Goal: Task Accomplishment & Management: Complete application form

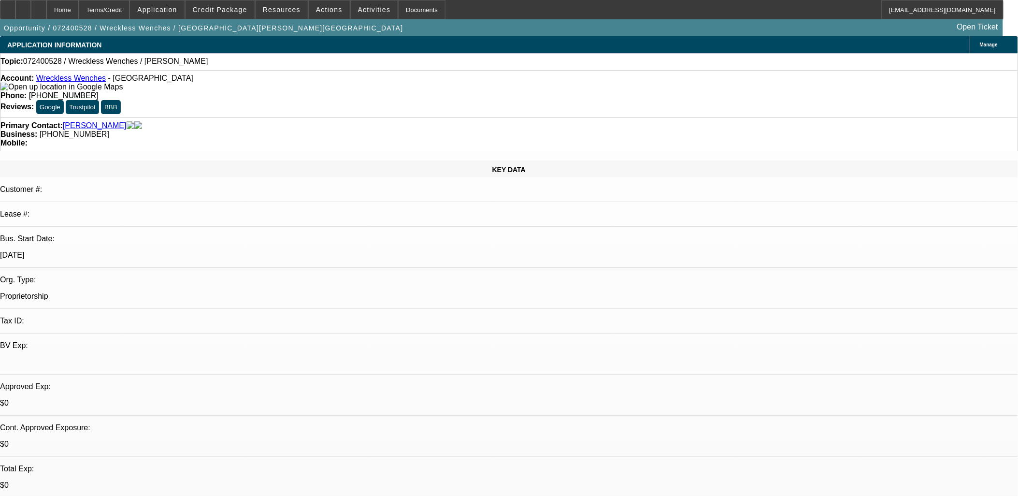
select select "0"
select select "2"
select select "0.1"
select select "4"
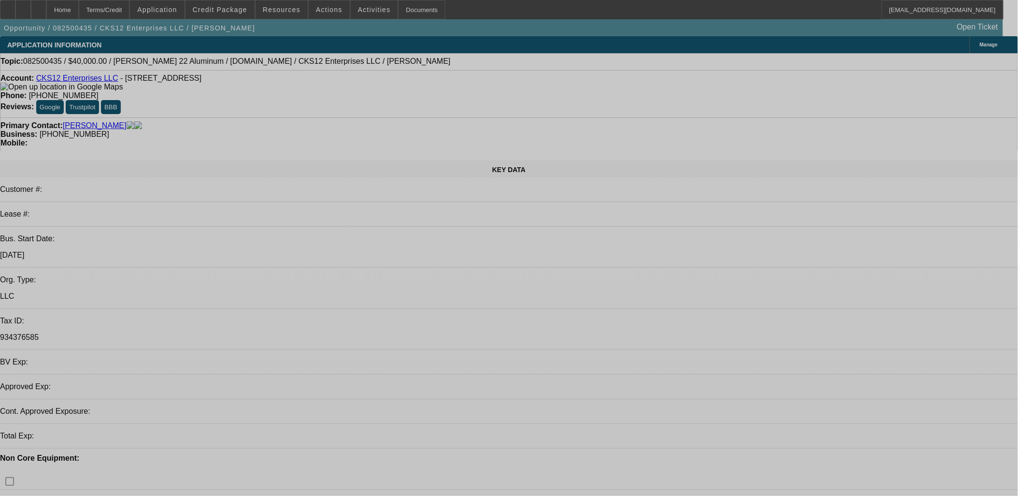
select select "0"
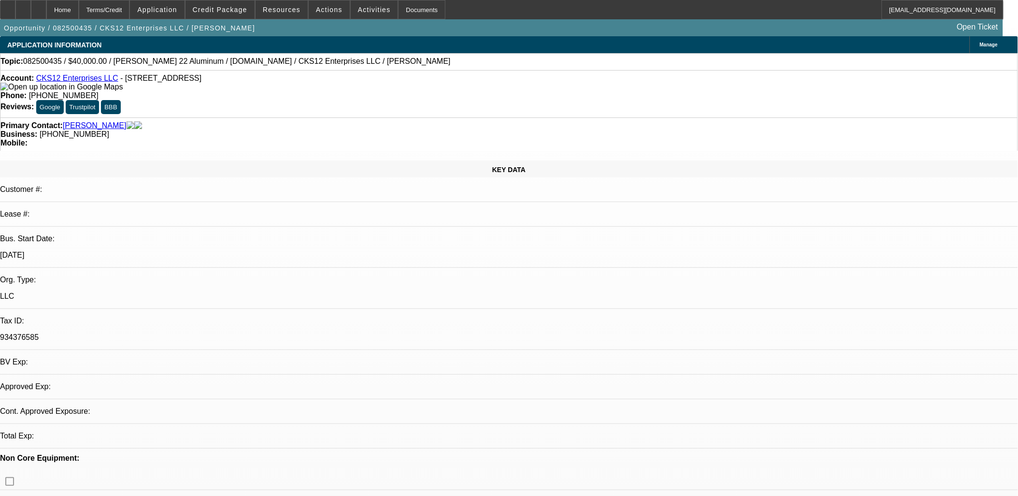
select select "2"
select select "0.1"
select select "0"
select select "2"
select select "0.1"
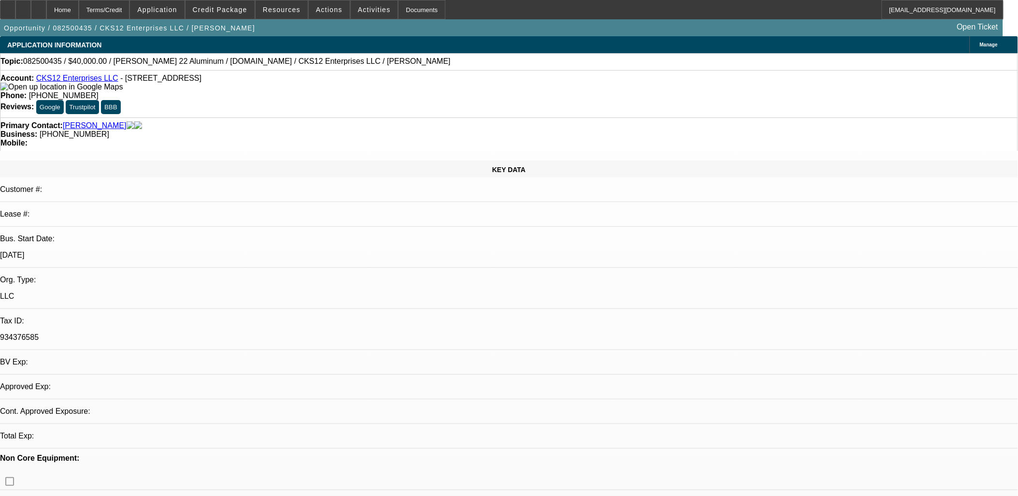
select select "0"
select select "2"
select select "0.1"
select select "0"
select select "2"
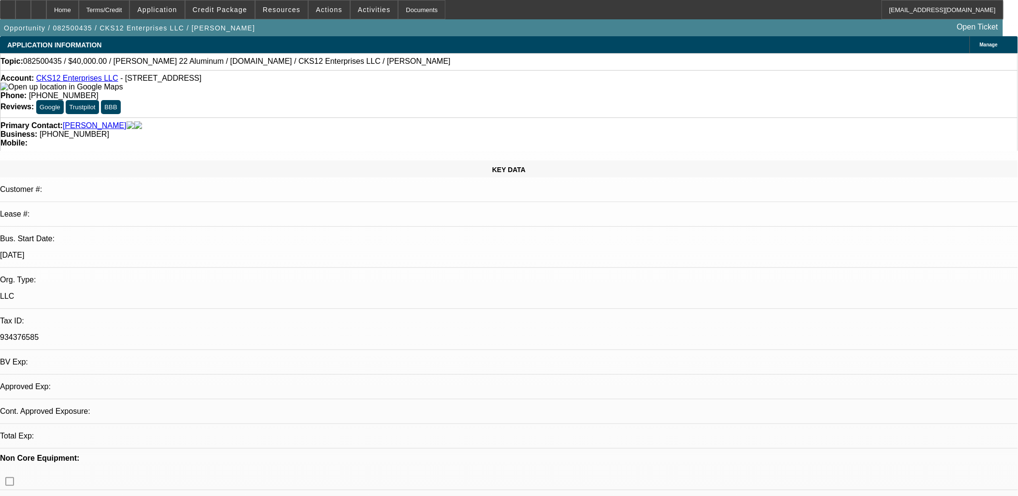
select select "0.1"
select select "1"
select select "2"
select select "4"
select select "1"
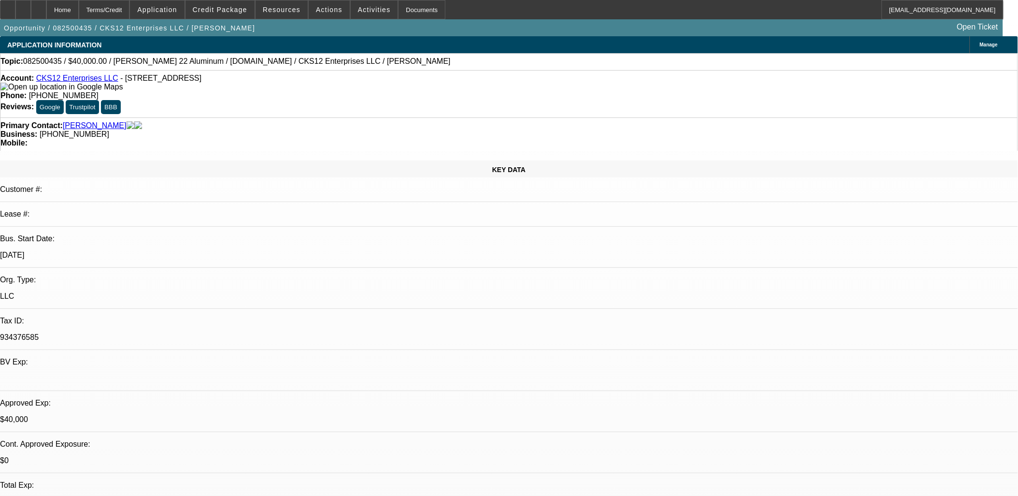
select select "2"
select select "4"
select select "1"
select select "2"
select select "4"
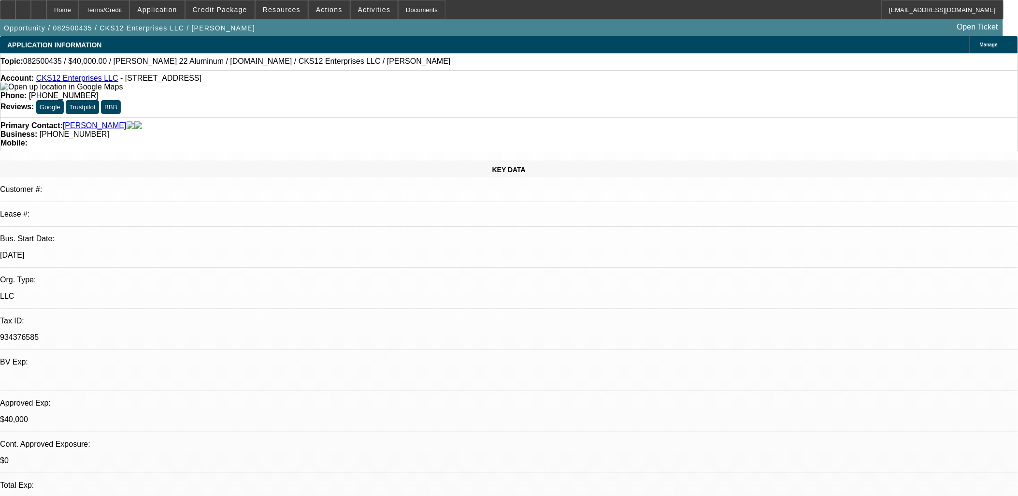
select select "1"
select select "2"
select select "4"
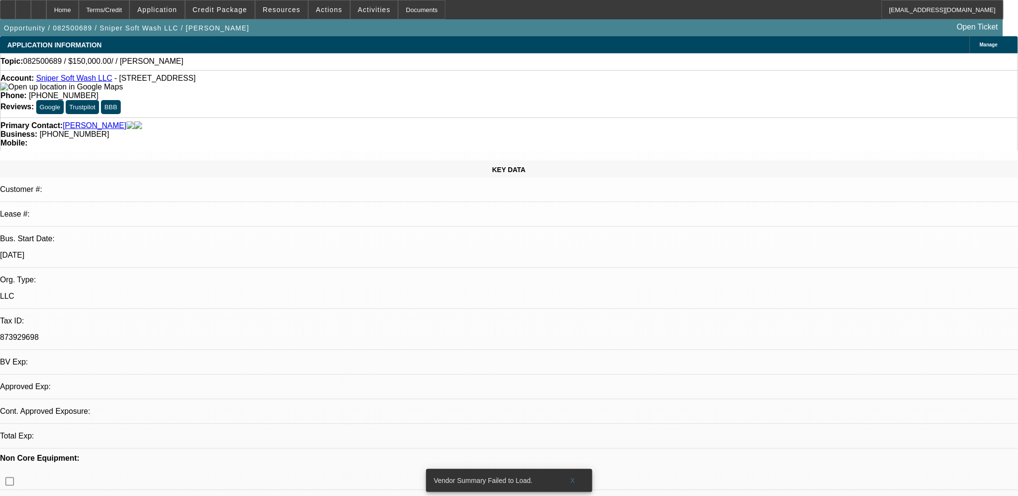
select select "0"
select select "2"
select select "0.1"
select select "4"
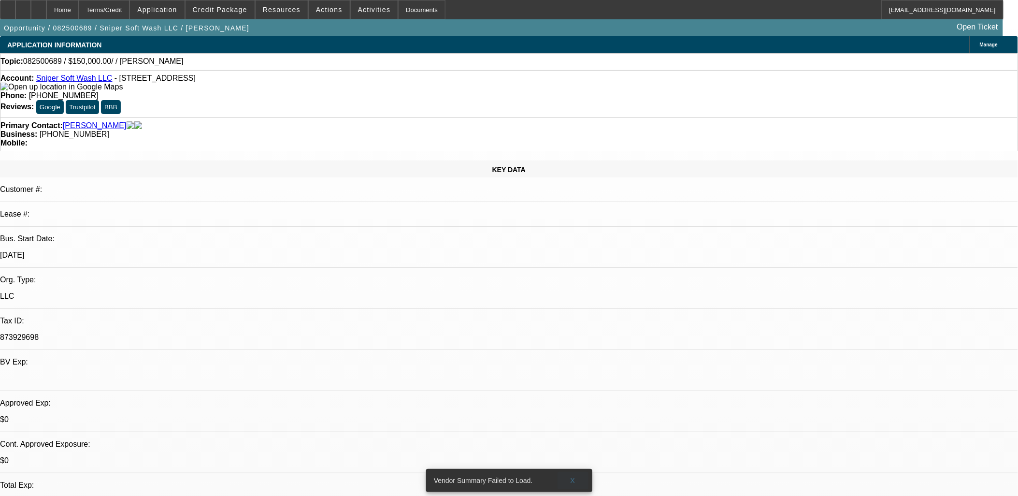
click at [572, 476] on span "X" at bounding box center [572, 480] width 5 height 8
drag, startPoint x: 418, startPoint y: 252, endPoint x: 415, endPoint y: 247, distance: 5.2
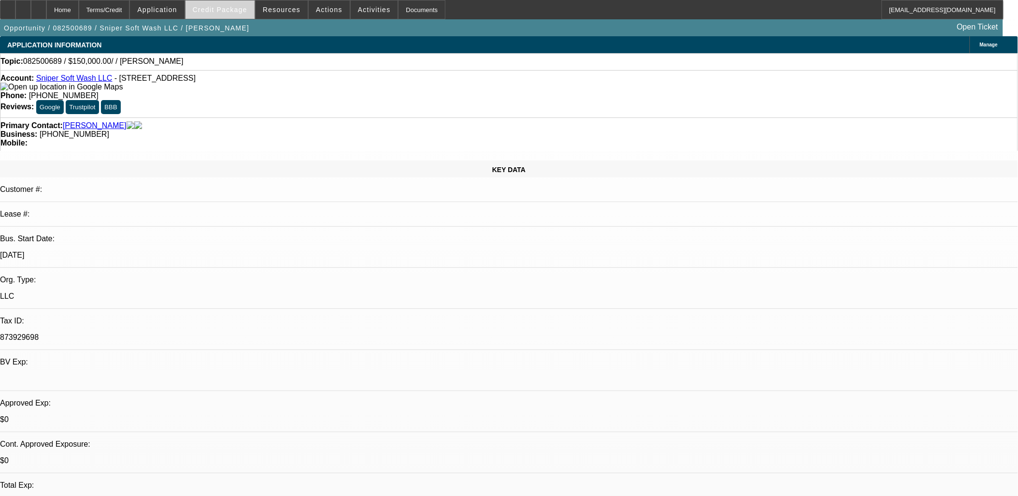
click at [233, 10] on span "Credit Package" at bounding box center [220, 10] width 55 height 8
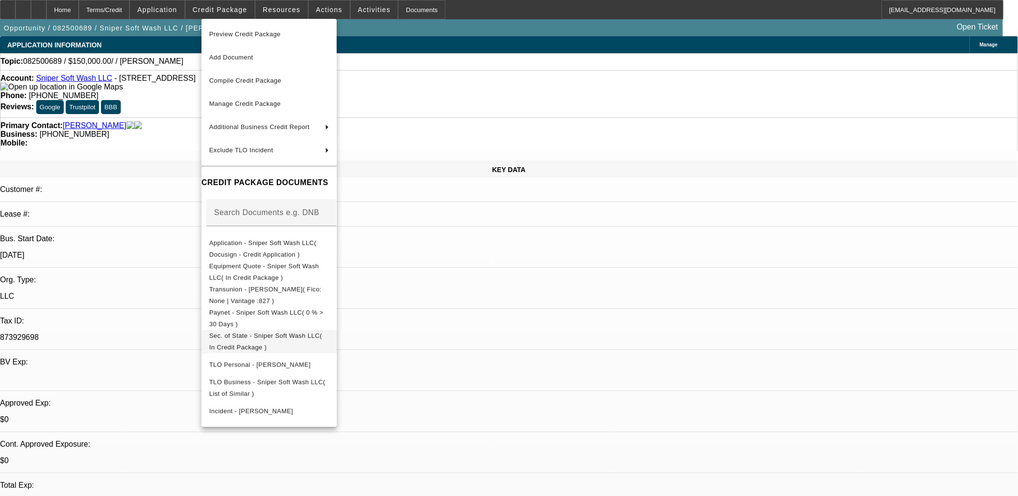
click at [264, 331] on span "Sec. of State - Sniper Soft Wash LLC( In Credit Package )" at bounding box center [269, 340] width 120 height 23
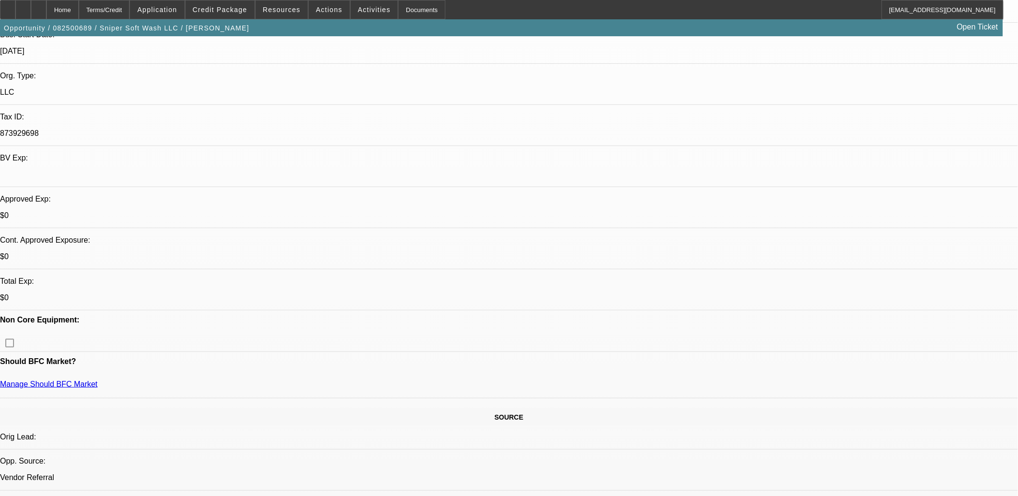
scroll to position [268, 0]
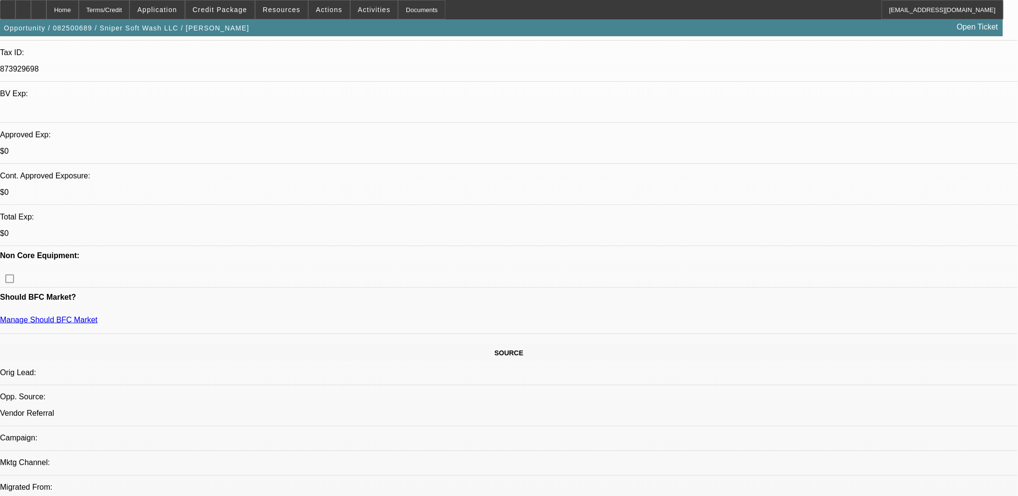
click at [31, 7] on div at bounding box center [22, 9] width 15 height 19
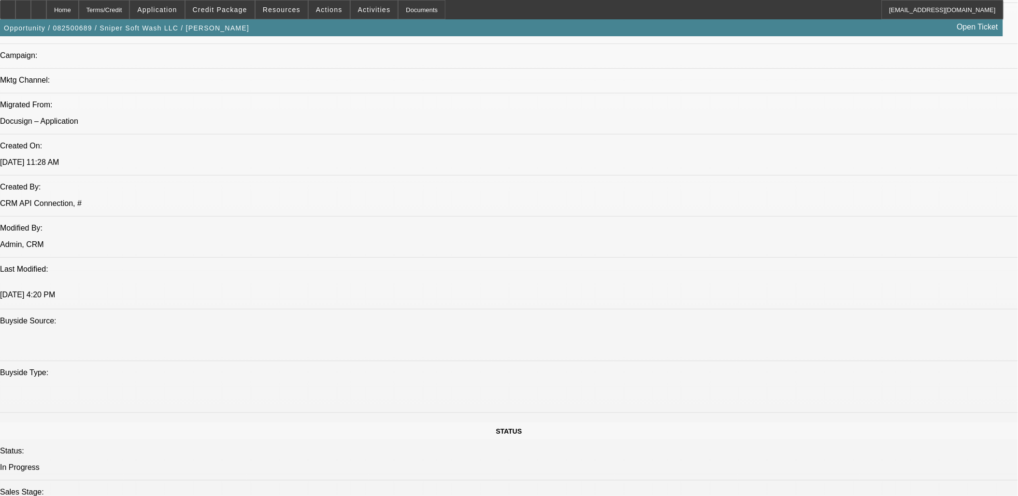
scroll to position [537, 0]
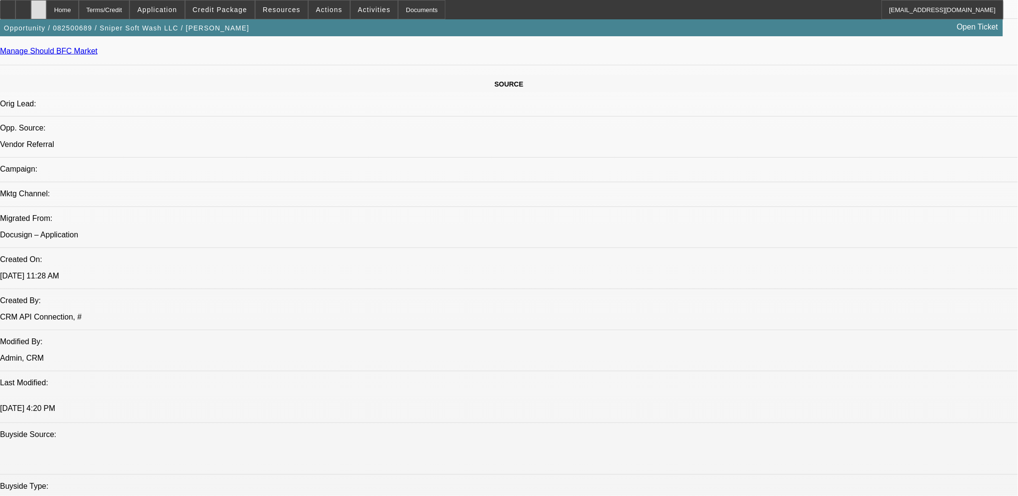
click at [39, 6] on icon at bounding box center [39, 6] width 0 height 0
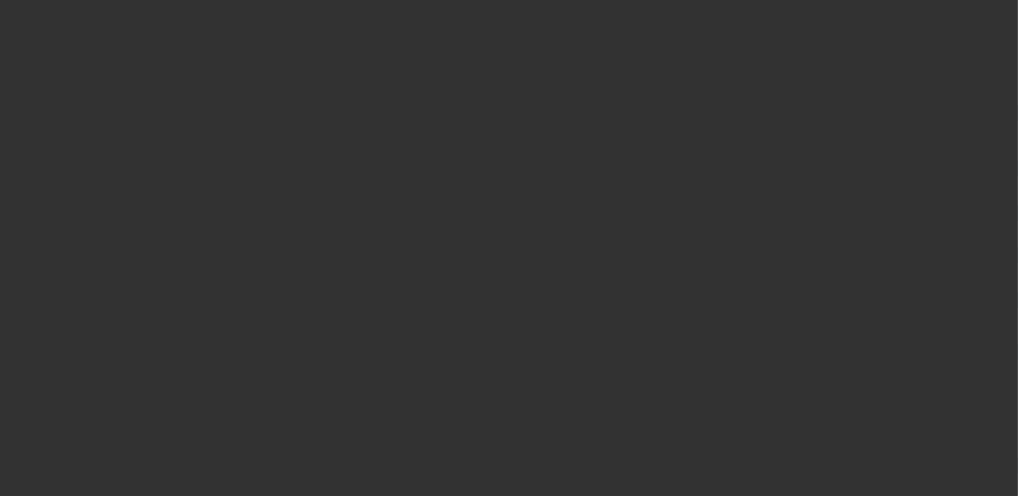
scroll to position [375, 0]
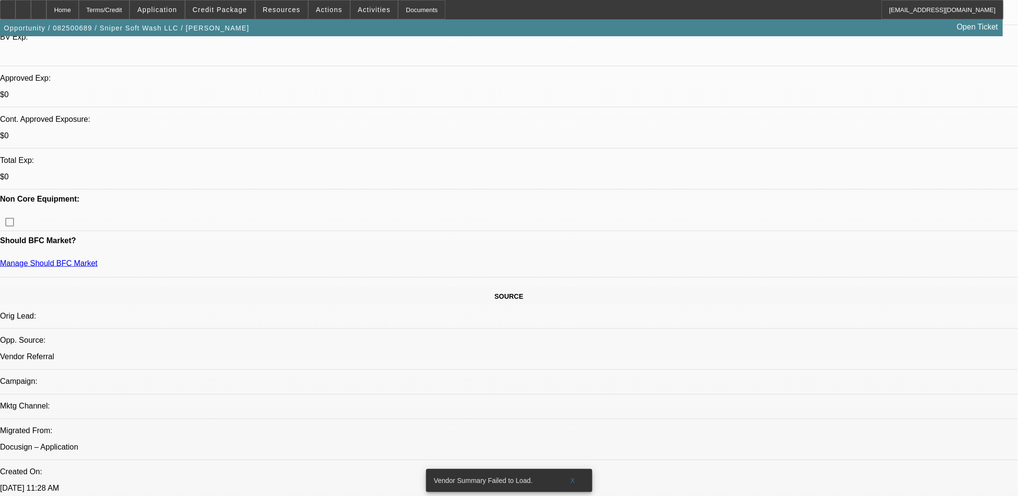
select select "0"
select select "2"
select select "0.1"
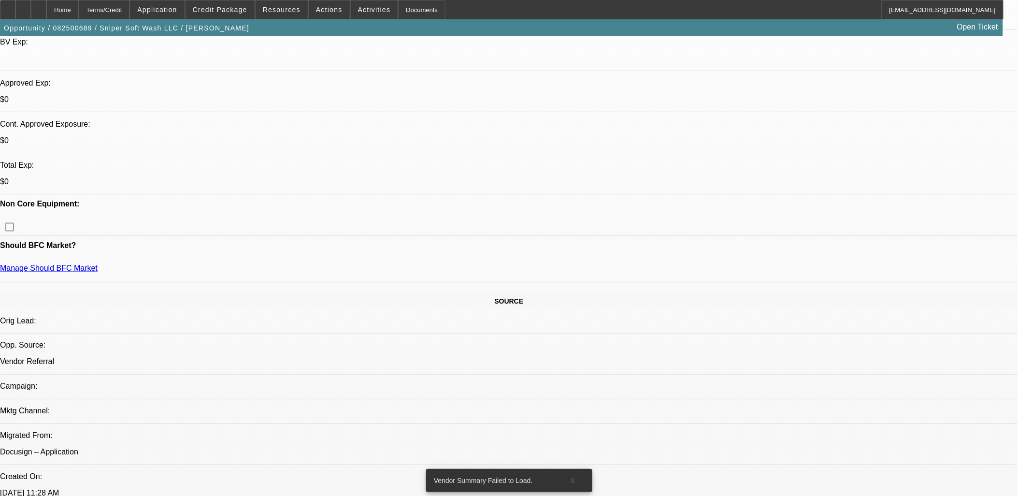
select select "1"
select select "2"
select select "4"
click at [568, 471] on span at bounding box center [572, 480] width 31 height 23
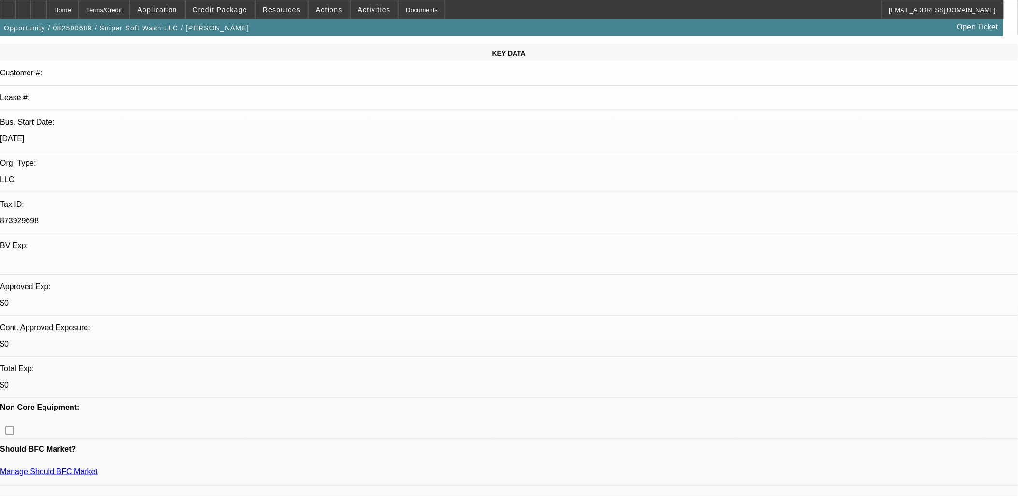
scroll to position [0, 0]
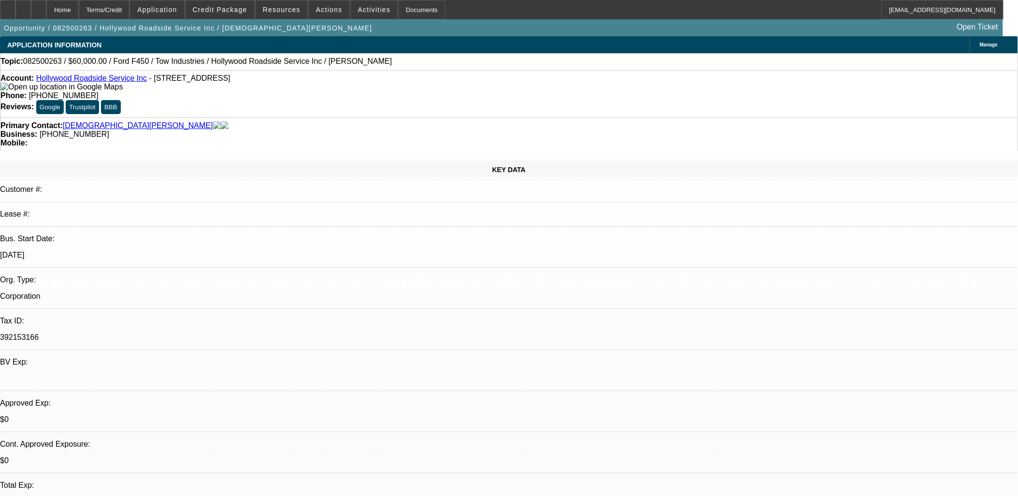
select select "0"
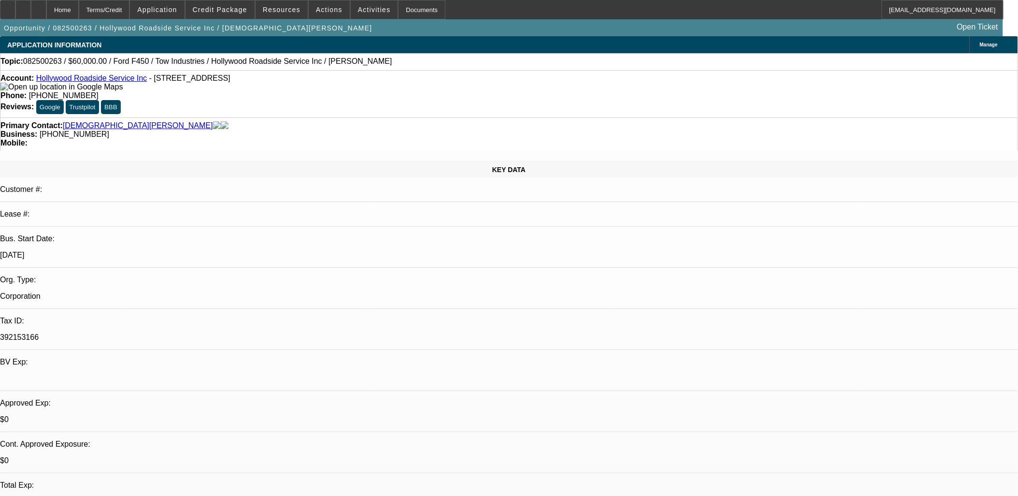
select select "0"
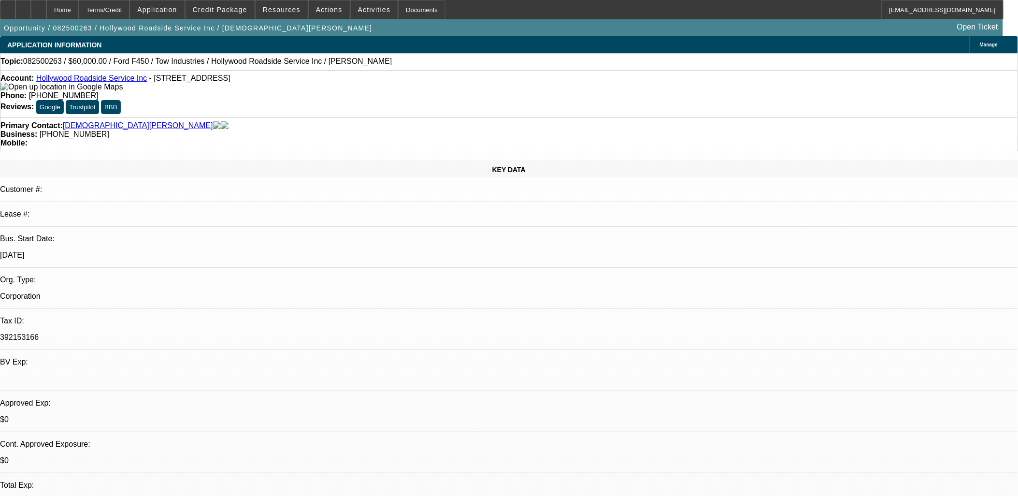
select select "0"
select select "1"
select select "2"
select select "5"
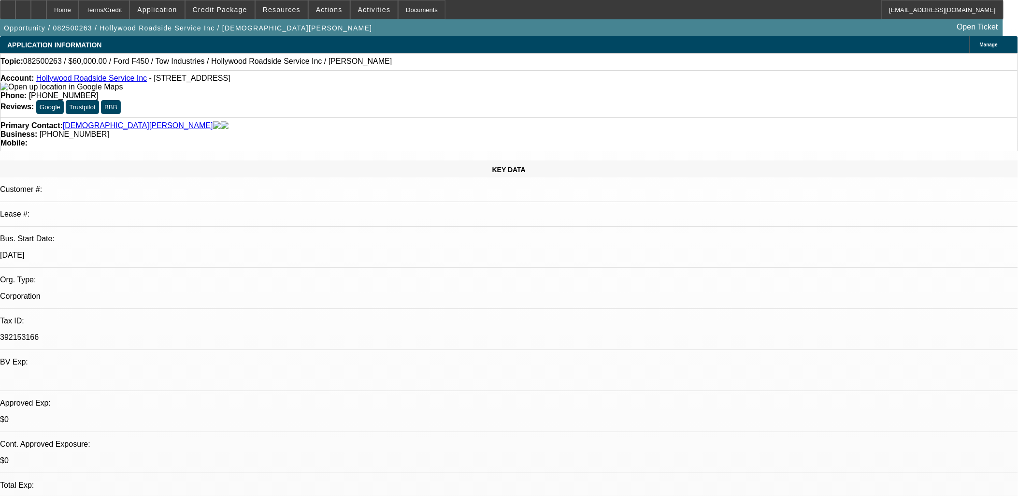
select select "1"
select select "2"
select select "5"
select select "1"
select select "2"
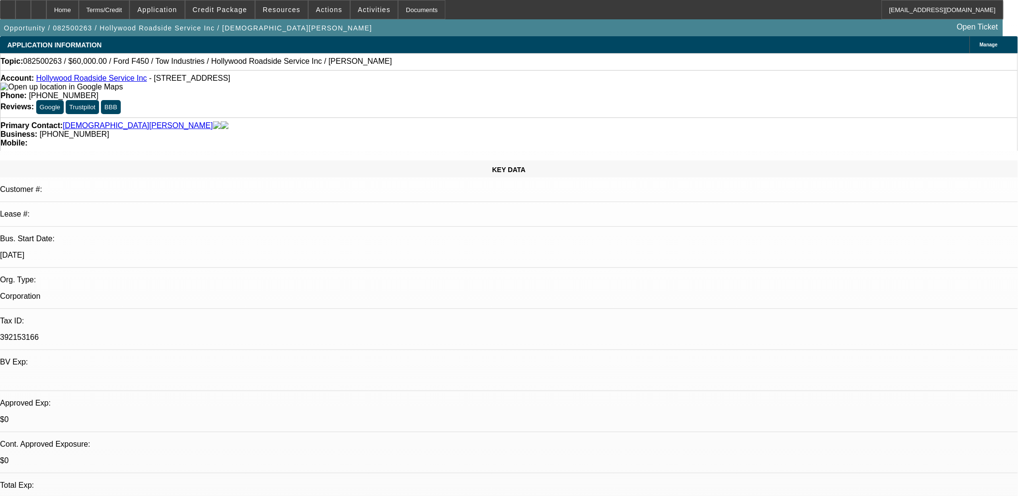
select select "5"
select select "1"
select select "2"
select select "5"
click at [322, 8] on span "Actions" at bounding box center [329, 10] width 27 height 8
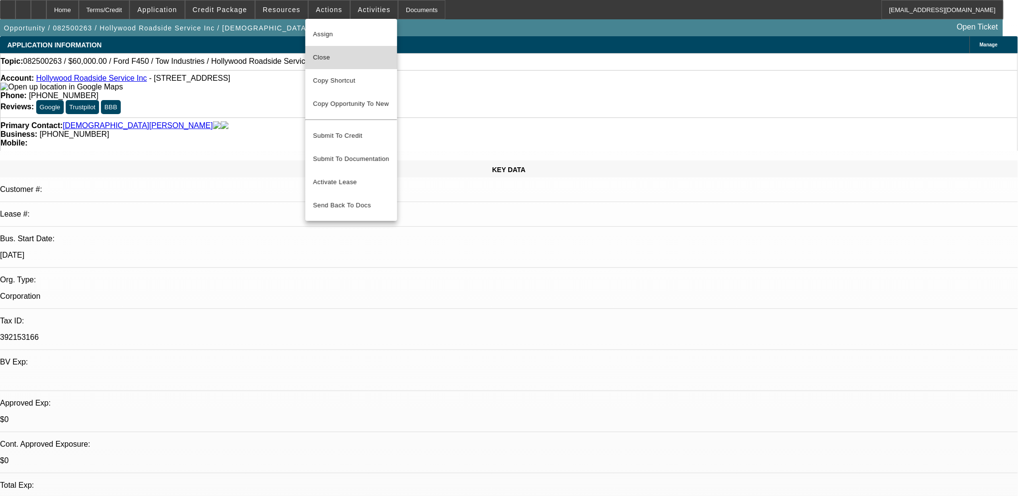
click at [358, 52] on span "Close" at bounding box center [351, 58] width 76 height 12
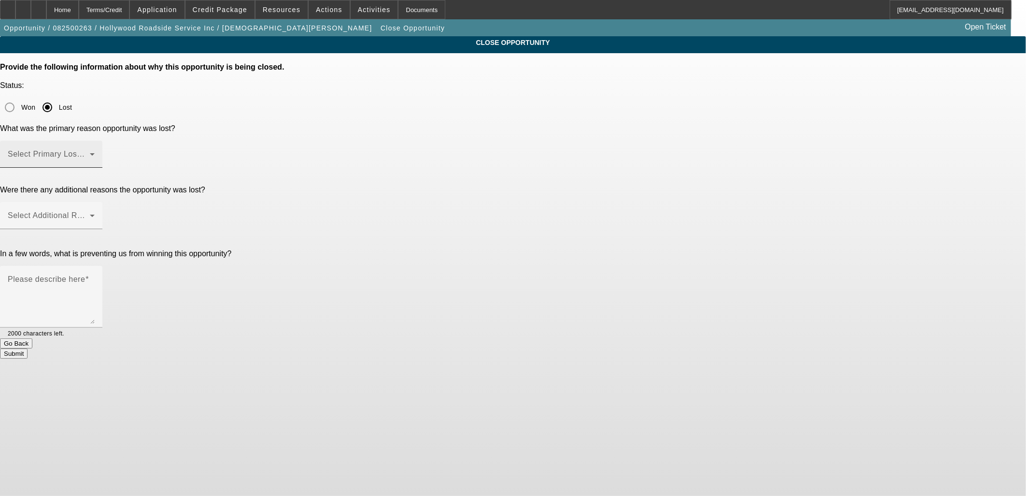
click at [90, 152] on span at bounding box center [49, 158] width 82 height 12
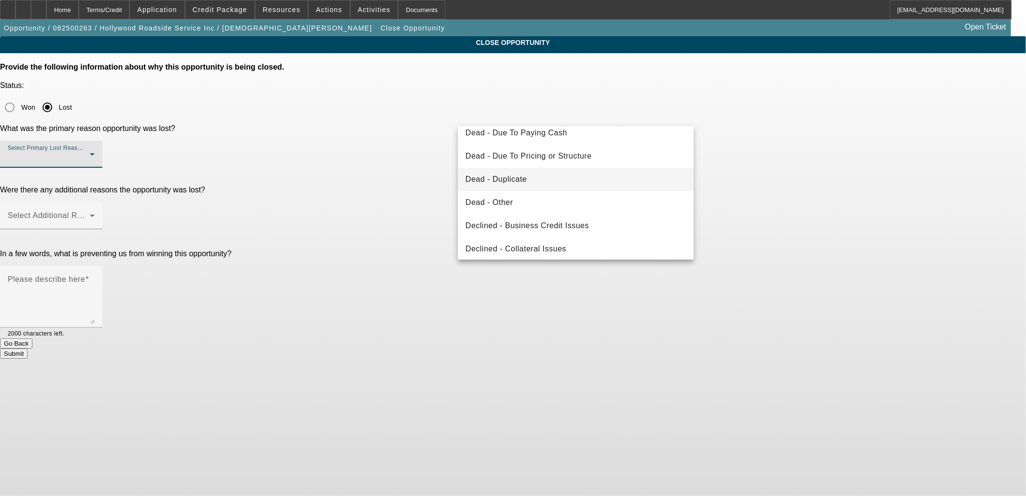
scroll to position [129, 0]
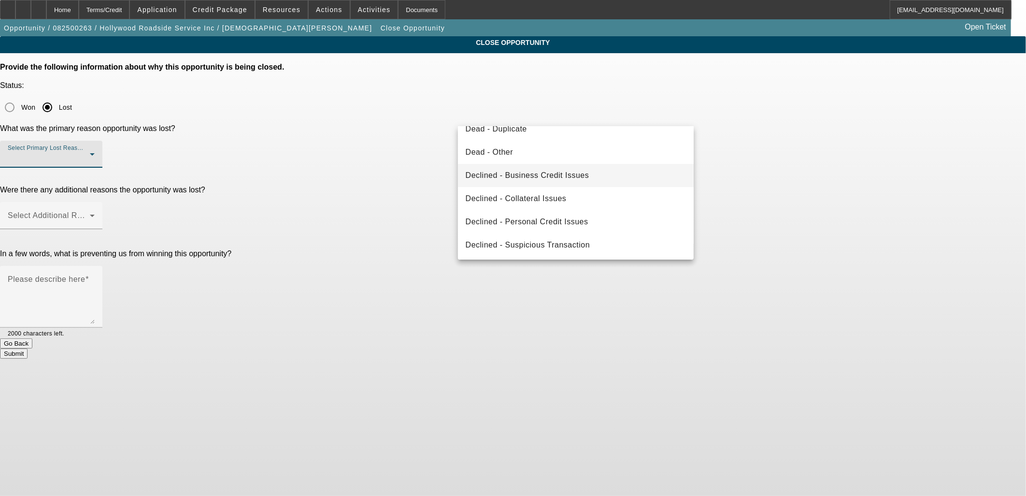
click at [529, 178] on span "Declined - Business Credit Issues" at bounding box center [528, 176] width 124 height 12
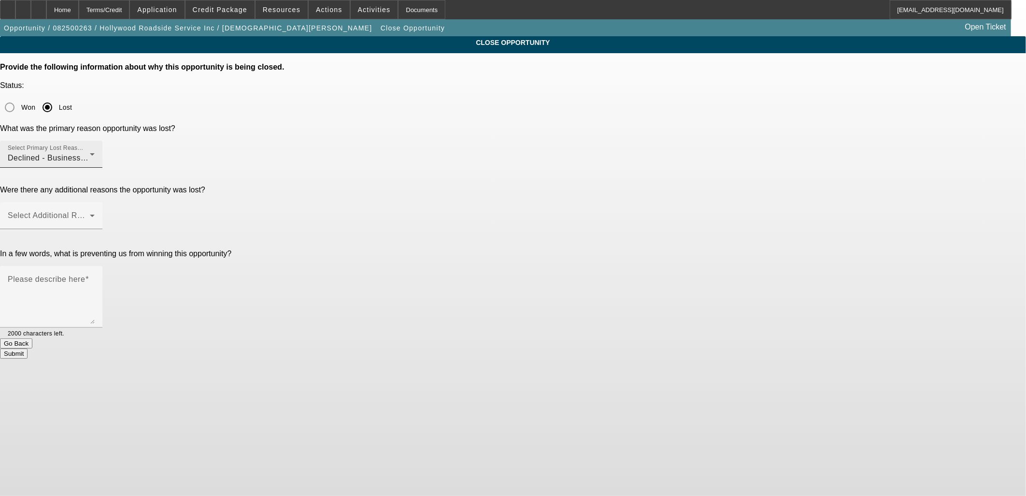
click at [131, 154] on span "Declined - Business Credit Issues" at bounding box center [70, 158] width 124 height 8
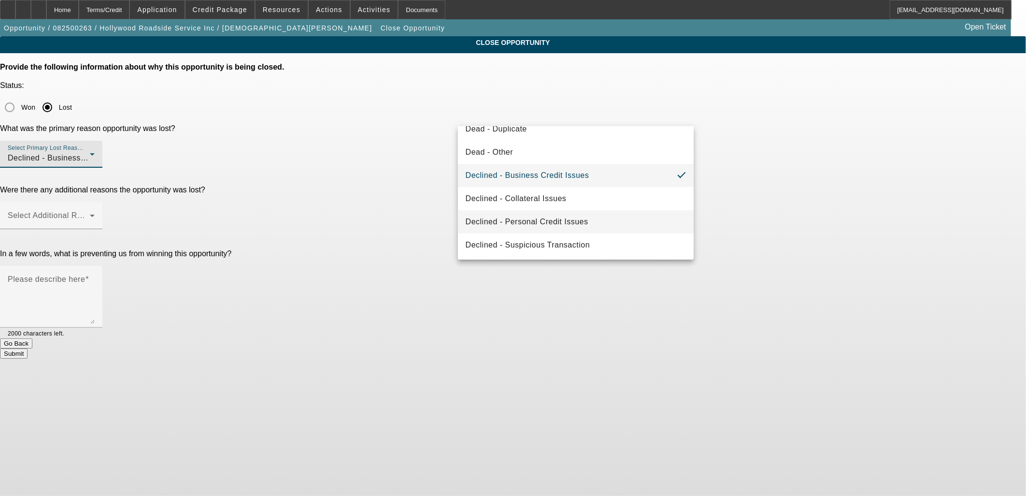
click at [555, 224] on span "Declined - Personal Credit Issues" at bounding box center [527, 222] width 123 height 12
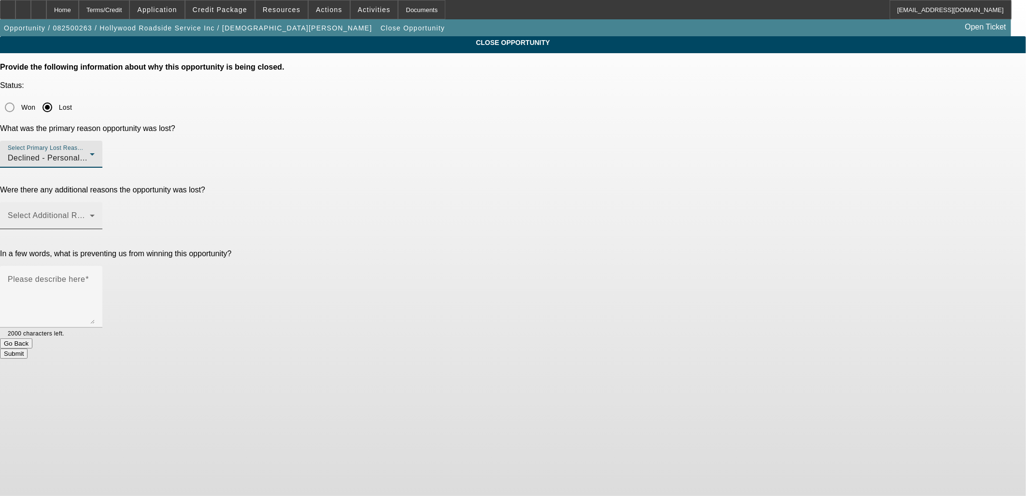
click at [90, 214] on span at bounding box center [49, 220] width 82 height 12
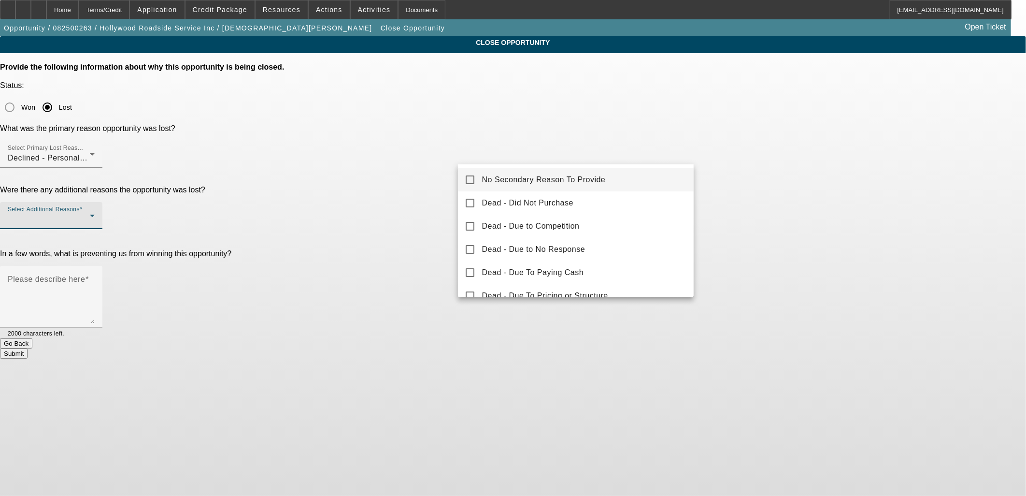
drag, startPoint x: 522, startPoint y: 179, endPoint x: 499, endPoint y: 181, distance: 23.3
click at [522, 179] on span "No Secondary Reason To Provide" at bounding box center [544, 180] width 124 height 12
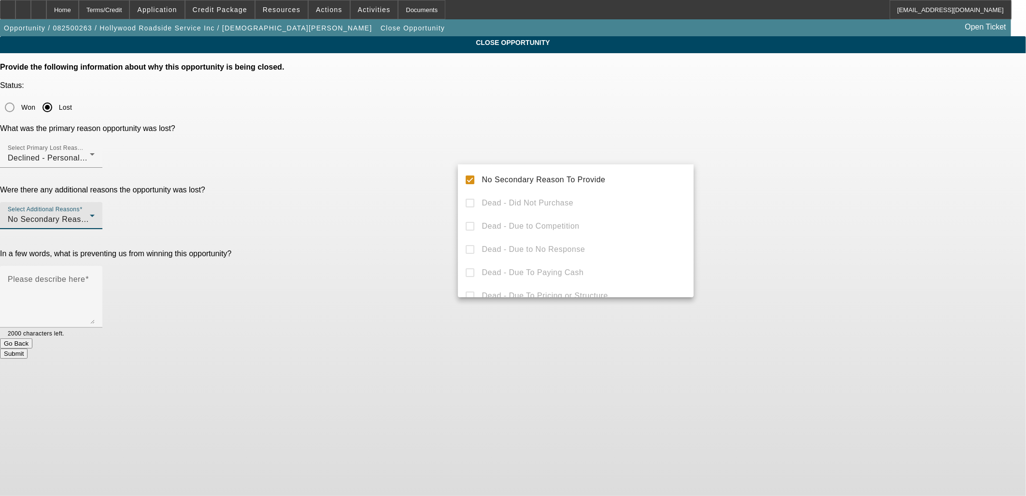
click at [447, 182] on div at bounding box center [513, 248] width 1026 height 496
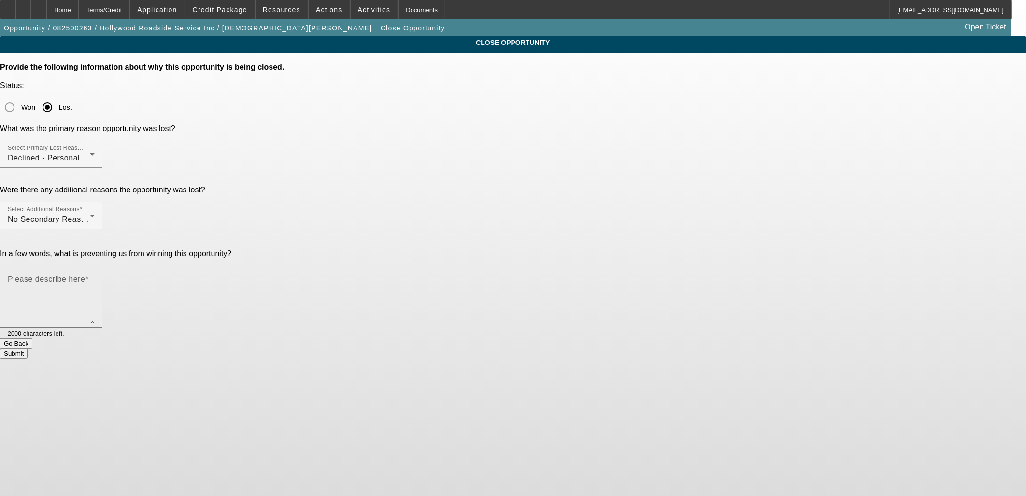
click at [95, 277] on textarea "Please describe here" at bounding box center [51, 300] width 87 height 46
type textarea "Declined"
click at [28, 348] on button "Submit" at bounding box center [14, 353] width 28 height 10
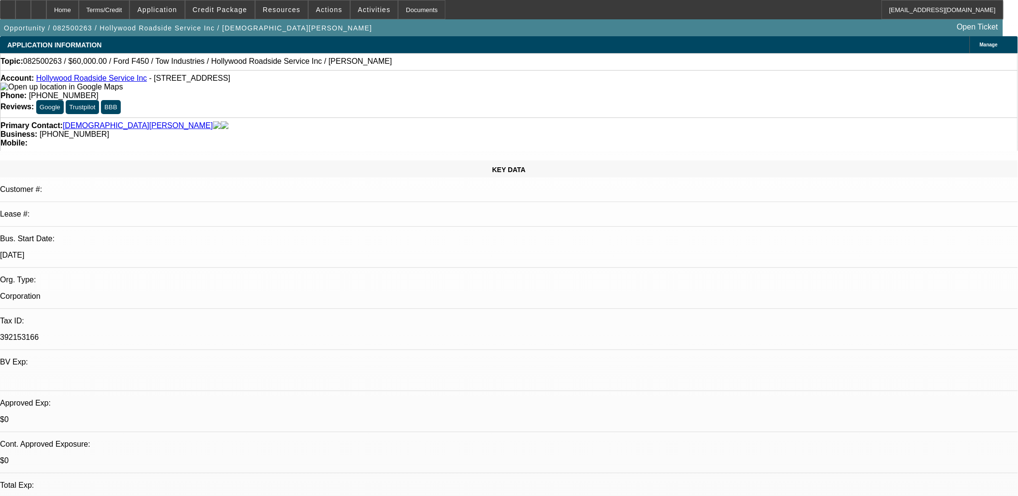
select select "0"
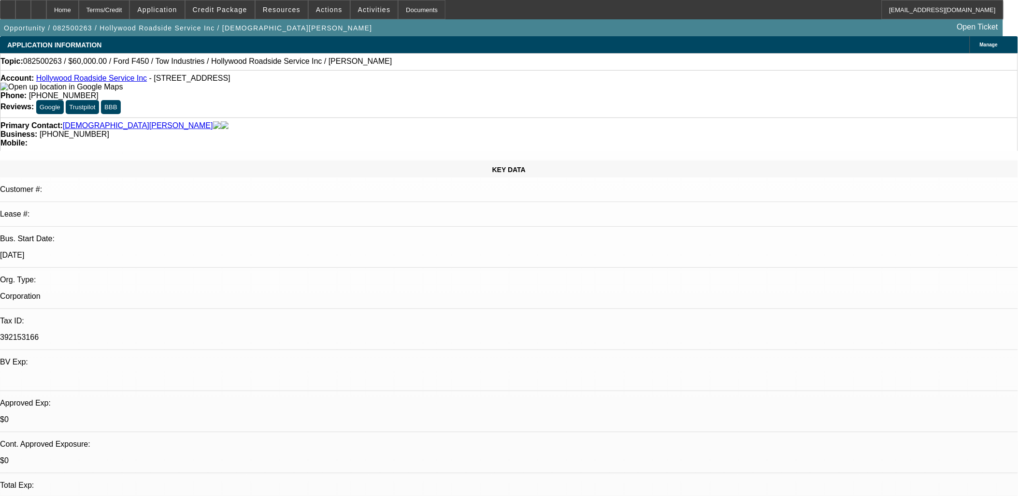
select select "0"
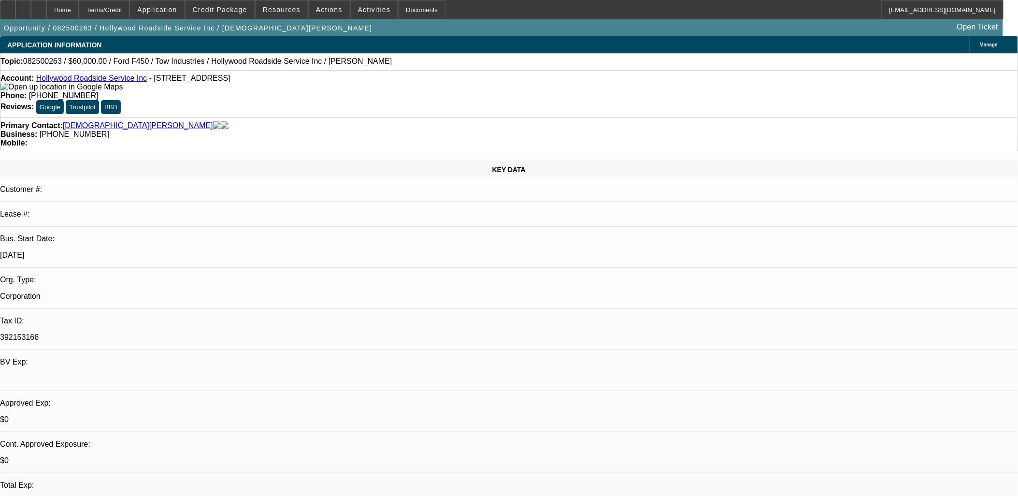
select select "0"
select select "1"
select select "2"
select select "5"
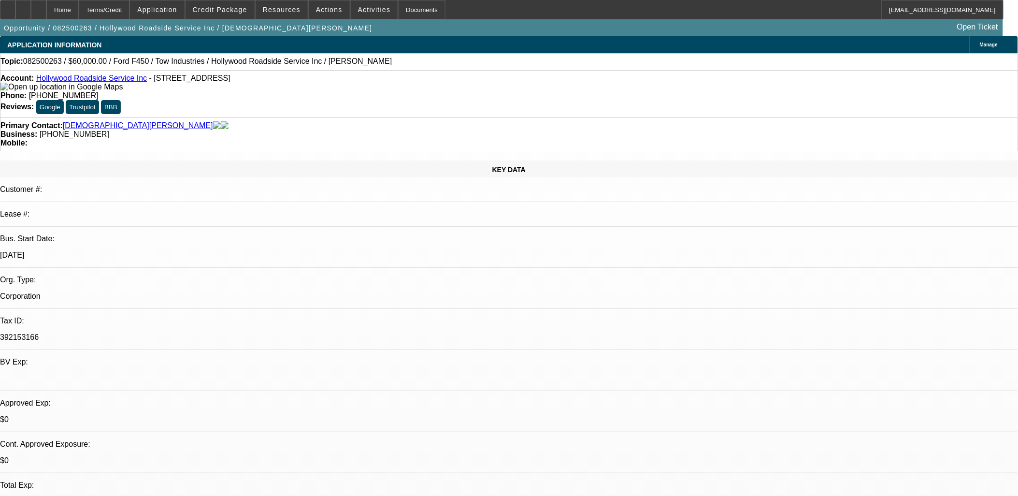
select select "1"
select select "2"
select select "5"
select select "1"
select select "2"
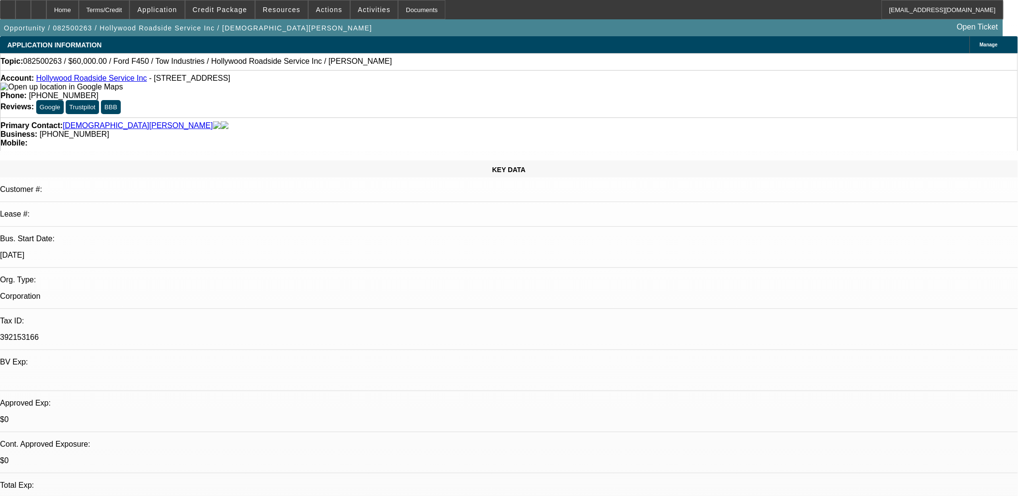
select select "5"
select select "1"
select select "2"
select select "5"
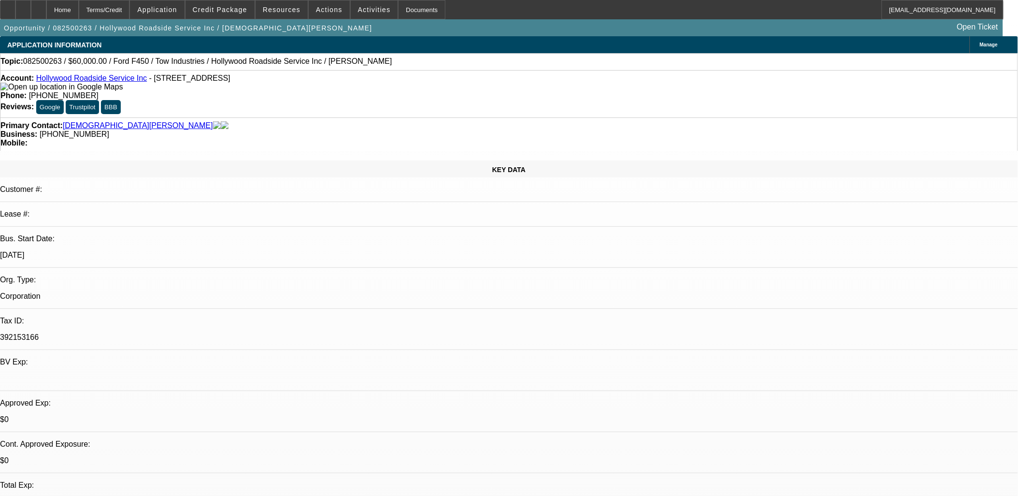
scroll to position [934, 0]
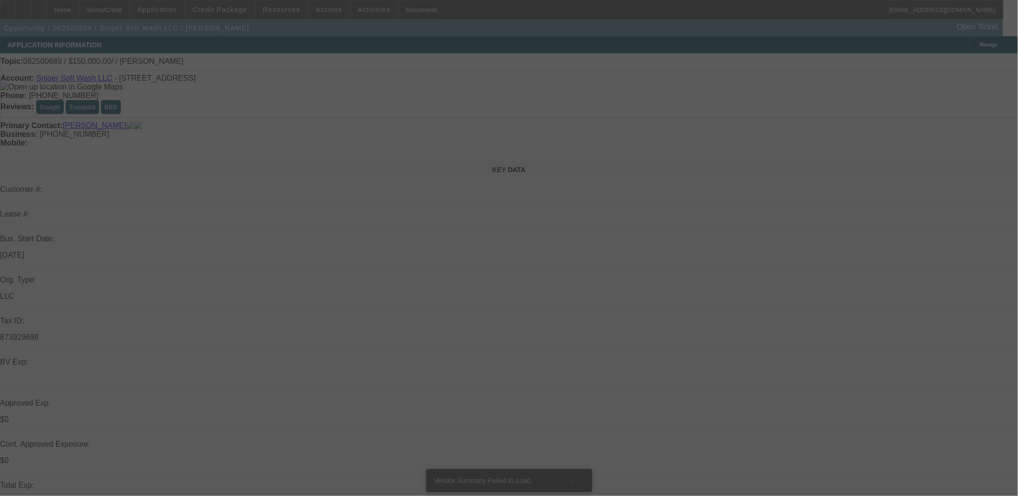
select select "0"
select select "2"
select select "0.1"
select select "4"
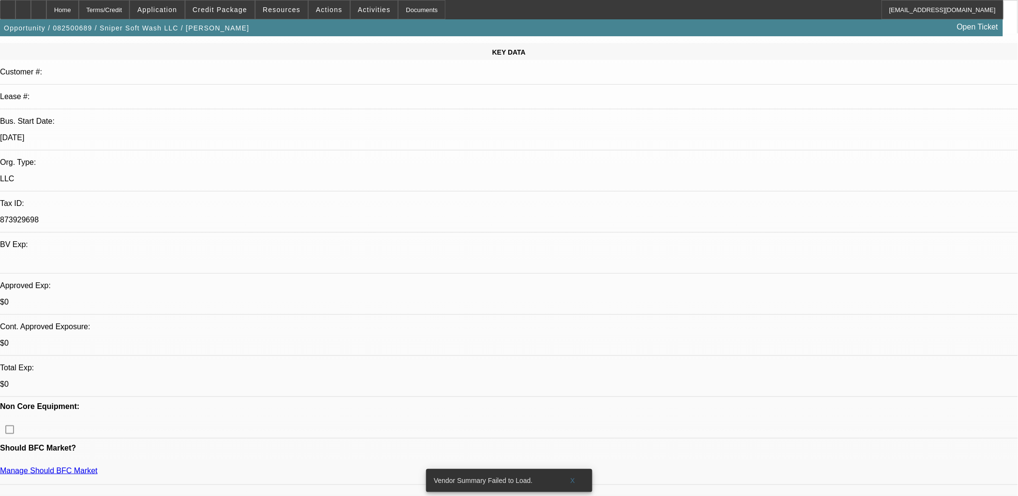
scroll to position [161, 0]
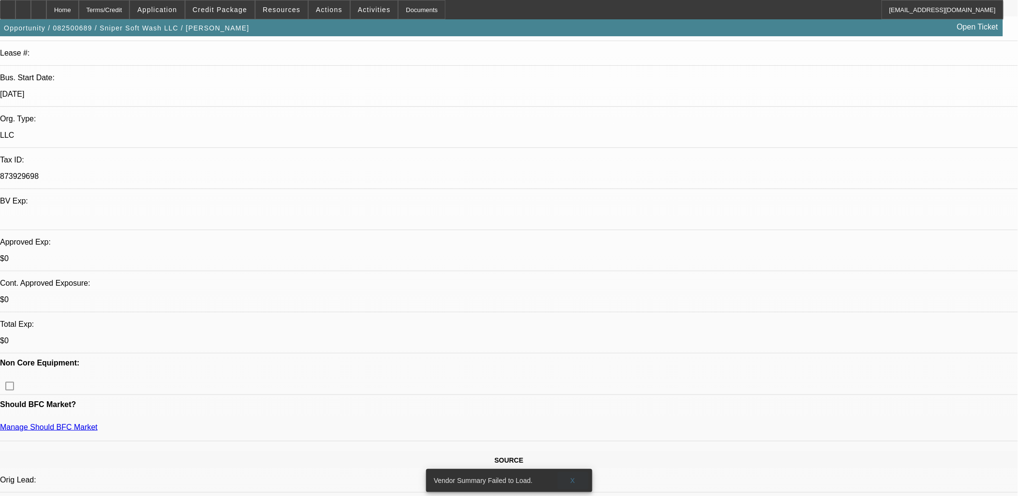
click at [573, 476] on span "X" at bounding box center [572, 480] width 5 height 8
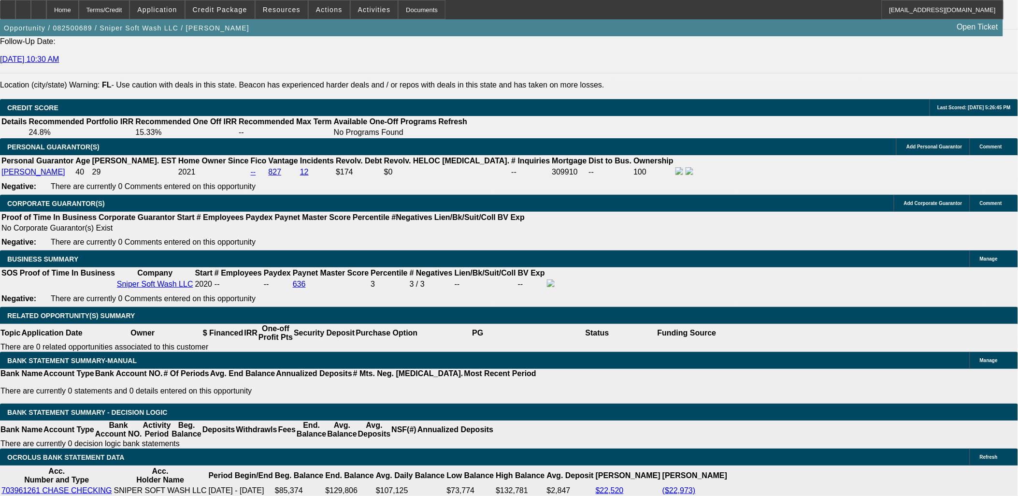
scroll to position [1288, 0]
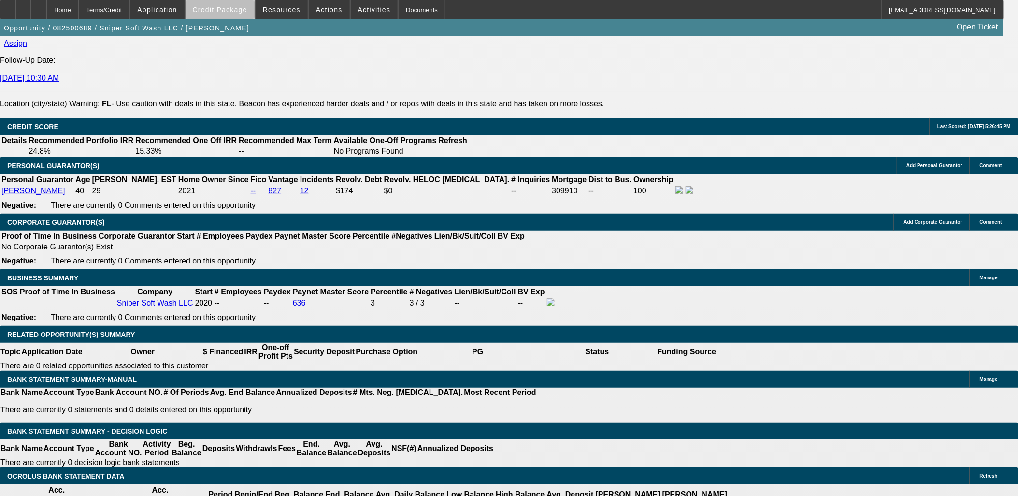
click at [237, 12] on span "Credit Package" at bounding box center [220, 10] width 55 height 8
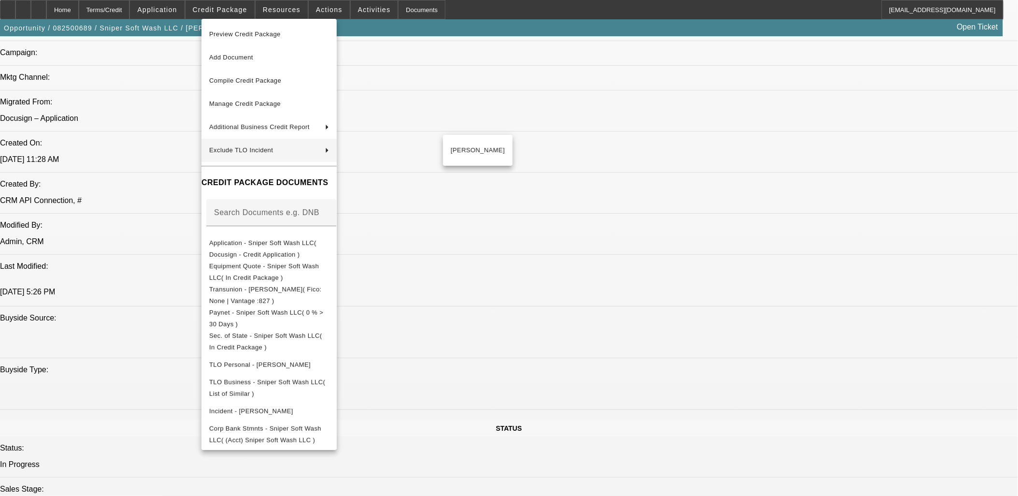
scroll to position [644, 0]
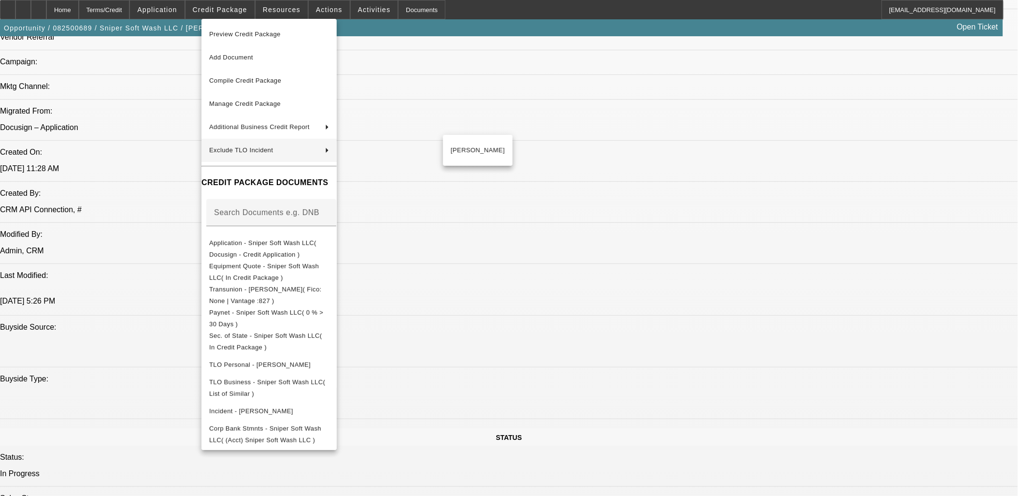
click at [545, 361] on div at bounding box center [509, 248] width 1018 height 496
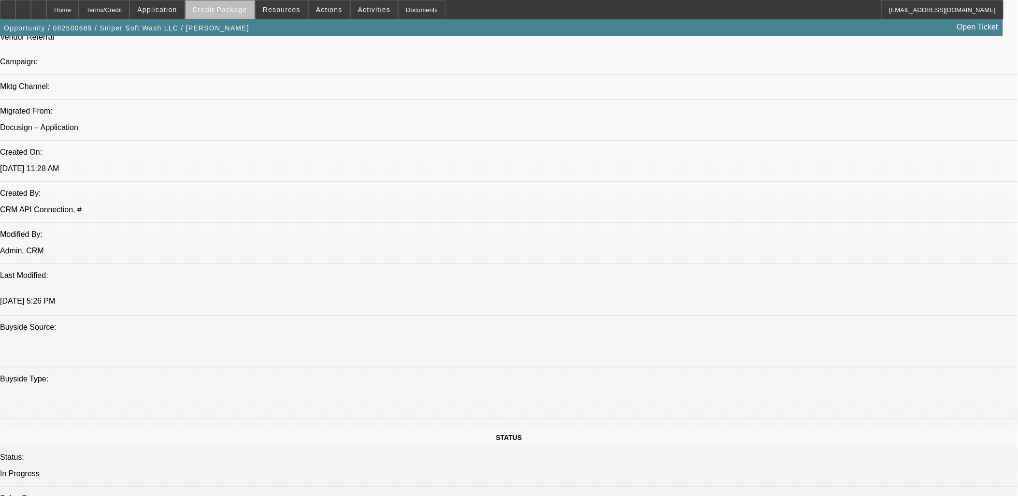
click at [242, 11] on span "Credit Package" at bounding box center [220, 10] width 55 height 8
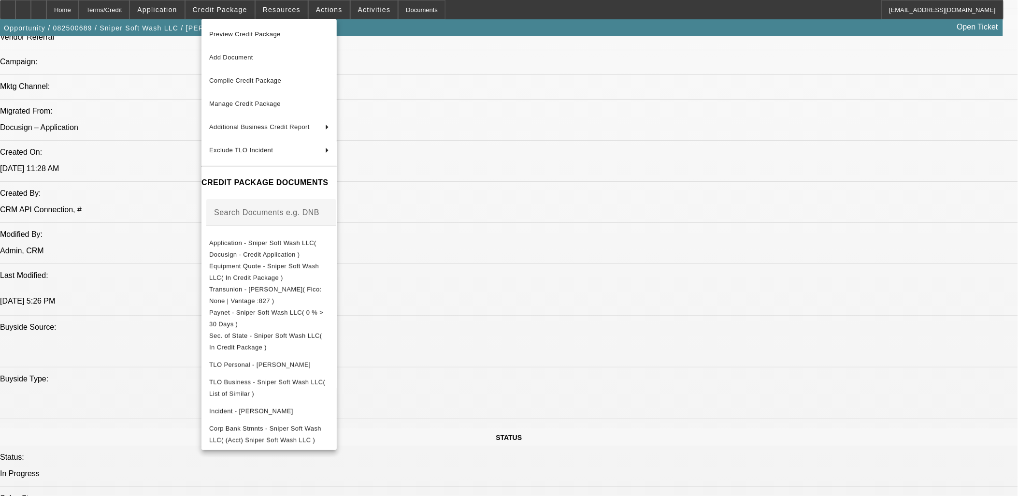
click at [865, 420] on div at bounding box center [509, 248] width 1018 height 496
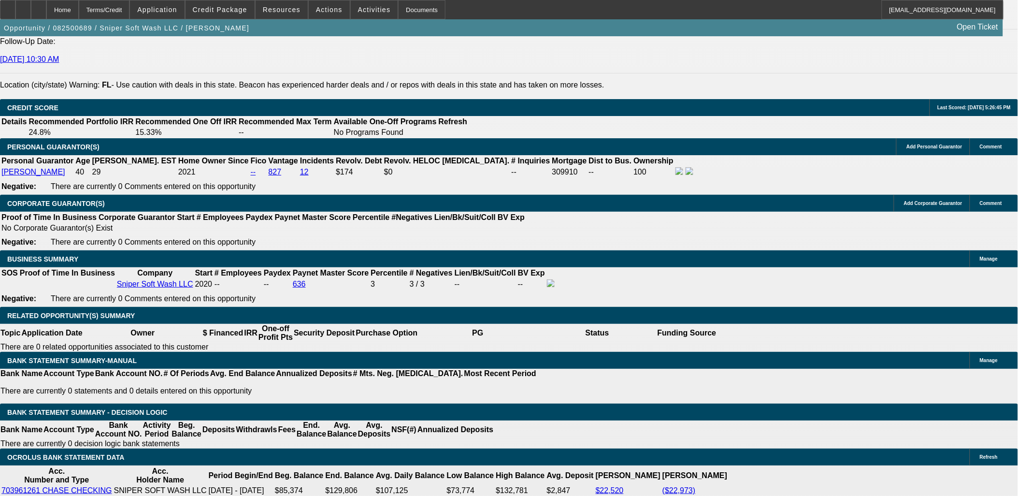
scroll to position [1288, 0]
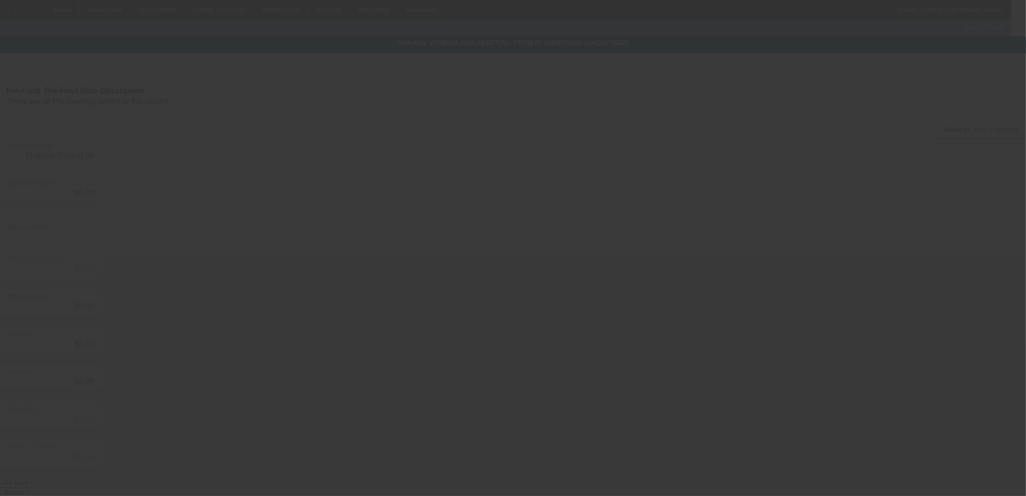
type input "$150,000.00"
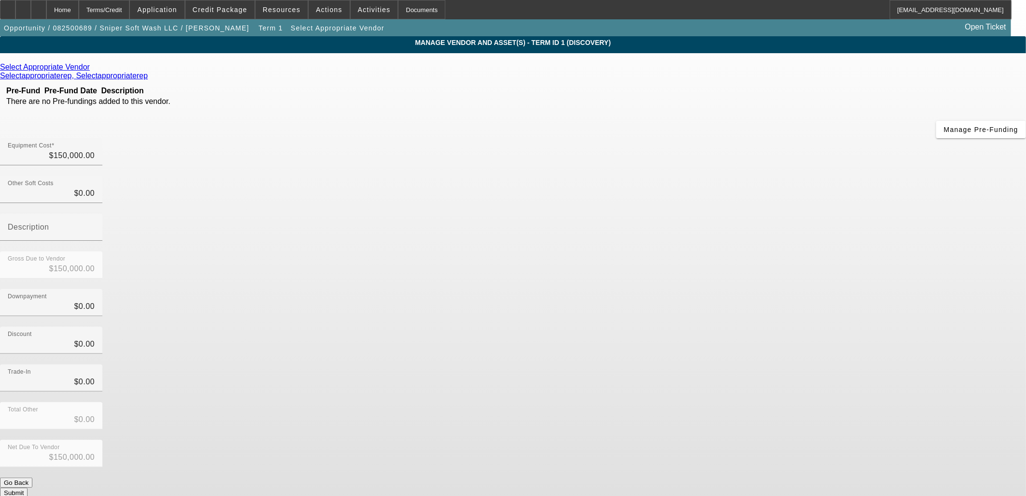
click at [92, 70] on icon at bounding box center [92, 67] width 0 height 8
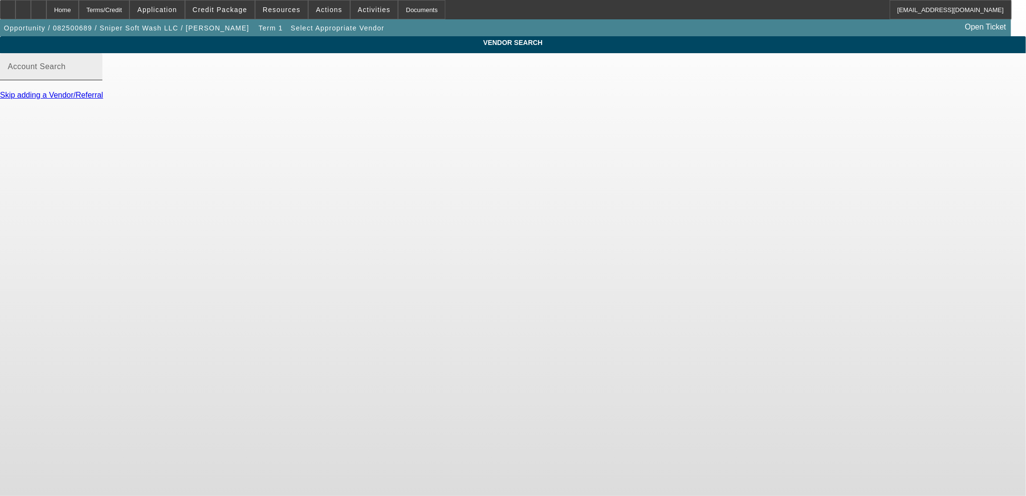
click at [95, 71] on div "Account Search" at bounding box center [51, 66] width 87 height 27
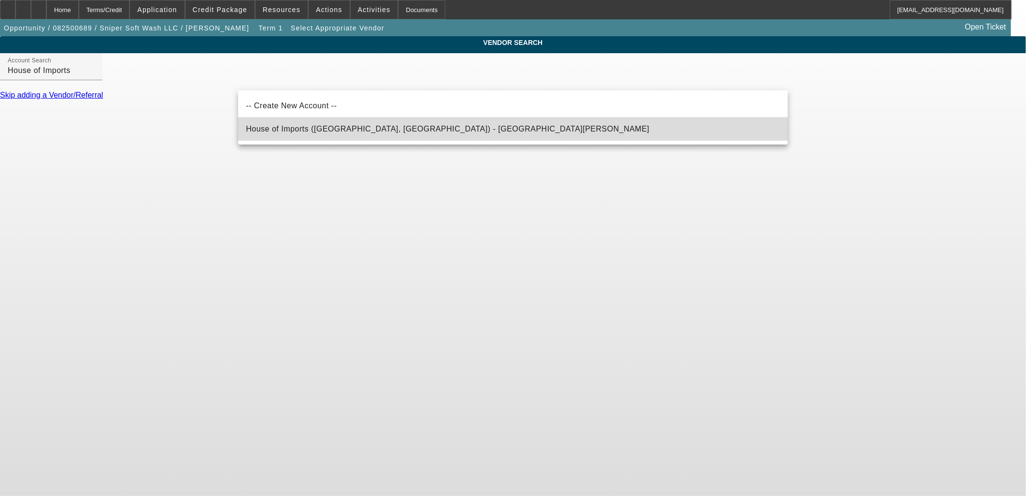
click at [365, 130] on span "House of Imports (Miami, FL) - Dominguez, Angelo" at bounding box center [447, 129] width 403 height 8
type input "House of Imports (Miami, FL) - Dominguez, Angelo"
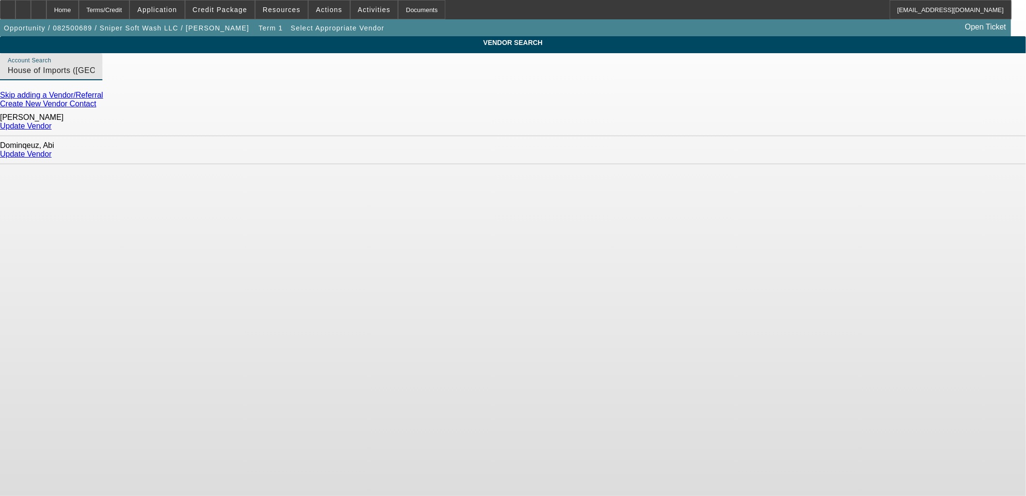
click at [52, 127] on link "Update Vendor" at bounding box center [26, 126] width 52 height 8
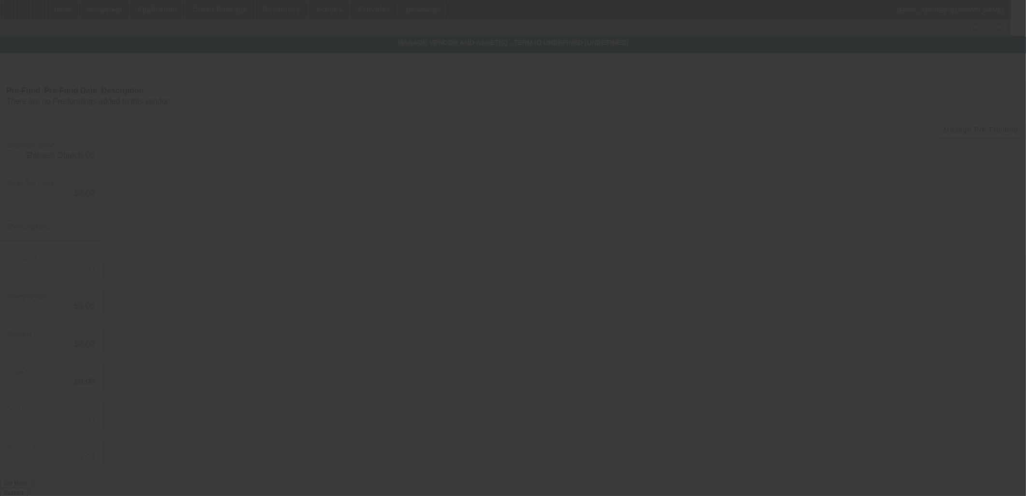
type input "$150,000.00"
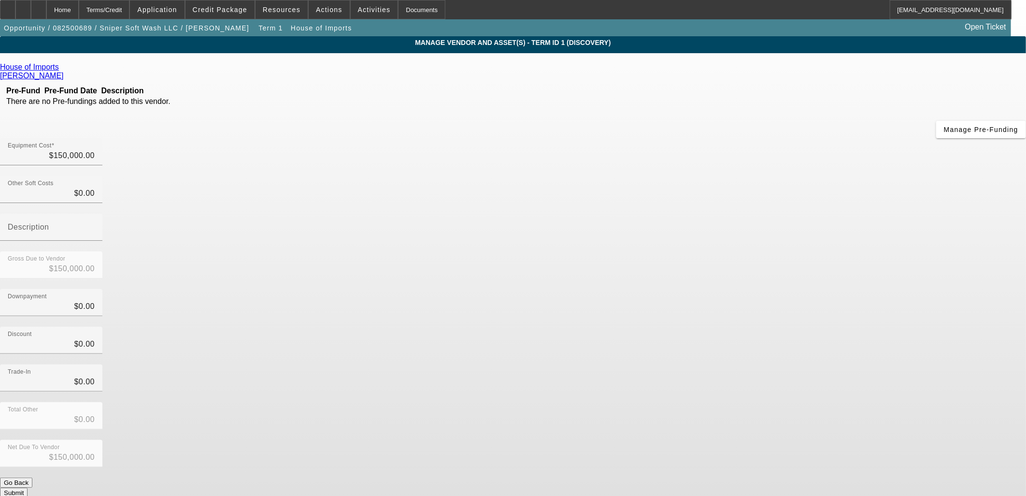
click at [809, 268] on app-vendor-asset-manage "MANAGE VENDOR AND ASSET(S) - Term ID 1 (Discovery) Remove Vendor House of Impor…" at bounding box center [513, 295] width 1026 height 519
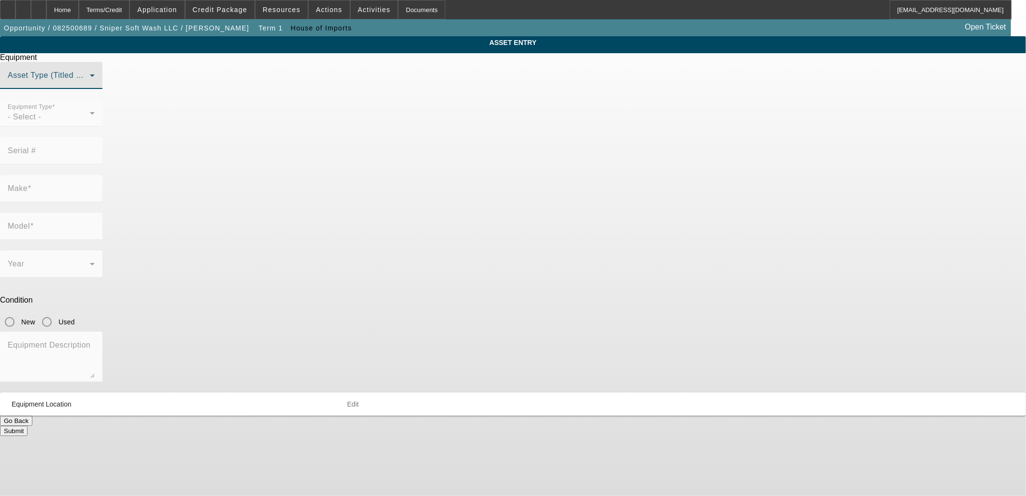
click at [90, 85] on span at bounding box center [49, 79] width 82 height 12
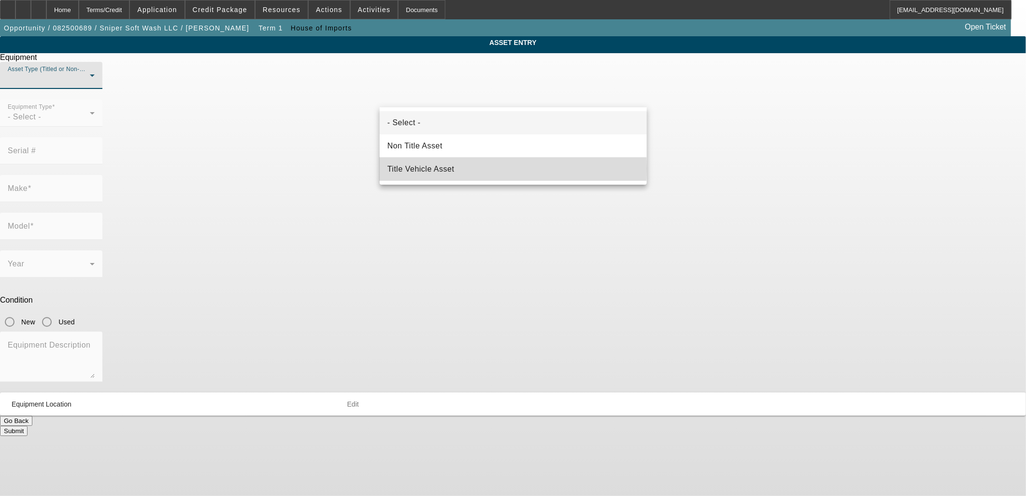
click at [440, 168] on span "Title Vehicle Asset" at bounding box center [420, 169] width 67 height 12
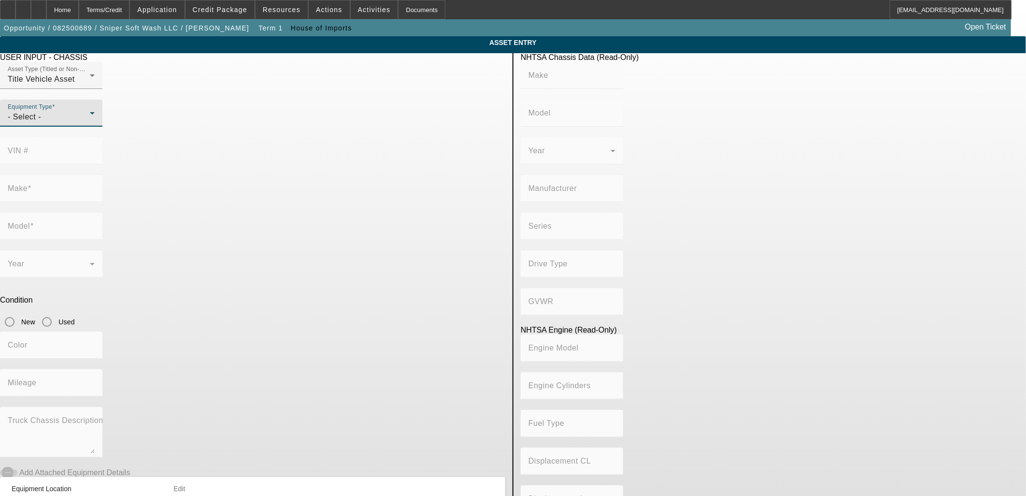
click at [90, 123] on div "- Select -" at bounding box center [49, 117] width 82 height 12
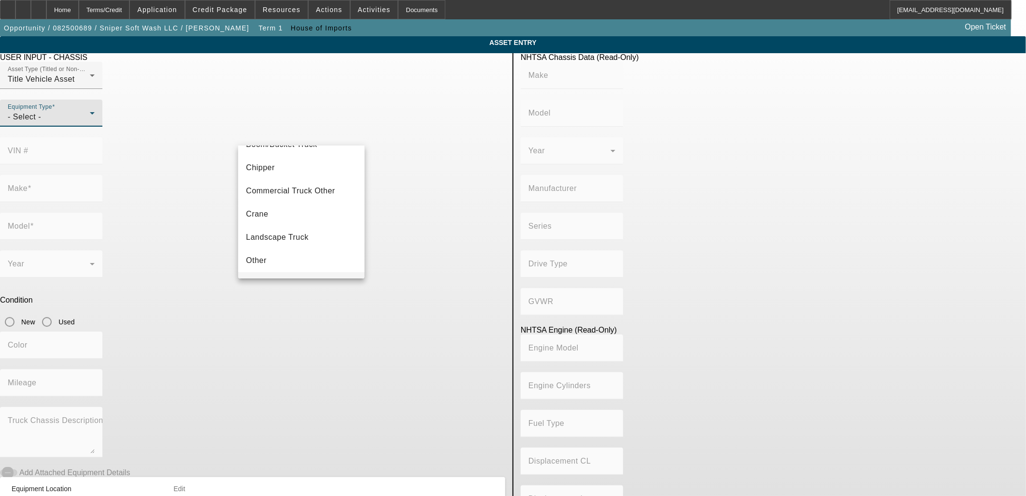
scroll to position [106, 0]
click at [284, 240] on mat-option "Tow Truck" at bounding box center [301, 239] width 126 height 23
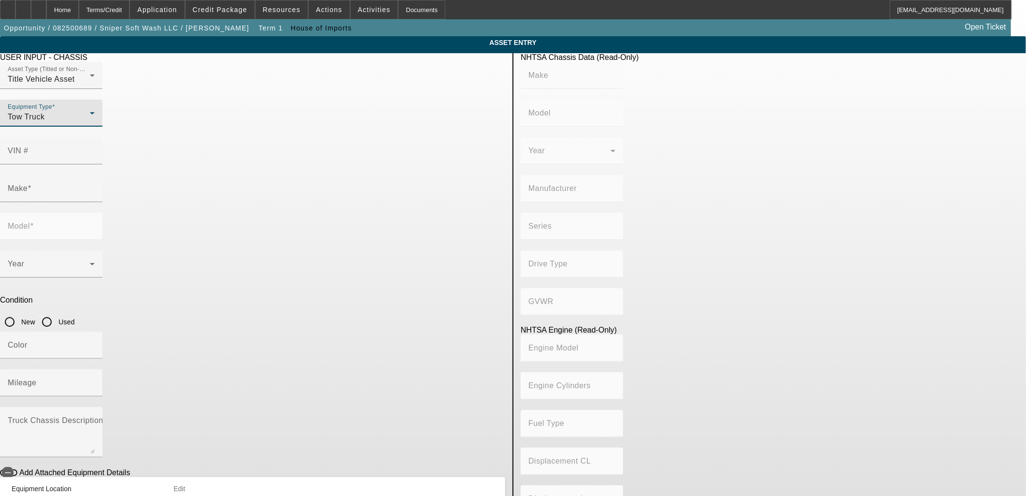
click at [184, 213] on app-asset-collateral-manage "ASSET ENTRY Delete asset USER INPUT - CHASSIS Asset Type (Titled or Non-Titled)…" at bounding box center [513, 304] width 1026 height 536
click at [90, 123] on div "Tow Truck" at bounding box center [49, 117] width 82 height 12
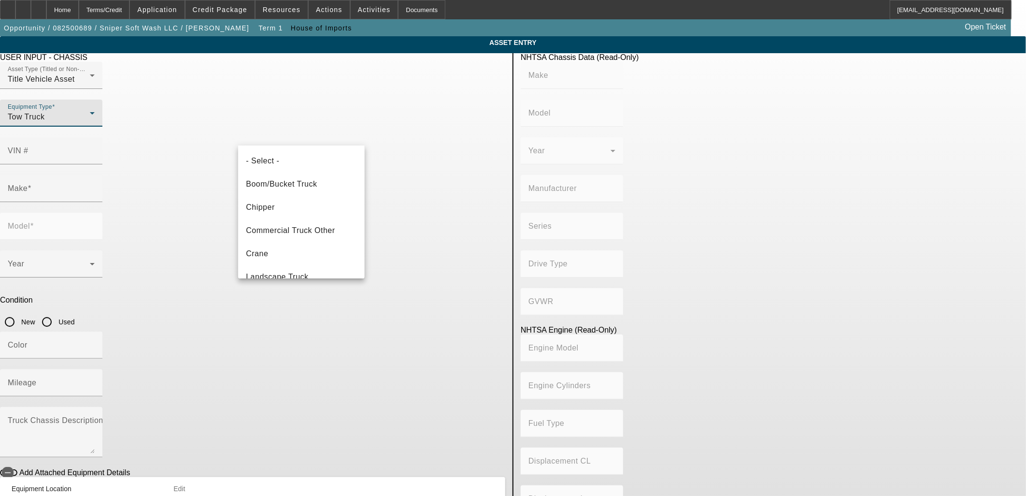
scroll to position [80, 0]
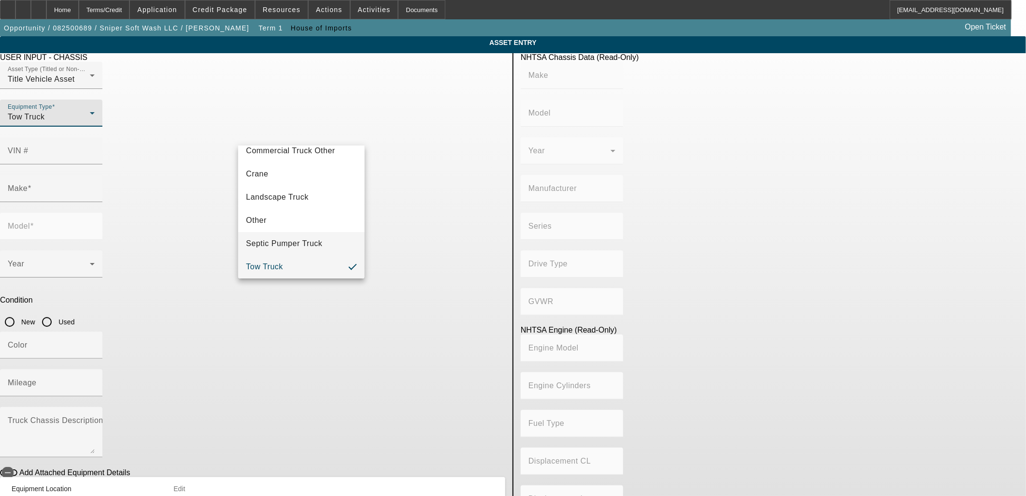
click at [303, 243] on span "Septic Pumper Truck" at bounding box center [284, 244] width 76 height 12
click at [181, 204] on app-asset-collateral-manage "ASSET ENTRY Delete asset USER INPUT - CHASSIS Asset Type (Titled or Non-Titled)…" at bounding box center [513, 304] width 1026 height 536
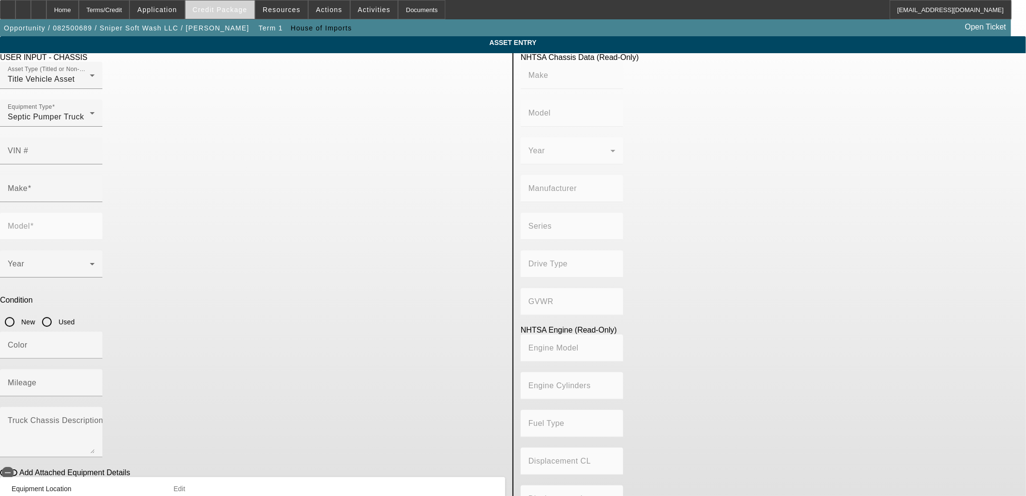
click at [246, 7] on span "Credit Package" at bounding box center [220, 10] width 55 height 8
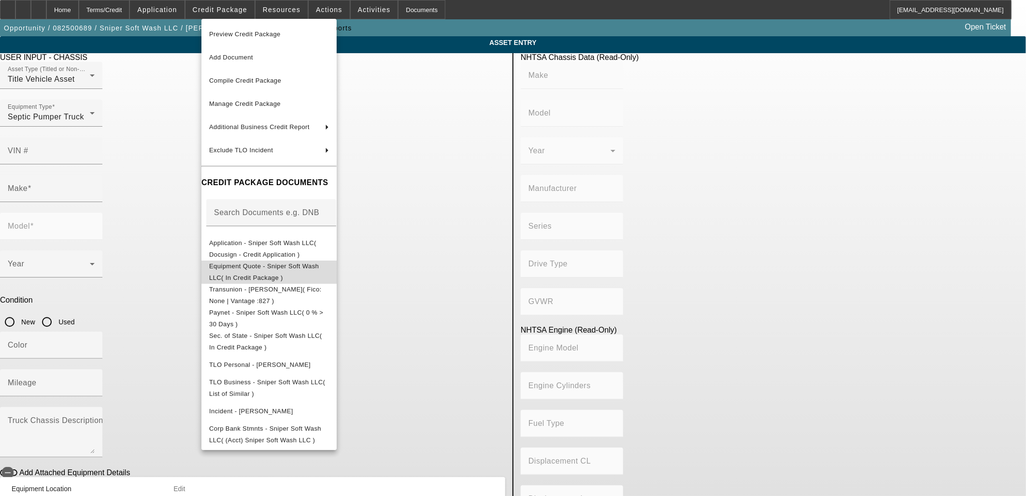
click at [271, 264] on span "Equipment Quote - Sniper Soft Wash LLC( In Credit Package )" at bounding box center [264, 271] width 110 height 19
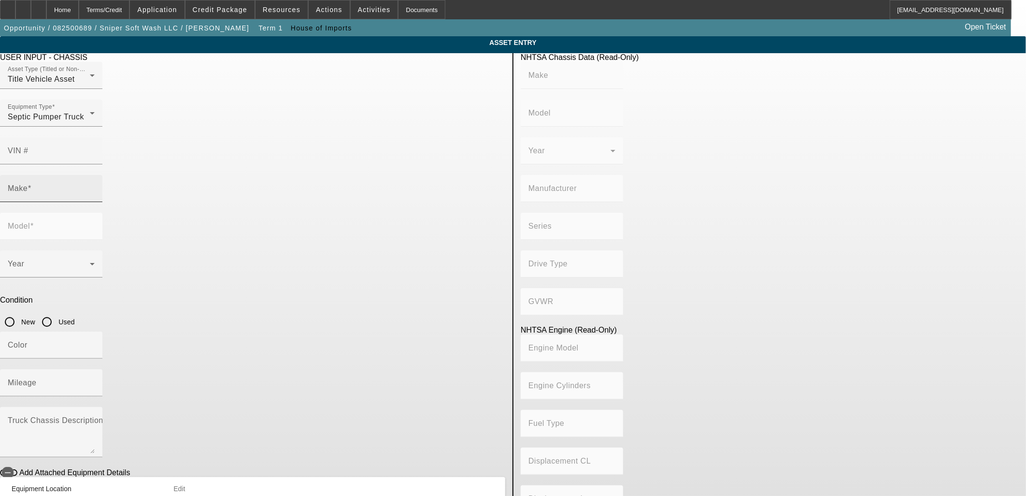
click at [95, 186] on input "Make" at bounding box center [51, 192] width 87 height 12
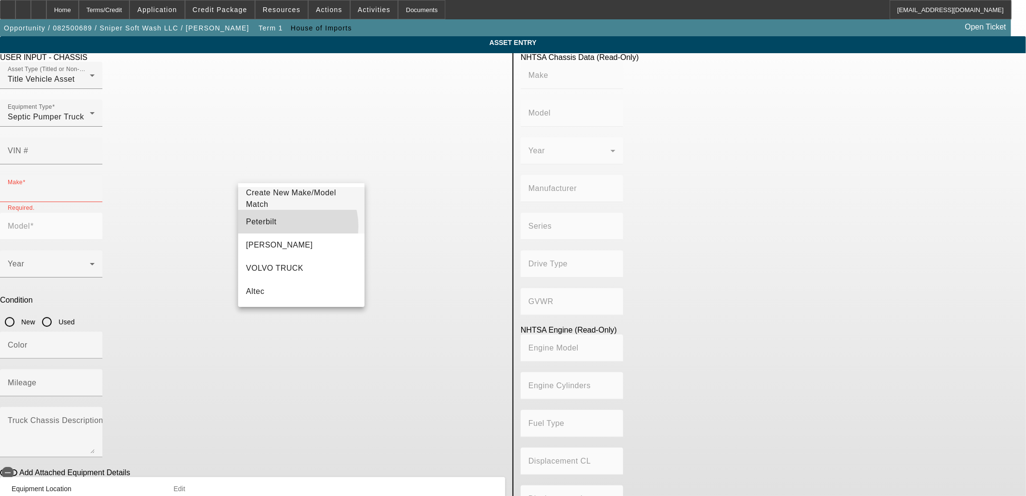
click at [285, 226] on mat-option "Peterbilt" at bounding box center [301, 221] width 126 height 23
type input "Peterbilt"
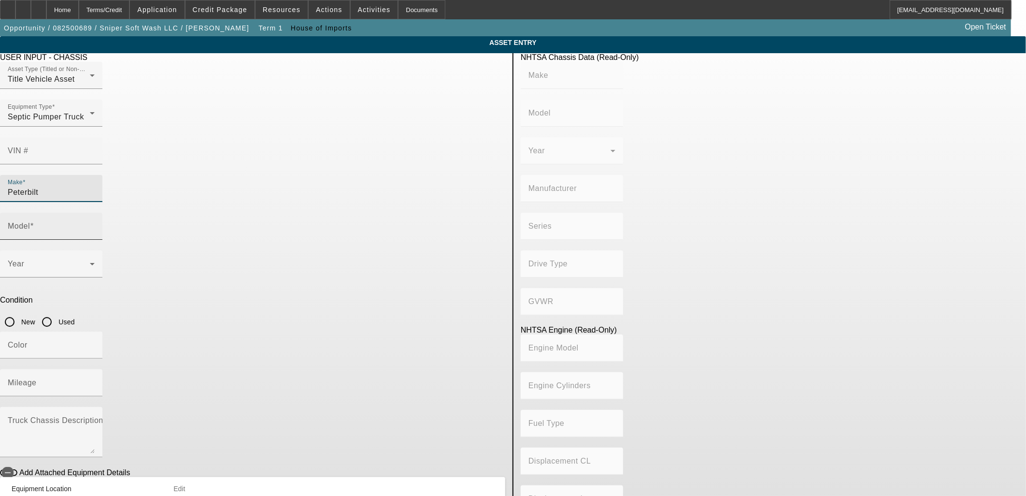
click at [30, 222] on mat-label "Model" at bounding box center [19, 226] width 22 height 8
click at [95, 224] on input "Model" at bounding box center [51, 230] width 87 height 12
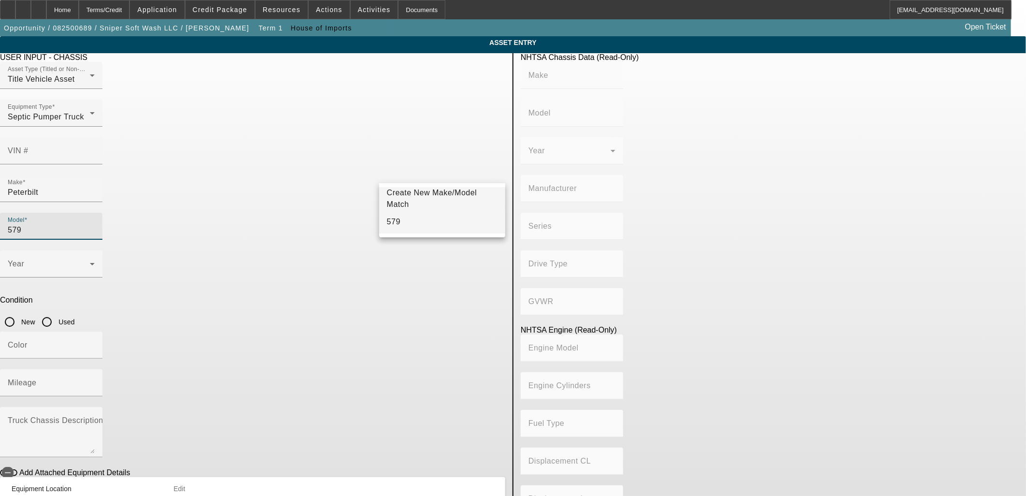
type input "579"
click at [411, 219] on mat-option "579" at bounding box center [442, 221] width 126 height 23
click at [90, 262] on span at bounding box center [49, 268] width 82 height 12
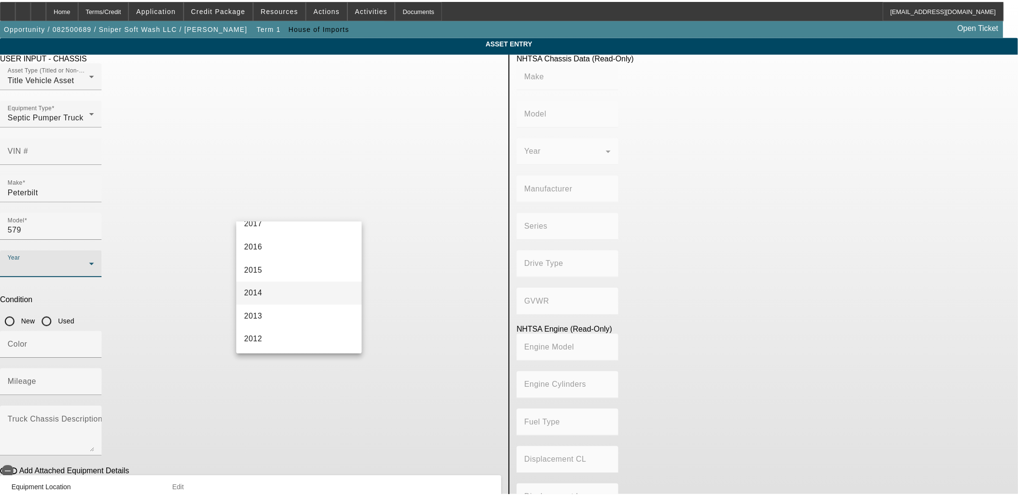
scroll to position [214, 0]
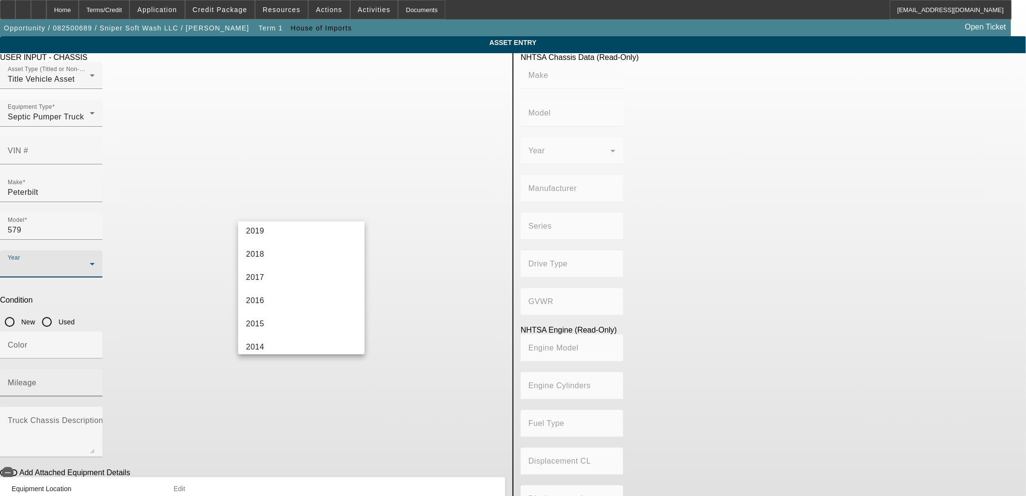
drag, startPoint x: 274, startPoint y: 276, endPoint x: 403, endPoint y: 242, distance: 134.0
click at [274, 275] on mat-option "2017" at bounding box center [301, 277] width 126 height 23
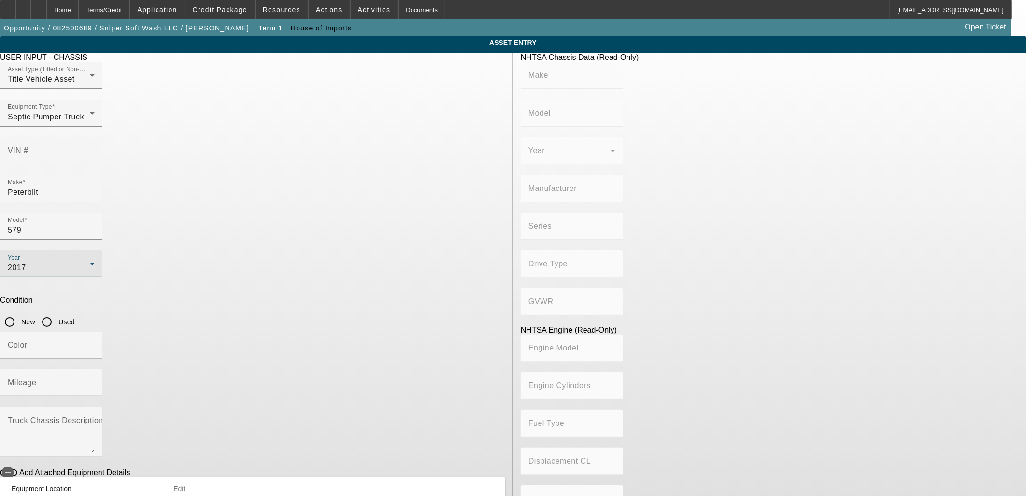
click at [57, 312] on input "Used" at bounding box center [46, 321] width 19 height 19
radio input "true"
click at [95, 381] on input "Mileage" at bounding box center [51, 387] width 87 height 12
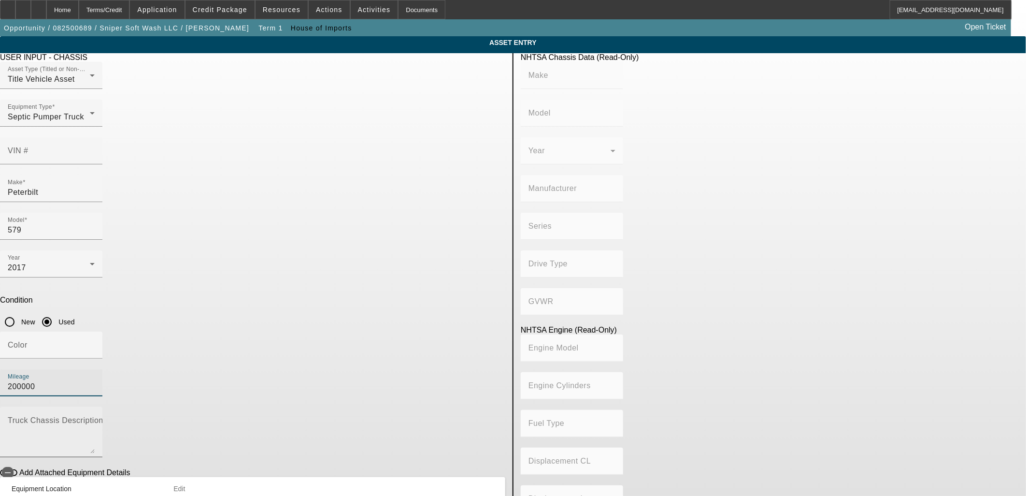
type input "200000"
click at [95, 418] on textarea "Truck Chassis Description (Describe the truck chassis only)" at bounding box center [51, 435] width 87 height 35
type textarea "with"
click at [12, 468] on icon "button" at bounding box center [7, 472] width 9 height 9
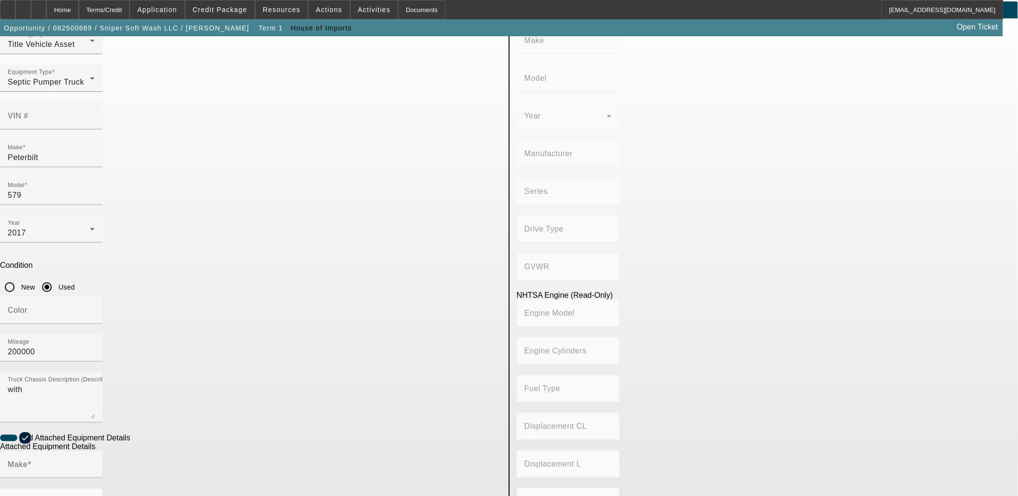
scroll to position [54, 0]
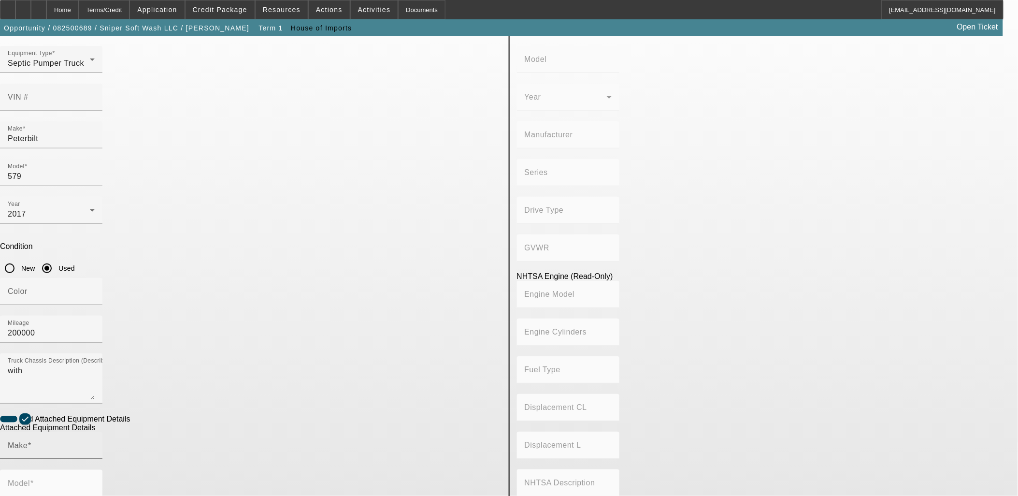
click at [95, 432] on div "Make" at bounding box center [51, 445] width 87 height 27
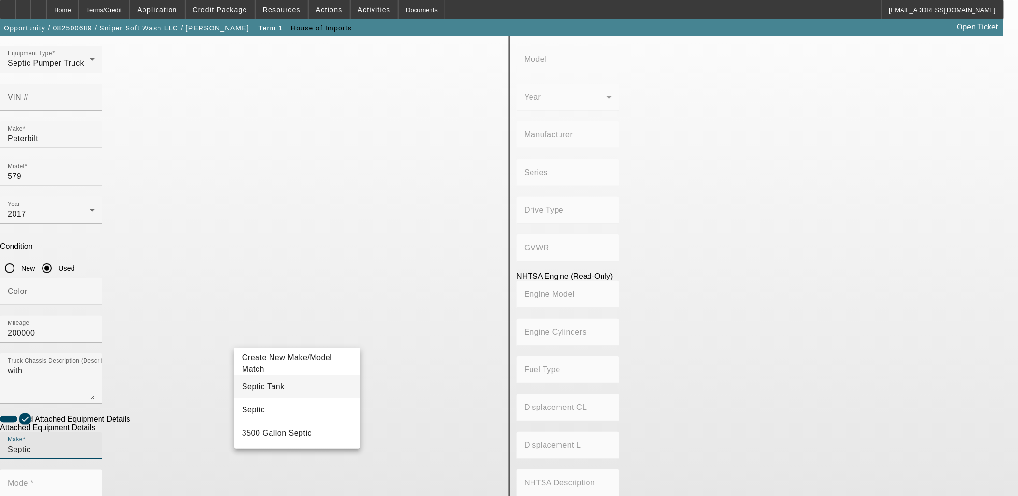
click at [279, 383] on mat-option "Septic Tank" at bounding box center [297, 386] width 126 height 23
type input "Septic Tank"
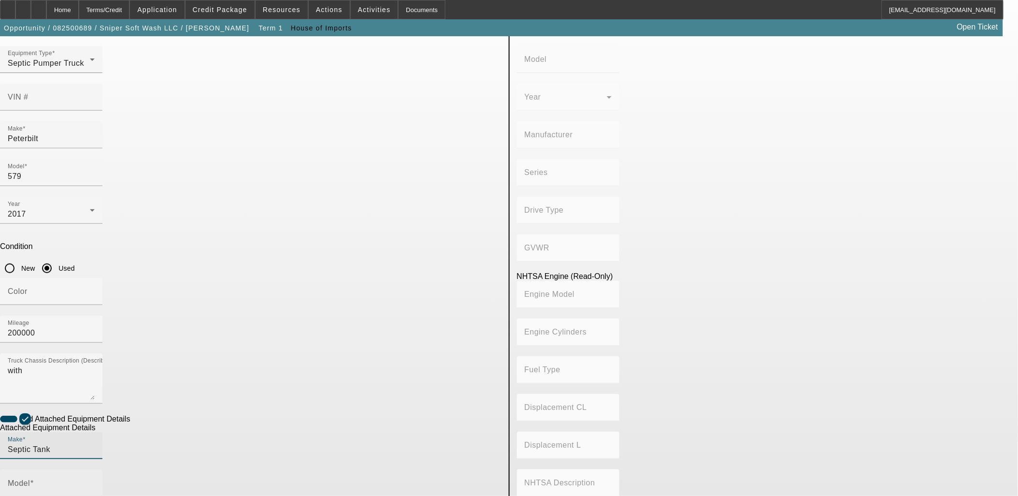
click at [95, 470] on div "Model" at bounding box center [51, 483] width 87 height 27
type input "3700"
click at [442, 364] on span "Create New Make/Model Match" at bounding box center [428, 363] width 90 height 20
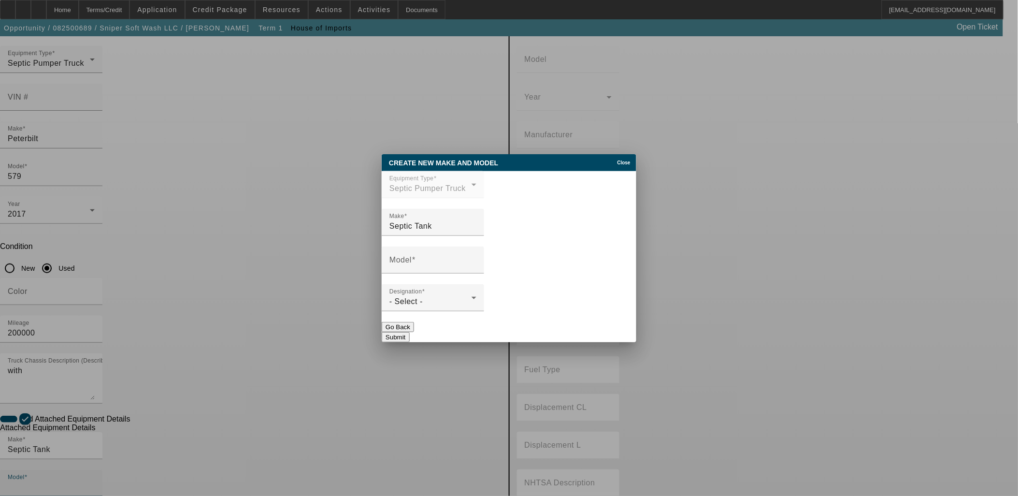
scroll to position [0, 0]
click at [442, 267] on input "Model" at bounding box center [432, 264] width 87 height 12
type input "3700 Gallon"
click at [443, 306] on div "- Select -" at bounding box center [430, 302] width 82 height 12
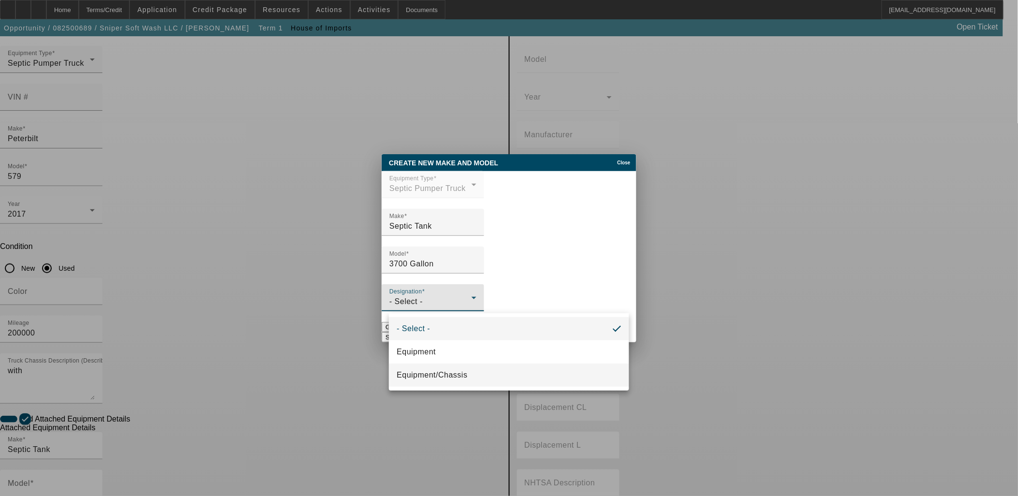
click at [447, 376] on span "Equipment/Chassis" at bounding box center [432, 375] width 71 height 12
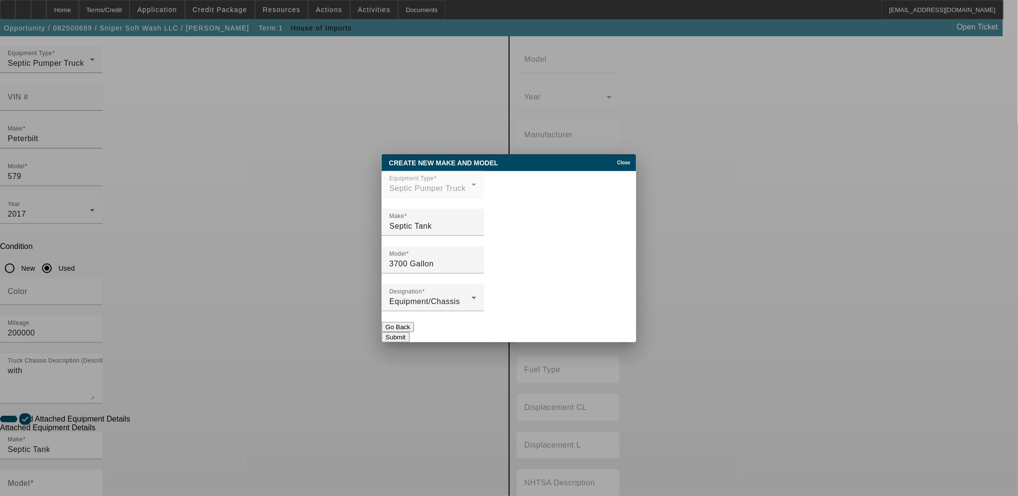
click at [409, 332] on button "Submit" at bounding box center [396, 337] width 28 height 10
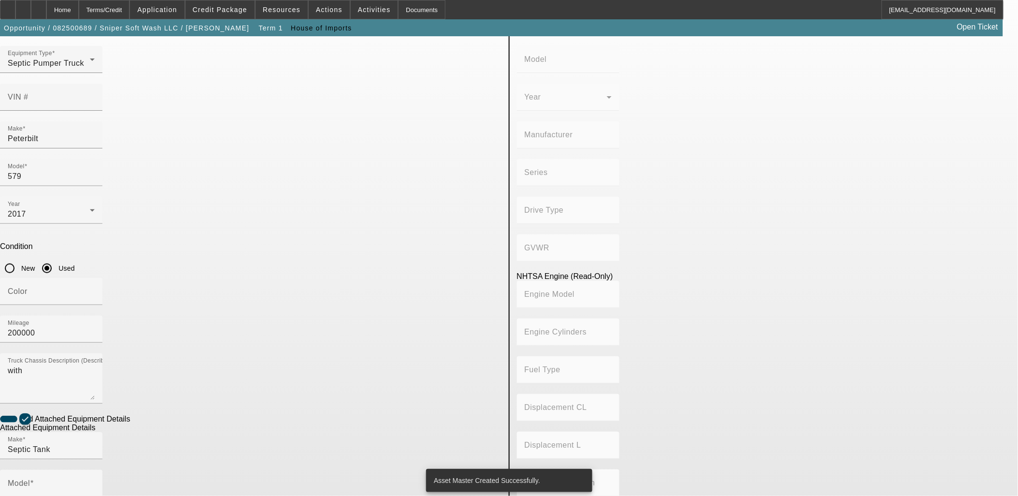
type input "3700 Gallon"
radio input "true"
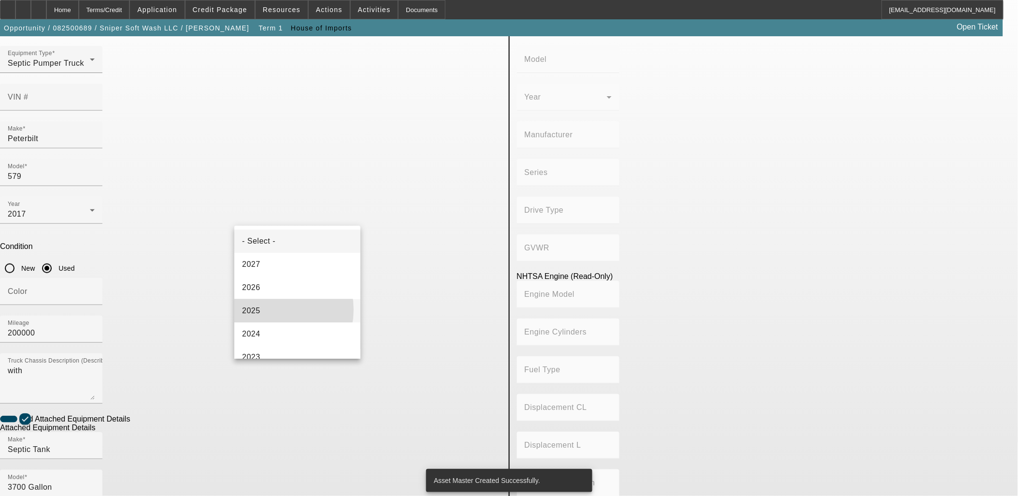
click at [268, 310] on mat-option "2025" at bounding box center [297, 310] width 126 height 23
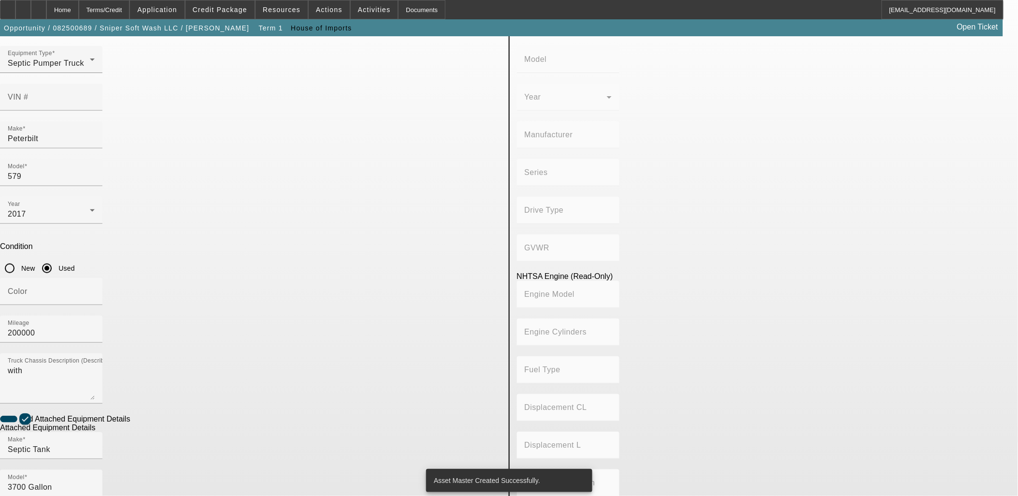
checkbox input "true"
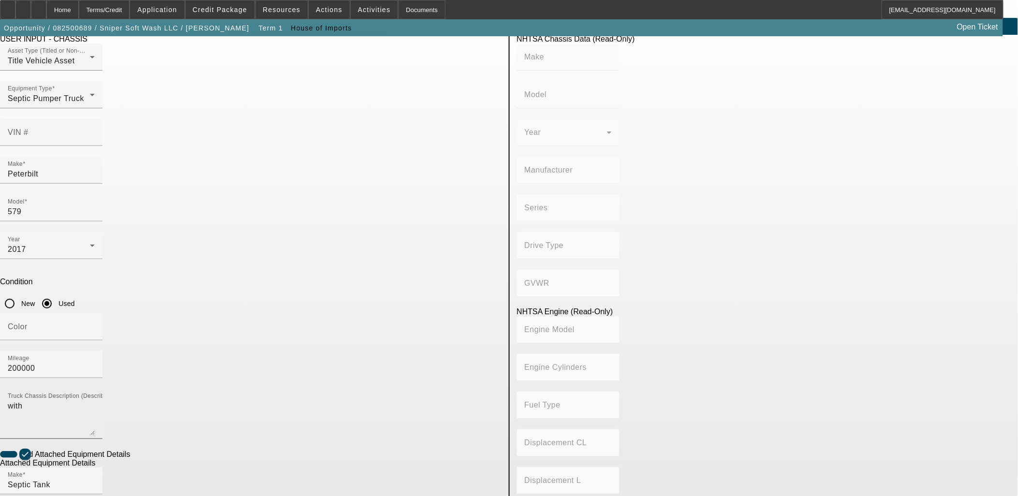
scroll to position [0, 0]
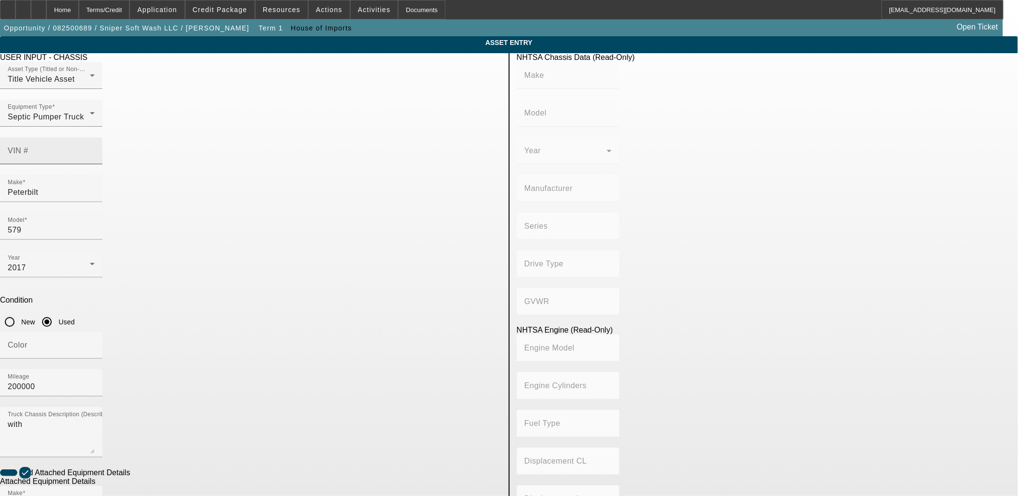
type textarea "Brand New Septic"
click at [95, 149] on input "VIN #" at bounding box center [51, 155] width 87 height 12
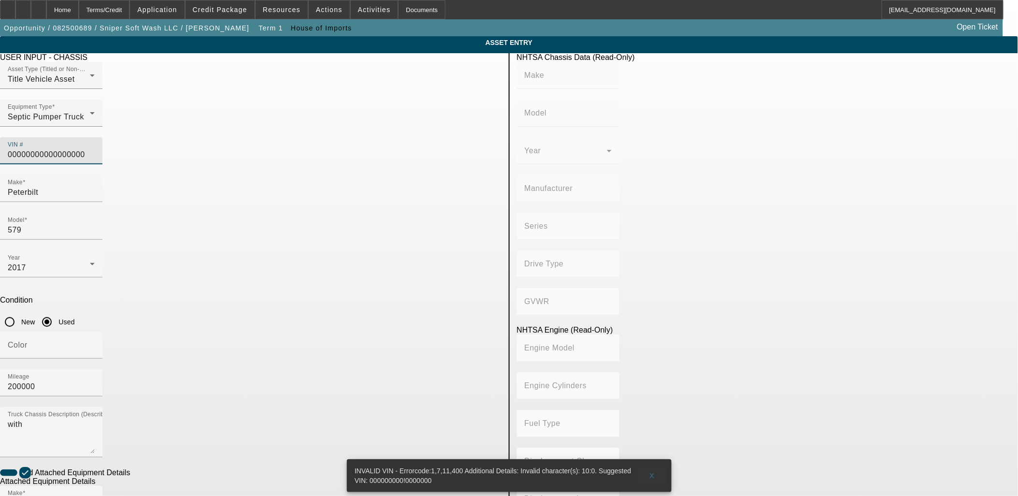
type input "00000000000000000"
click at [651, 471] on span "X" at bounding box center [651, 475] width 5 height 8
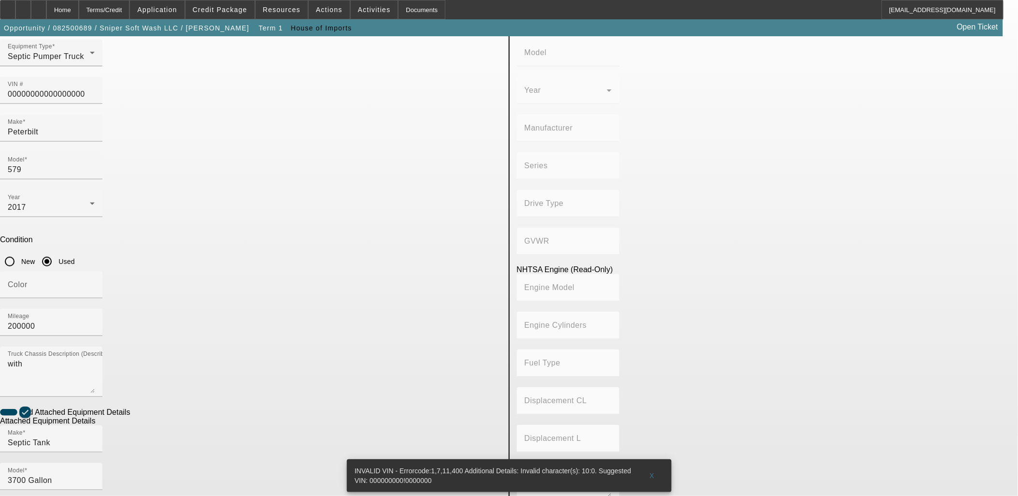
scroll to position [126, 0]
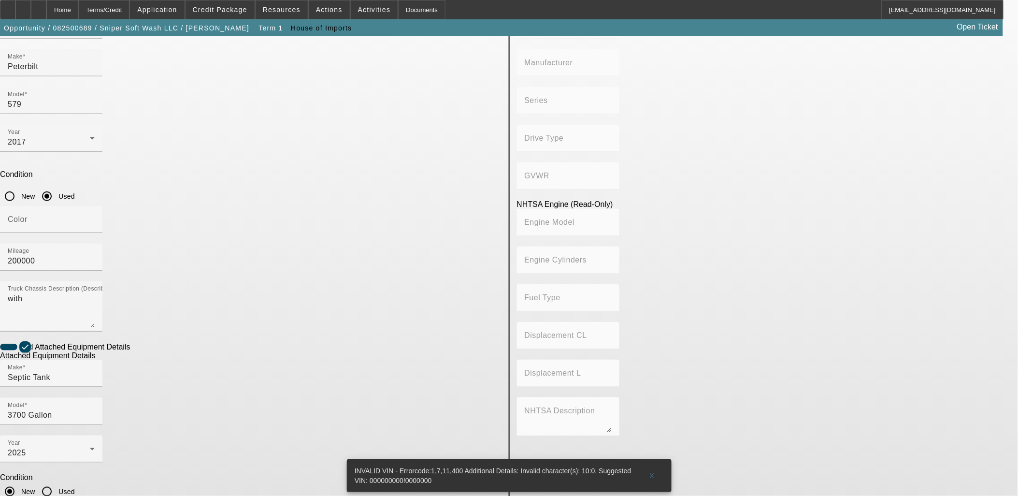
click at [656, 467] on span at bounding box center [652, 475] width 31 height 23
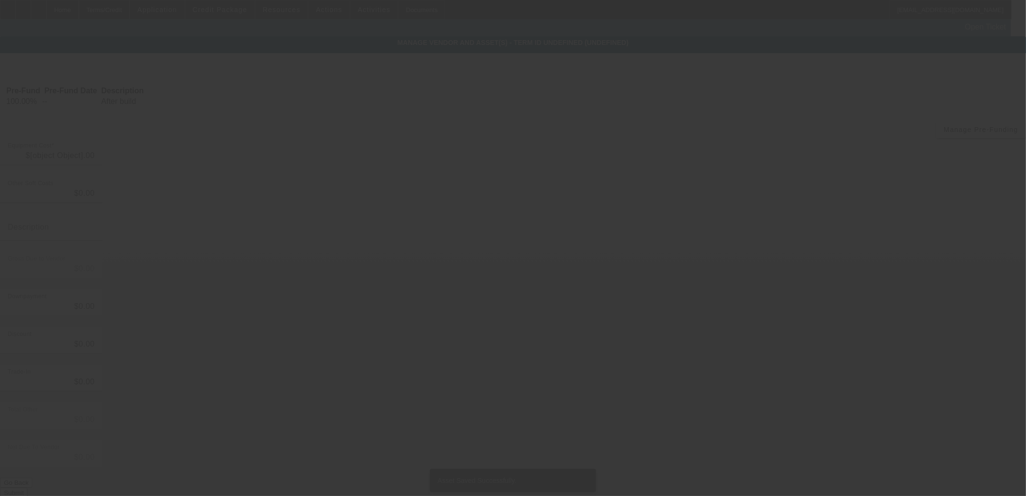
type input "$150,000.00"
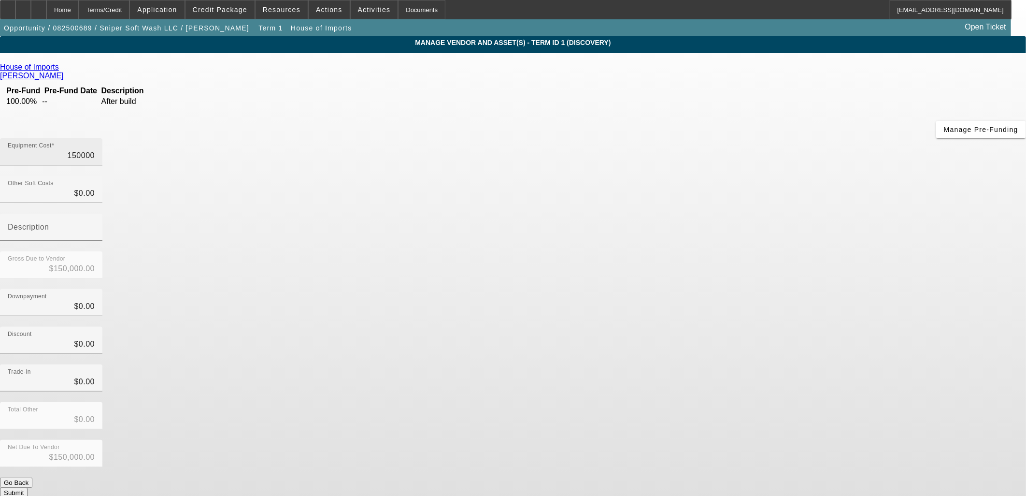
click at [95, 150] on input "150000" at bounding box center [51, 156] width 87 height 12
type input "1"
type input "$1.00"
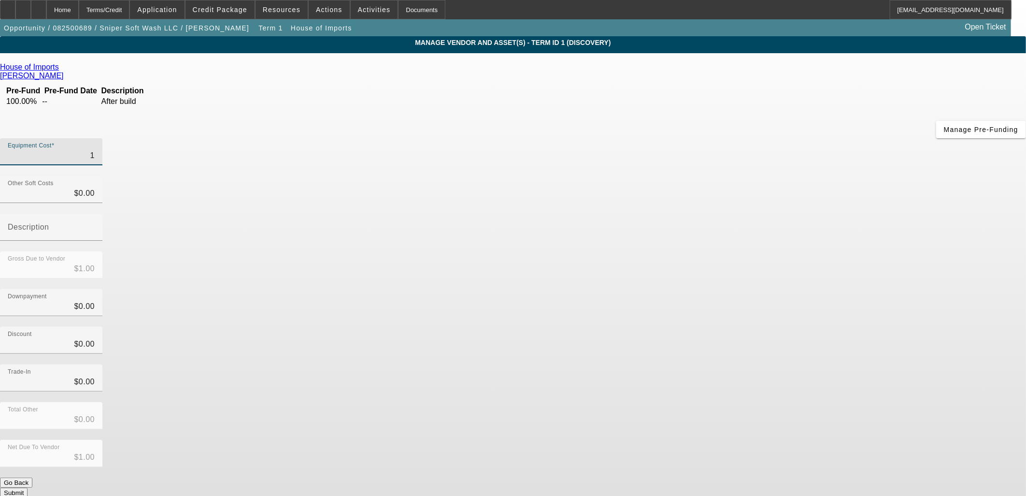
type input "15"
type input "$15.00"
type input "156"
type input "$156.00"
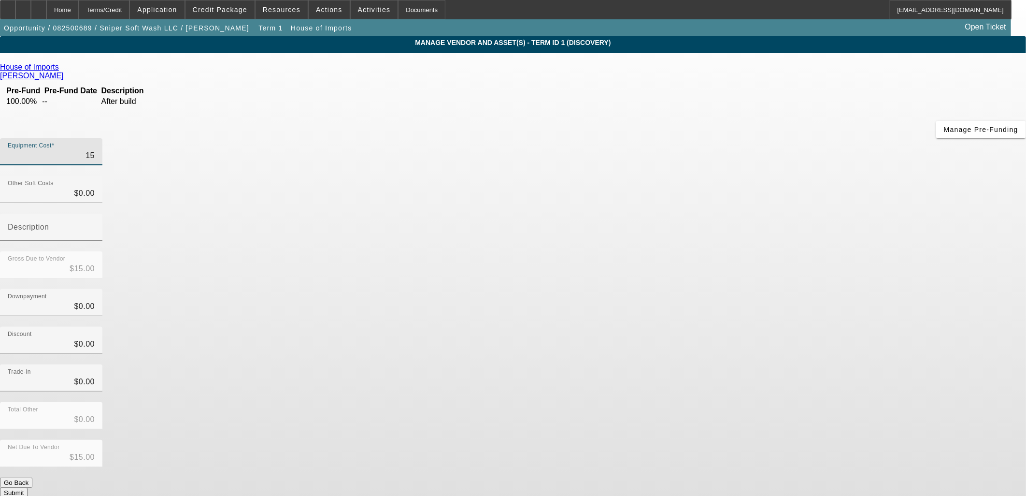
type input "$156.00"
type input "1568"
type input "$1,568.00"
type input "15680"
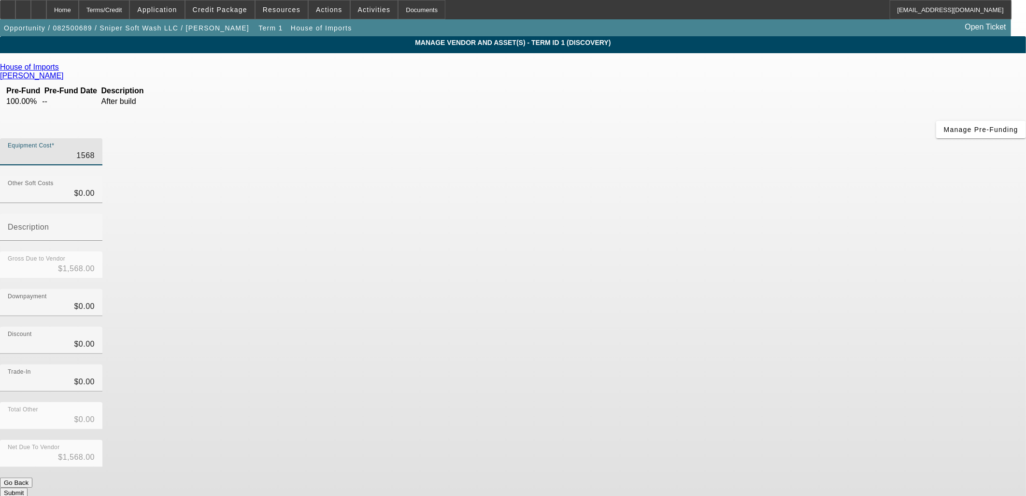
type input "$15,680.00"
type input "156800"
type input "$156,800.00"
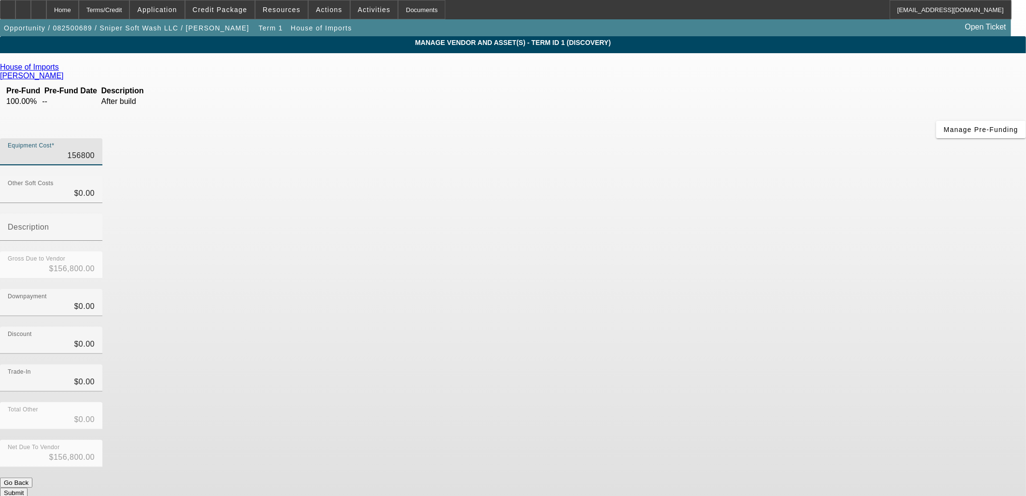
type input "$156,800.00"
click at [716, 327] on div "Discount $0.00" at bounding box center [513, 346] width 1026 height 38
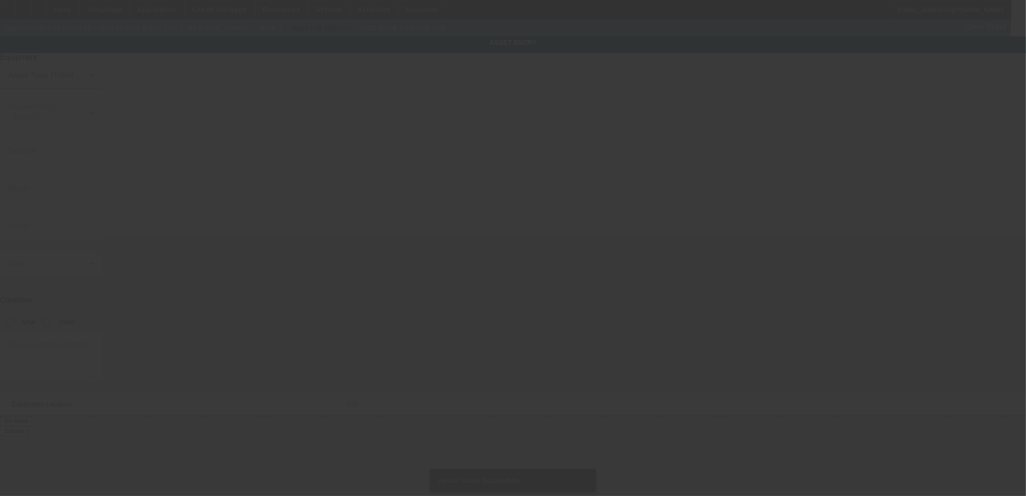
type input "00000000000000000"
type input "Peterbilt"
type input "579"
radio input "true"
type textarea "with"
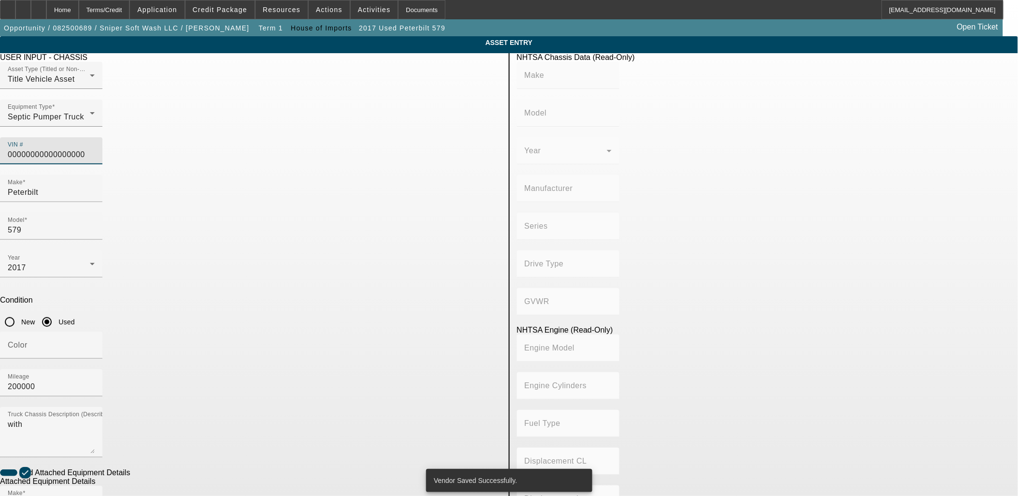
click at [95, 149] on input "00000000000000000" at bounding box center [51, 155] width 87 height 12
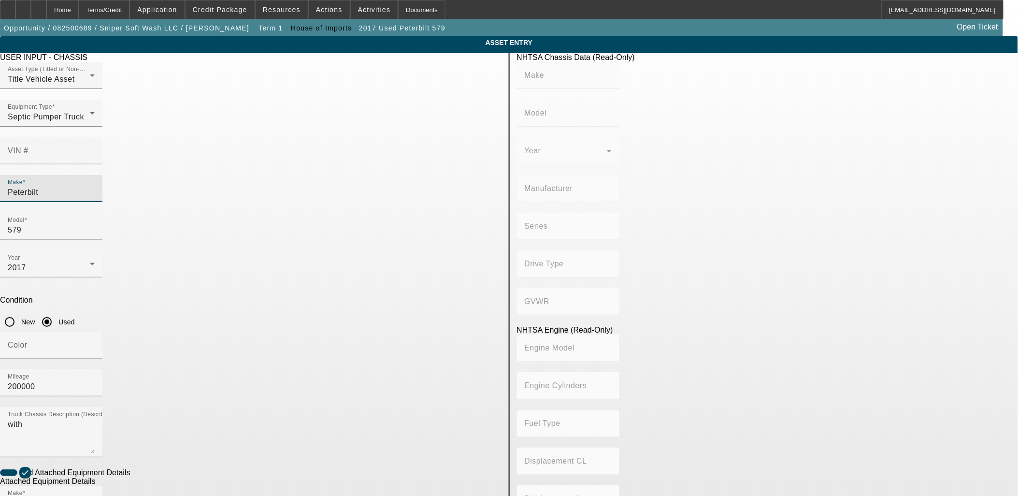
drag, startPoint x: 292, startPoint y: 176, endPoint x: 193, endPoint y: 163, distance: 99.4
click at [193, 163] on app-asset-collateral-manage "ASSET ENTRY Delete asset USER INPUT - CHASSIS Asset Type (Titled or Non-Titled)…" at bounding box center [509, 412] width 1018 height 752
type input "Pre-"
click at [282, 219] on mat-option "Pre-Approval" at bounding box center [297, 221] width 126 height 23
type input "Pre-Approval"
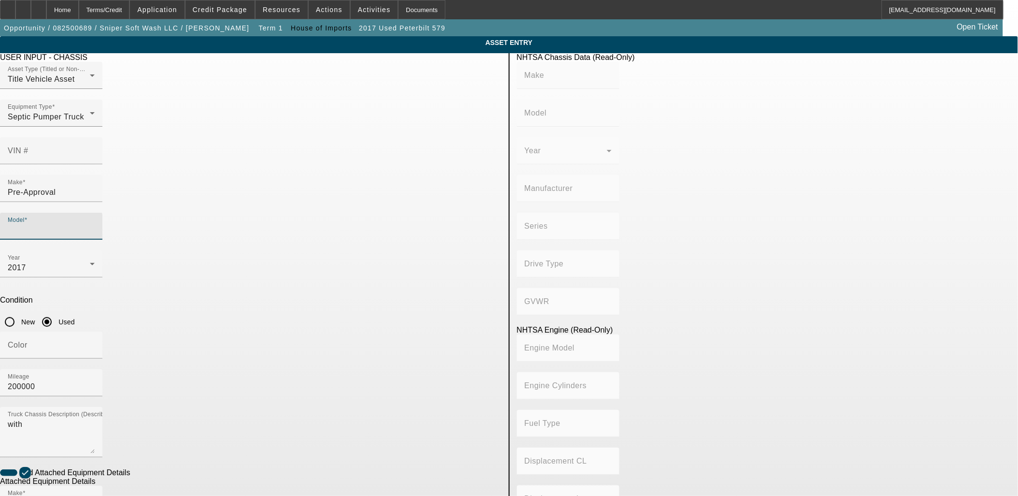
click at [95, 224] on input "Model" at bounding box center [51, 230] width 87 height 12
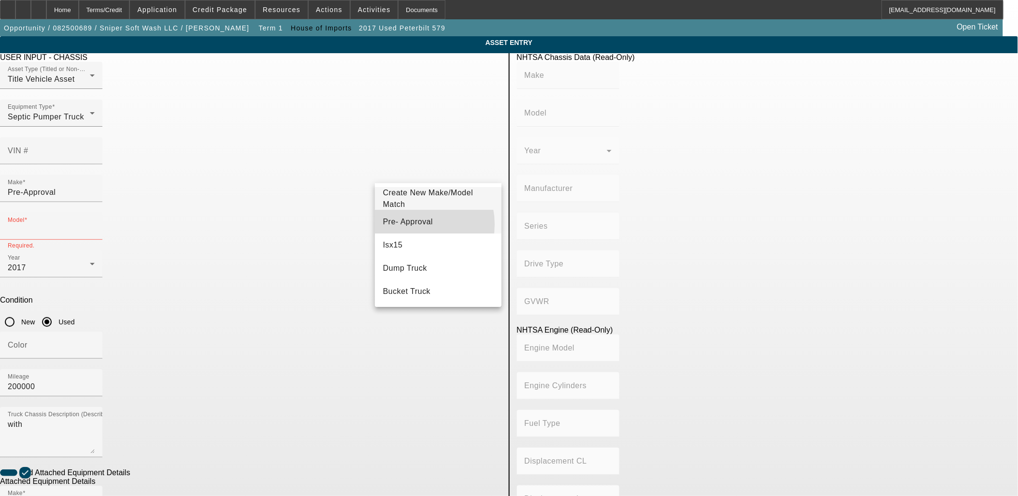
click at [414, 224] on span "Pre- Approval" at bounding box center [408, 221] width 50 height 8
type input "Pre- Approval"
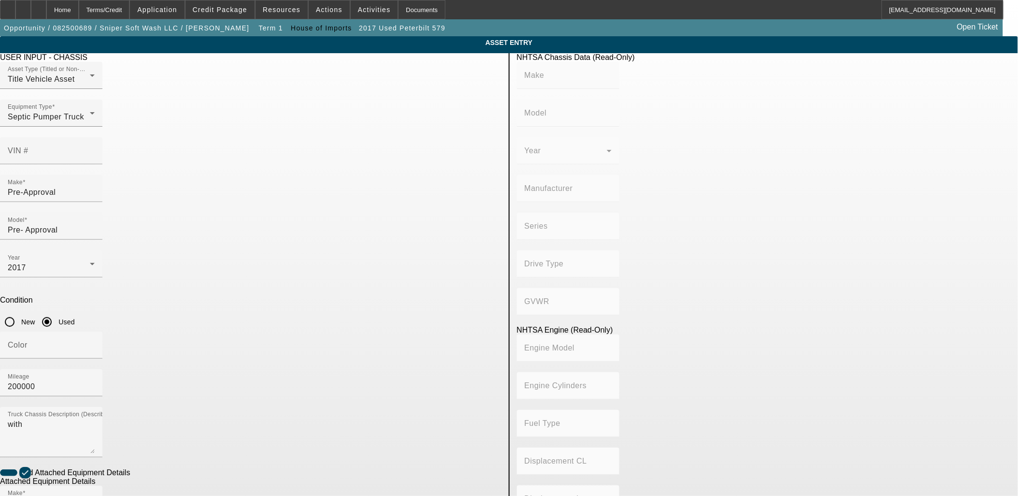
click at [136, 276] on app-asset-collateral-manage "ASSET ENTRY Delete asset USER INPUT - CHASSIS Asset Type (Titled or Non-Titled)…" at bounding box center [509, 412] width 1018 height 752
click at [95, 418] on textarea "with" at bounding box center [51, 435] width 87 height 35
type textarea "Peterbilt 579 with"
click at [119, 312] on app-asset-collateral-manage "ASSET ENTRY Delete asset USER INPUT - CHASSIS Asset Type (Titled or Non-Titled)…" at bounding box center [509, 412] width 1018 height 752
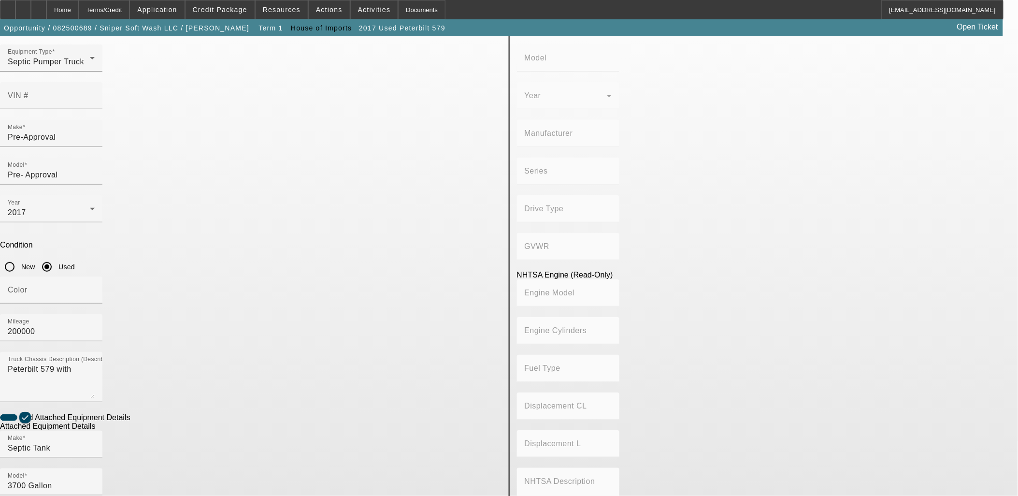
scroll to position [126, 0]
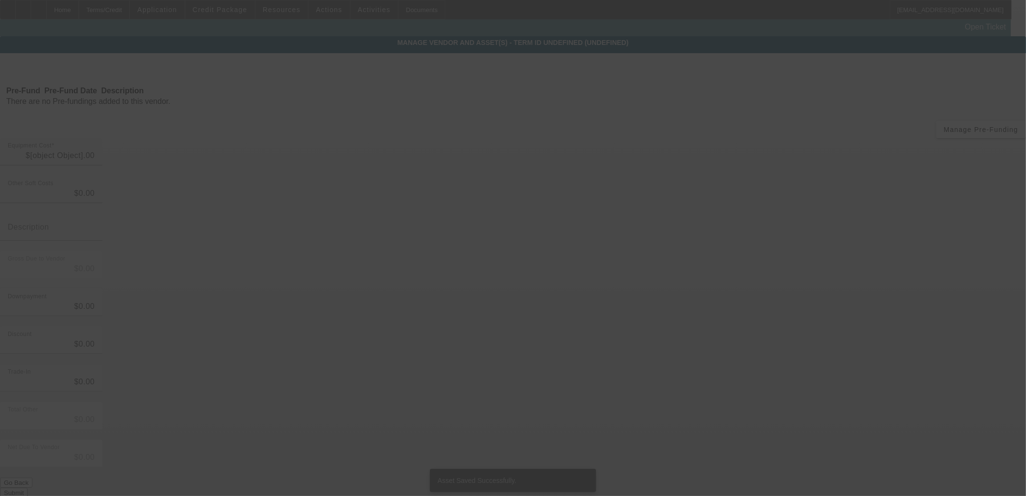
type input "$156,800.00"
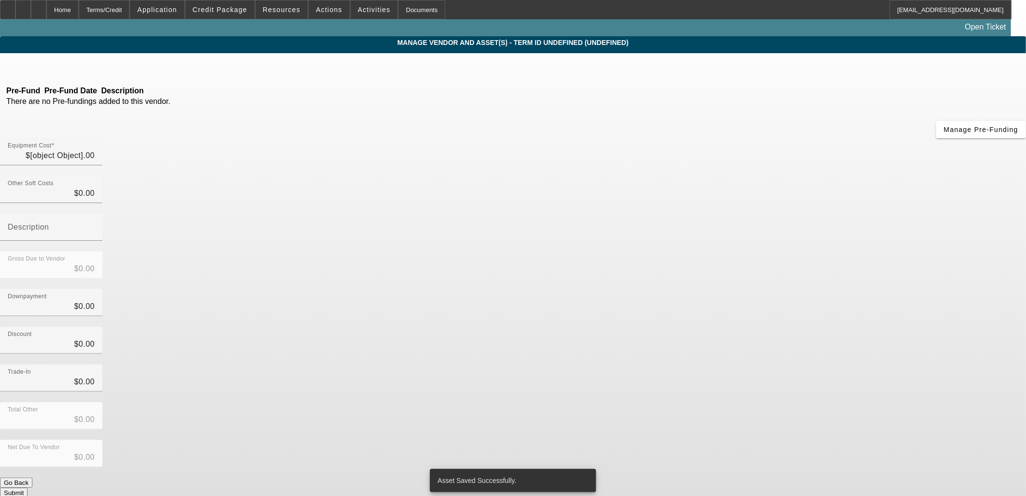
type input "$156,800.00"
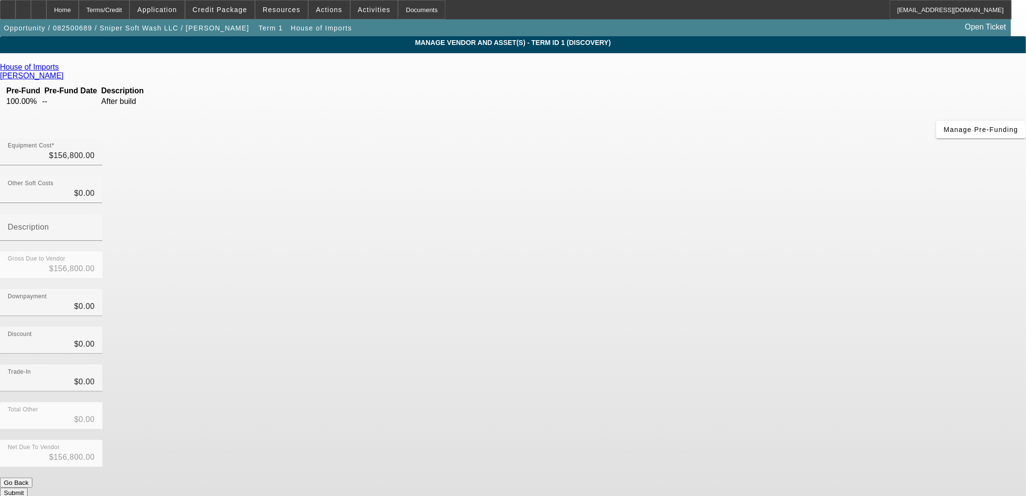
click at [28, 487] on button "Submit" at bounding box center [14, 492] width 28 height 10
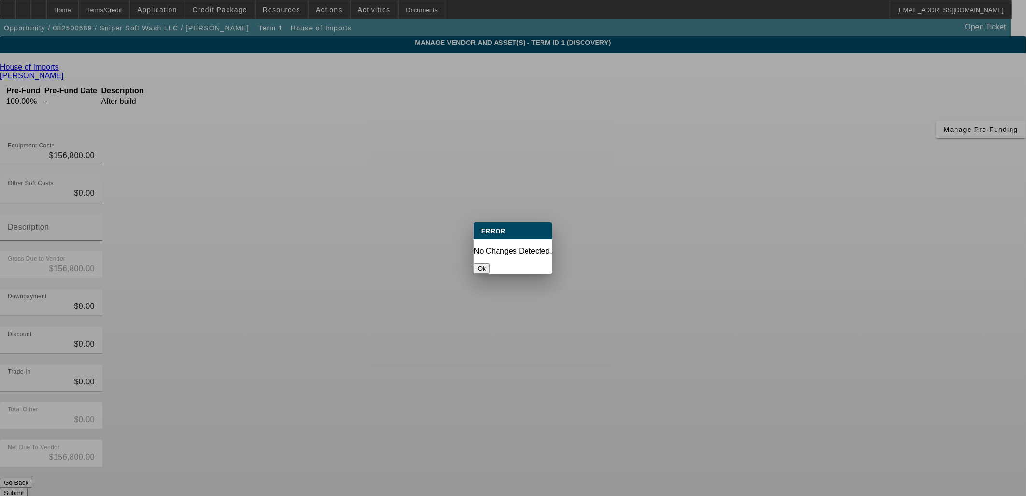
click at [490, 263] on button "Ok" at bounding box center [482, 268] width 16 height 10
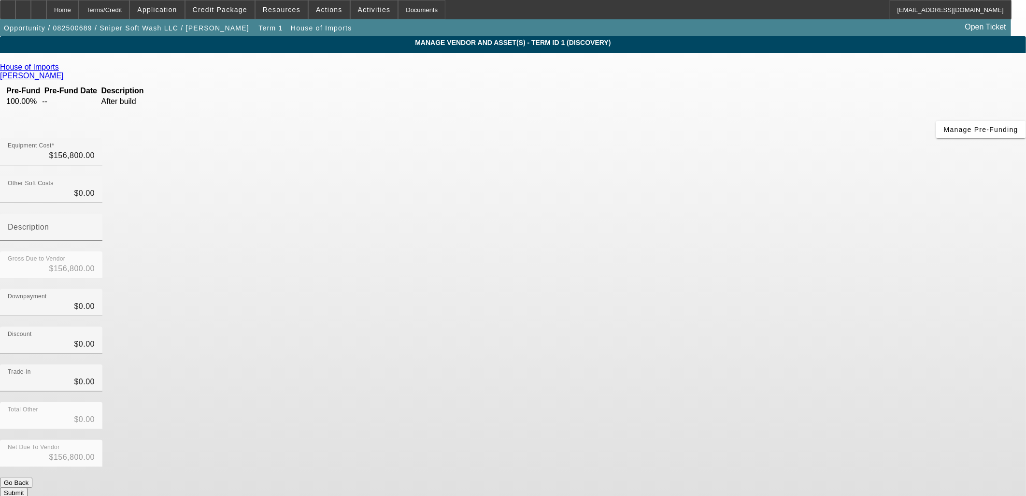
click at [391, 278] on div "House of Imports Dominguez, Angelo Pre-Fund Pre-Fund Date Description 100.00% -…" at bounding box center [513, 280] width 1026 height 435
click at [154, 235] on app-vendor-asset-manage "MANAGE VENDOR AND ASSET(S) - Term ID 1 (Discovery) Remove Vendor House of Impor…" at bounding box center [513, 295] width 1026 height 519
click at [79, 8] on div "Home" at bounding box center [62, 9] width 32 height 19
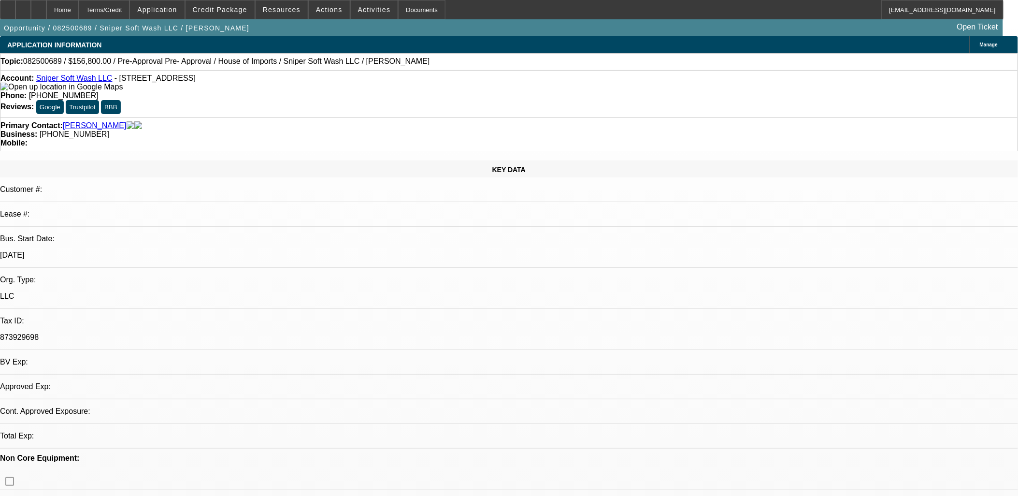
select select "0"
select select "2"
select select "0.1"
select select "4"
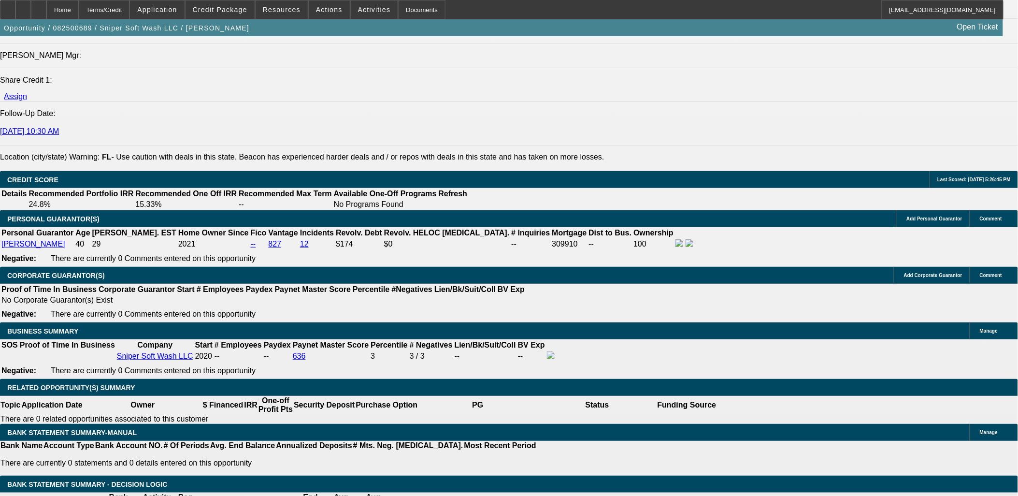
scroll to position [1234, 0]
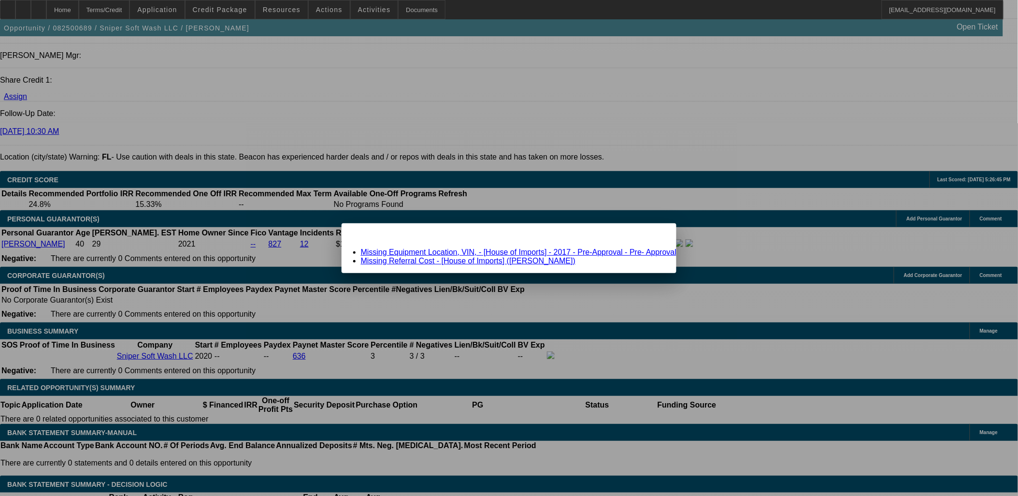
click at [445, 261] on link "Missing Referral Cost - [House of Imports] (Dominguez, Angelo)" at bounding box center [468, 260] width 215 height 8
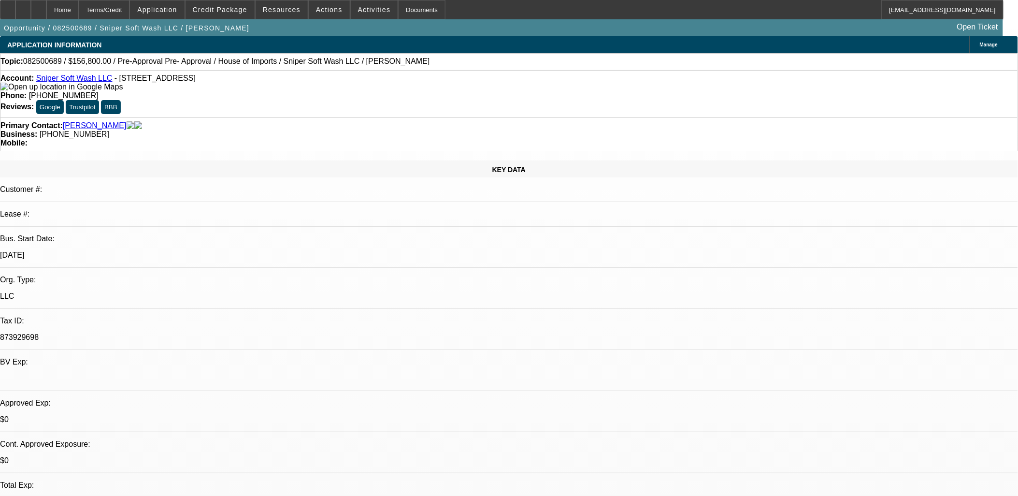
scroll to position [1234, 0]
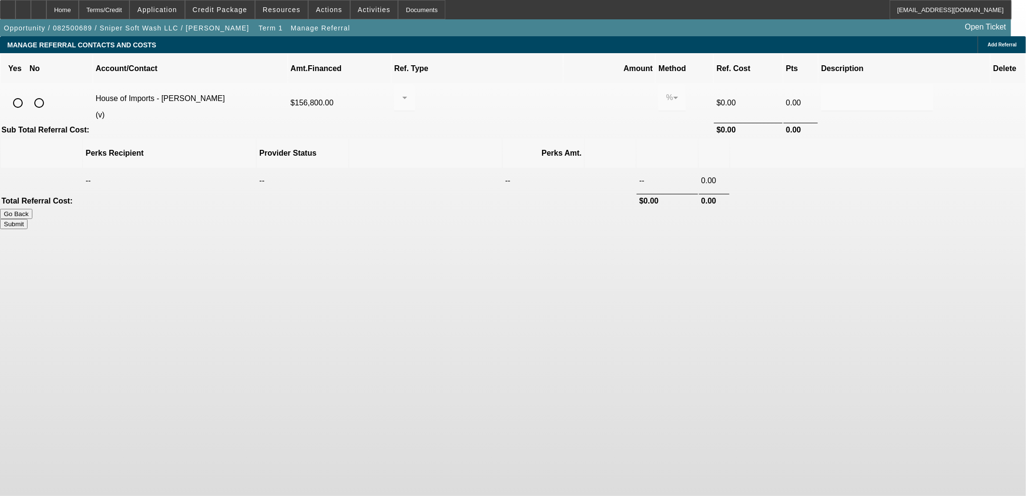
click at [28, 93] on input "radio" at bounding box center [17, 102] width 19 height 19
radio input "true"
click at [402, 92] on div at bounding box center [402, 98] width 0 height 12
click at [486, 140] on span "Pay vendor COMPANY" at bounding box center [484, 136] width 84 height 12
click at [574, 92] on input "0.000" at bounding box center [609, 98] width 71 height 12
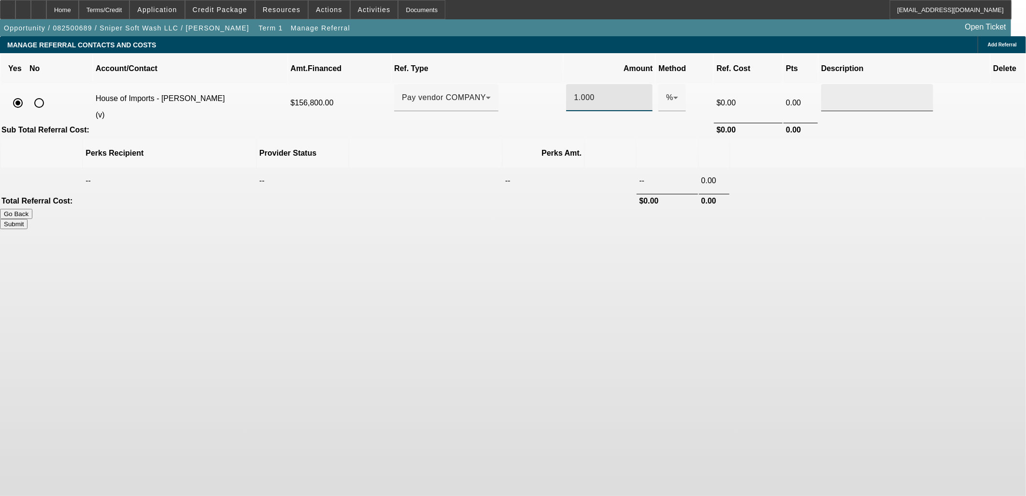
type input "1.000"
click at [829, 92] on input "text" at bounding box center [877, 98] width 97 height 12
type input "Check to HOI"
click at [28, 219] on button "Submit" at bounding box center [14, 224] width 28 height 10
type input "1.000"
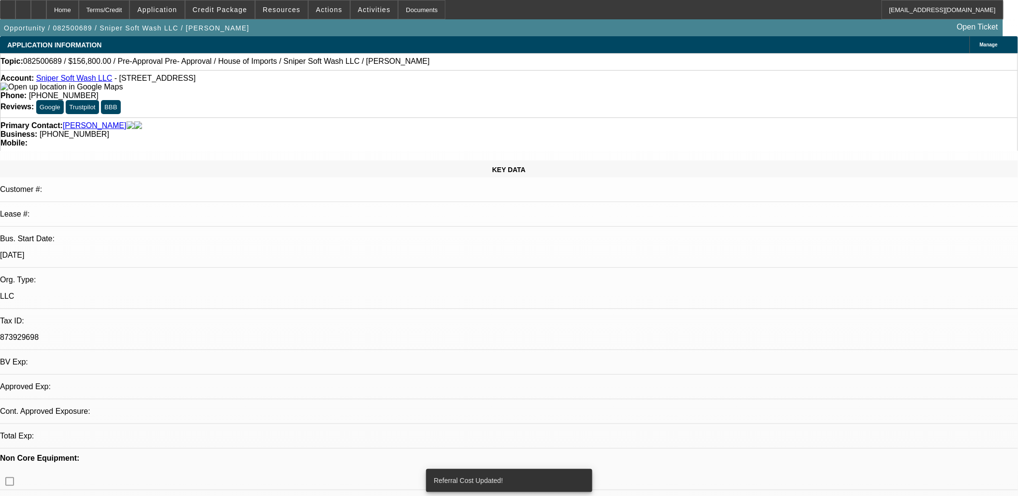
select select "0"
select select "2"
select select "0.1"
select select "4"
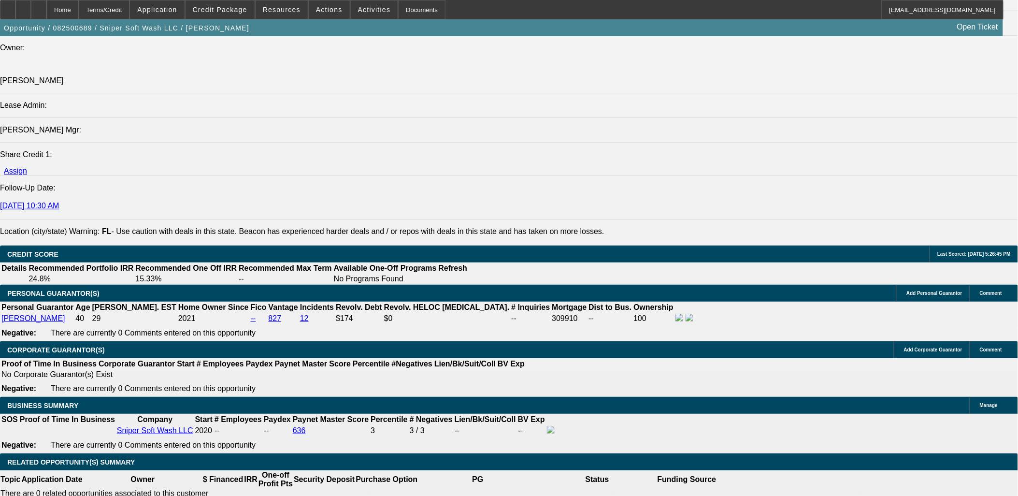
scroll to position [1268, 0]
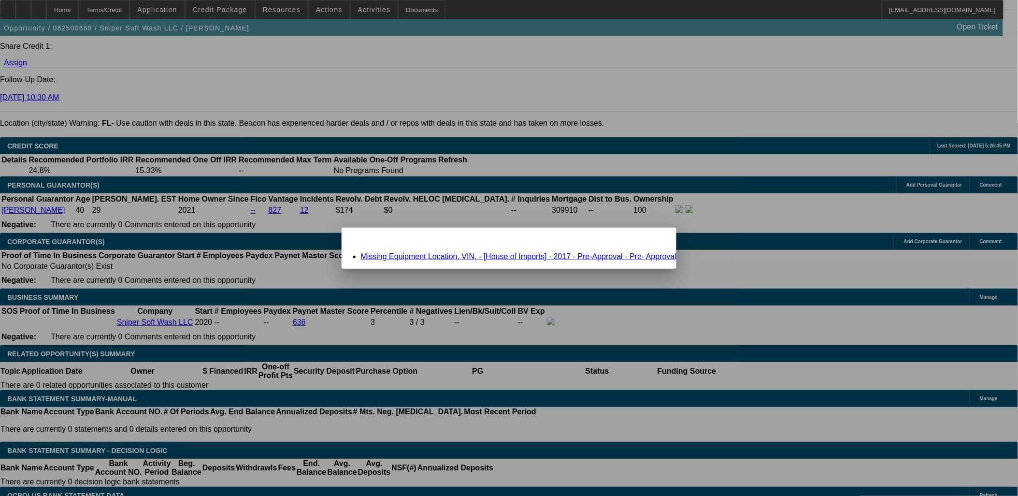
scroll to position [0, 0]
click at [484, 256] on link "Missing Equipment Location, VIN, - [House of Imports] - 2017 - Pre-Approval - P…" at bounding box center [519, 256] width 316 height 8
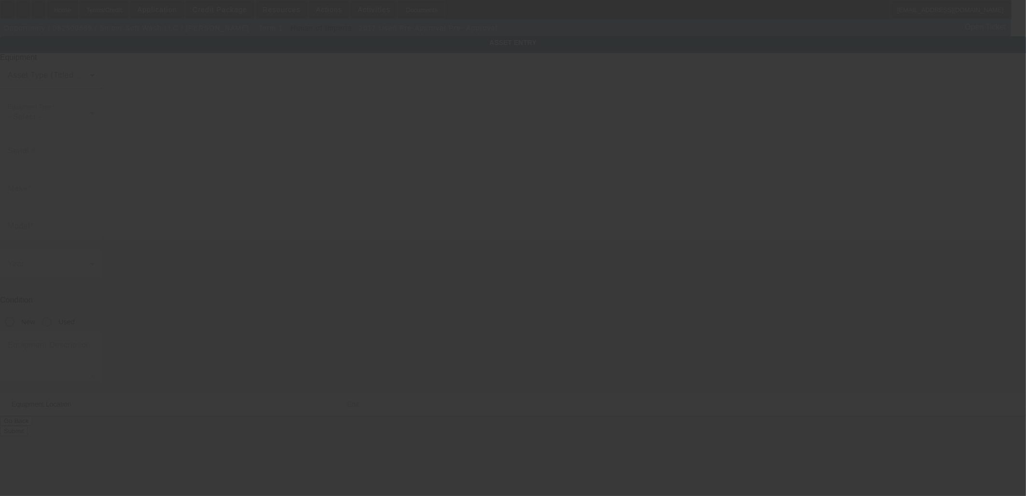
type input "Pre-Approval"
type input "Pre- Approval"
radio input "true"
type textarea "Peterbilt 579 with"
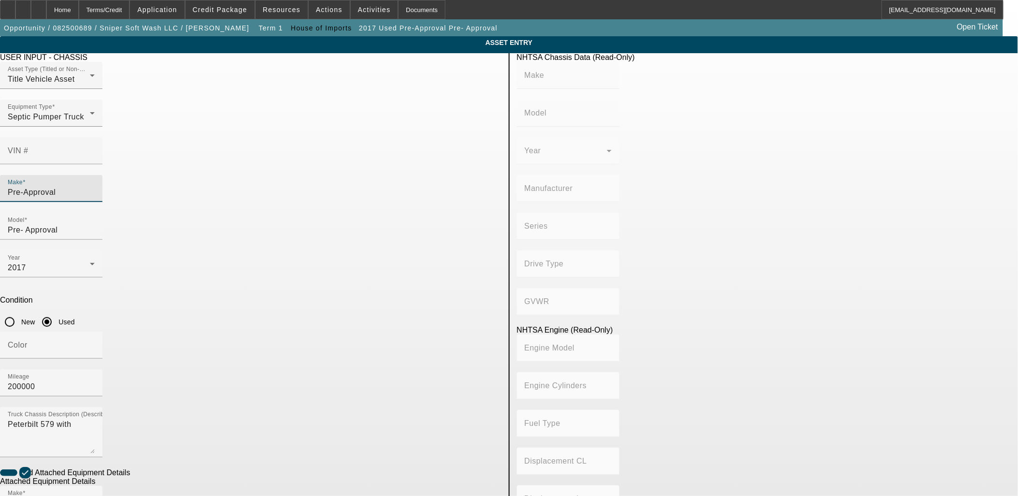
drag, startPoint x: 306, startPoint y: 178, endPoint x: 201, endPoint y: 168, distance: 104.8
click at [201, 168] on app-asset-collateral-manage "ASSET ENTRY Delete asset USER INPUT - CHASSIS Asset Type (Titled or Non-Titled)…" at bounding box center [509, 412] width 1018 height 752
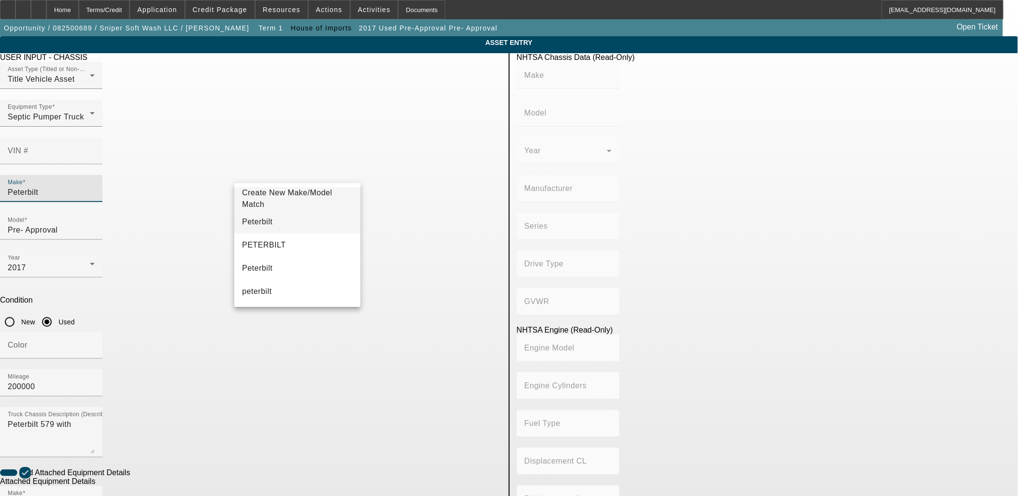
type input "Peterbilt"
drag, startPoint x: 291, startPoint y: 226, endPoint x: 299, endPoint y: 220, distance: 10.2
click at [291, 226] on mat-option "Peterbilt" at bounding box center [297, 221] width 126 height 23
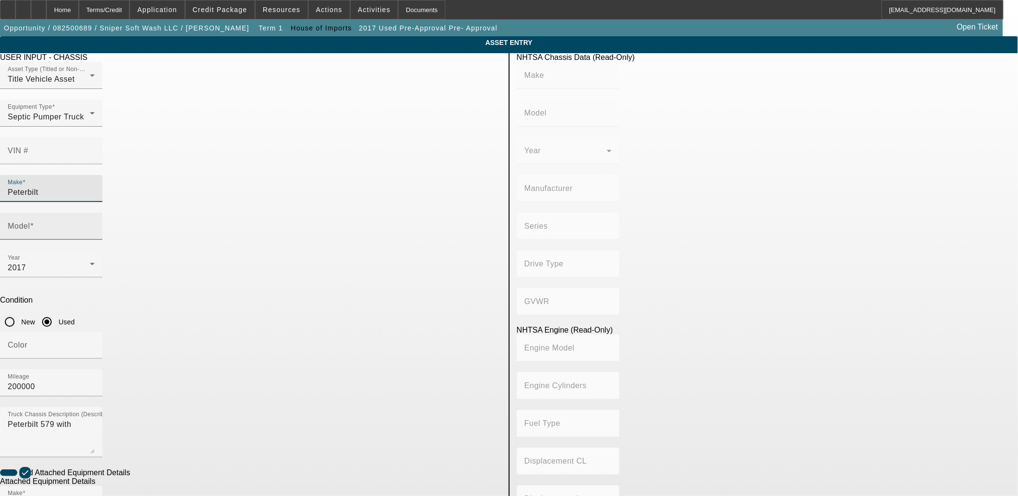
click at [95, 224] on input "Model" at bounding box center [51, 230] width 87 height 12
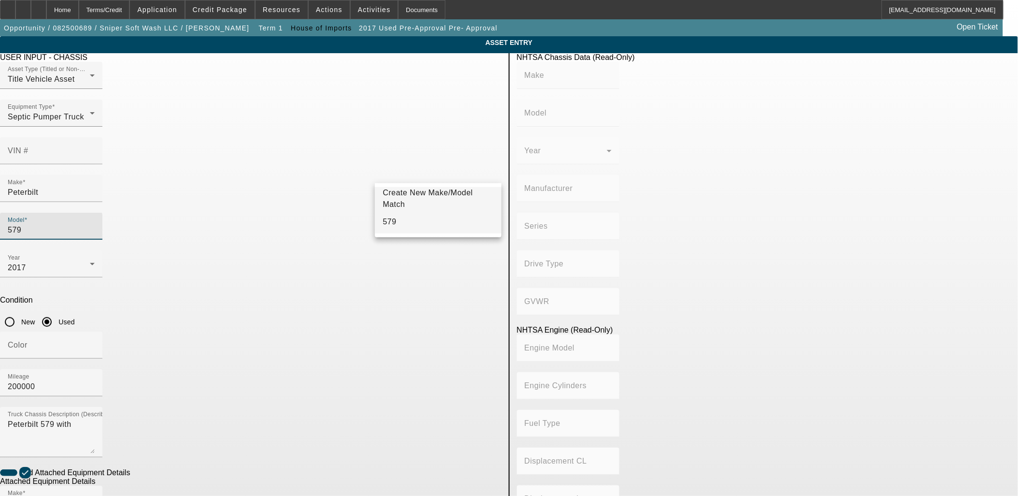
type input "579"
click at [415, 220] on mat-option "579" at bounding box center [438, 221] width 126 height 23
click at [103, 221] on app-asset-collateral-manage "ASSET ENTRY Delete asset USER INPUT - CHASSIS Asset Type (Titled or Non-Titled)…" at bounding box center [509, 412] width 1018 height 752
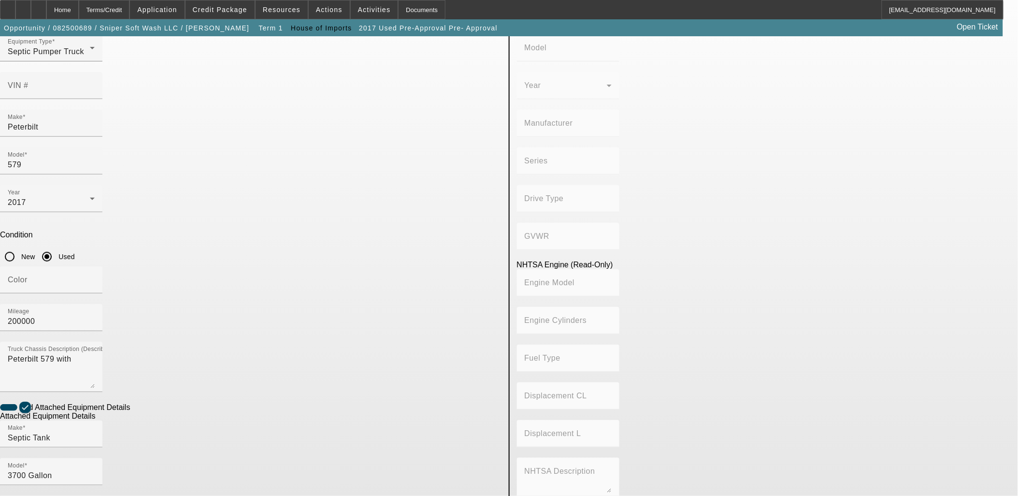
scroll to position [126, 0]
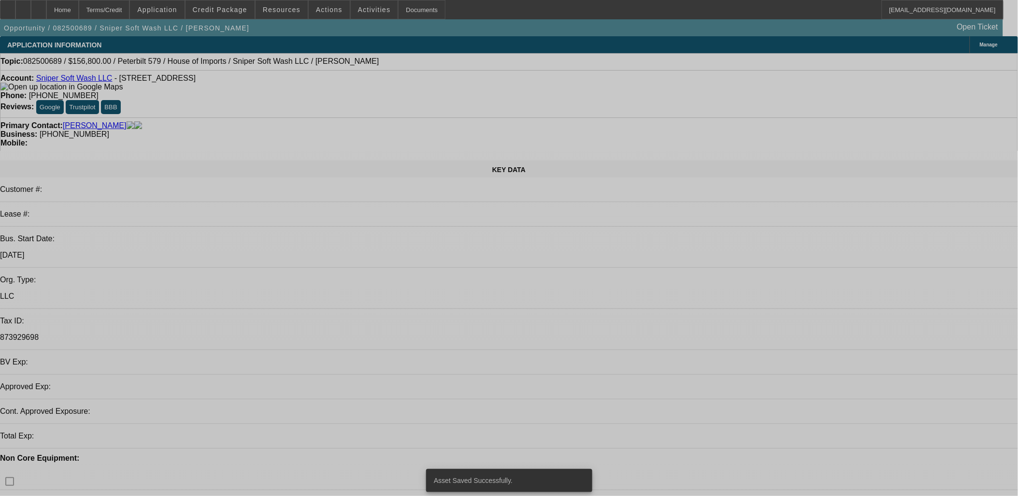
select select "0"
select select "2"
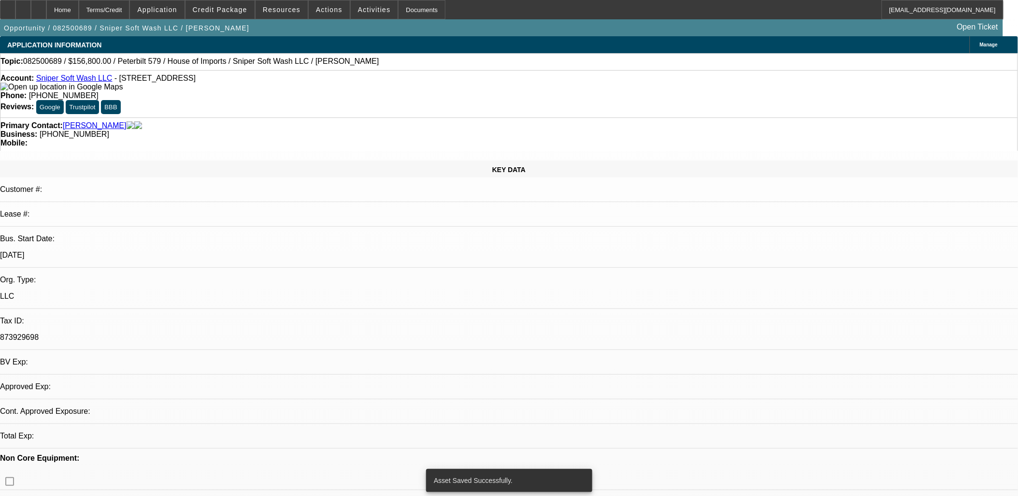
select select "2"
select select "0.1"
select select "4"
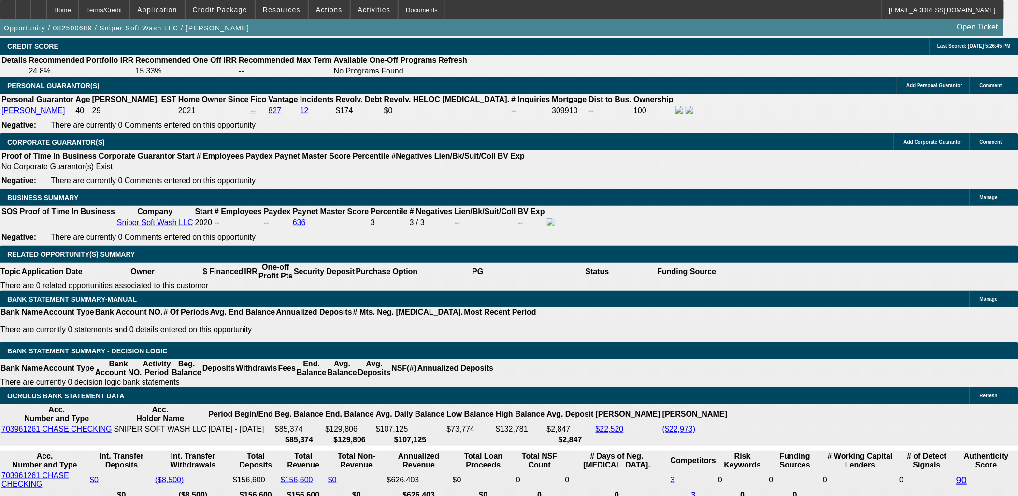
scroll to position [1341, 0]
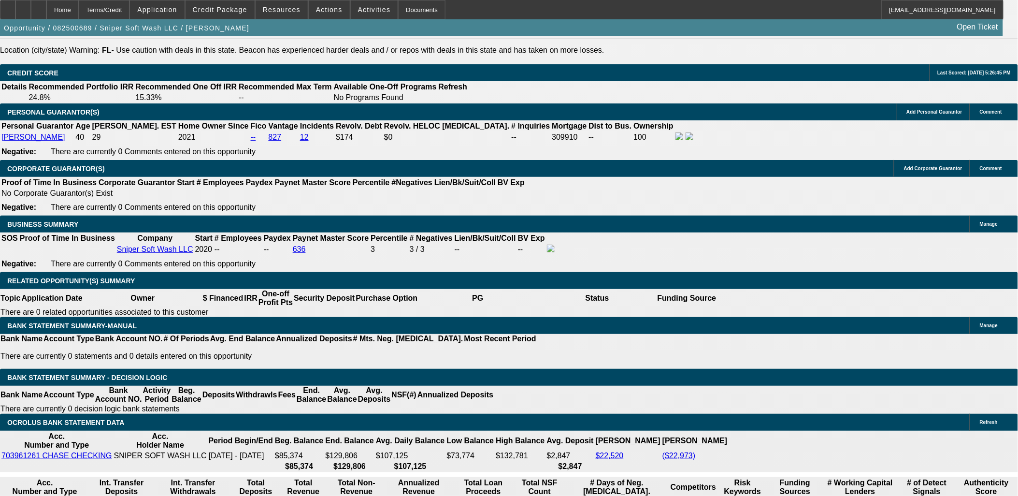
type input "$0.00"
type input "UNKNOWN"
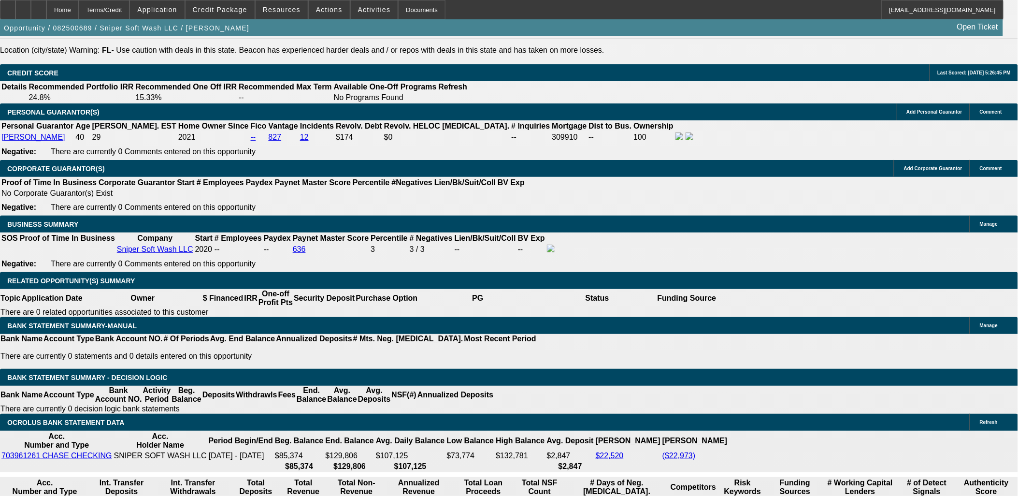
type input "60"
type input "10"
type input "$5,360.60"
type input "$2,680.30"
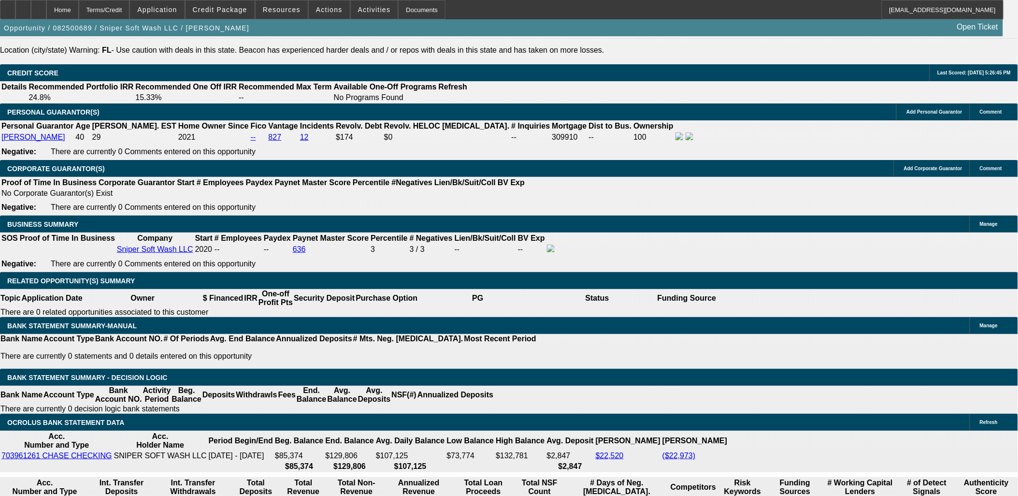
type input "10."
type input "$6,663.08"
type input "$3,331.54"
type input "10.5"
type input "$6,740.48"
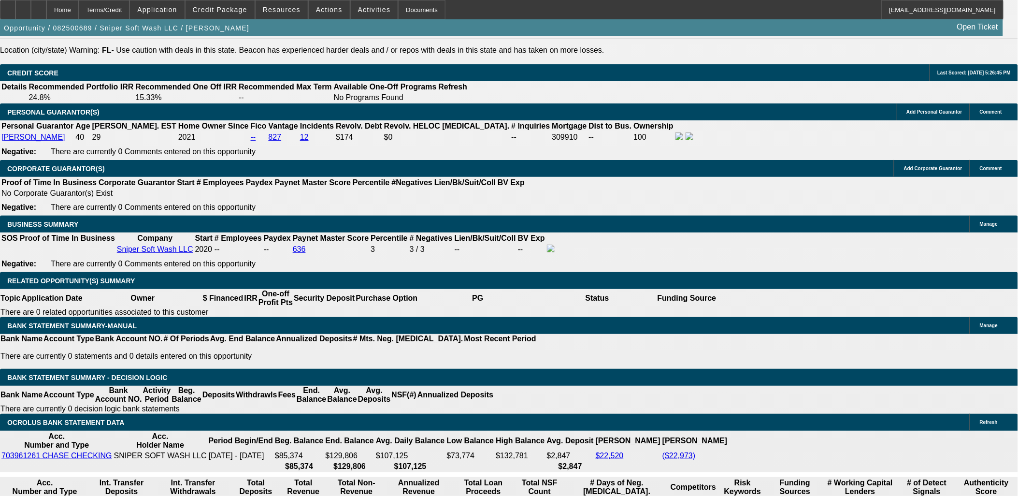
type input "$3,370.24"
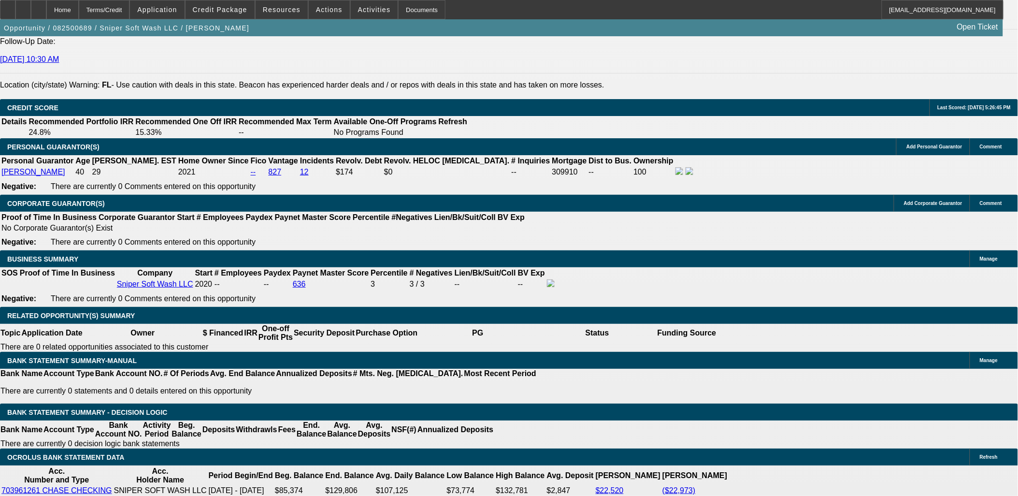
scroll to position [1288, 0]
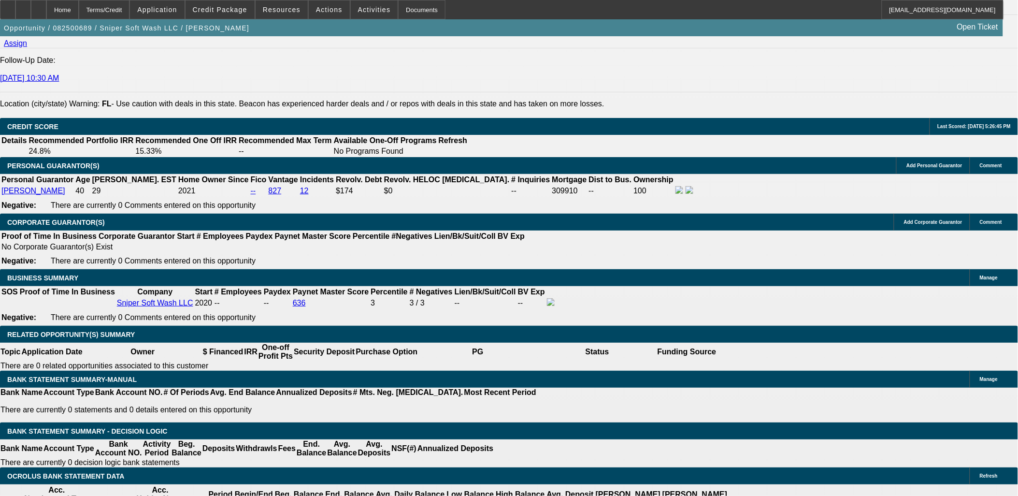
type input "10.5"
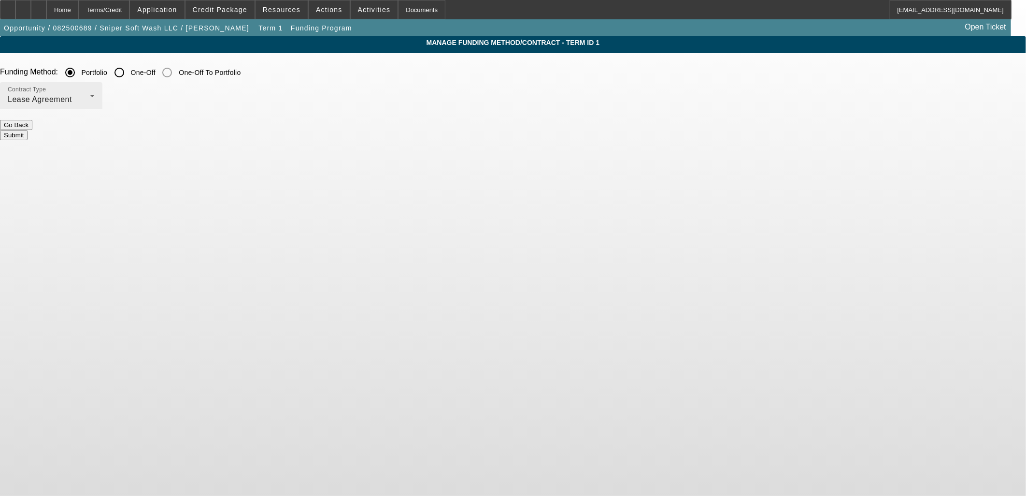
click at [95, 93] on div "Contract Type Lease Agreement" at bounding box center [51, 95] width 87 height 27
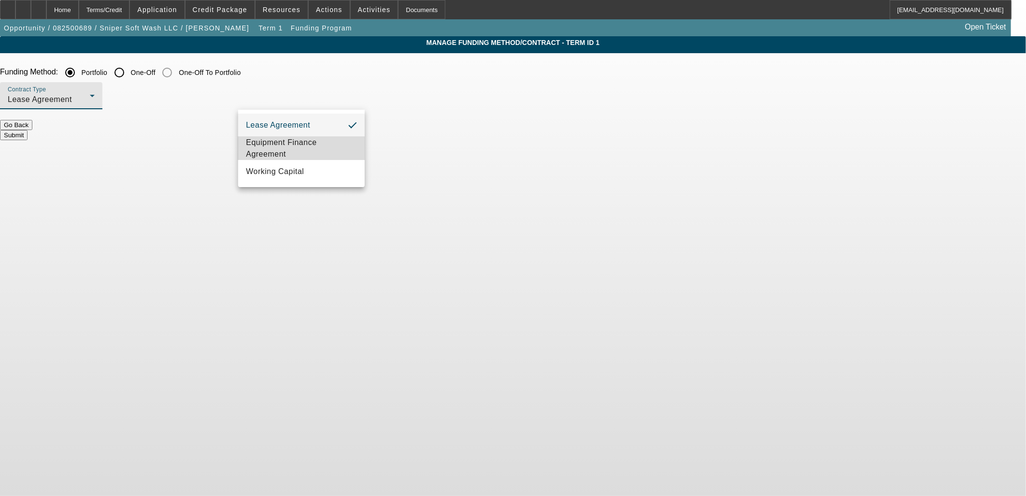
click at [291, 148] on span "Equipment Finance Agreement" at bounding box center [301, 148] width 111 height 23
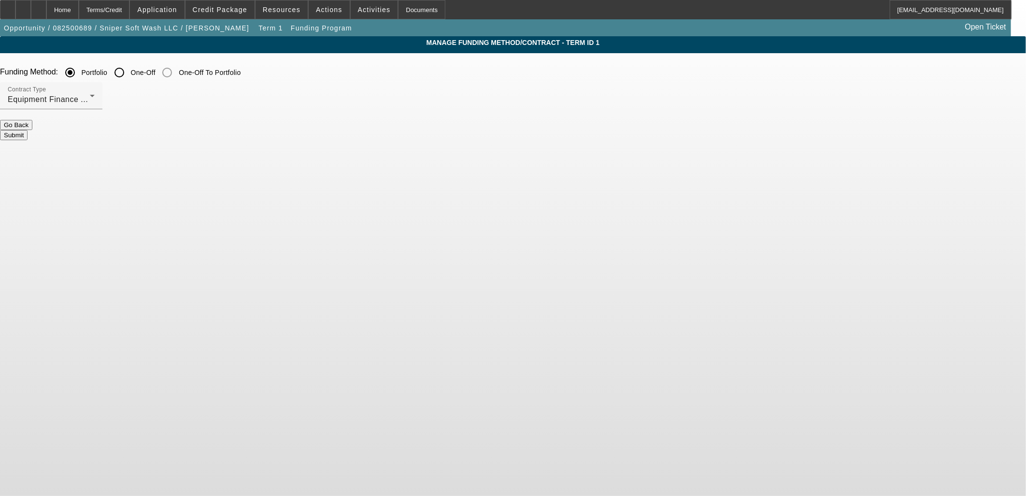
click at [370, 179] on div "Manage Funding Method/Contract - Term ID 1 Funding Method: Portfolio One-Off On…" at bounding box center [513, 108] width 1026 height 145
click at [129, 71] on input "One-Off" at bounding box center [119, 72] width 19 height 19
radio input "true"
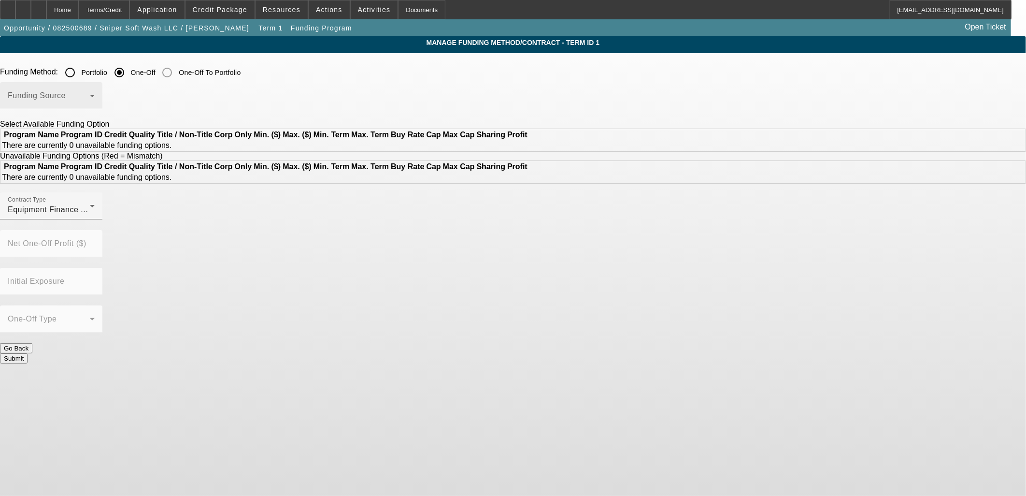
click at [90, 95] on span at bounding box center [49, 100] width 82 height 12
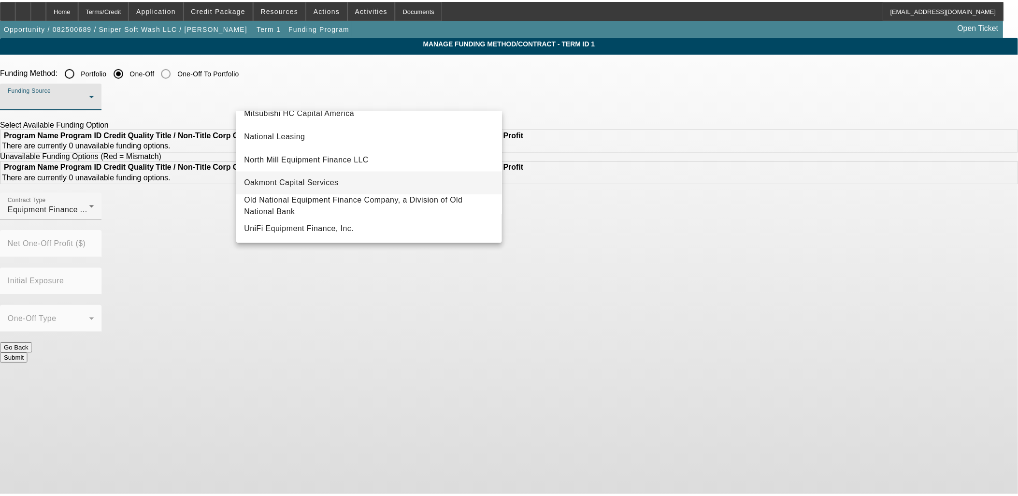
scroll to position [268, 0]
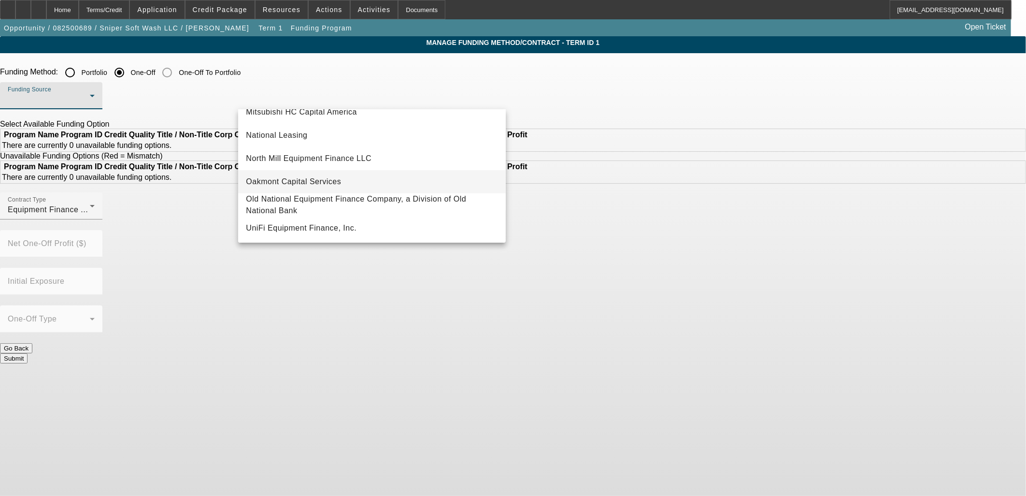
click at [311, 182] on span "Oakmont Capital Services" at bounding box center [293, 182] width 95 height 12
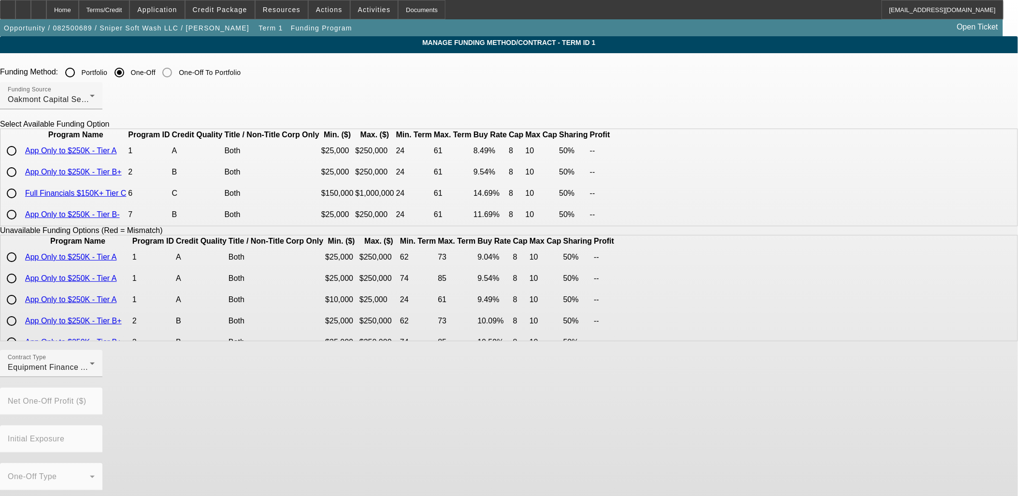
click at [21, 160] on input "radio" at bounding box center [11, 150] width 19 height 19
radio input "true"
click at [514, 390] on div "Contract Type Equipment Finance Agreement Buy Rate % 8.49 Profit Cap (Pts) 8 Pr…" at bounding box center [509, 500] width 1018 height 301
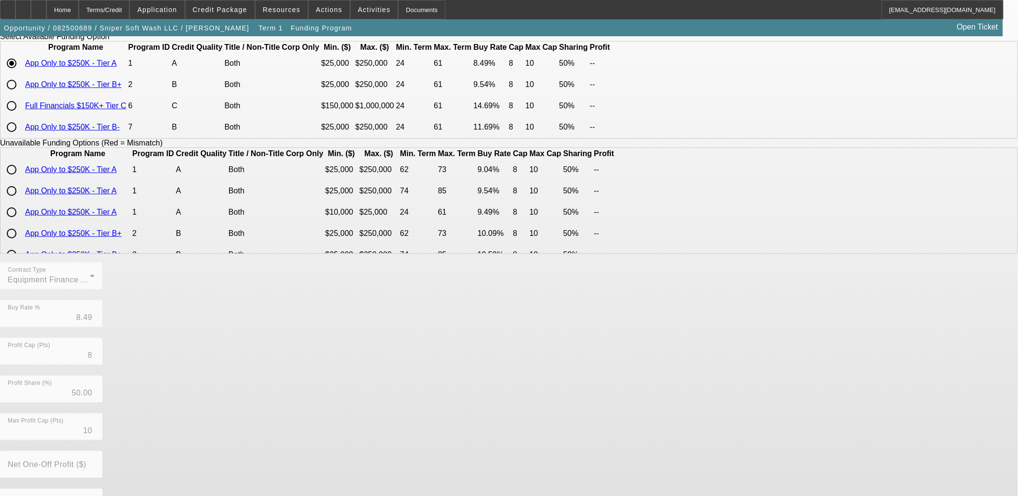
scroll to position [161, 0]
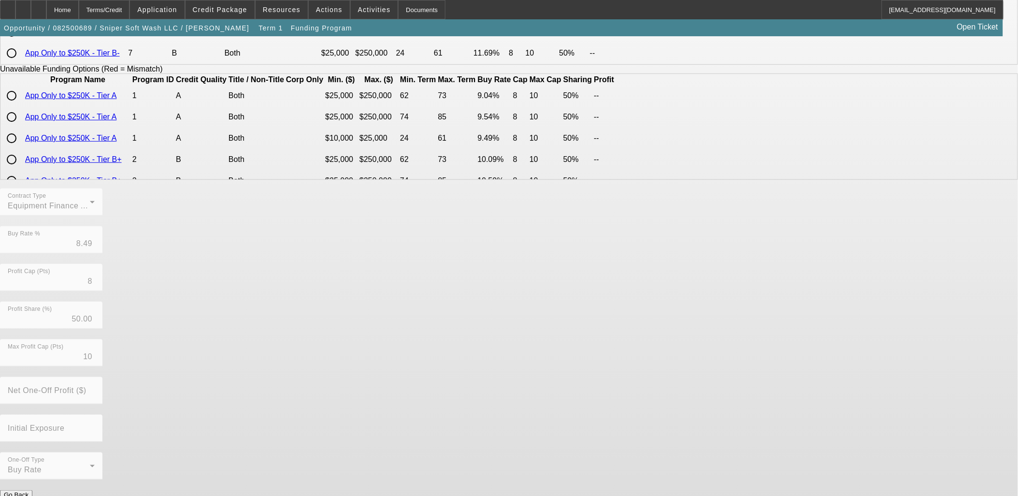
click at [28, 495] on button "Submit" at bounding box center [14, 505] width 28 height 10
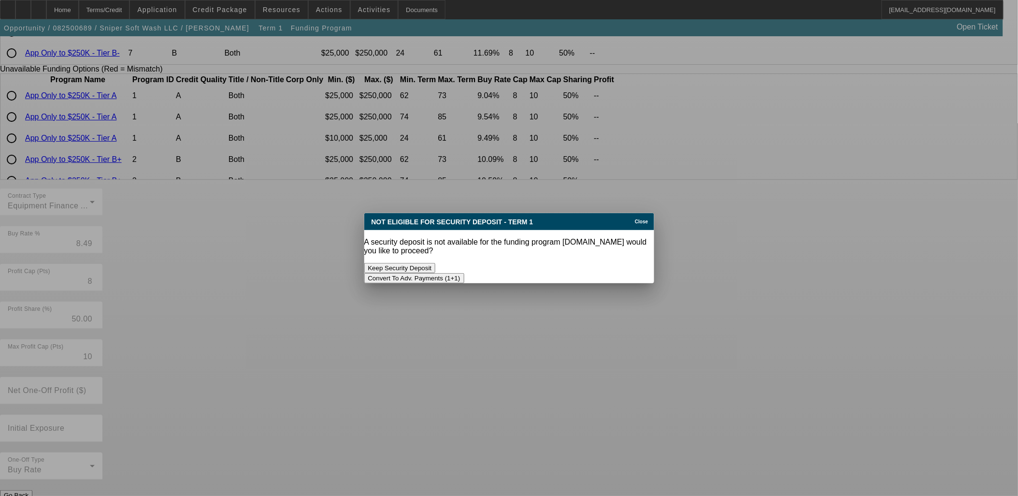
click at [464, 273] on button "Convert To Adv. Payments (1+1)" at bounding box center [414, 278] width 100 height 10
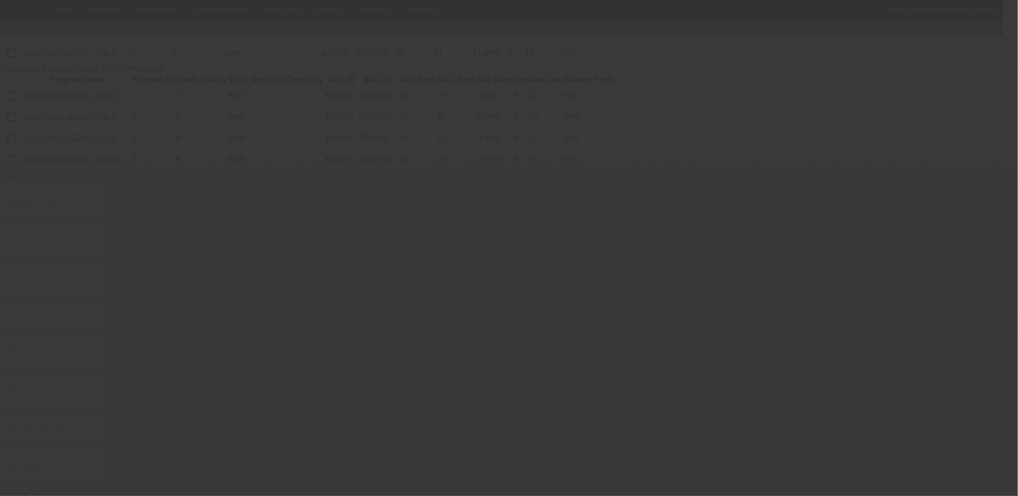
radio input "true"
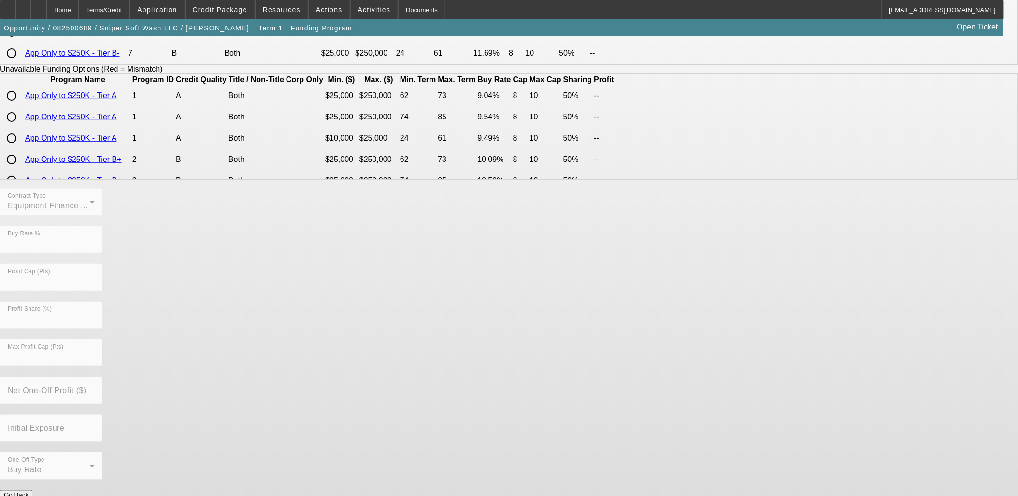
scroll to position [0, 0]
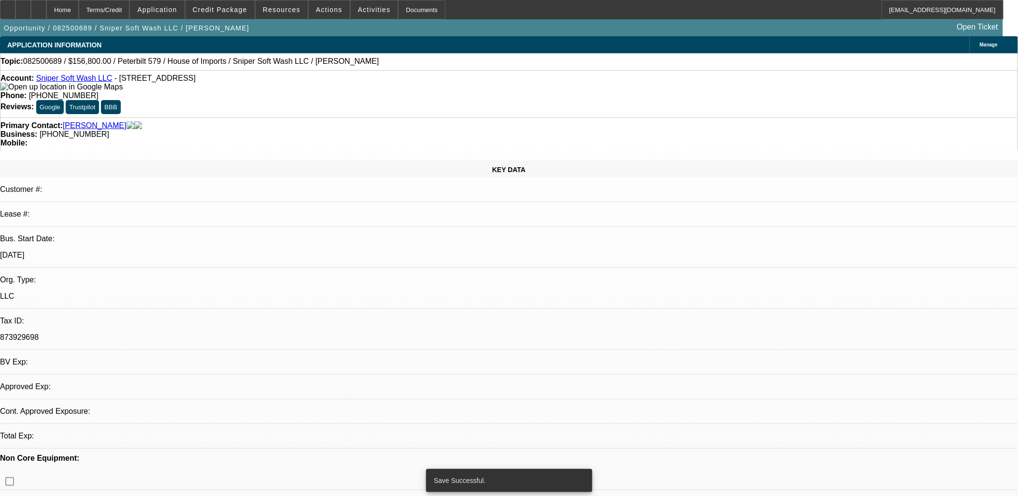
select select "0"
select select "6"
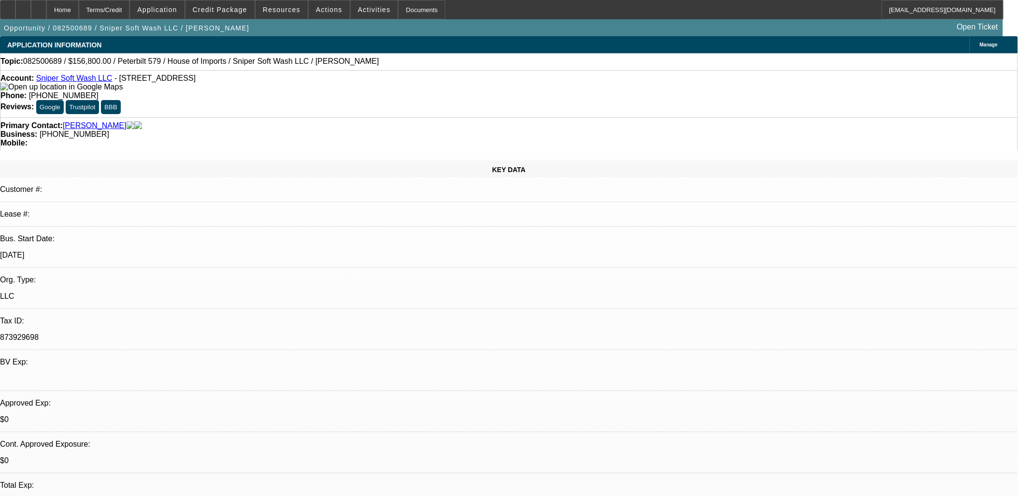
drag, startPoint x: 934, startPoint y: 311, endPoint x: 686, endPoint y: 293, distance: 248.9
copy div "plumping and pressyyure wash more commercial than residential will be first sep…"
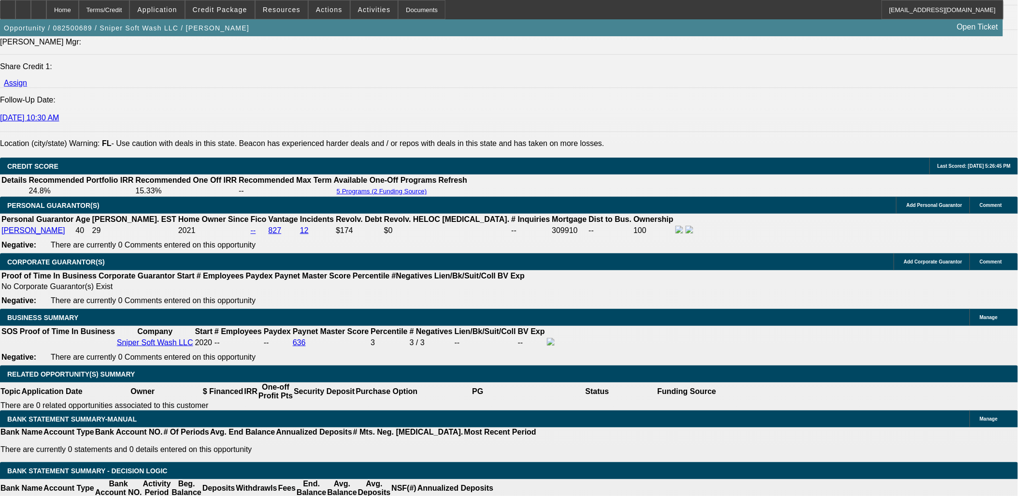
scroll to position [1288, 0]
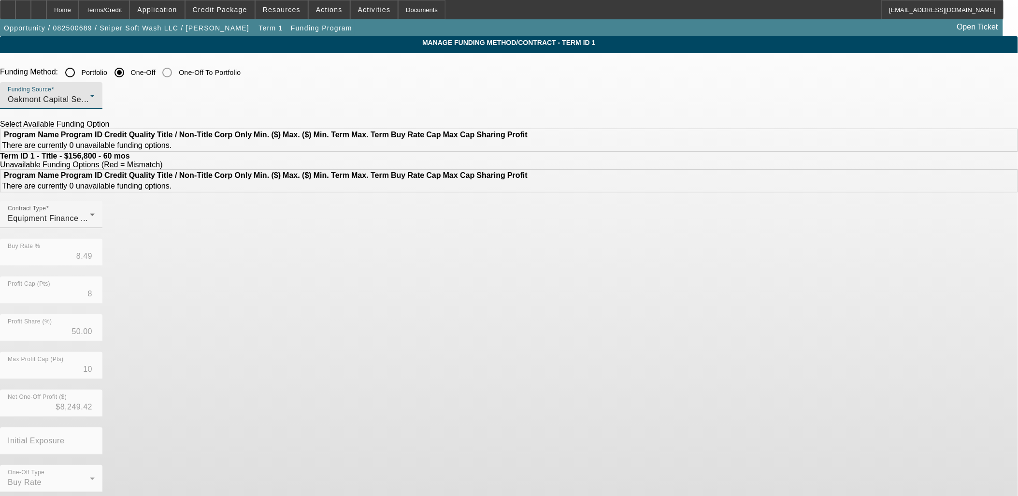
click at [90, 100] on div "Oakmont Capital Services" at bounding box center [49, 100] width 82 height 12
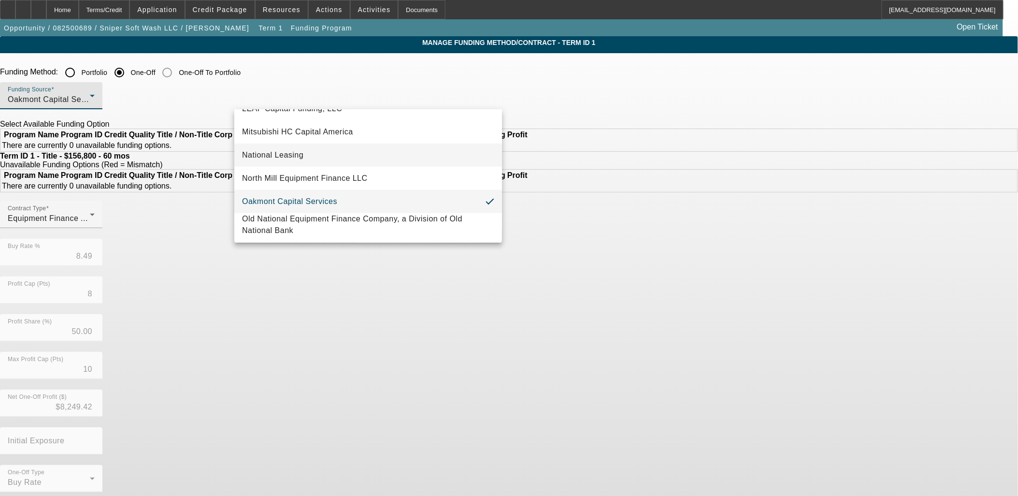
scroll to position [273, 0]
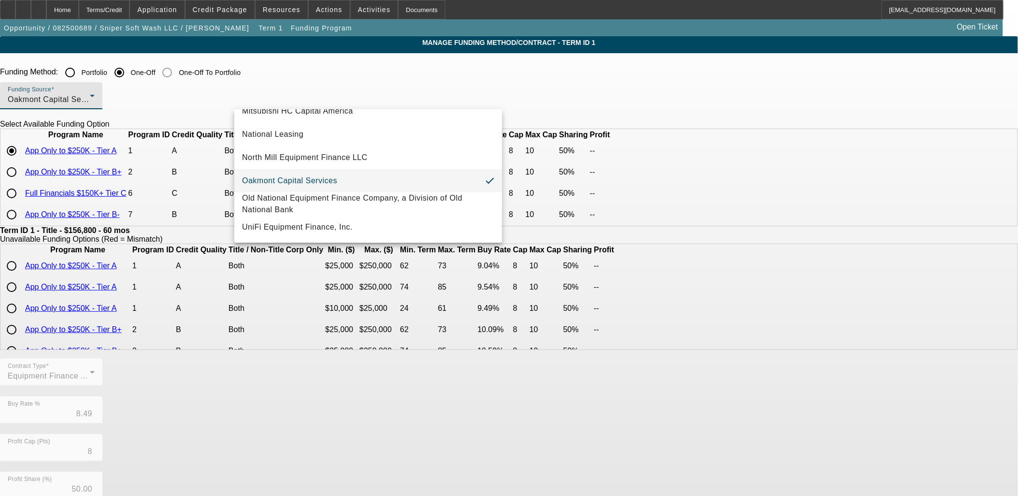
click at [171, 180] on div at bounding box center [509, 248] width 1018 height 496
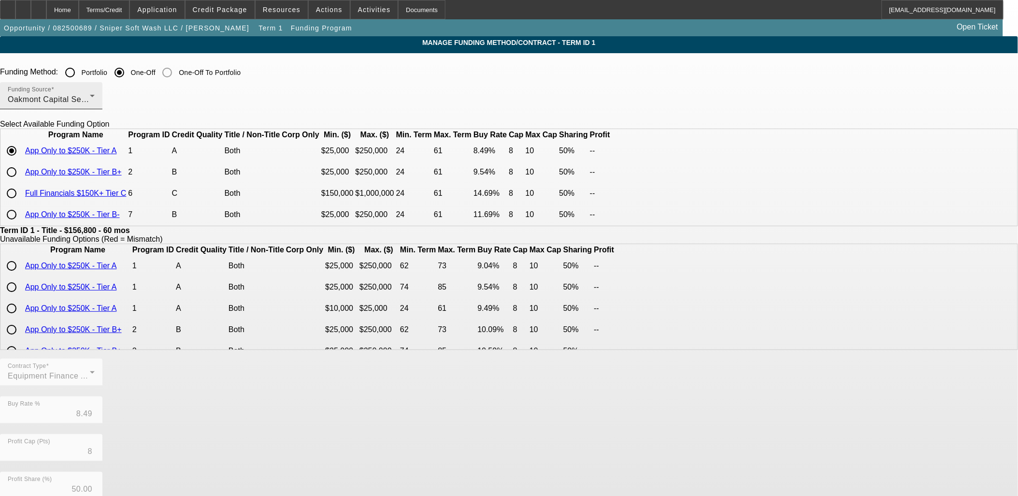
click at [95, 86] on div "Funding Source Oakmont Capital Services" at bounding box center [51, 95] width 87 height 27
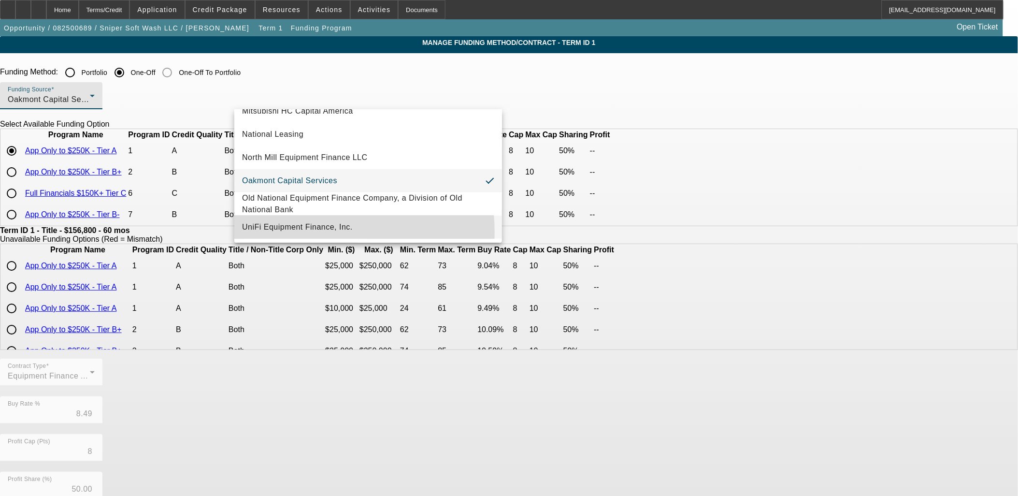
click at [308, 232] on span "UniFi Equipment Finance, Inc." at bounding box center [297, 227] width 111 height 12
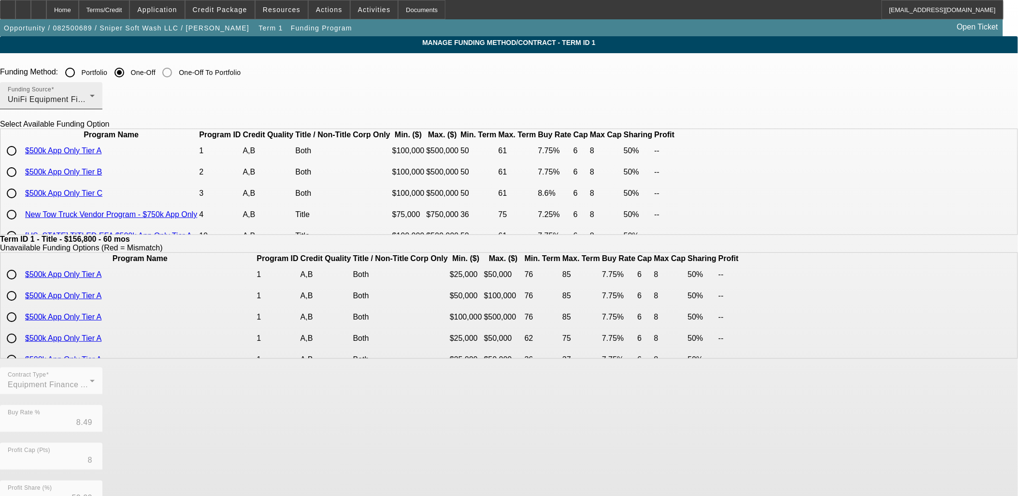
click at [118, 99] on span "UniFi Equipment Finance, Inc." at bounding box center [63, 99] width 111 height 8
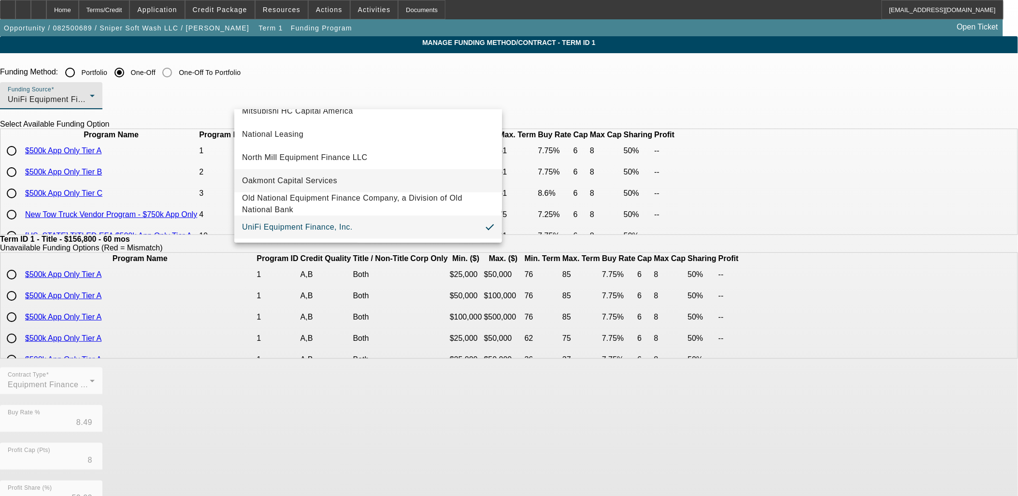
click at [297, 175] on span "Oakmont Capital Services" at bounding box center [289, 181] width 95 height 12
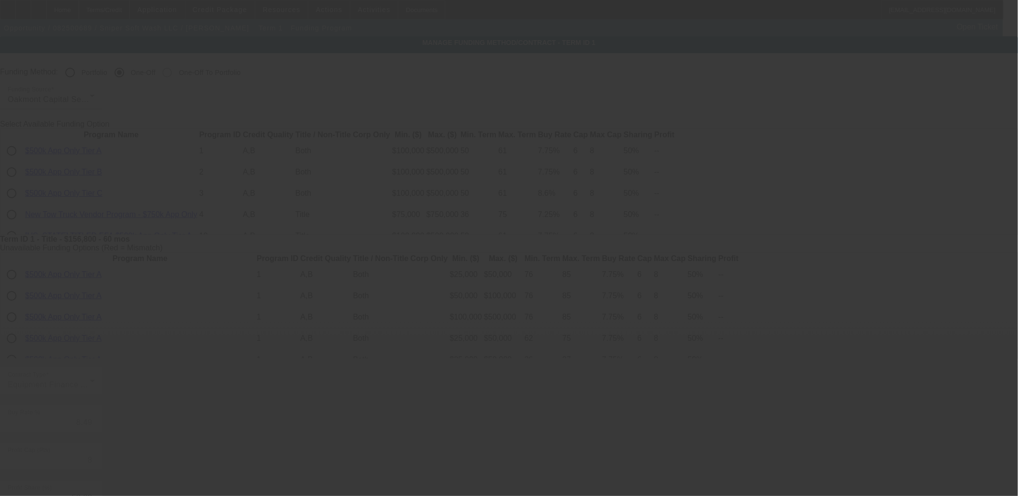
click at [169, 158] on div at bounding box center [509, 248] width 1018 height 496
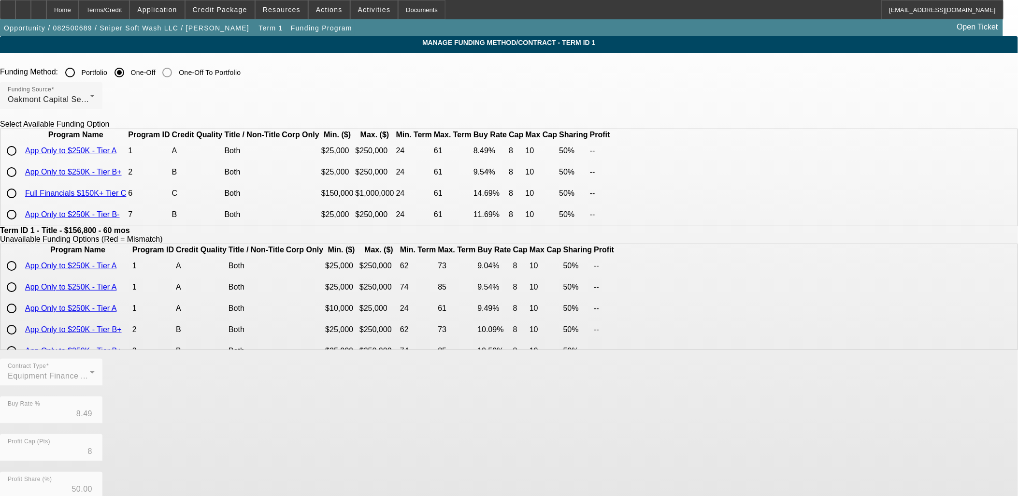
click at [21, 160] on input "radio" at bounding box center [11, 150] width 19 height 19
radio input "true"
click at [96, 216] on app-term-manage-funding "Manage Funding Method/Contract - Term ID 1 Funding Method: Portfolio One-Off On…" at bounding box center [509, 362] width 1018 height 653
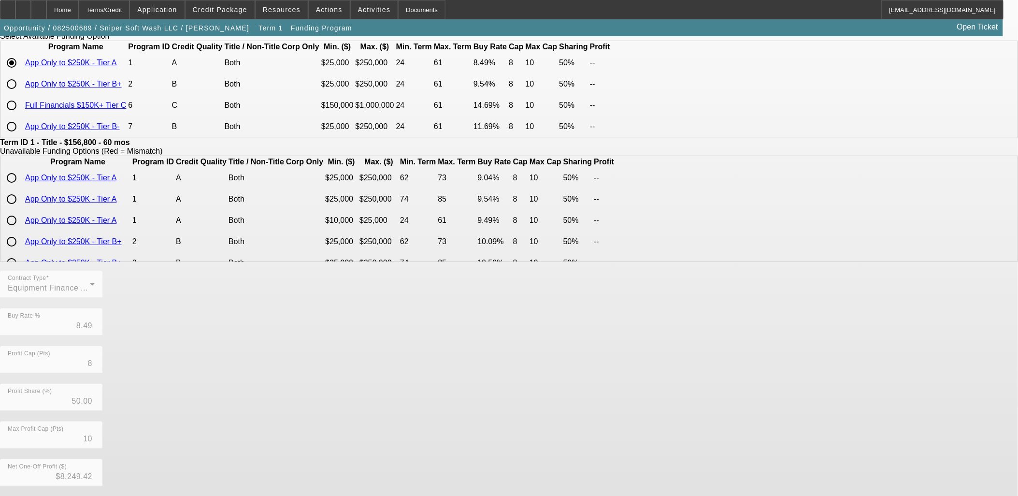
scroll to position [170, 0]
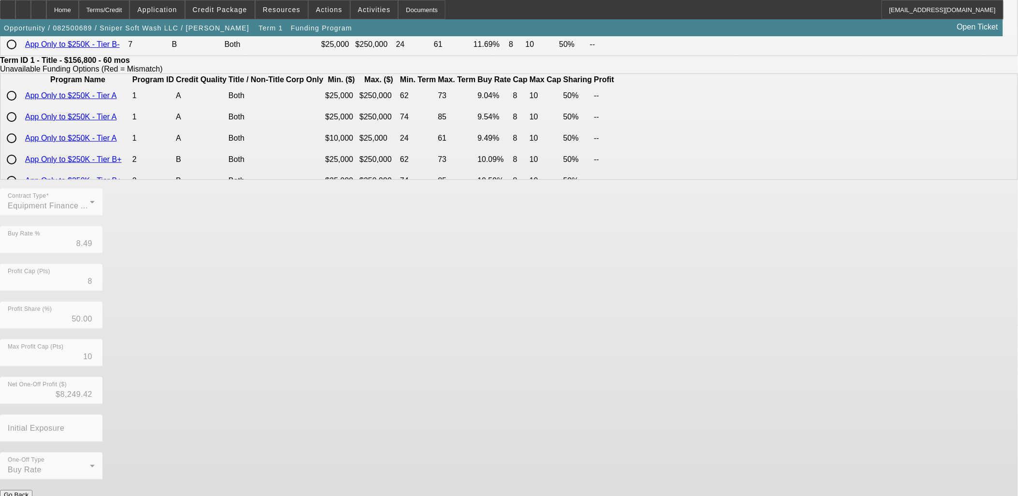
click at [28, 495] on button "Submit" at bounding box center [14, 505] width 28 height 10
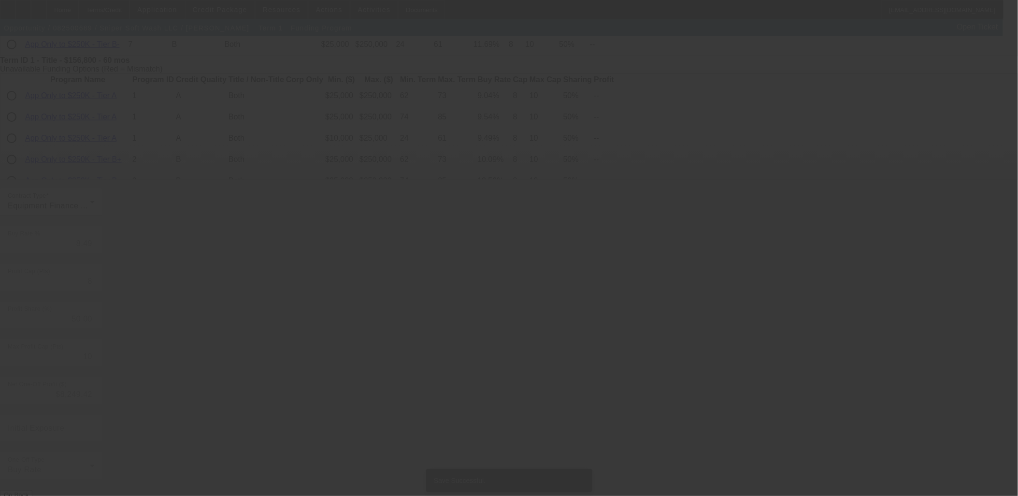
scroll to position [0, 0]
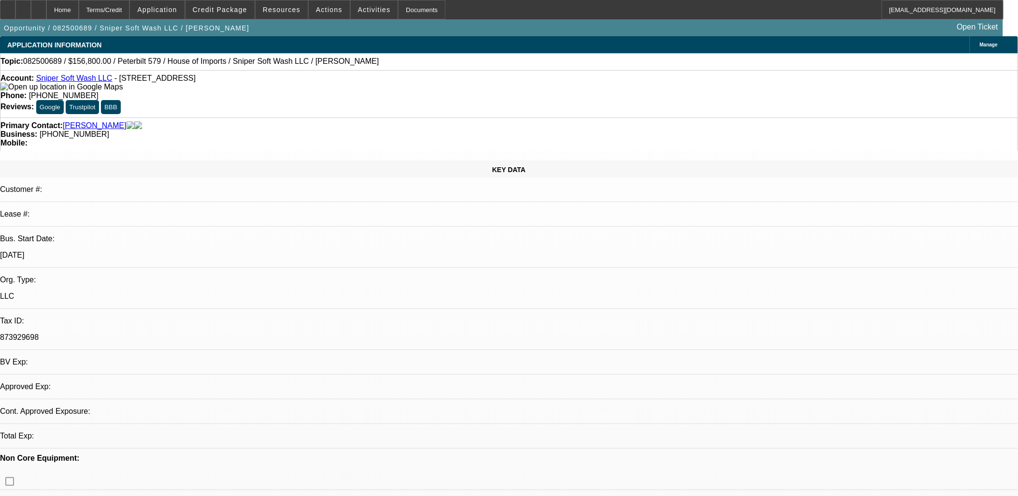
select select "0"
select select "6"
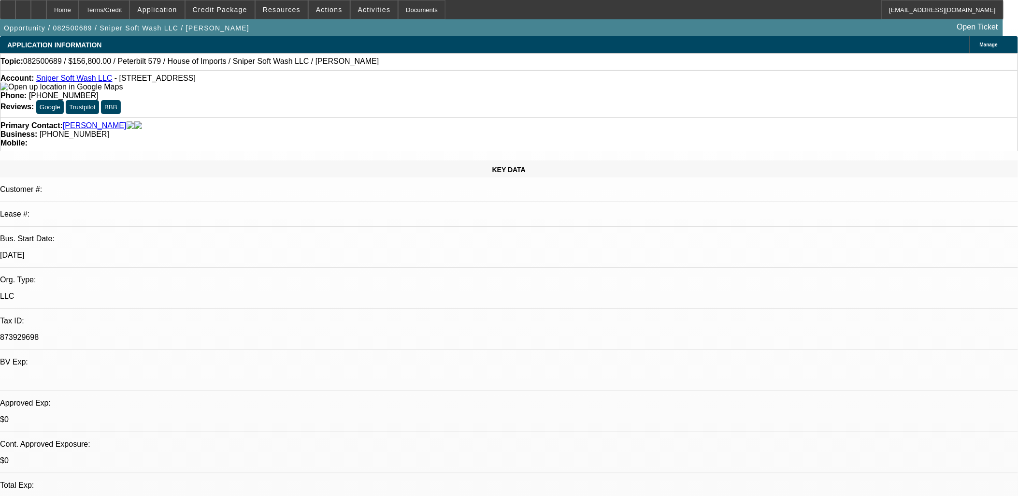
radio input "true"
paste textarea "Sniper Soft Wash, founded in 2020 by Lenin Gomez, specializes in plumbing and p…"
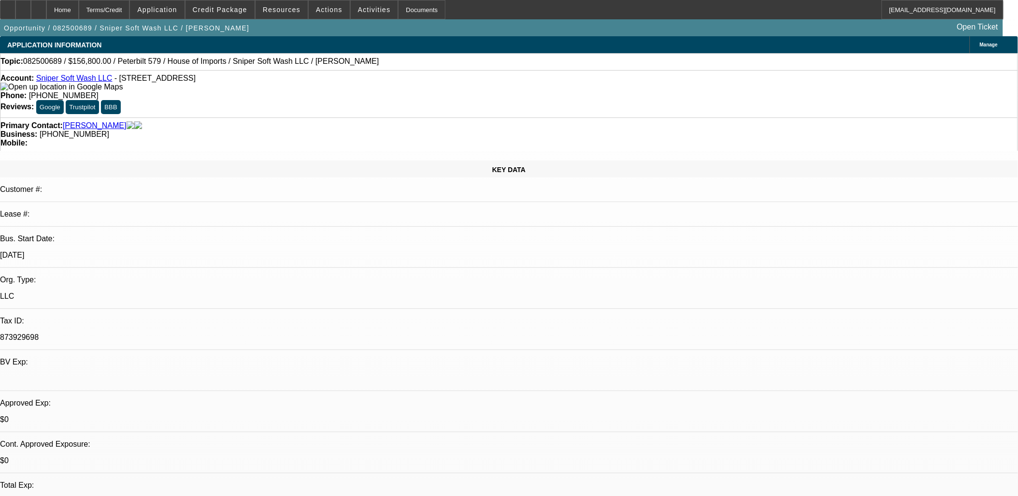
drag, startPoint x: 930, startPoint y: 195, endPoint x: 944, endPoint y: 195, distance: 14.0
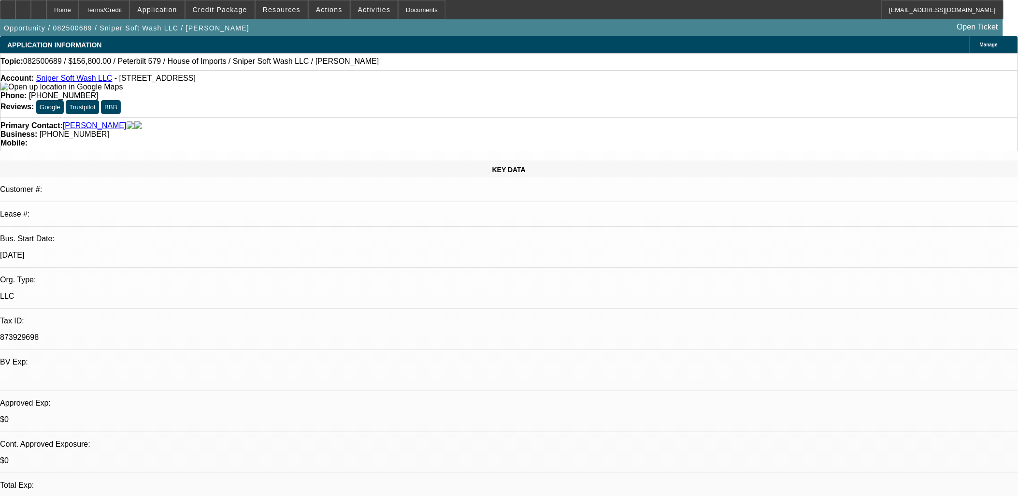
type textarea "Sniper Soft Wash, founded in 2020 by Lenin Gomez, specializes in plumbing and p…"
radio input "true"
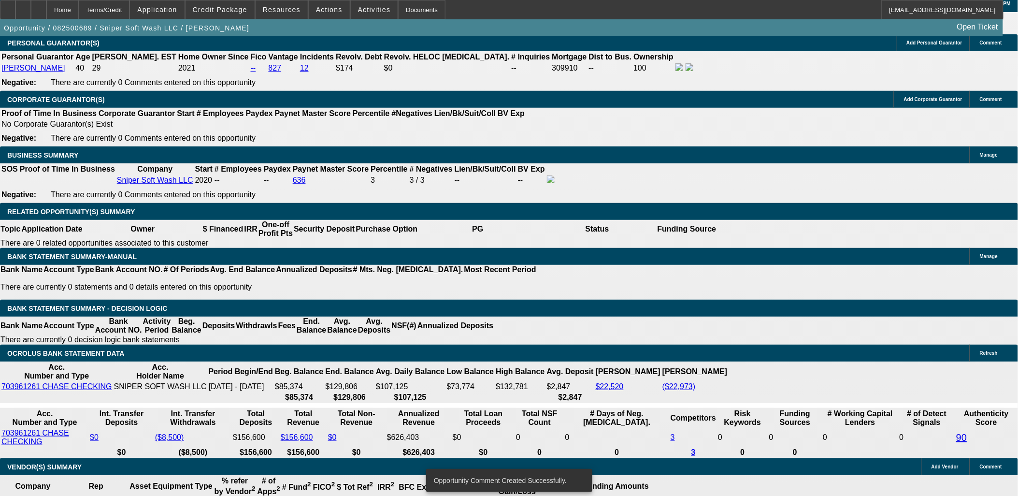
scroll to position [1288, 0]
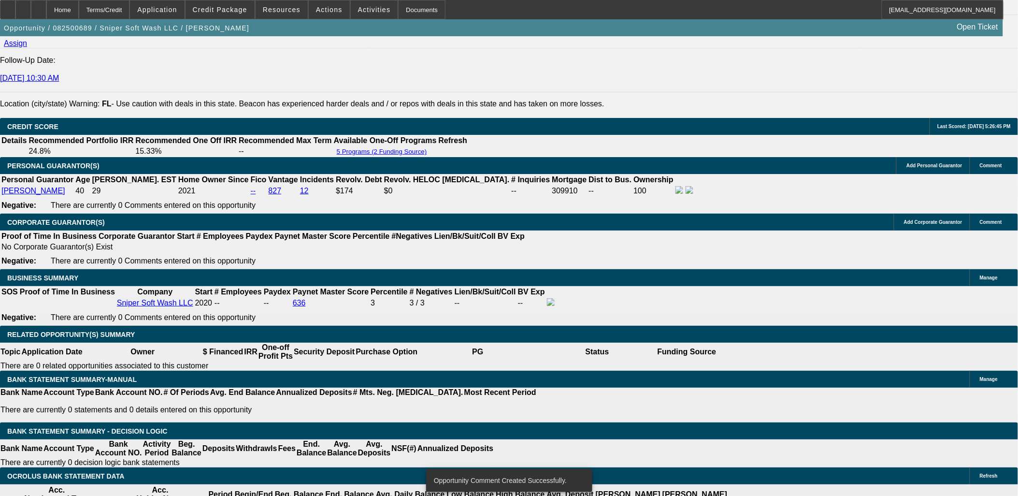
drag, startPoint x: 186, startPoint y: 208, endPoint x: 174, endPoint y: 137, distance: 72.0
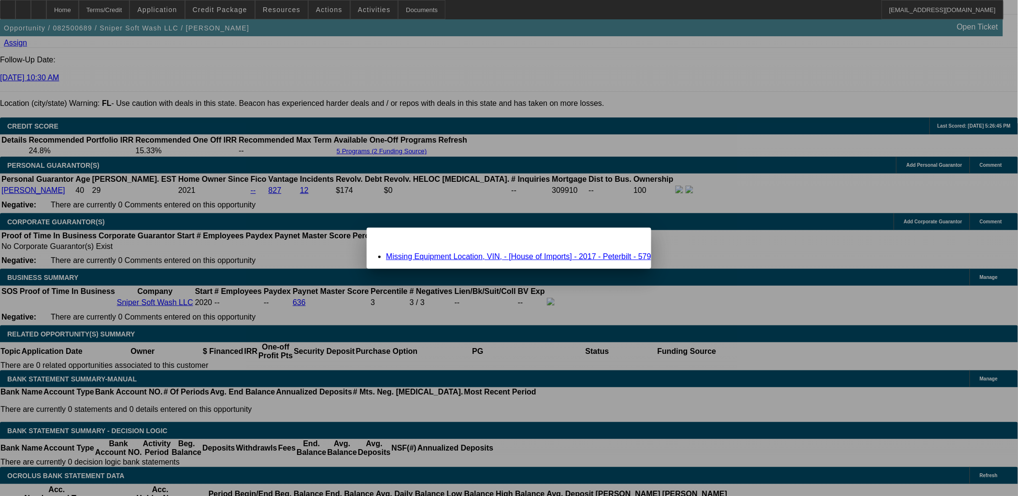
scroll to position [0, 0]
click at [630, 239] on div "Close" at bounding box center [640, 233] width 21 height 11
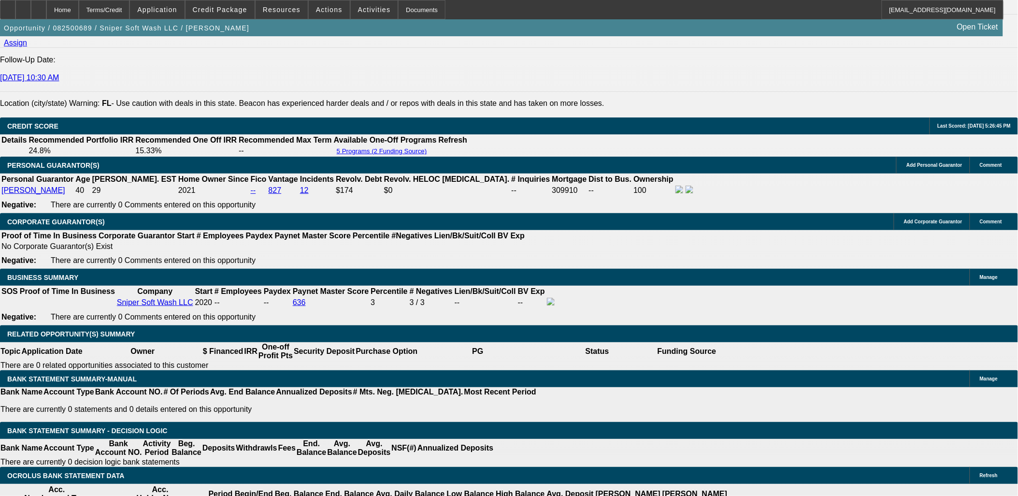
scroll to position [1288, 0]
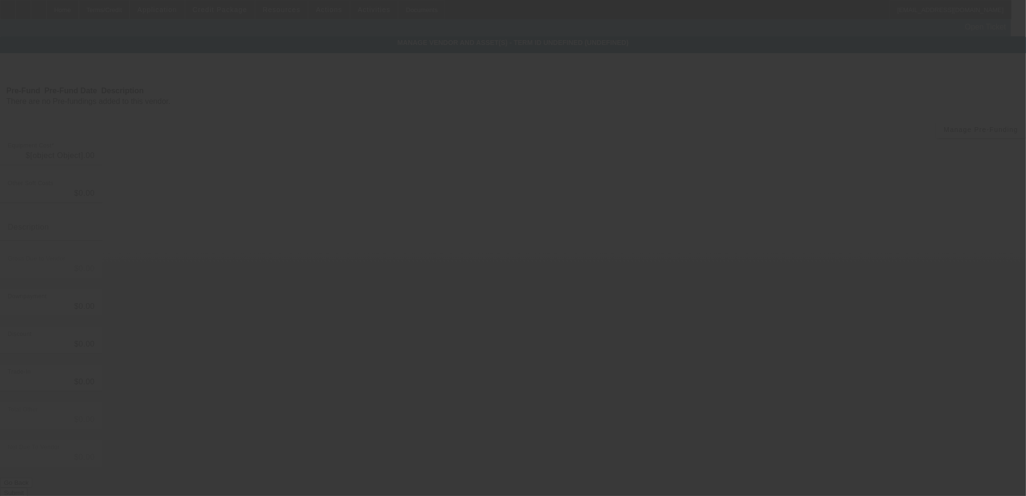
type input "$156,800.00"
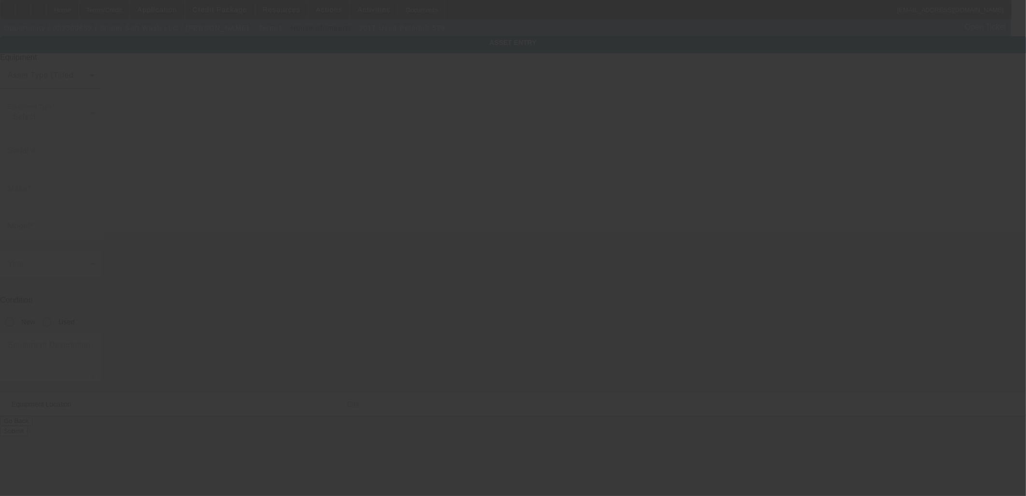
type input "Peterbilt"
type input "579"
radio input "true"
type textarea "Peterbilt 579 with"
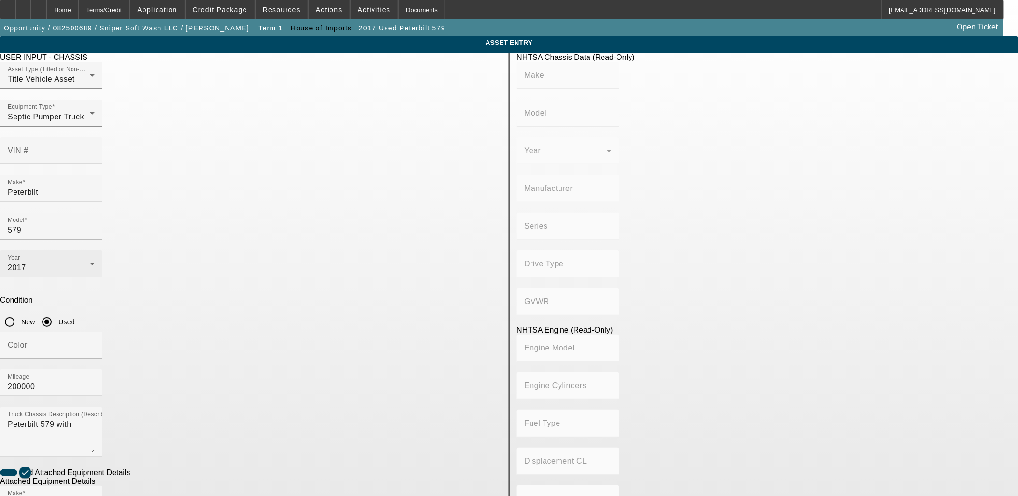
click at [95, 250] on div "Year 2017" at bounding box center [51, 263] width 87 height 27
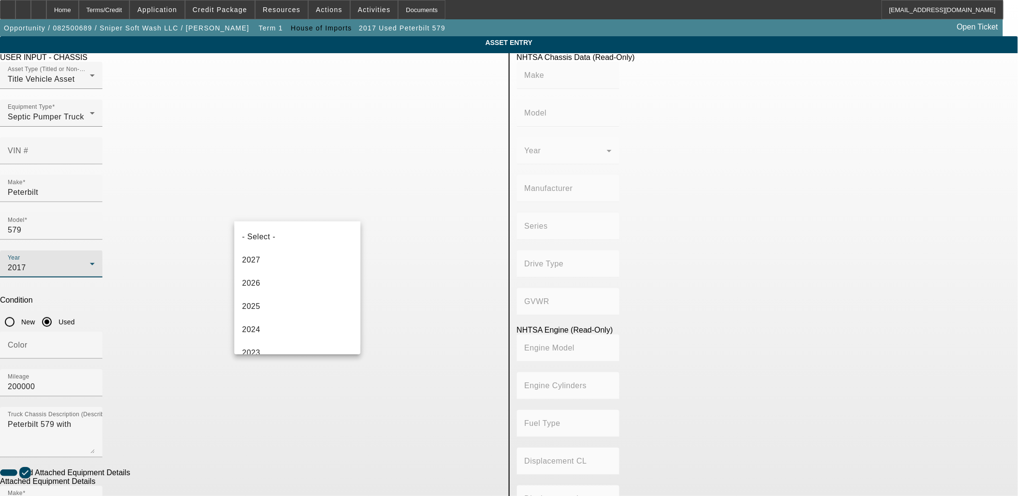
scroll to position [149, 0]
drag, startPoint x: 90, startPoint y: 196, endPoint x: 199, endPoint y: 231, distance: 115.0
click at [90, 196] on div at bounding box center [509, 248] width 1018 height 496
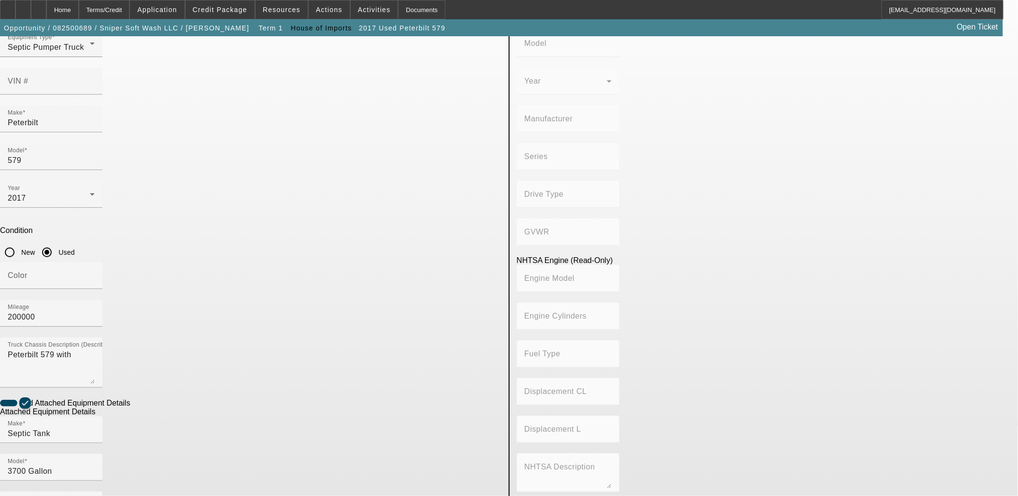
scroll to position [126, 0]
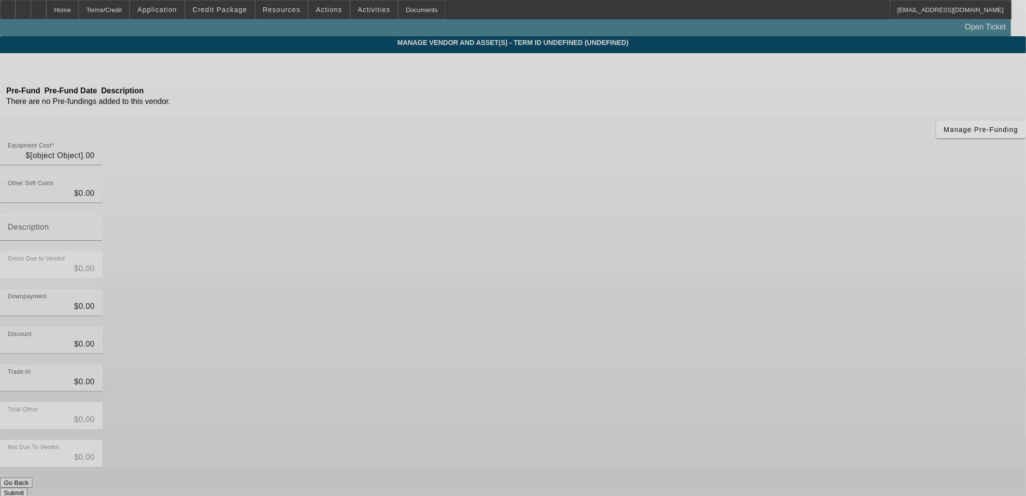
type input "$156,800.00"
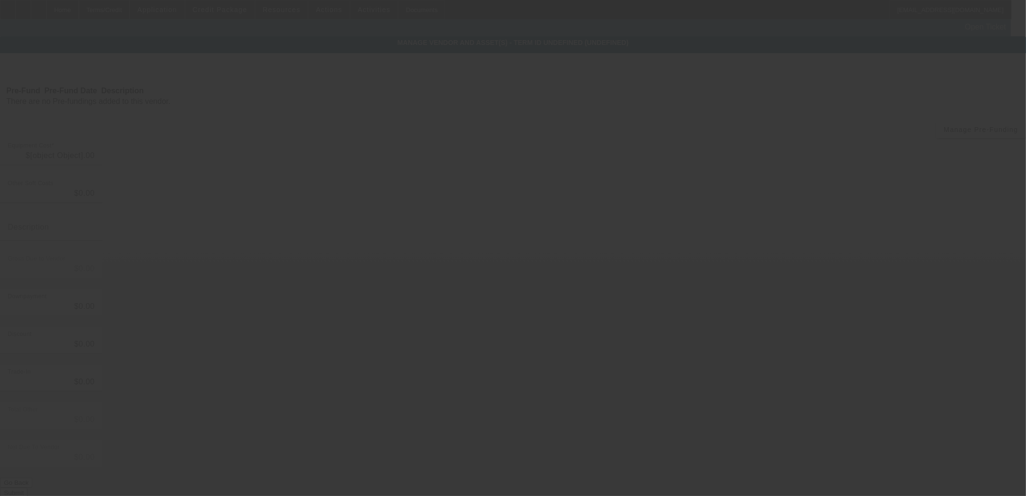
type input "$156,800.00"
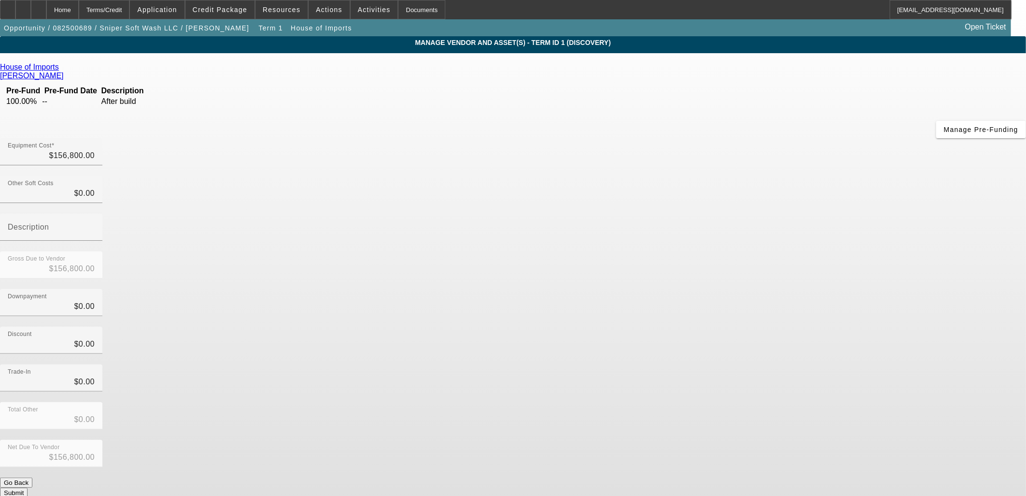
click at [61, 69] on icon at bounding box center [61, 67] width 0 height 8
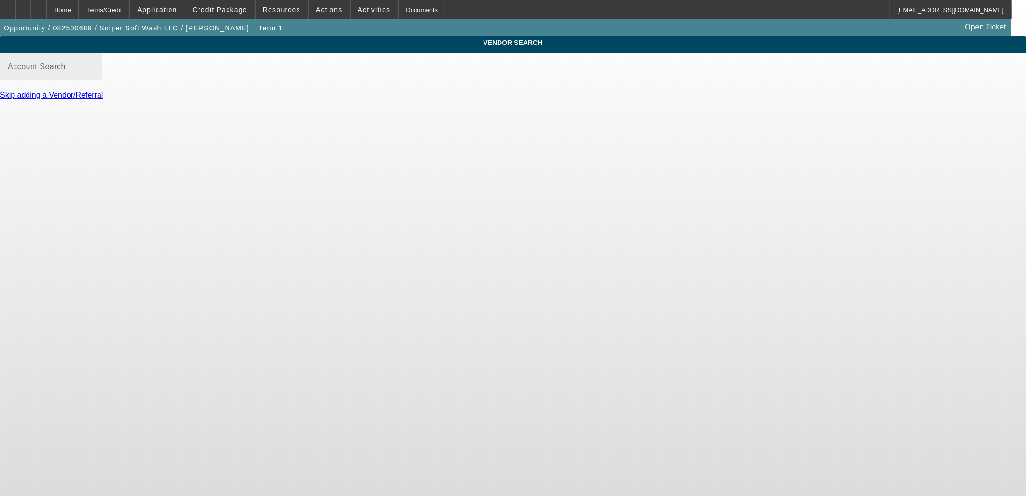
click at [66, 71] on mat-label "Account Search" at bounding box center [37, 66] width 58 height 8
click at [95, 74] on input "Account Search" at bounding box center [51, 71] width 87 height 12
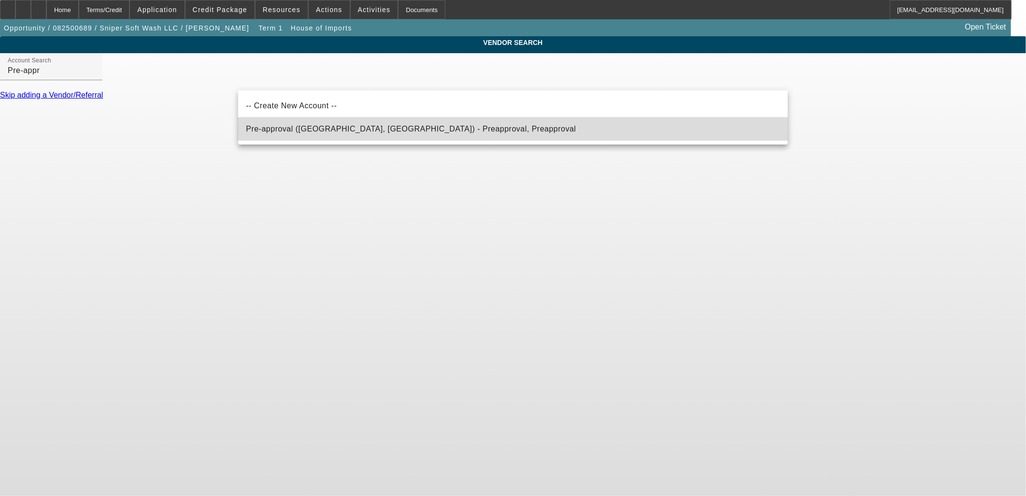
click at [393, 134] on span "Pre-approval ([GEOGRAPHIC_DATA], [GEOGRAPHIC_DATA]) - Preapproval, Preapproval" at bounding box center [411, 129] width 330 height 12
type input "Pre-approval ([GEOGRAPHIC_DATA], [GEOGRAPHIC_DATA]) - Preapproval, Preapproval"
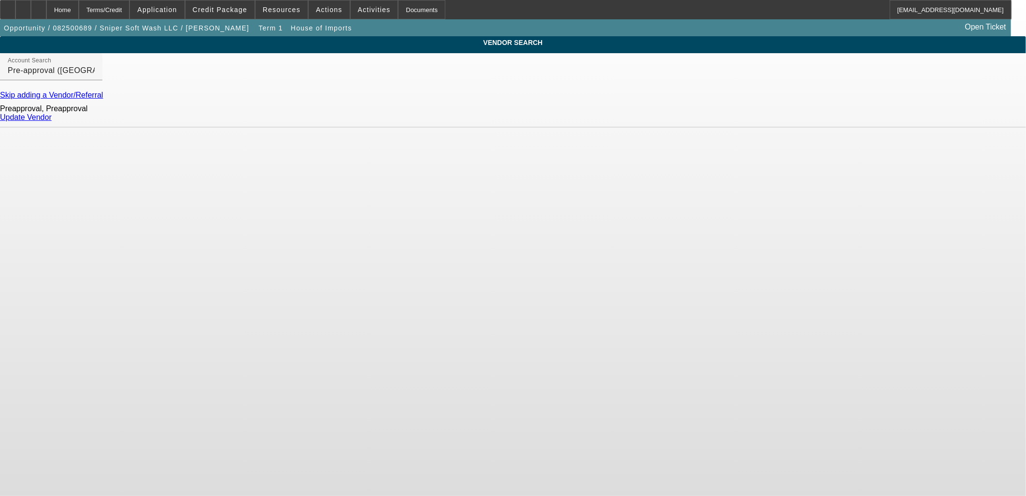
click at [52, 121] on link "Update Vendor" at bounding box center [26, 117] width 52 height 8
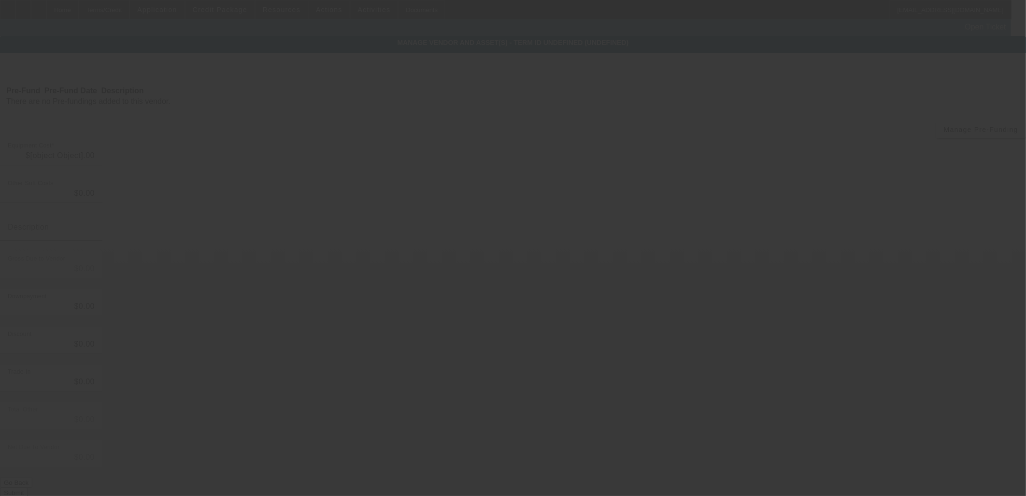
type input "$156,800.00"
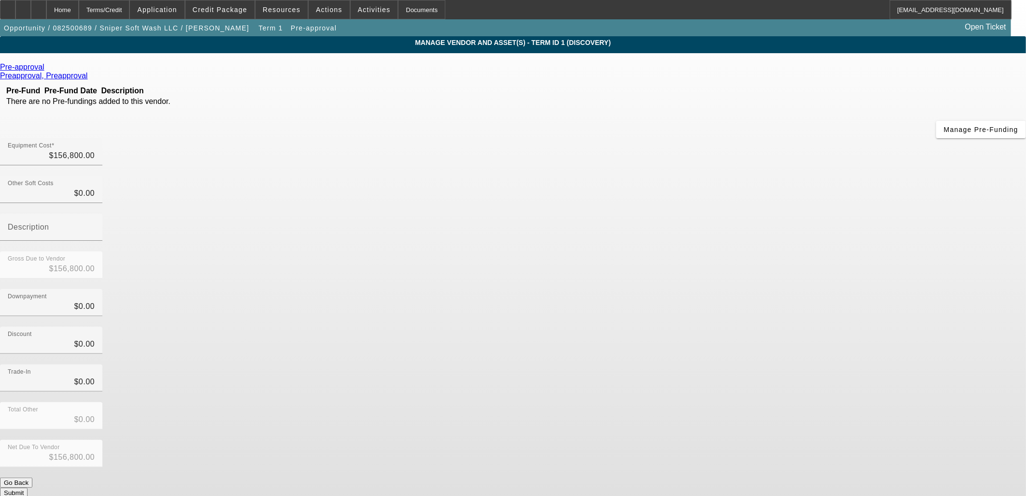
drag, startPoint x: 508, startPoint y: 220, endPoint x: 633, endPoint y: 350, distance: 180.7
click at [508, 220] on div "Pre-approval Preapproval, Preapproval Pre-Fund Pre-Fund Date Description There …" at bounding box center [513, 280] width 1026 height 435
click at [47, 68] on icon at bounding box center [47, 67] width 0 height 8
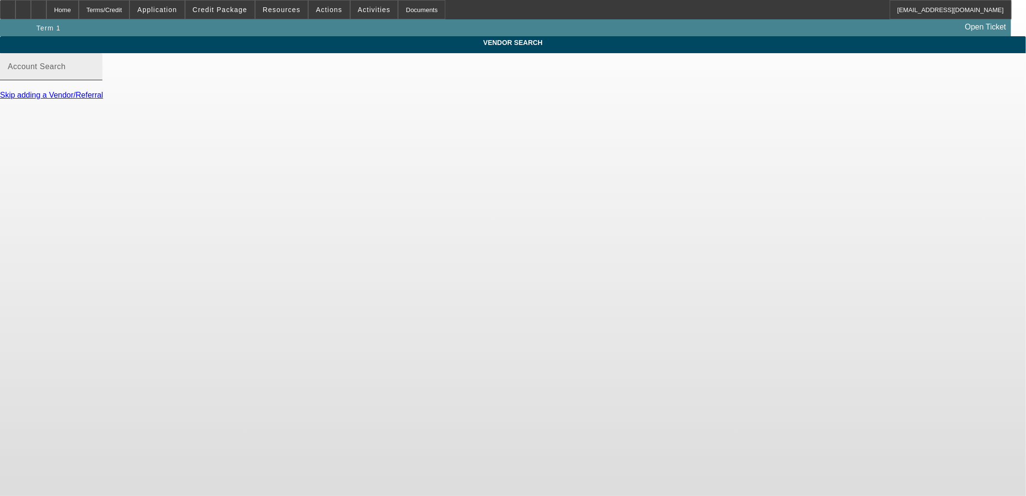
click at [66, 71] on mat-label "Account Search" at bounding box center [37, 66] width 58 height 8
click at [95, 76] on input "Account Search" at bounding box center [51, 71] width 87 height 12
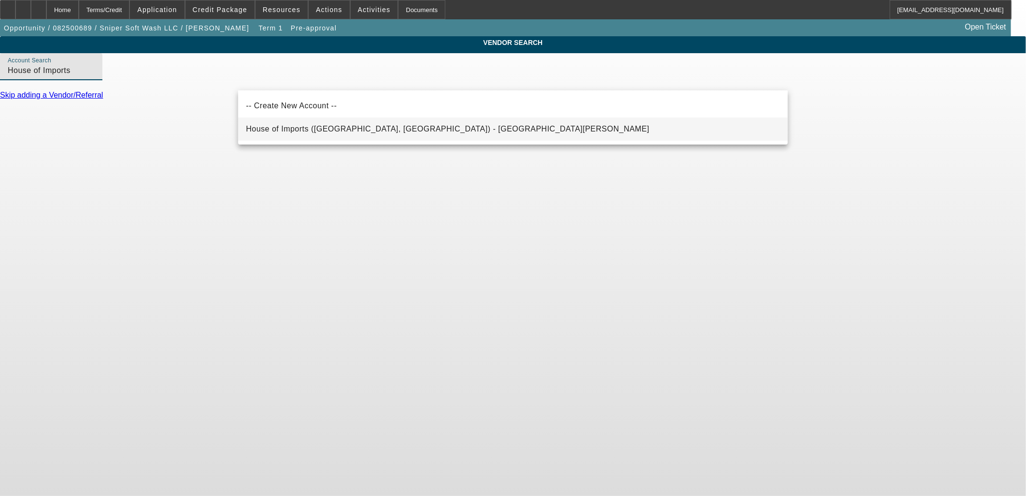
click at [323, 133] on span "House of Imports (Miami, FL) - Dominguez, Angelo" at bounding box center [447, 129] width 403 height 12
type input "House of Imports (Miami, FL) - Dominguez, Angelo"
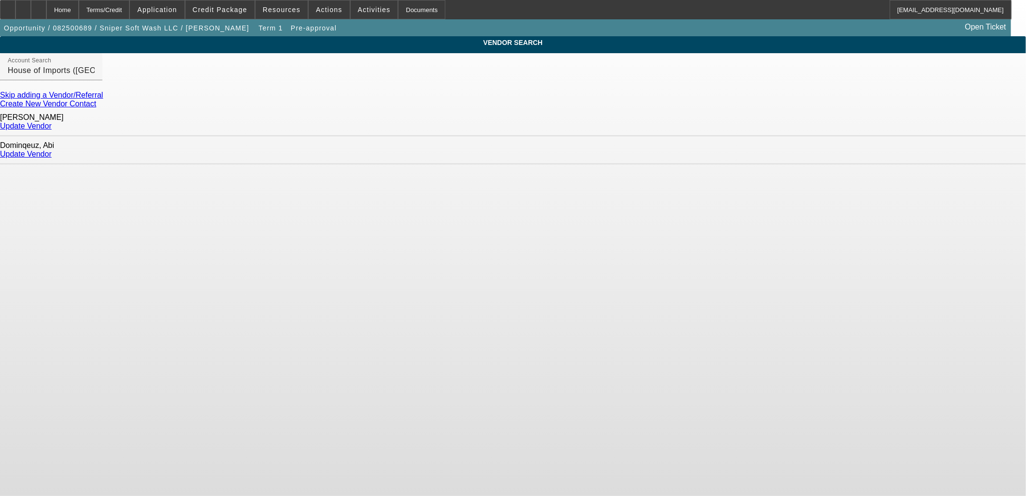
click at [52, 122] on link "Update Vendor" at bounding box center [26, 126] width 52 height 8
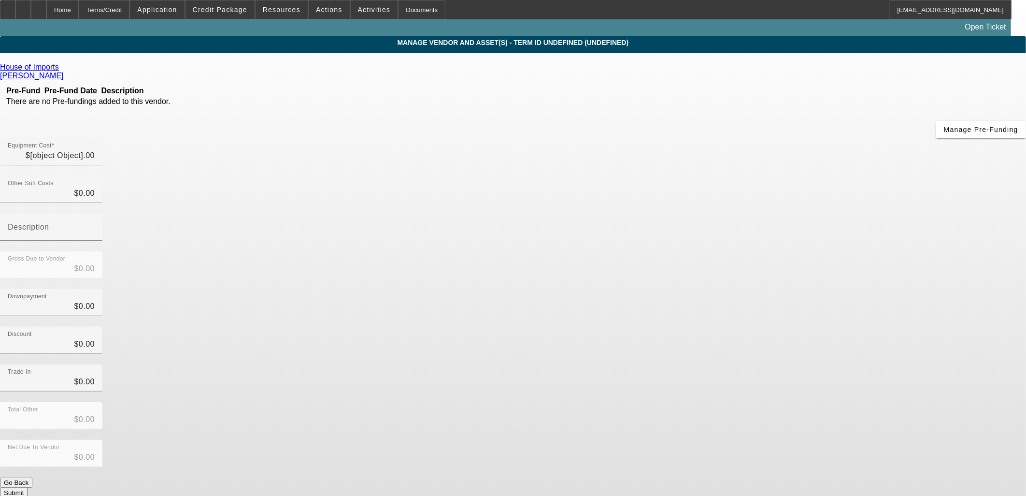
type input "$156,800.00"
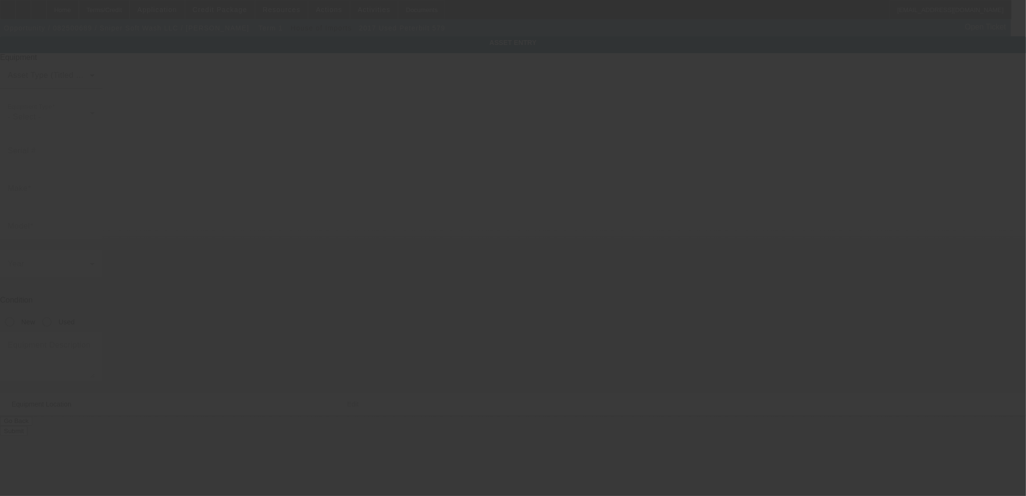
type input "Peterbilt"
type input "579"
radio input "true"
type textarea "Peterbilt 579 with"
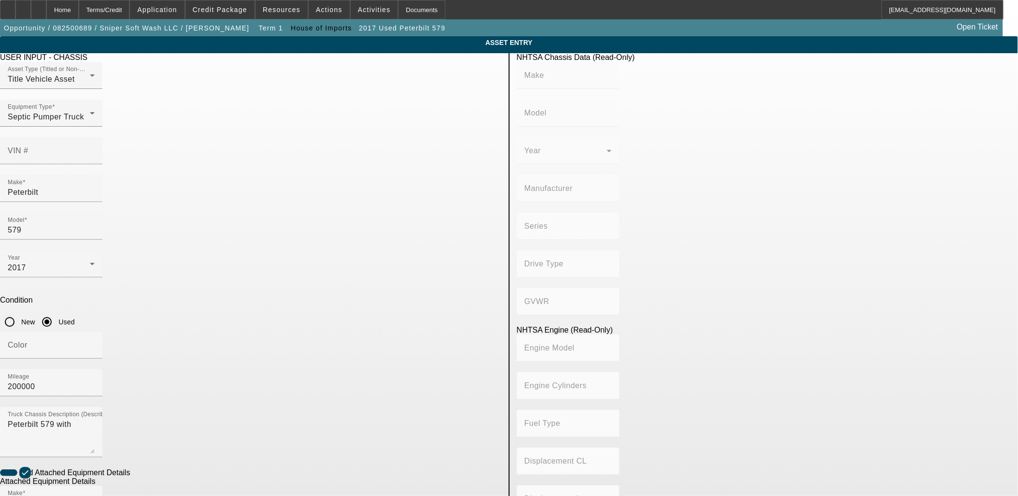
click at [153, 136] on app-asset-collateral-manage "ASSET ENTRY Delete asset USER INPUT - CHASSIS Asset Type (Titled or Non-Titled)…" at bounding box center [509, 412] width 1018 height 752
click at [95, 137] on div "VIN #" at bounding box center [51, 150] width 87 height 27
click at [11, 137] on app-asset-collateral-manage "ASSET ENTRY Delete asset USER INPUT - CHASSIS Asset Type (Titled or Non-Titled)…" at bounding box center [509, 412] width 1018 height 752
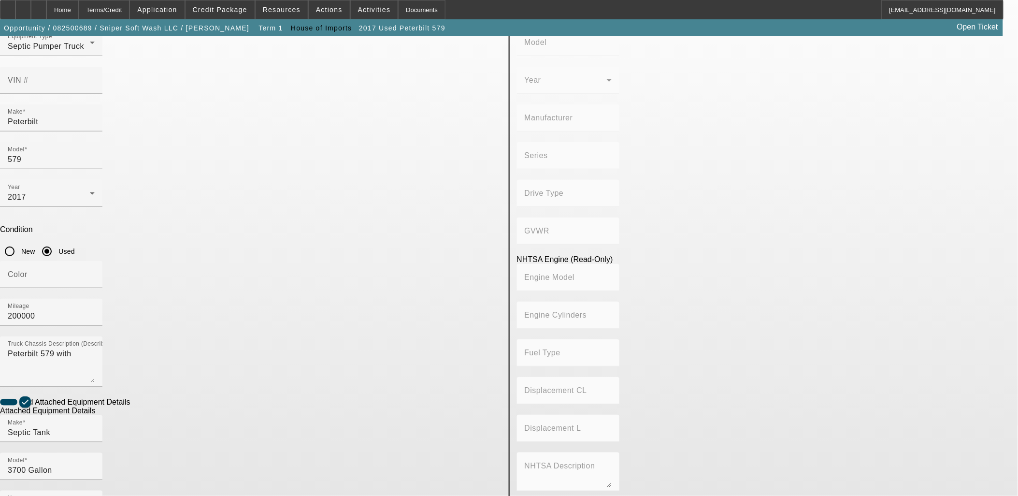
scroll to position [126, 0]
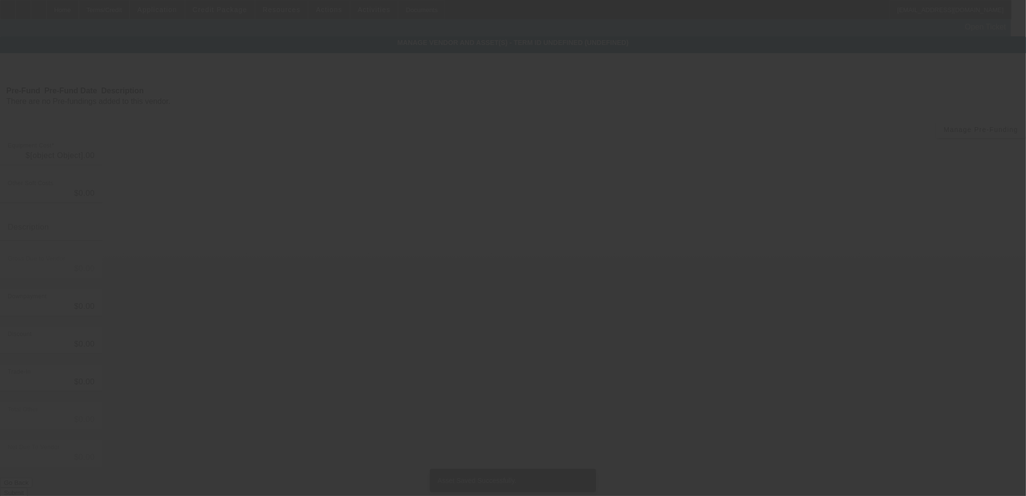
type input "$156,800.00"
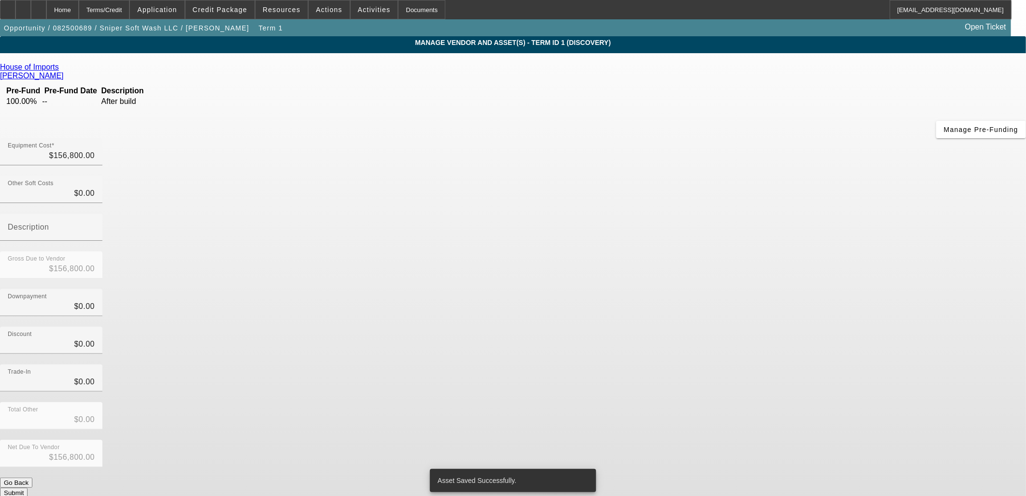
click at [737, 364] on div "Trade-In $0.00" at bounding box center [513, 383] width 1026 height 38
click at [28, 487] on button "Submit" at bounding box center [14, 492] width 28 height 10
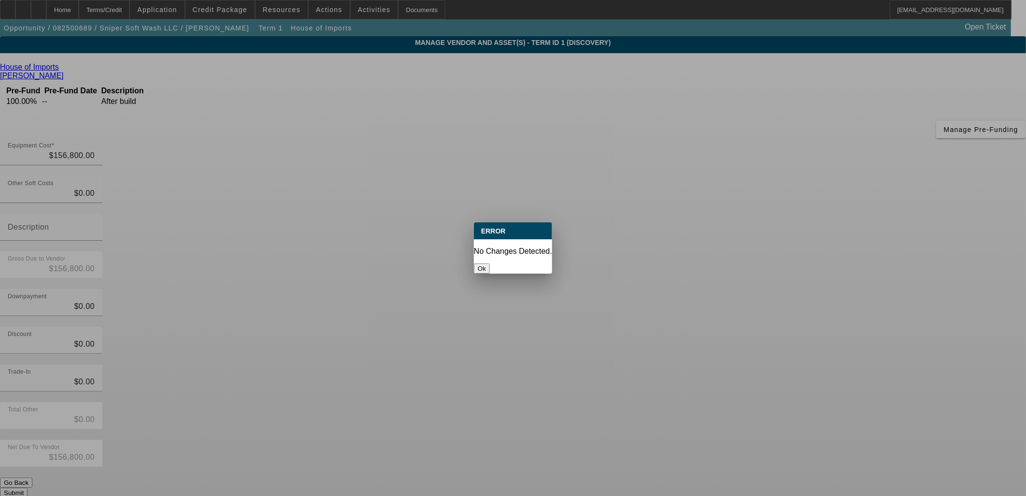
click at [490, 263] on button "Ok" at bounding box center [482, 268] width 16 height 10
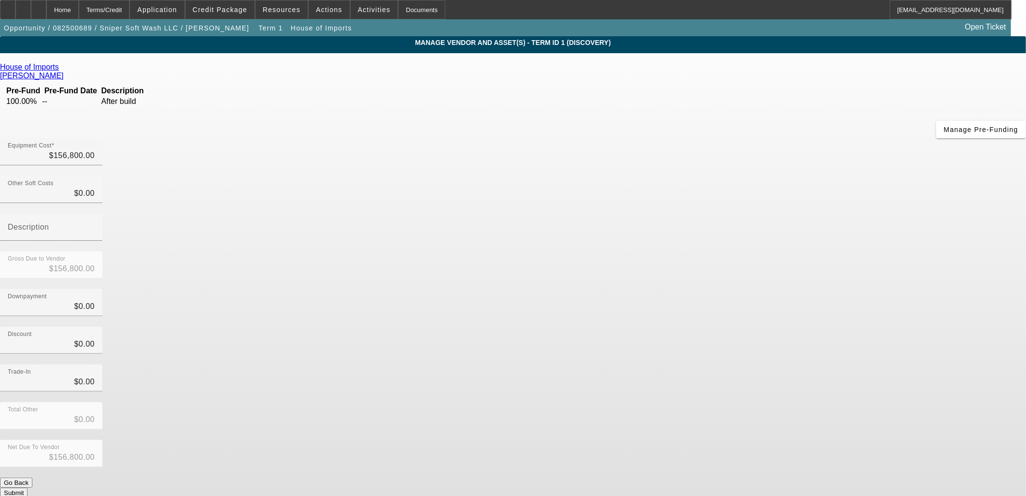
drag, startPoint x: 406, startPoint y: 251, endPoint x: 273, endPoint y: 197, distance: 143.0
click at [403, 252] on div "House of Imports Dominguez, Angelo Pre-Fund Pre-Fund Date Description 100.00% -…" at bounding box center [513, 280] width 1026 height 435
click at [79, 12] on div "Home" at bounding box center [62, 9] width 32 height 19
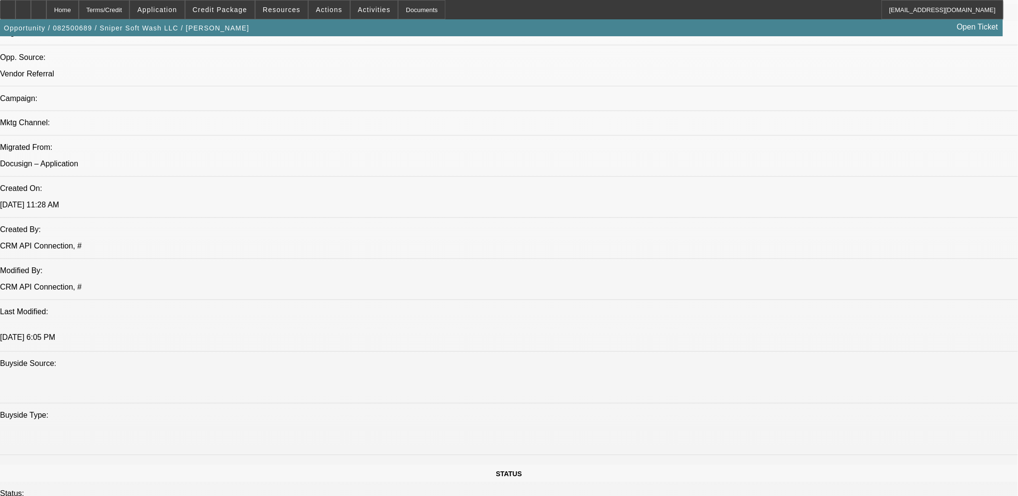
select select "0"
select select "6"
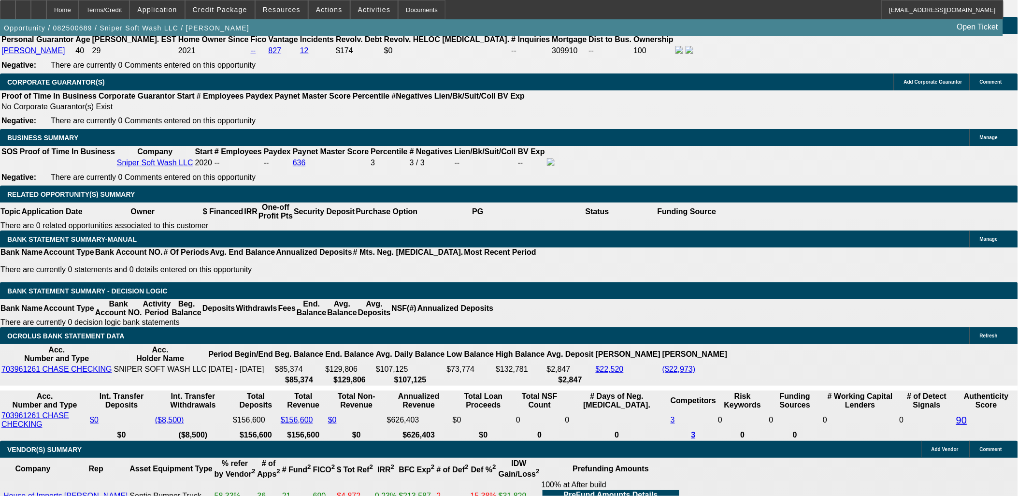
scroll to position [1402, 0]
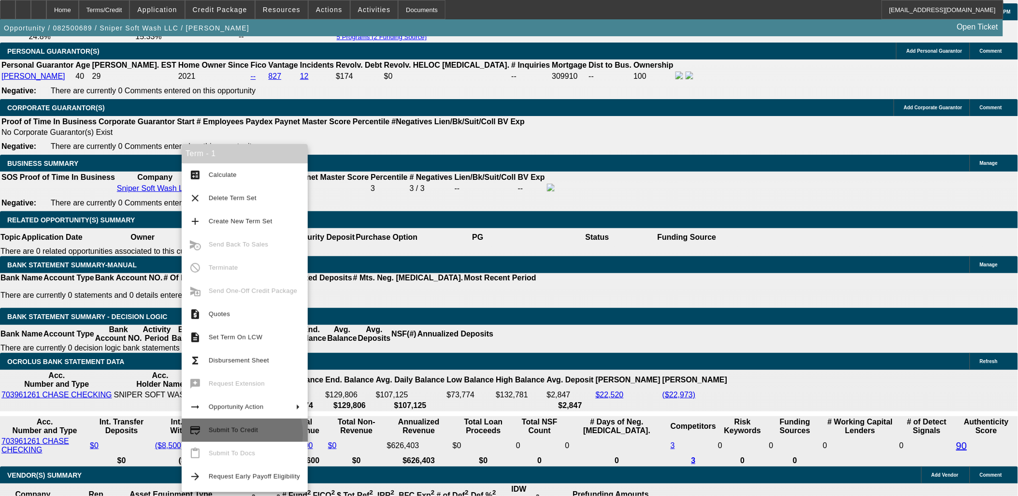
click at [233, 433] on span "Submit To Credit" at bounding box center [254, 430] width 91 height 12
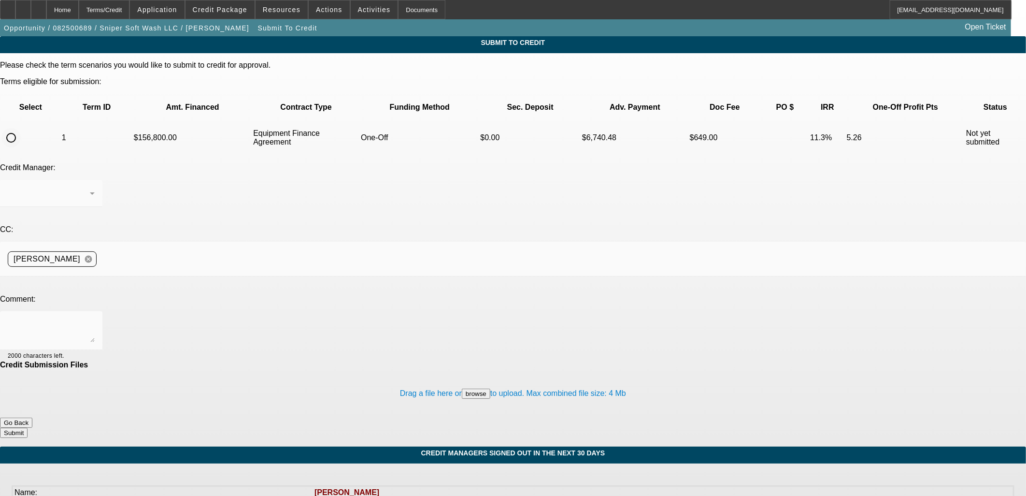
click at [23, 126] on div at bounding box center [11, 137] width 23 height 23
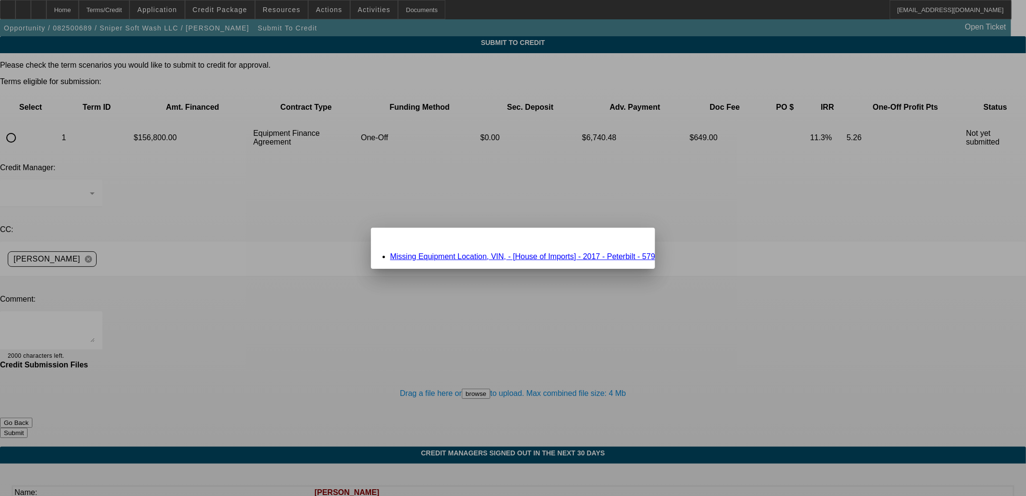
click at [636, 239] on span "Close" at bounding box center [642, 235] width 13 height 5
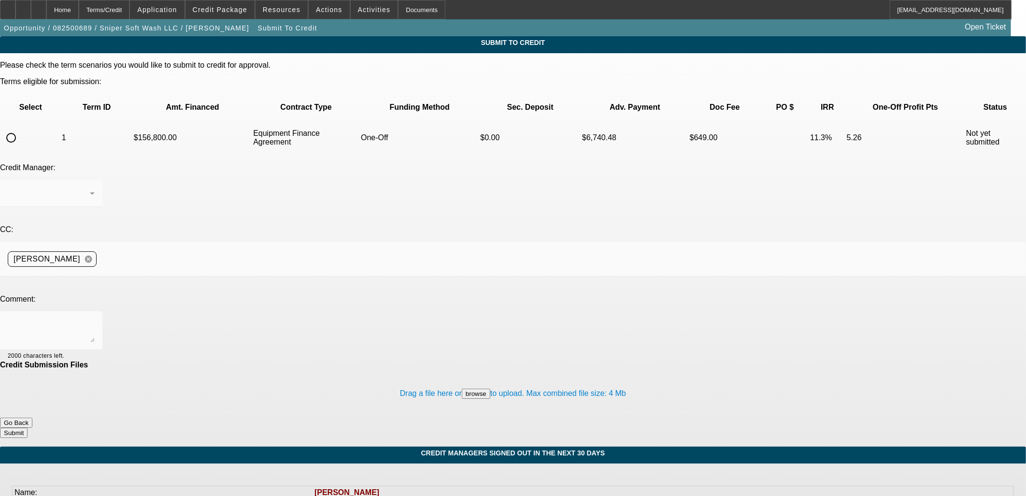
click at [21, 128] on input "radio" at bounding box center [10, 137] width 19 height 19
radio input "true"
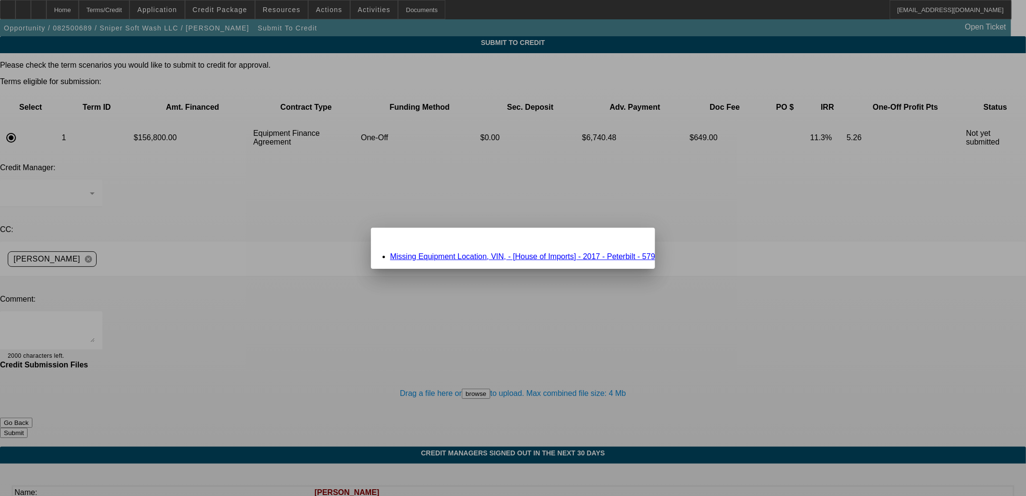
click at [634, 239] on icon at bounding box center [634, 235] width 0 height 5
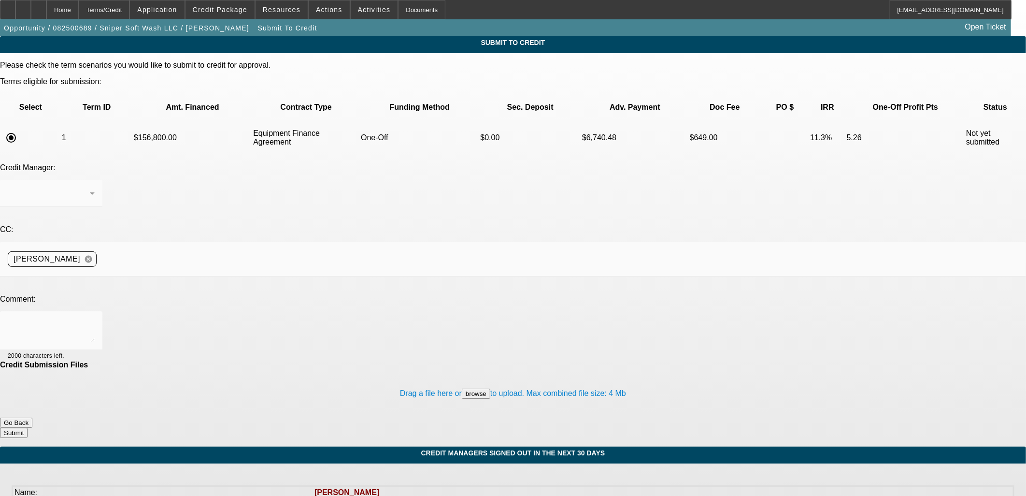
click at [424, 360] on div "Credit Submission Files" at bounding box center [513, 364] width 1026 height 9
click at [32, 417] on button "Go Back" at bounding box center [16, 422] width 32 height 10
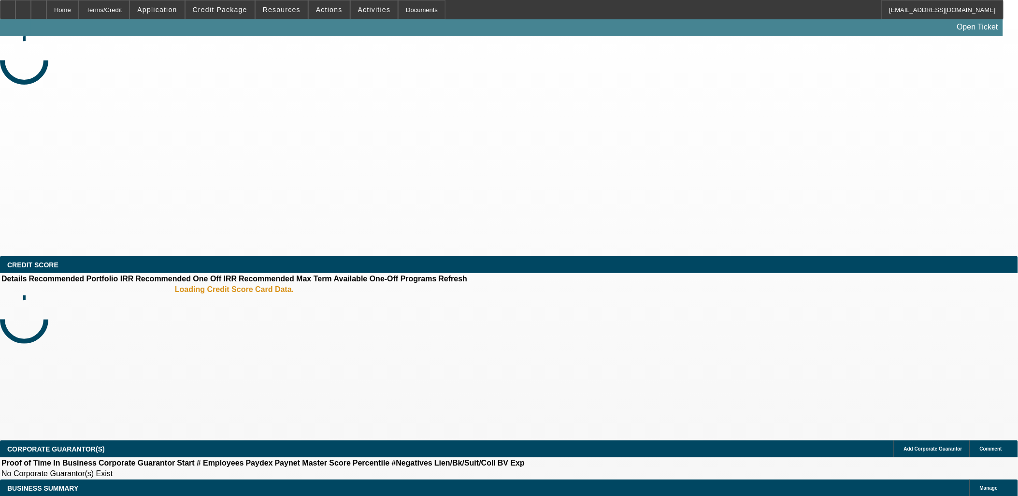
select select "0"
select select "6"
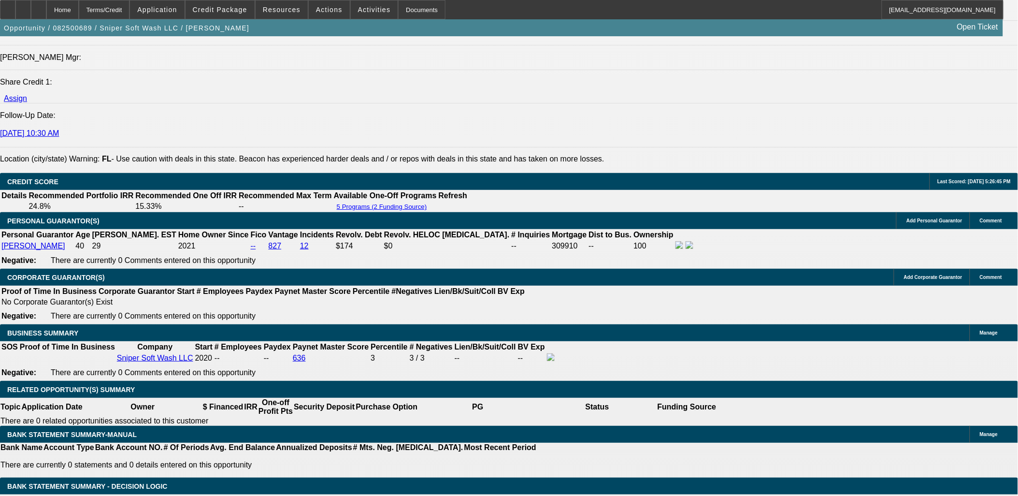
scroll to position [1288, 0]
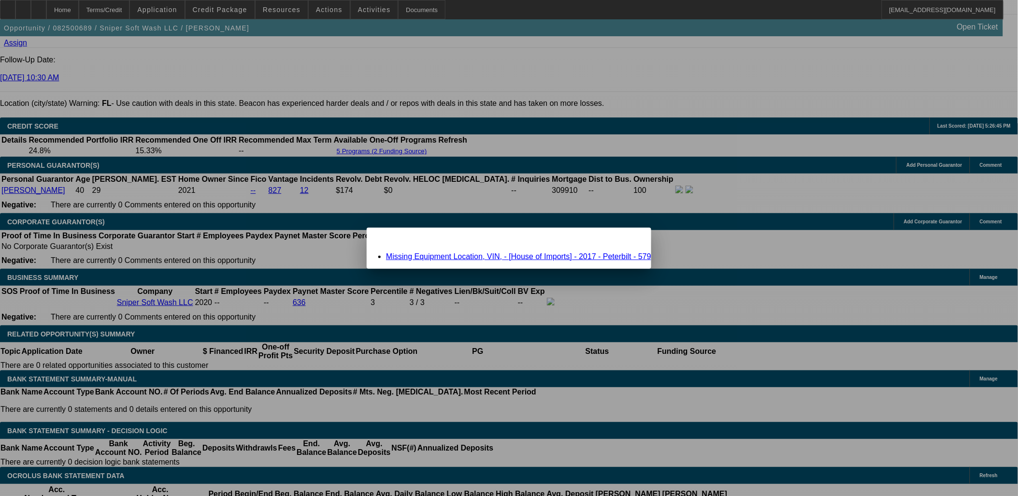
scroll to position [0, 0]
click at [474, 258] on link "Missing Equipment Location, VIN, - [House of Imports] - 2017 - Peterbilt - 579" at bounding box center [518, 256] width 265 height 8
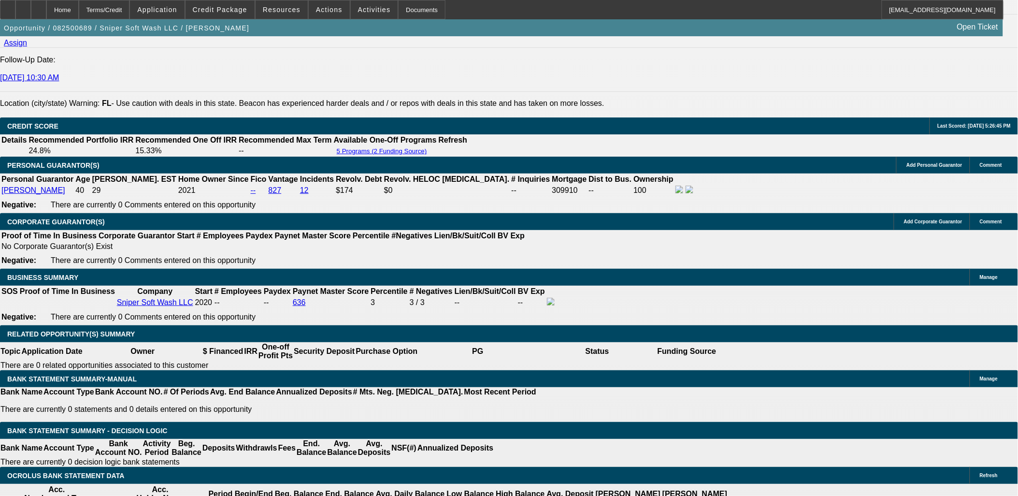
scroll to position [1288, 0]
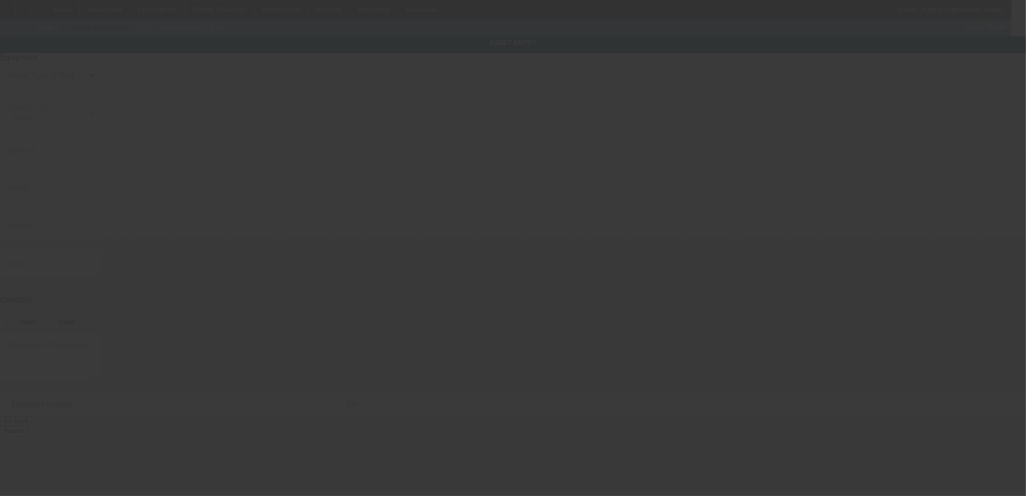
type input "Peterbilt"
type input "579"
radio input "true"
type textarea "Peterbilt 579 with"
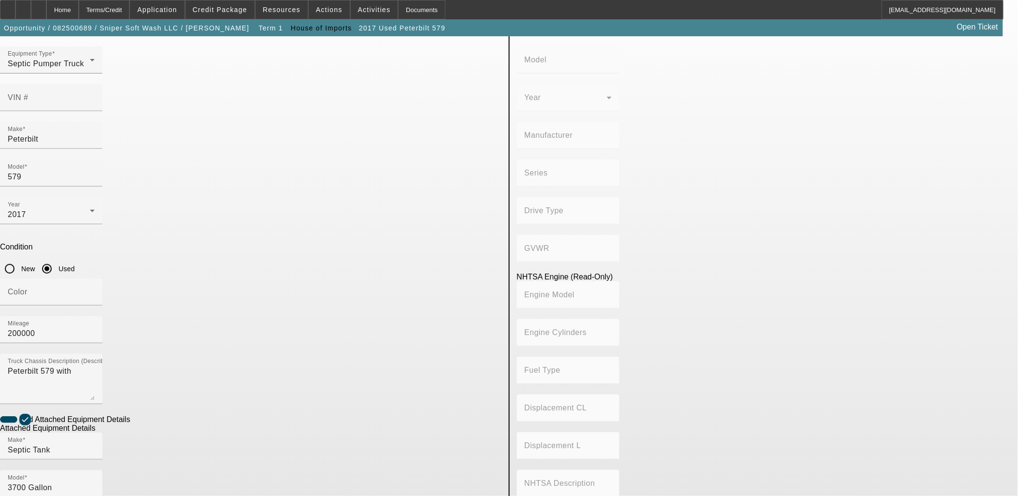
scroll to position [126, 0]
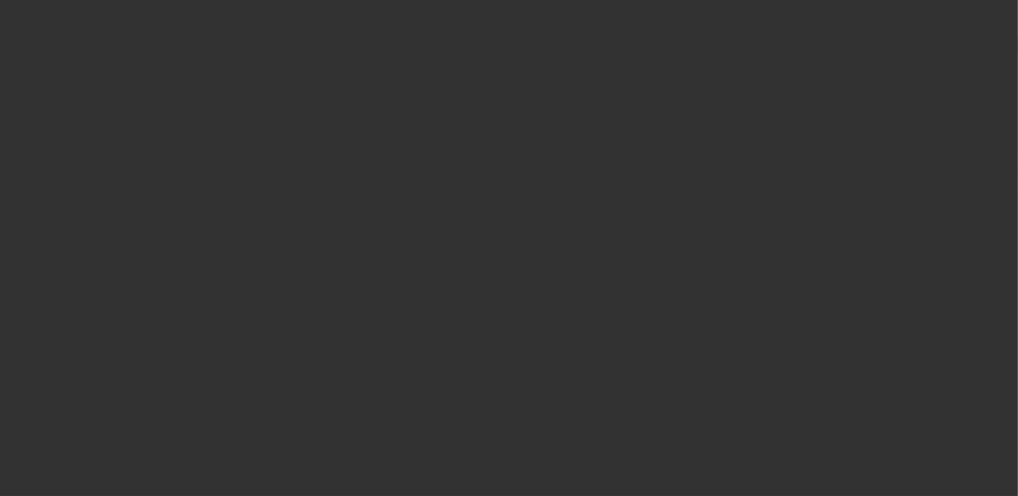
select select "0"
select select "6"
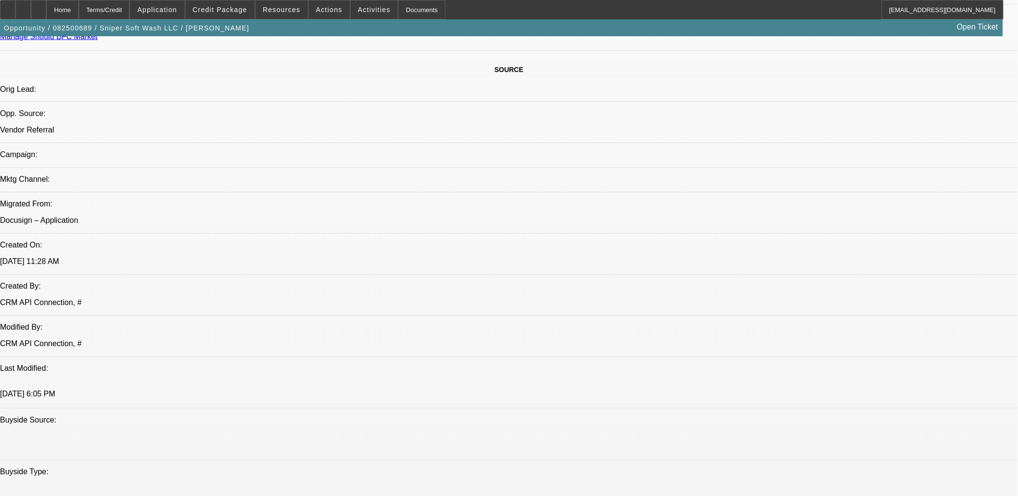
scroll to position [678, 0]
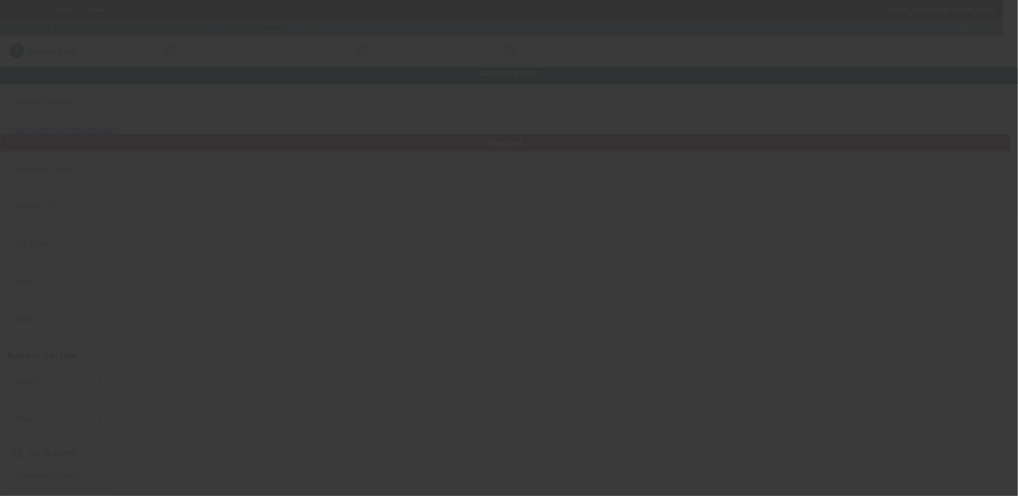
type input "Royalty Hauling and Towing LLC"
type input "[PHONE_NUMBER]"
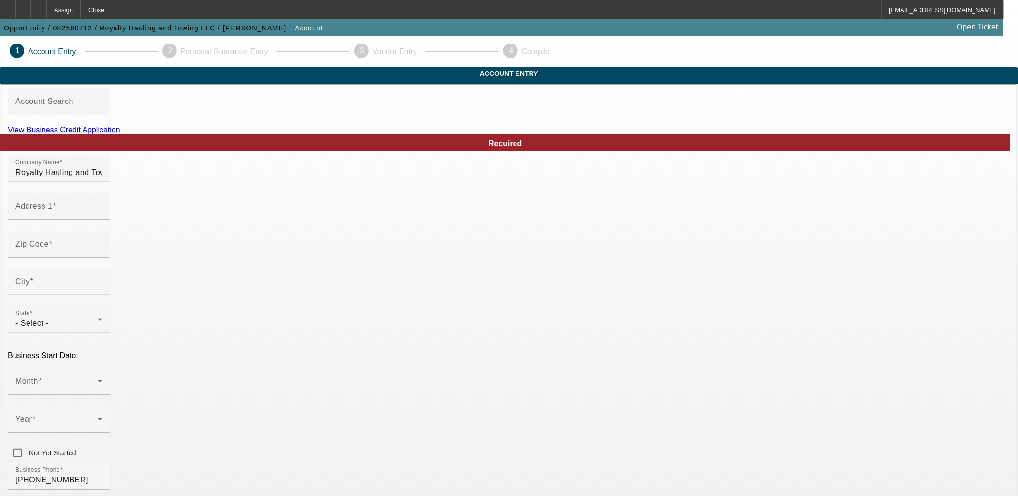
click at [120, 134] on link "View Business Credit Application" at bounding box center [64, 130] width 113 height 8
click at [102, 219] on div "Address 1" at bounding box center [58, 206] width 87 height 27
paste input "9330 kimages rd"
type input "9330 kimages rd"
click at [49, 248] on mat-label "Zip Code" at bounding box center [31, 244] width 33 height 8
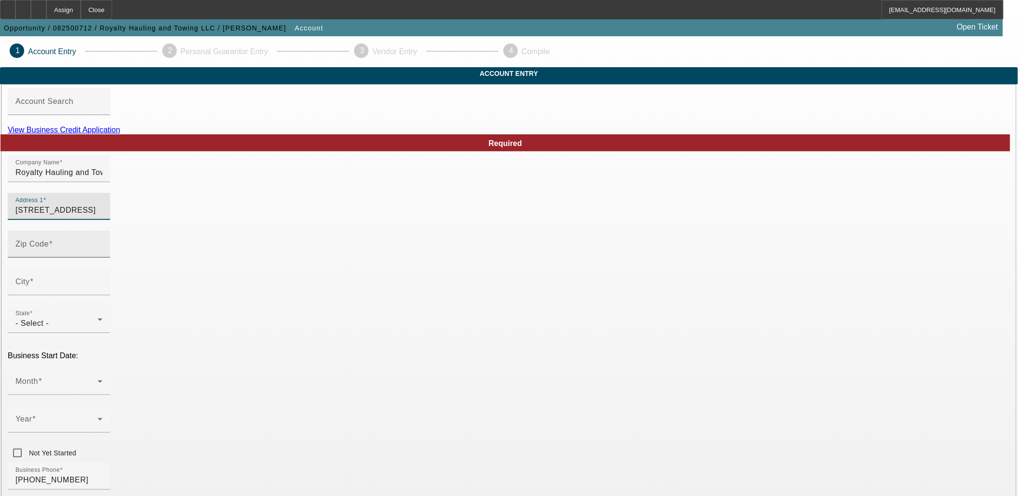
click at [102, 254] on input "Zip Code" at bounding box center [58, 248] width 87 height 12
type input "23030"
type input "Charles City"
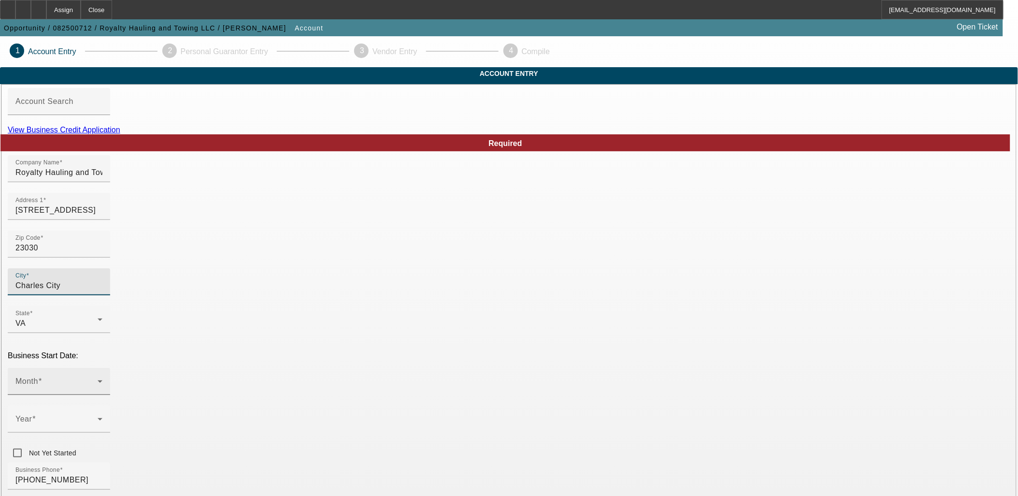
click at [98, 379] on span at bounding box center [56, 385] width 82 height 12
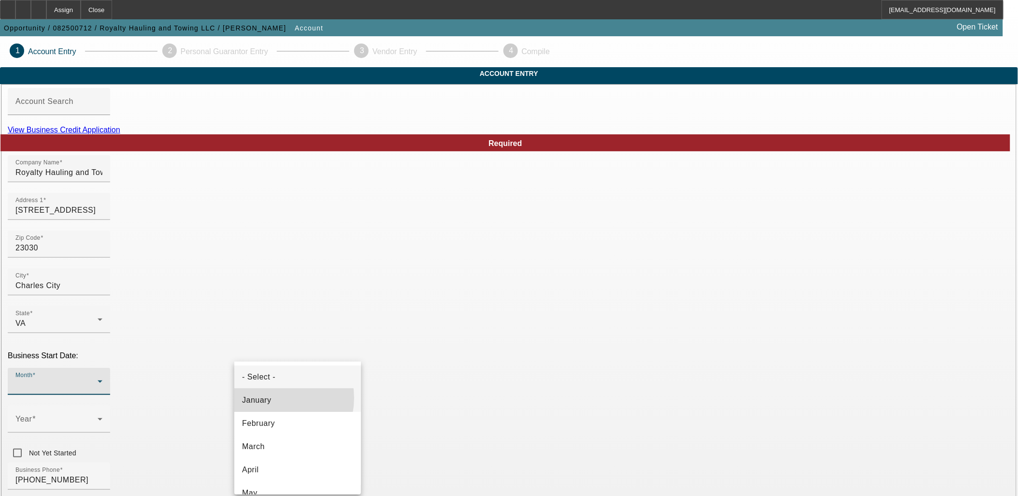
click at [271, 398] on mat-option "January" at bounding box center [297, 399] width 127 height 23
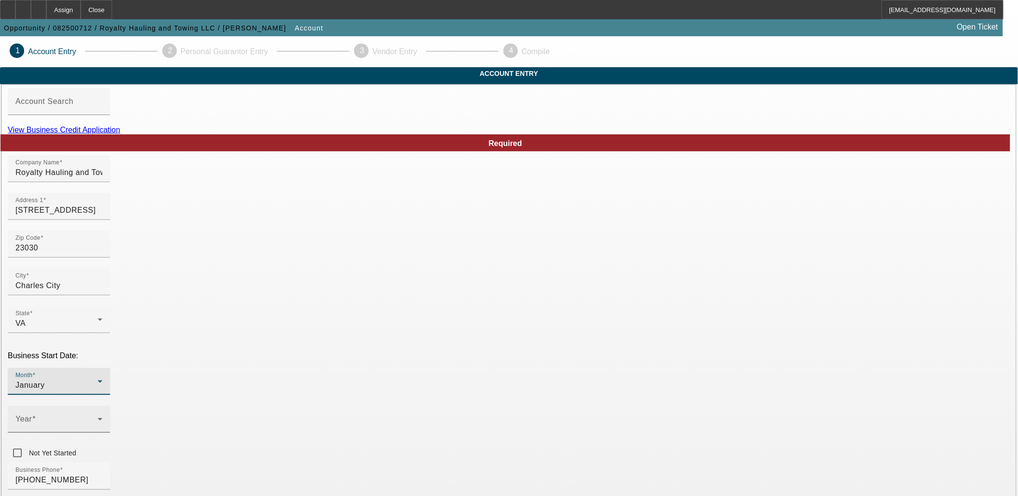
click at [98, 417] on span at bounding box center [56, 423] width 82 height 12
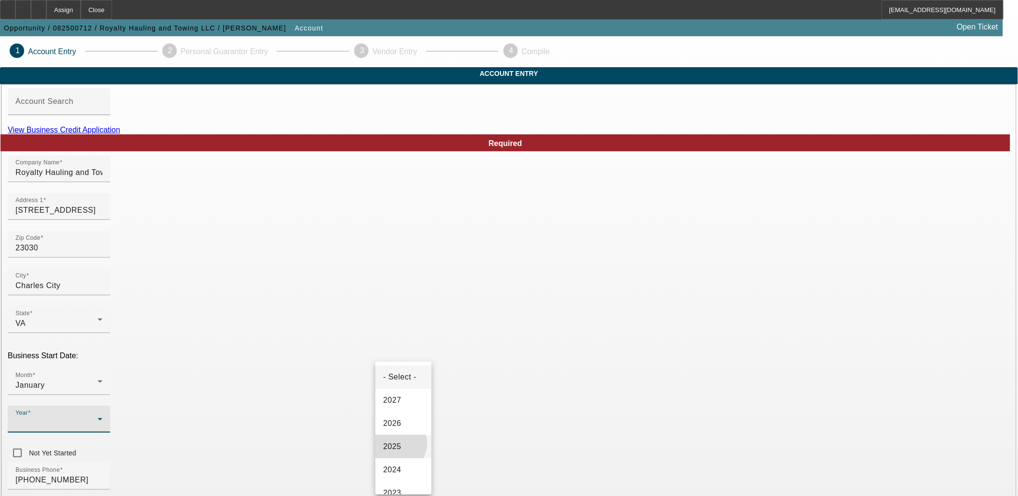
click at [395, 443] on span "2025" at bounding box center [392, 447] width 18 height 12
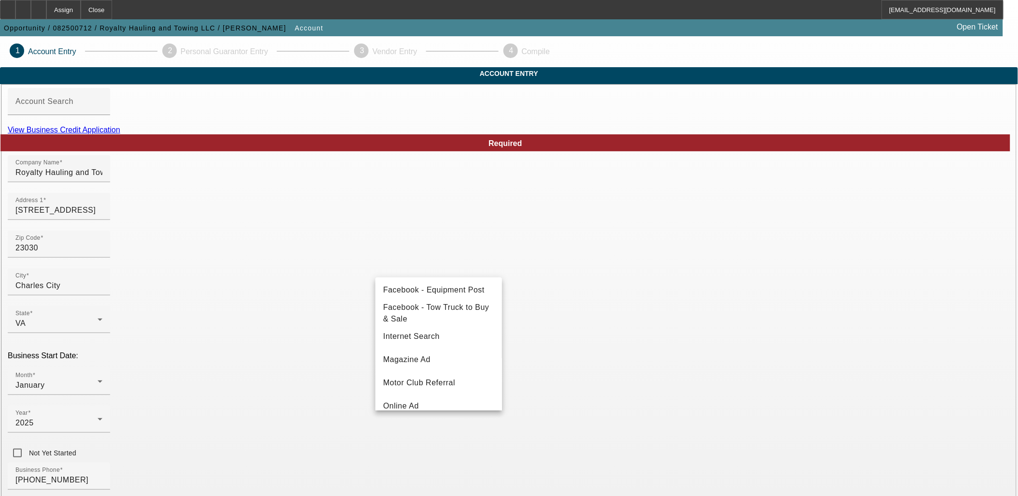
scroll to position [343, 0]
click at [416, 373] on span "Vendor Referral" at bounding box center [412, 372] width 58 height 12
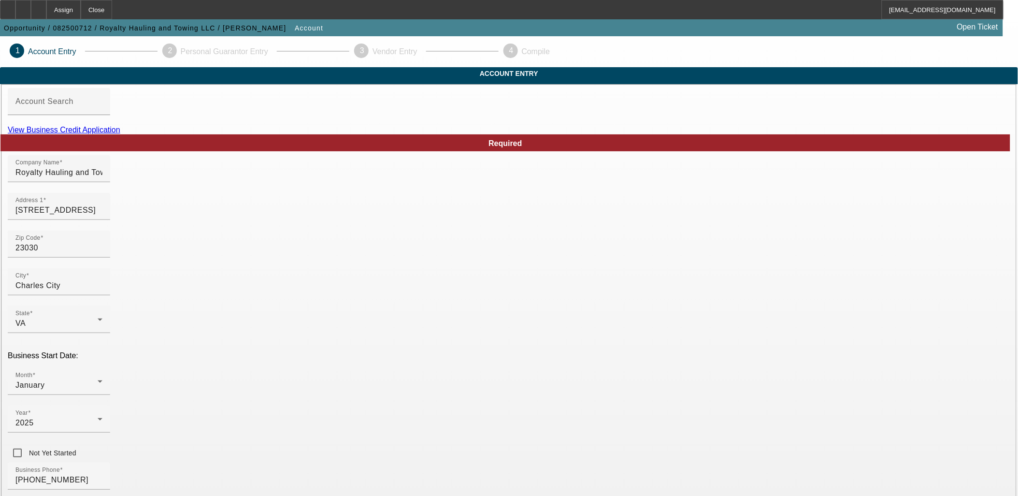
click at [543, 339] on mat-option "LLC" at bounding box center [579, 339] width 127 height 23
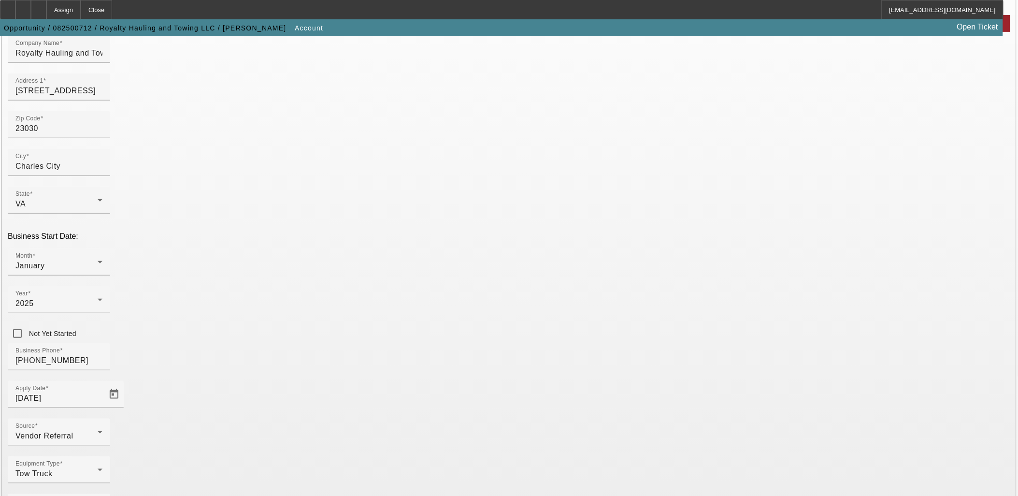
type input "117862910"
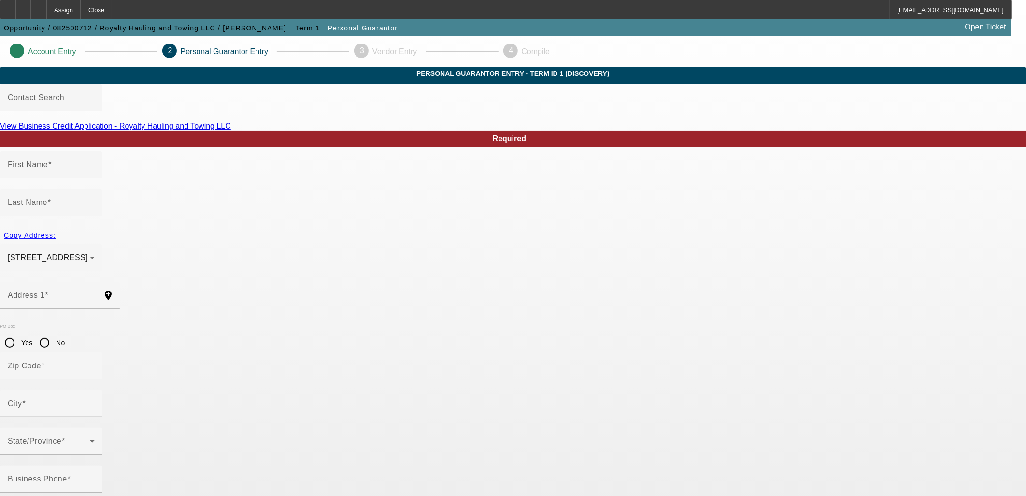
type input "Jeffrey"
type input "Williams"
type input "9330 Kimages Road"
radio input "true"
type input "23030"
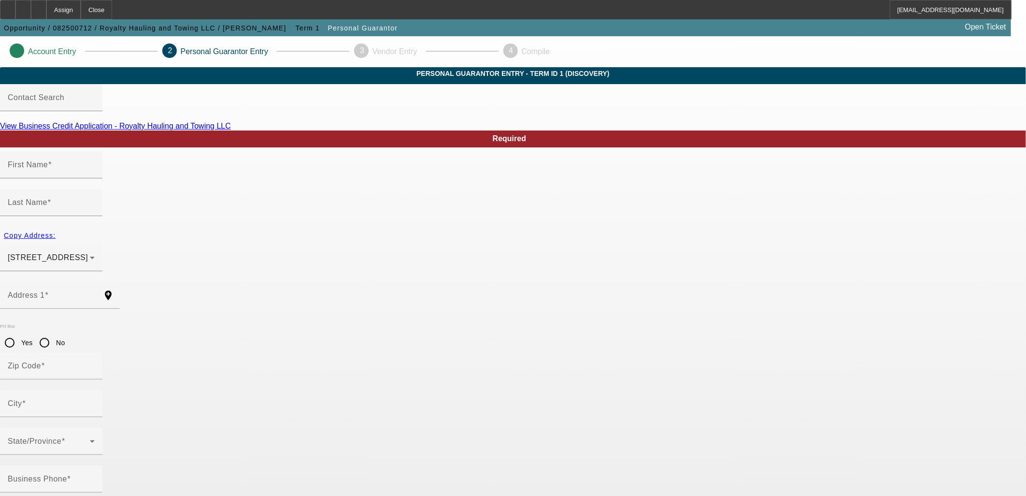
type input "Charles City"
type input "[PHONE_NUMBER]"
type input "100"
type input "226-49-4293"
type input "jwhaulingtransport@gmail.com"
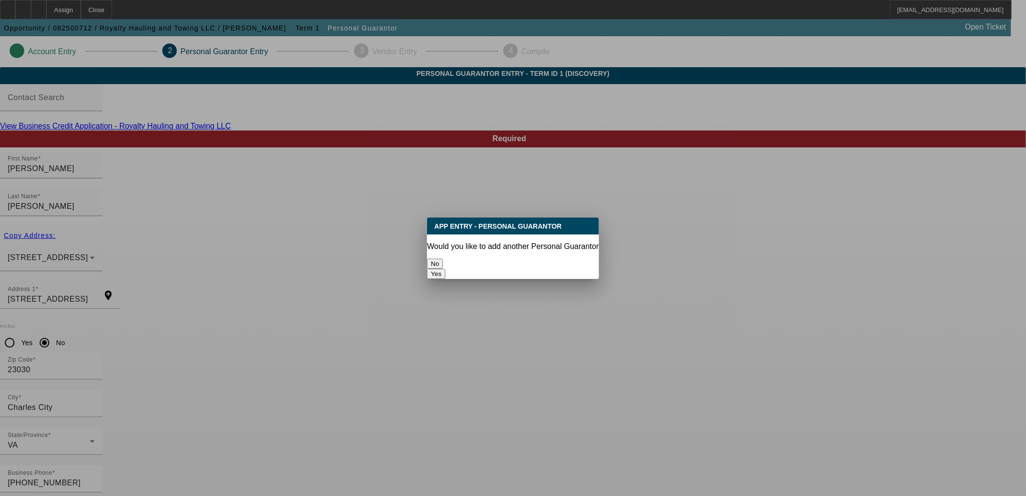
click at [443, 258] on button "No" at bounding box center [435, 263] width 16 height 10
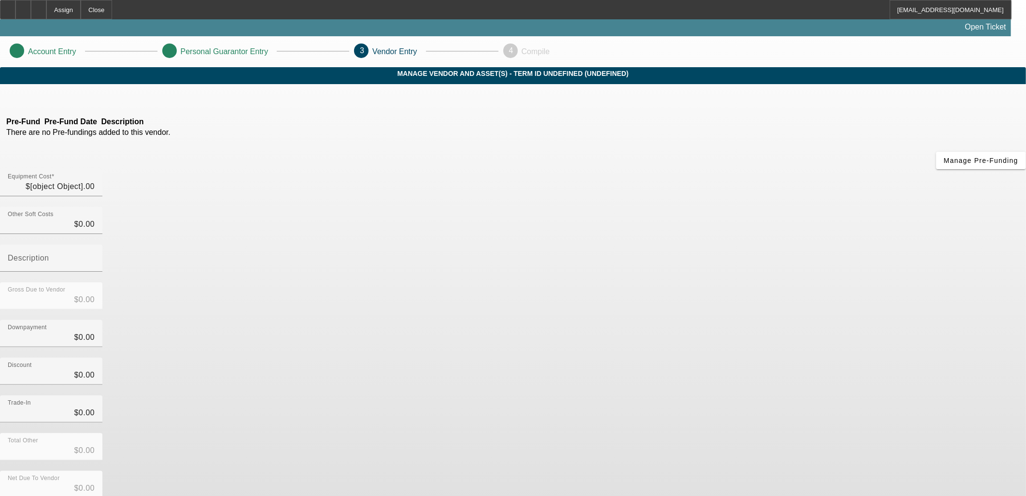
type input "$30,000.00"
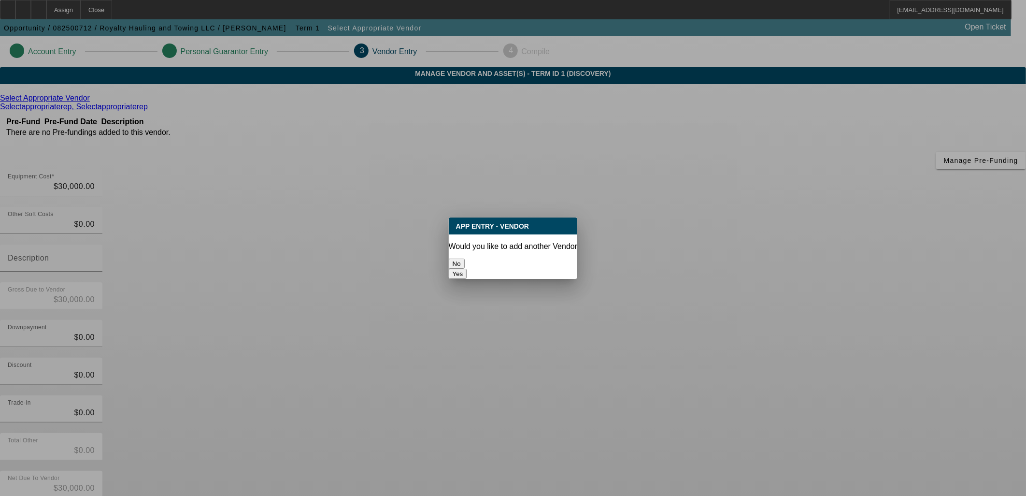
click at [465, 258] on button "No" at bounding box center [457, 263] width 16 height 10
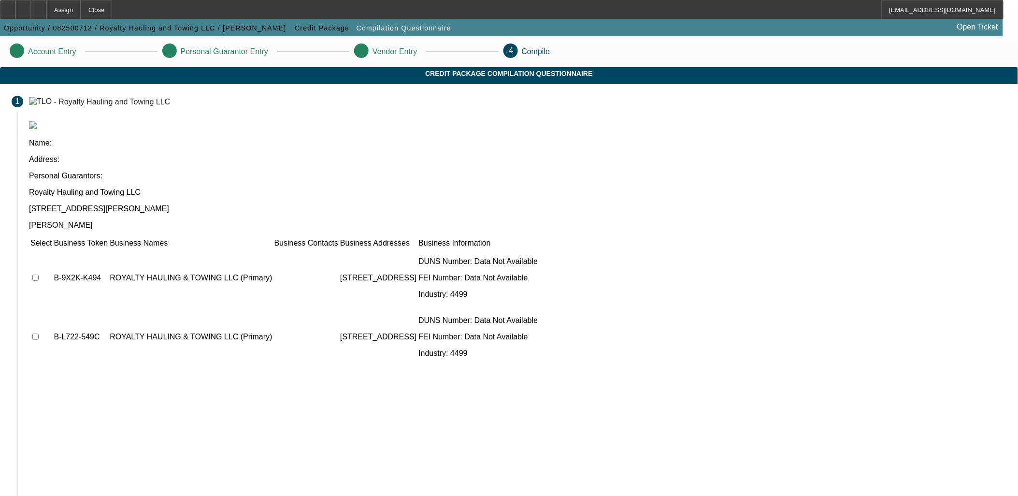
click at [39, 274] on input "checkbox" at bounding box center [35, 277] width 6 height 6
checkbox input "true"
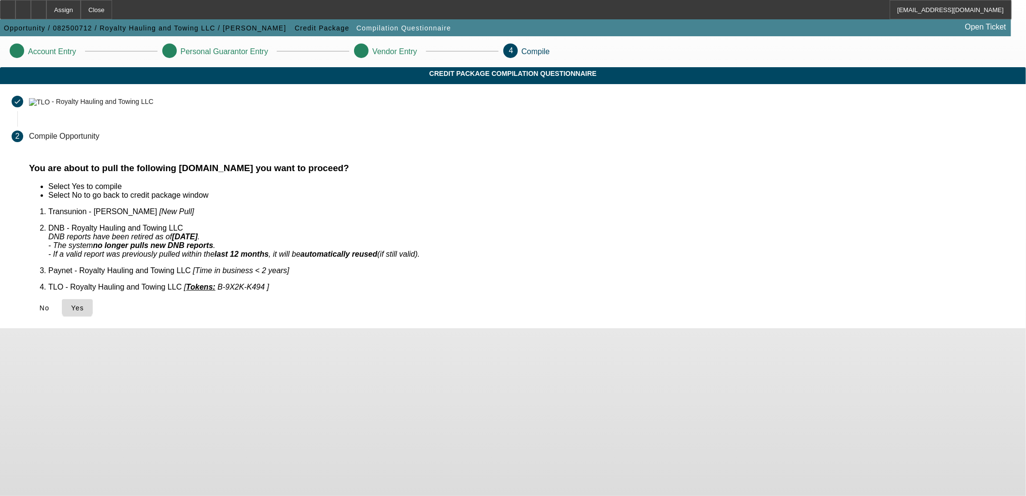
click at [84, 304] on span "Yes" at bounding box center [77, 308] width 13 height 8
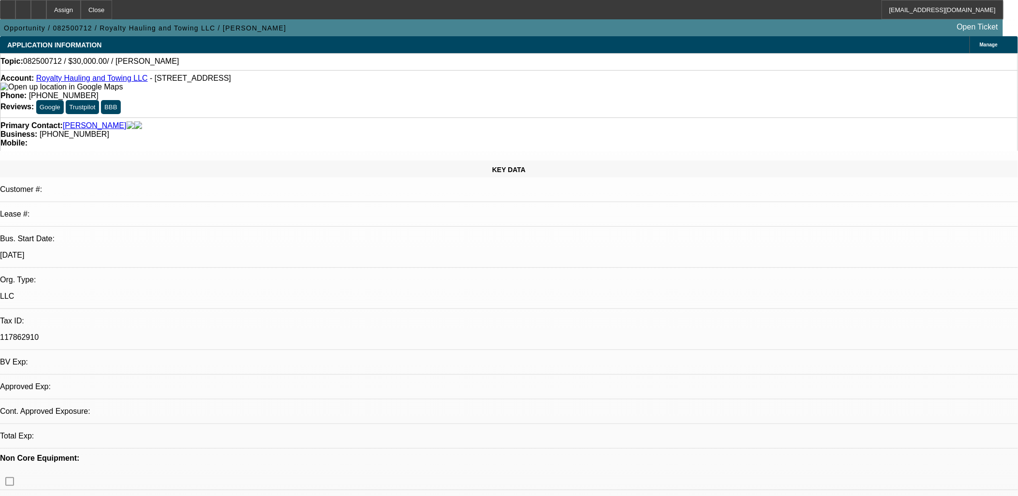
select select "0"
select select "2"
select select "0.1"
select select "4"
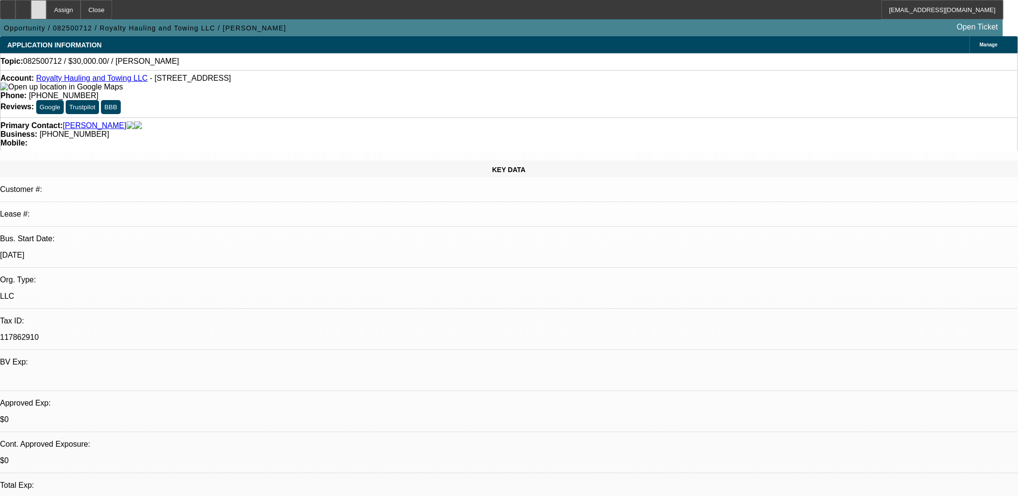
click at [46, 11] on div at bounding box center [38, 9] width 15 height 19
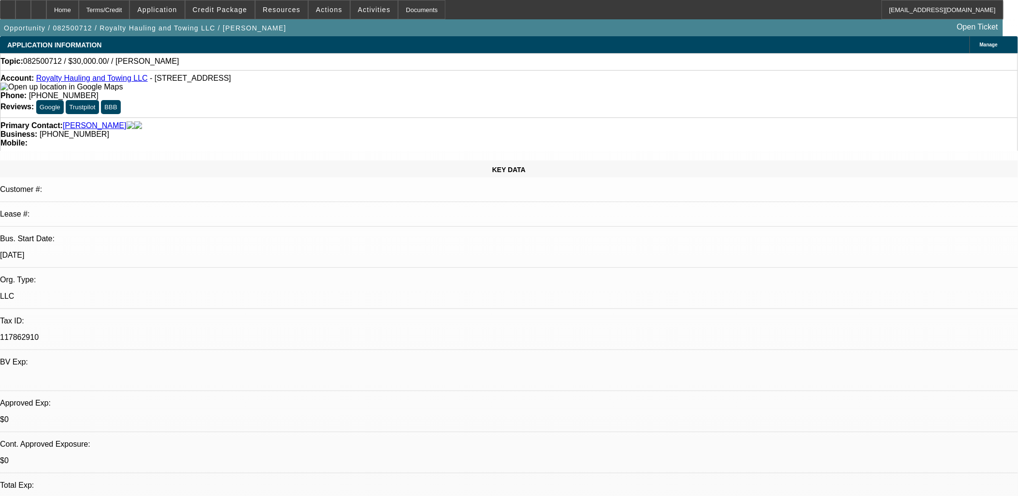
select select "0"
select select "2"
select select "0.1"
select select "1"
select select "2"
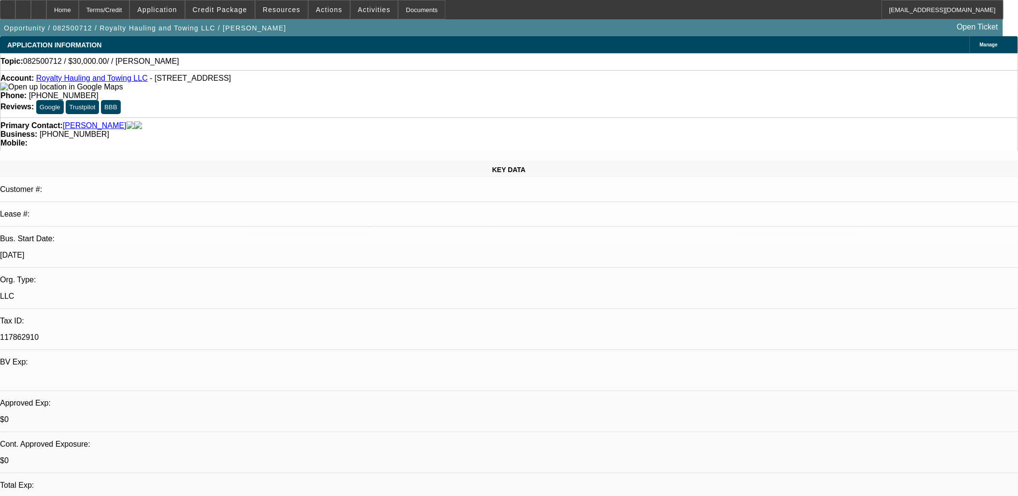
select select "4"
click at [358, 12] on span "Activities" at bounding box center [374, 10] width 33 height 8
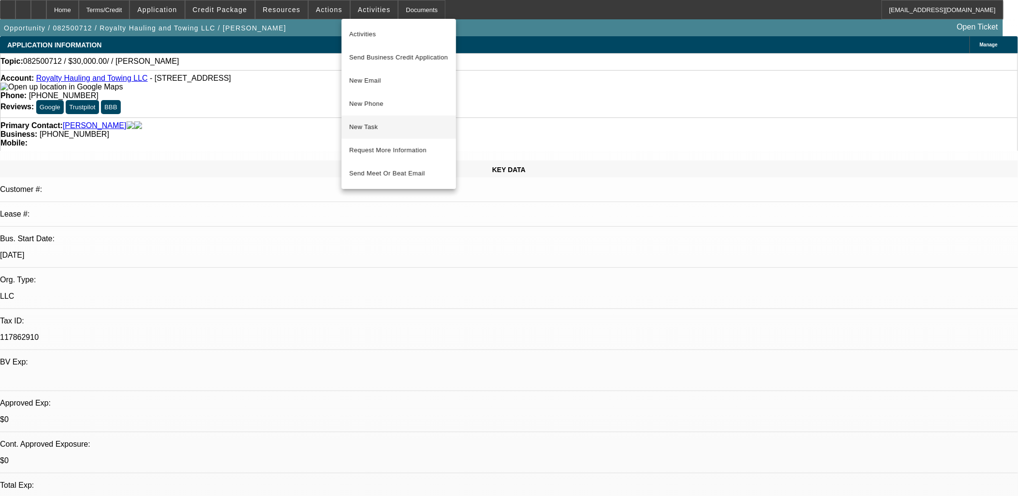
click at [373, 127] on span "New Task" at bounding box center [398, 127] width 99 height 12
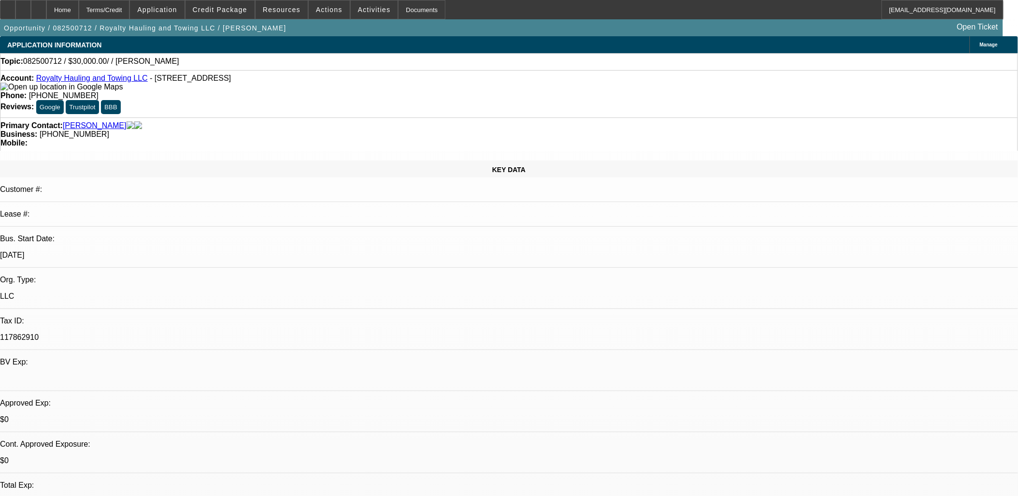
click at [368, 14] on span at bounding box center [374, 9] width 47 height 23
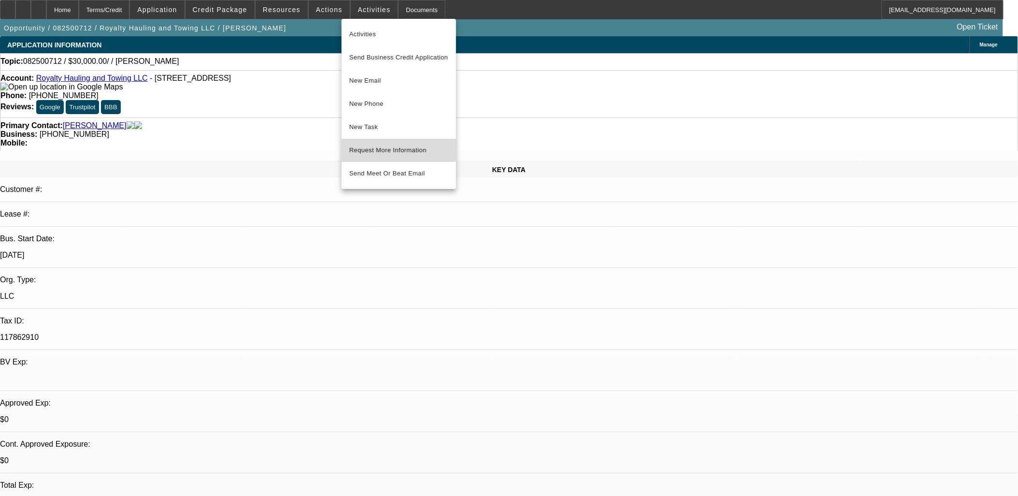
click at [375, 145] on span "Request More Information" at bounding box center [398, 150] width 99 height 12
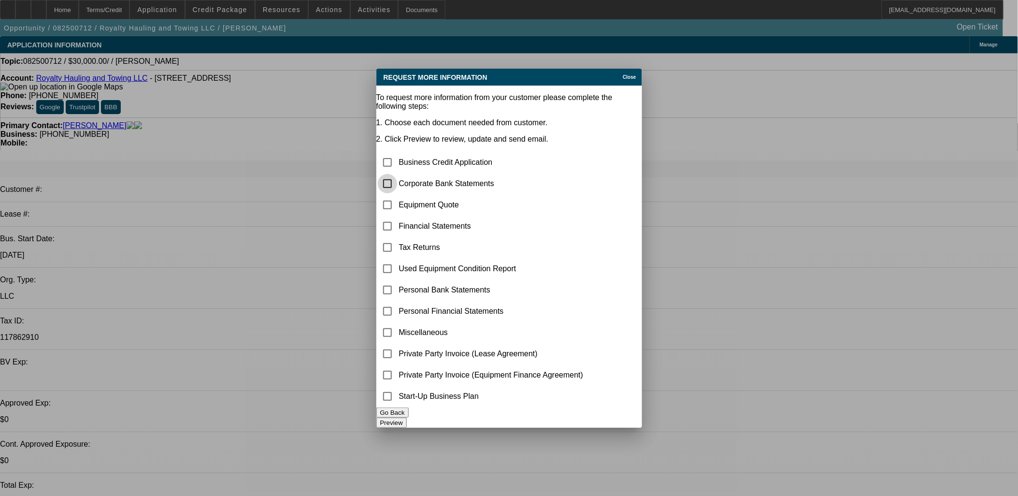
click at [397, 174] on input "checkbox" at bounding box center [387, 183] width 19 height 19
checkbox input "true"
click at [397, 195] on input "checkbox" at bounding box center [387, 204] width 19 height 19
checkbox input "true"
click at [407, 419] on button "Preview" at bounding box center [391, 422] width 30 height 10
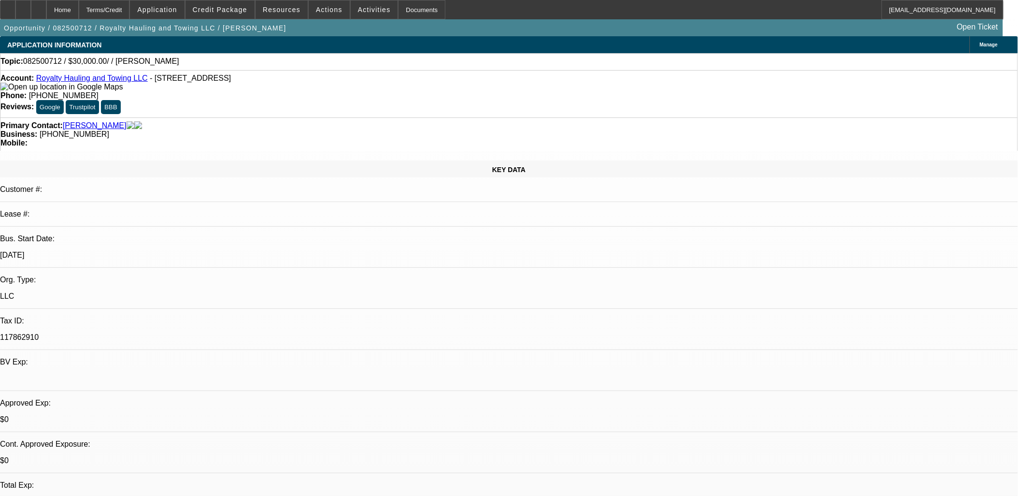
drag, startPoint x: 424, startPoint y: 219, endPoint x: 367, endPoint y: 157, distance: 84.5
click at [233, 3] on span at bounding box center [219, 9] width 69 height 23
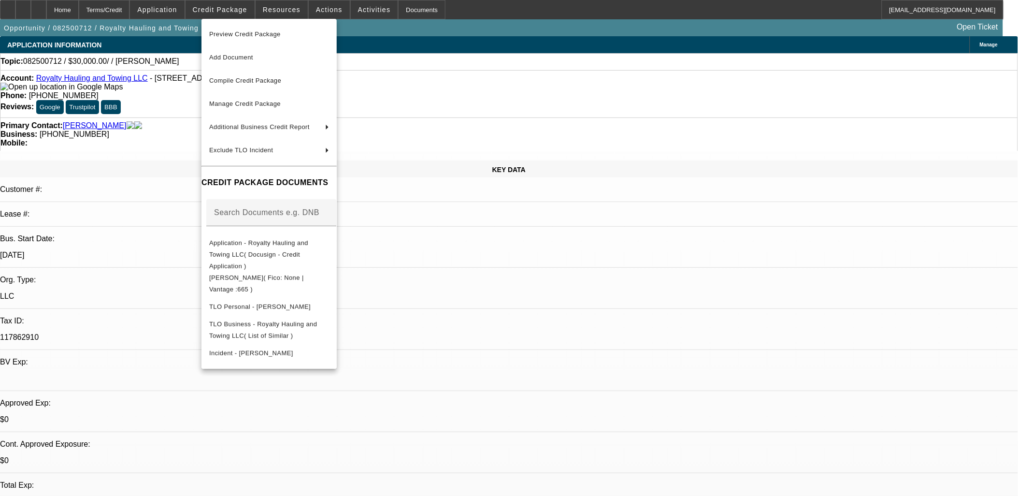
click at [519, 259] on div at bounding box center [509, 248] width 1018 height 496
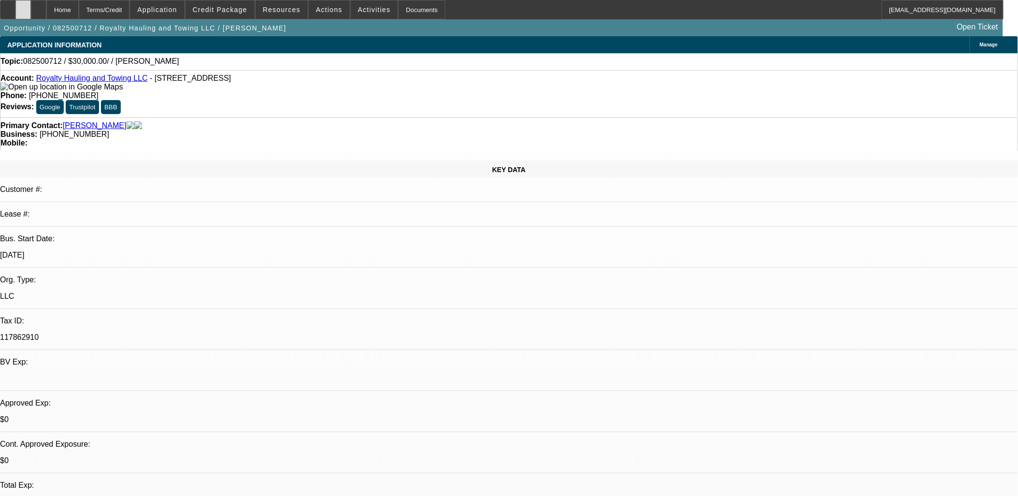
click at [23, 6] on icon at bounding box center [23, 6] width 0 height 0
click at [243, 9] on span "Credit Package" at bounding box center [220, 10] width 55 height 8
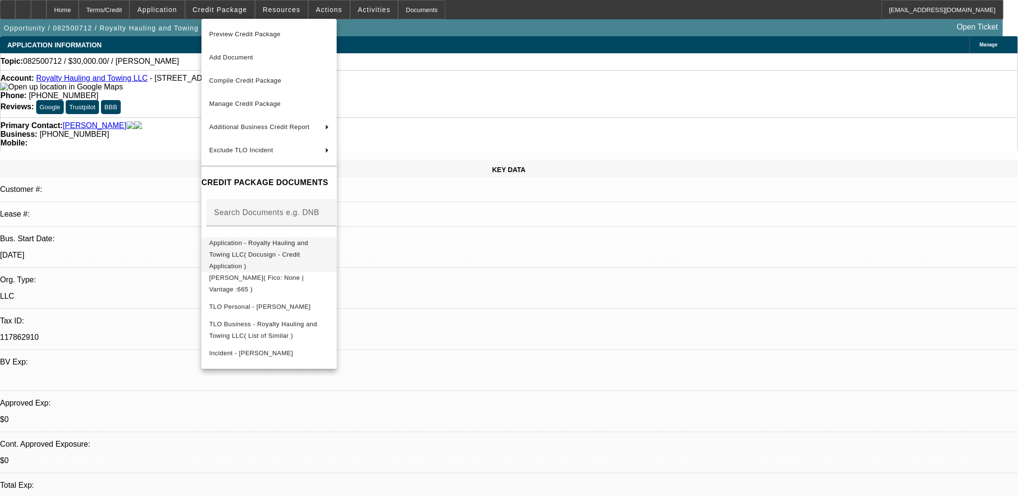
click at [242, 248] on span "Application - Royalty Hauling and Towing LLC( Docusign - Credit Application )" at bounding box center [269, 254] width 120 height 35
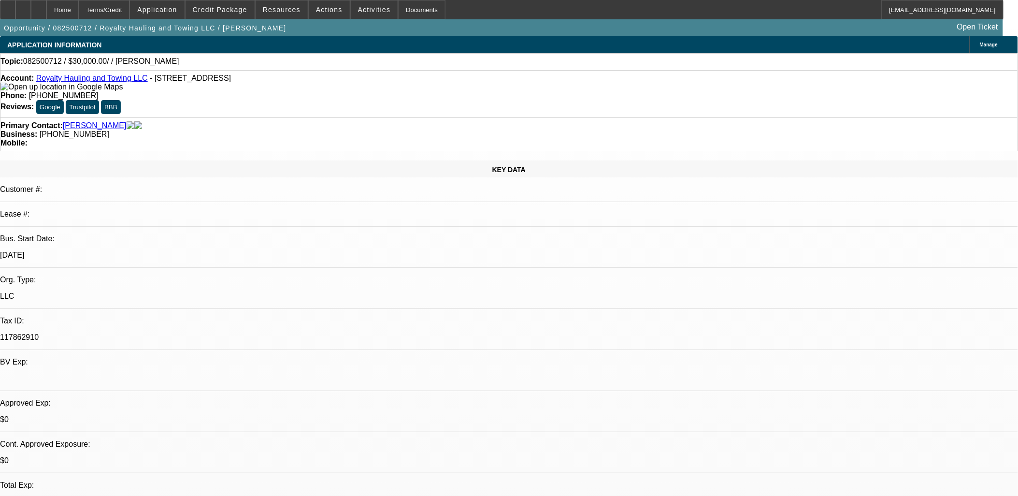
select select "0"
select select "2"
select select "0.1"
select select "1"
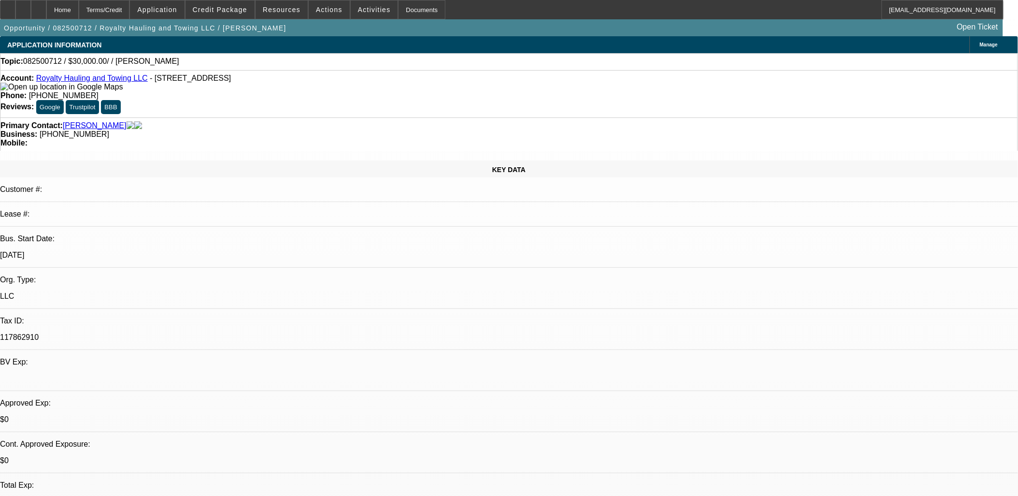
select select "2"
select select "4"
click at [31, 13] on div at bounding box center [22, 9] width 15 height 19
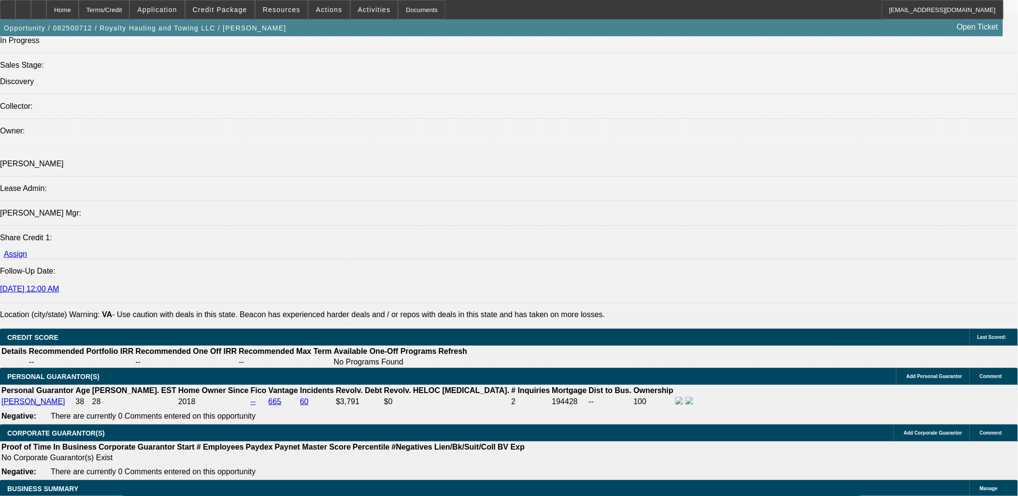
scroll to position [1181, 0]
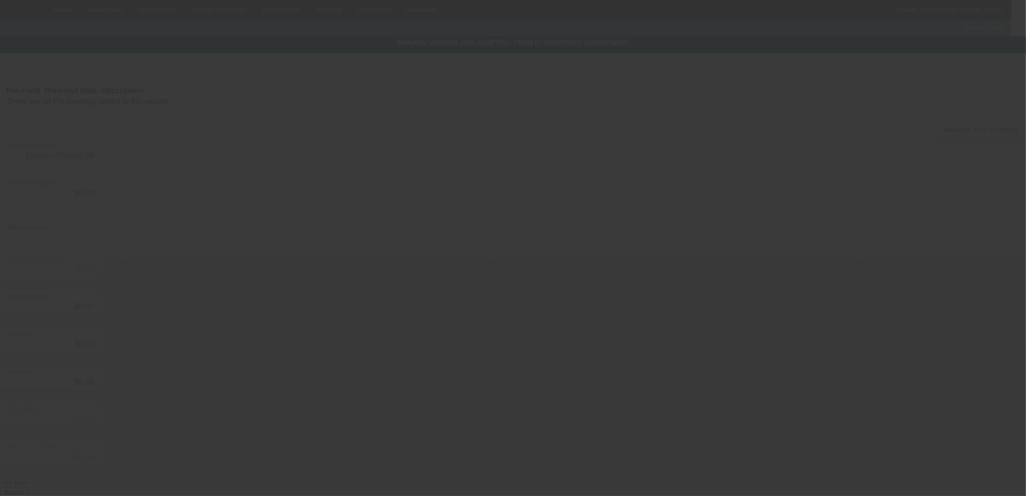
type input "$30,000.00"
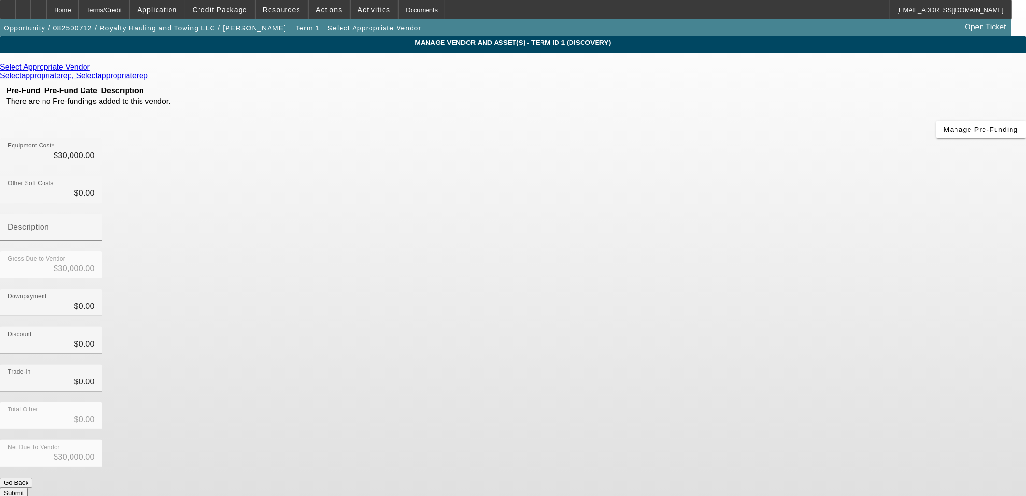
click at [92, 71] on icon at bounding box center [92, 67] width 0 height 8
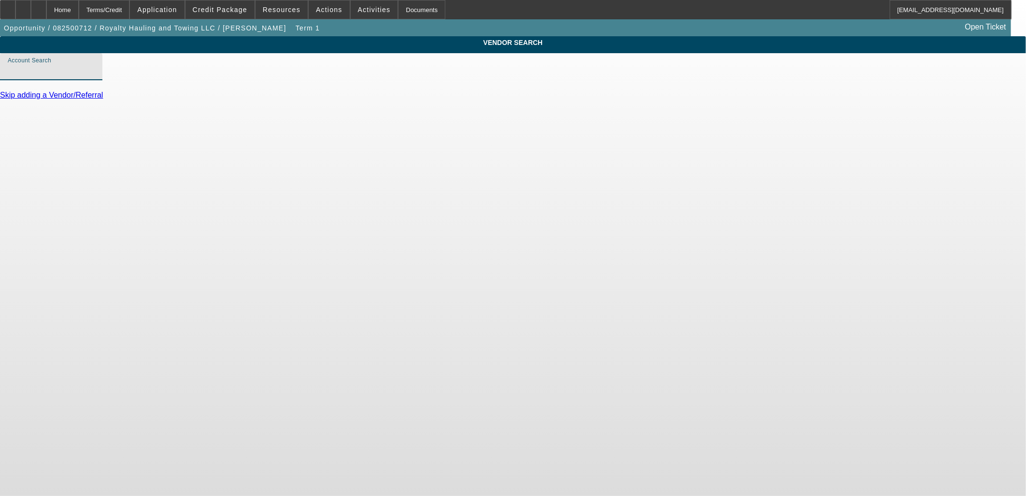
click at [95, 76] on input "Account Search" at bounding box center [51, 71] width 87 height 12
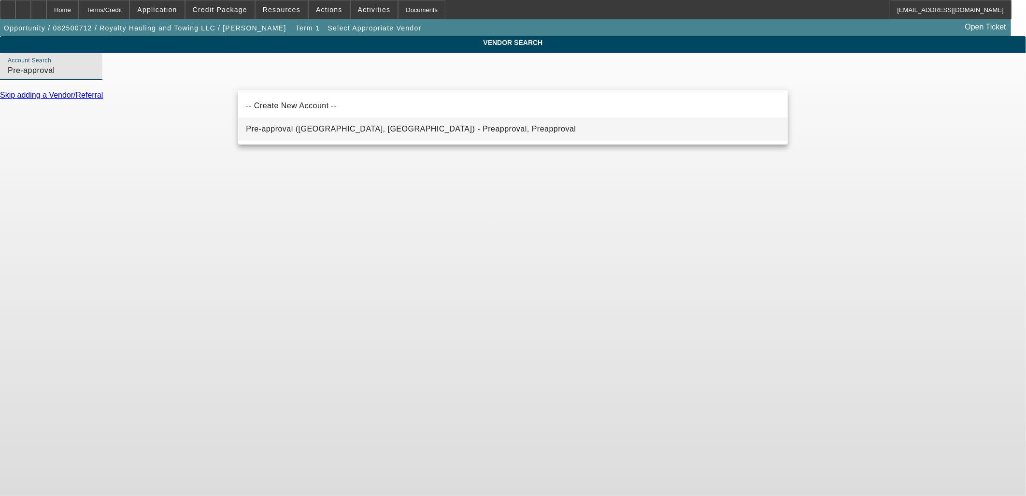
click at [350, 125] on span "Pre-approval ([GEOGRAPHIC_DATA], [GEOGRAPHIC_DATA]) - Preapproval, Preapproval" at bounding box center [411, 129] width 330 height 12
type input "Pre-approval ([GEOGRAPHIC_DATA], [GEOGRAPHIC_DATA]) - Preapproval, Preapproval"
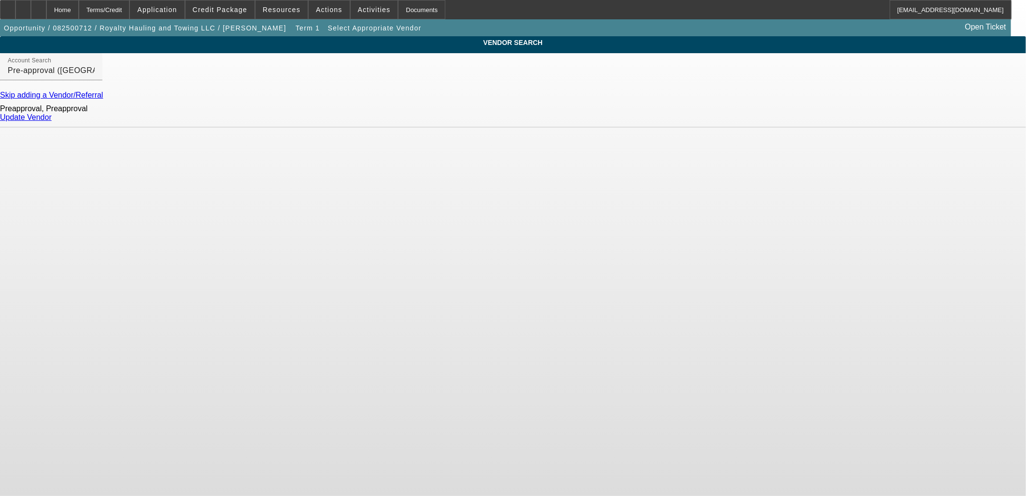
click at [52, 121] on link "Update Vendor" at bounding box center [26, 117] width 52 height 8
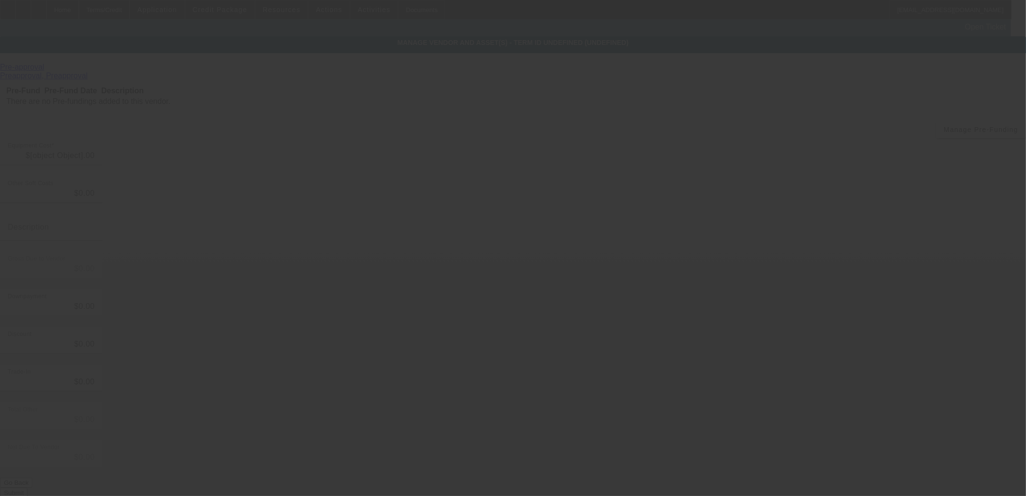
type input "$30,000.00"
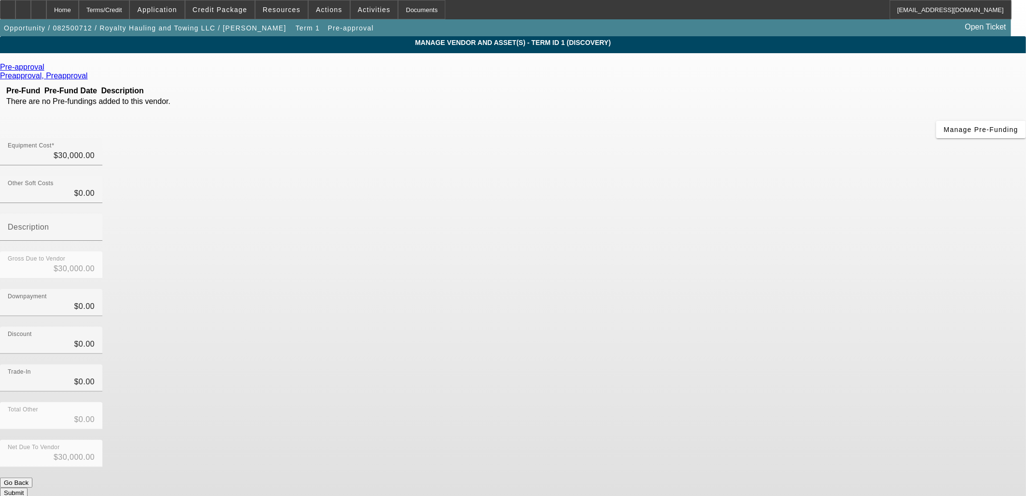
click at [716, 364] on div "Trade-In $0.00" at bounding box center [513, 383] width 1026 height 38
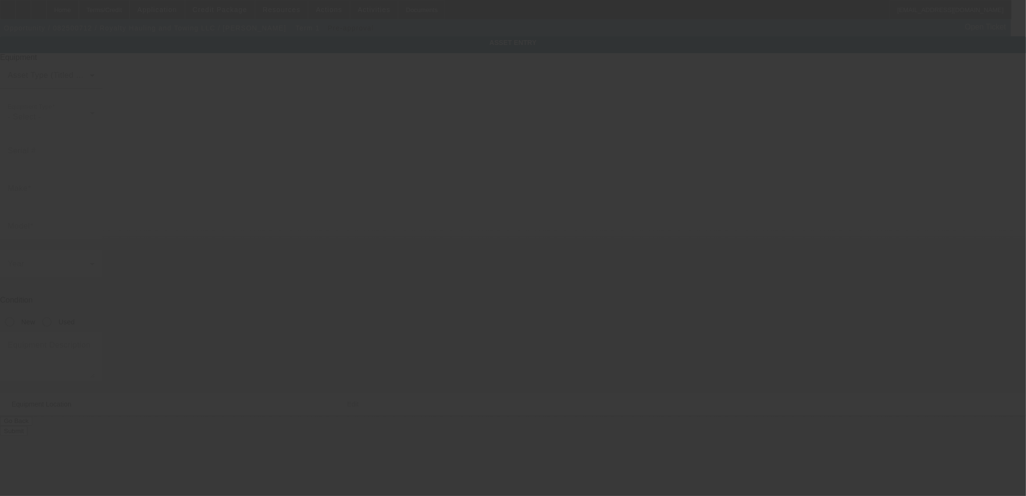
type textarea "Tow truck"
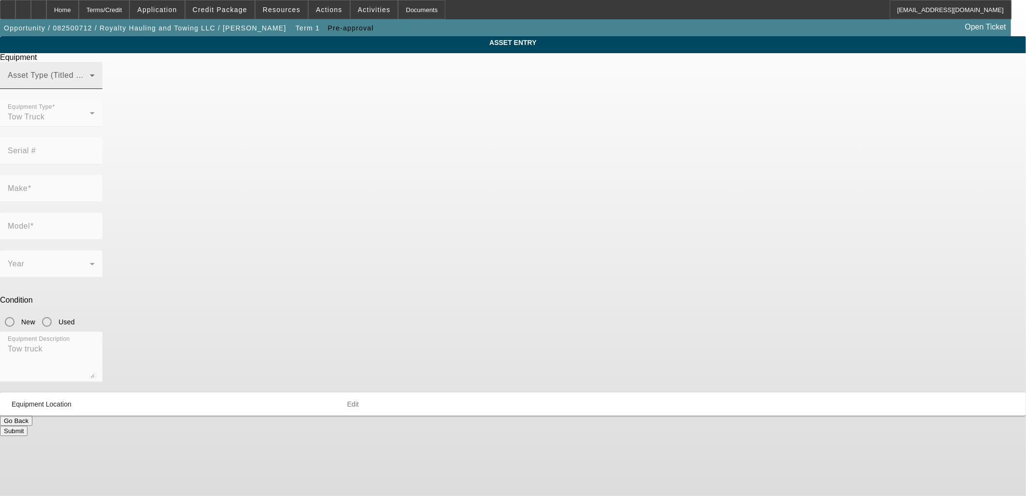
click at [95, 89] on div "Asset Type (Titled or Non-Titled)" at bounding box center [51, 75] width 87 height 27
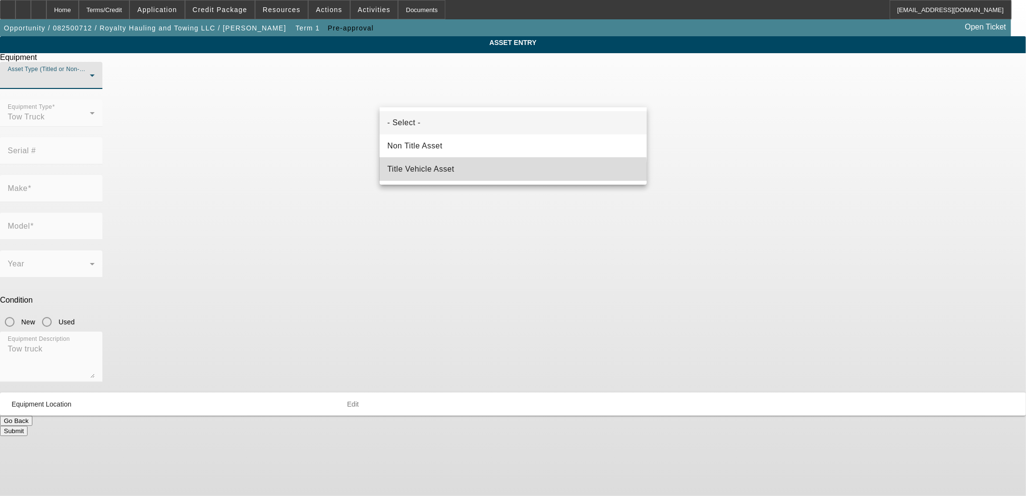
click at [458, 174] on mat-option "Title Vehicle Asset" at bounding box center [513, 168] width 267 height 23
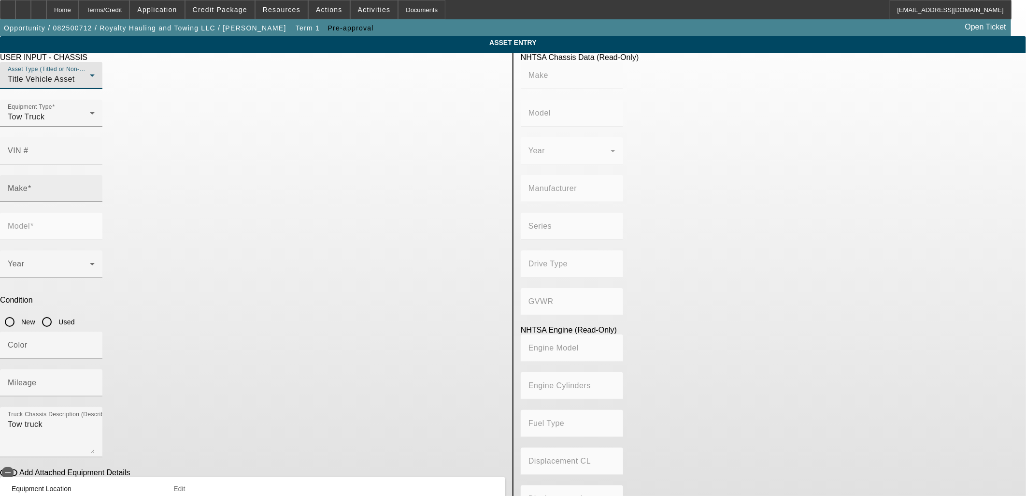
click at [95, 186] on input "Make" at bounding box center [51, 192] width 87 height 12
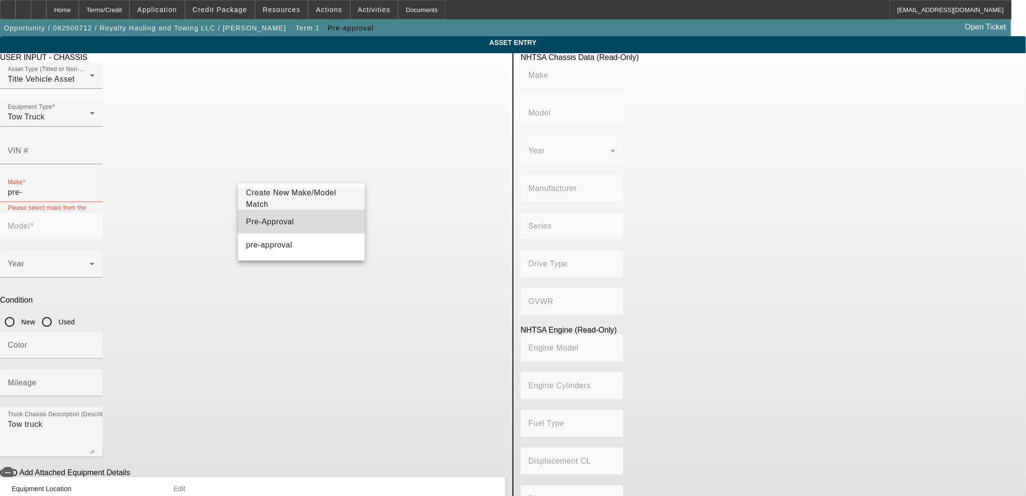
click at [244, 221] on mat-option "Pre-Approval" at bounding box center [301, 221] width 126 height 23
type input "Pre-Approval"
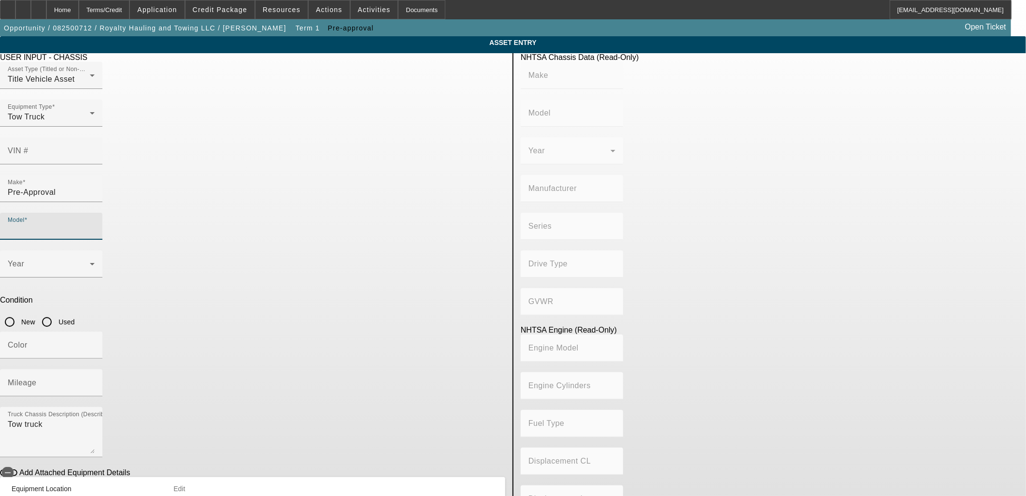
drag, startPoint x: 438, startPoint y: 172, endPoint x: 435, endPoint y: 178, distance: 6.1
click at [95, 224] on input "Model" at bounding box center [51, 230] width 87 height 12
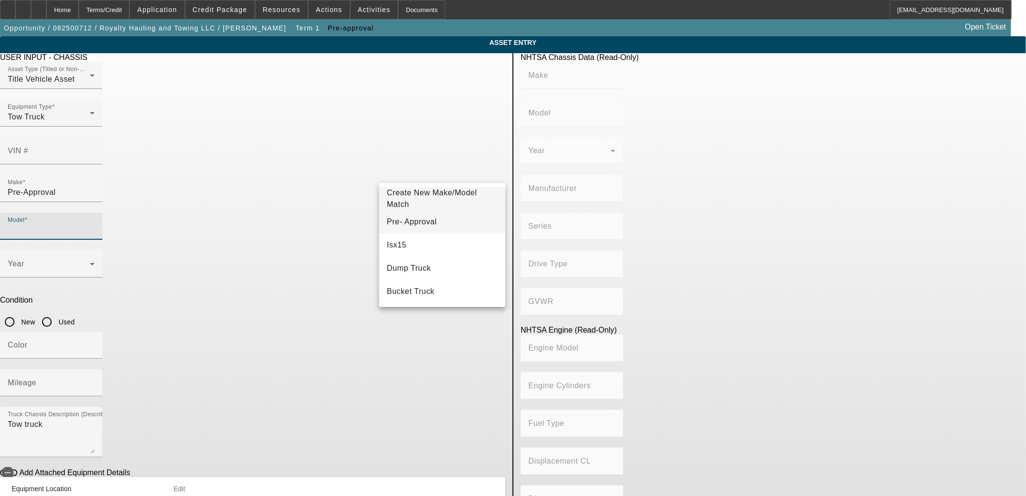
click at [410, 226] on span "Pre- Approval" at bounding box center [412, 222] width 50 height 12
type input "Pre- Approval"
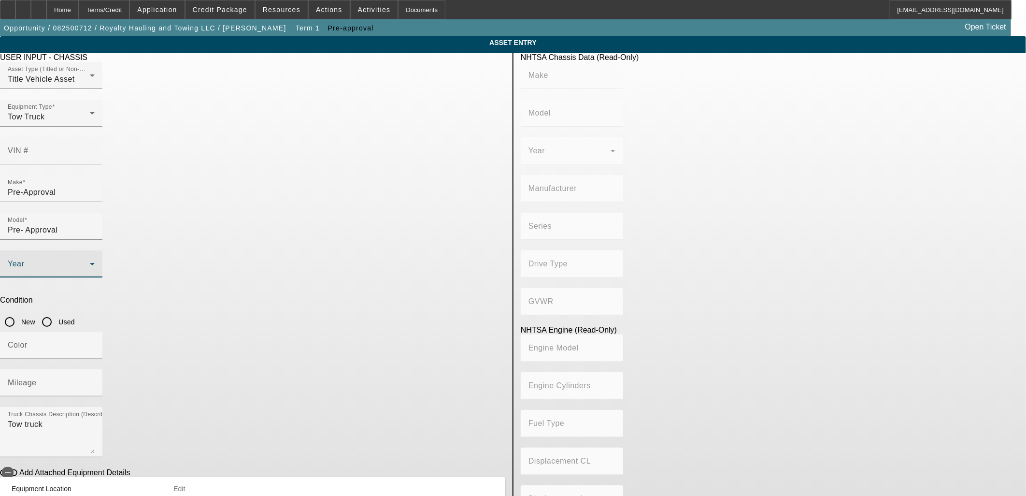
click at [90, 262] on span at bounding box center [49, 268] width 82 height 12
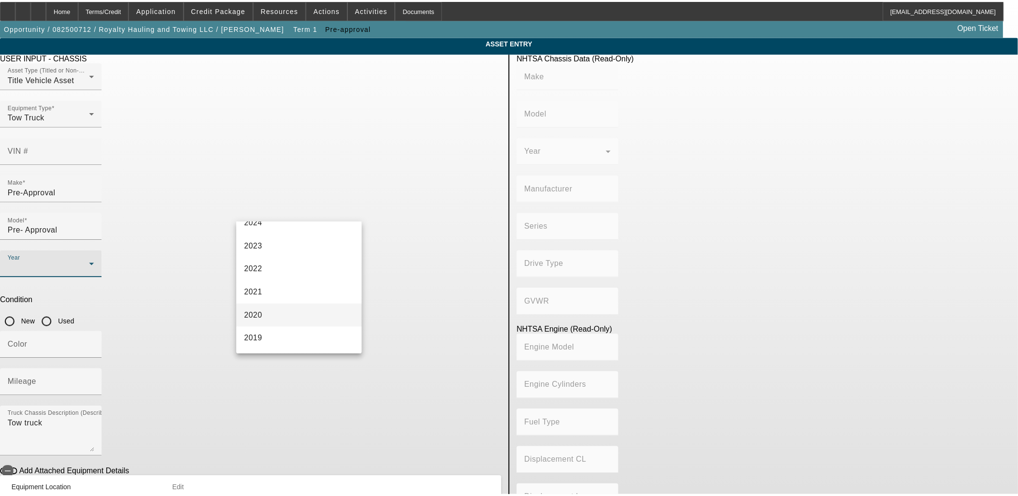
scroll to position [107, 0]
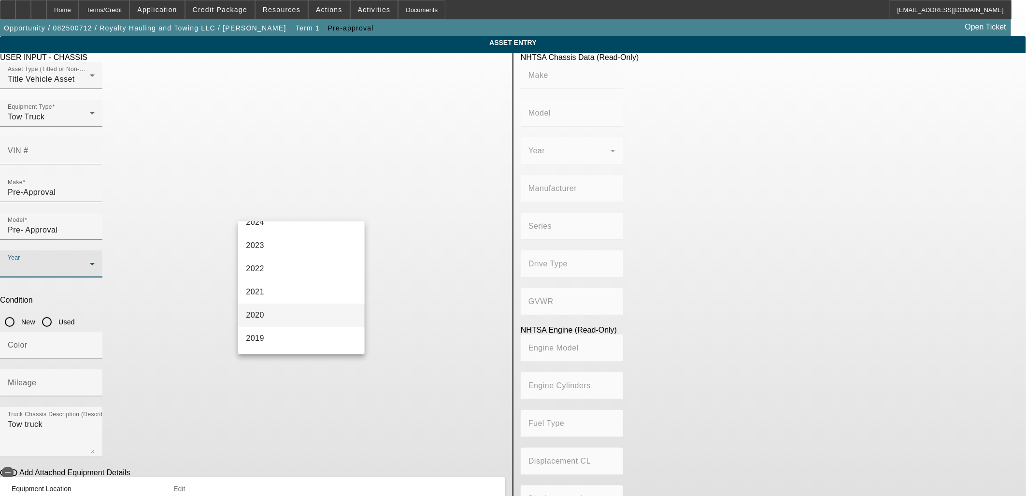
click at [263, 315] on span "2020" at bounding box center [255, 315] width 18 height 12
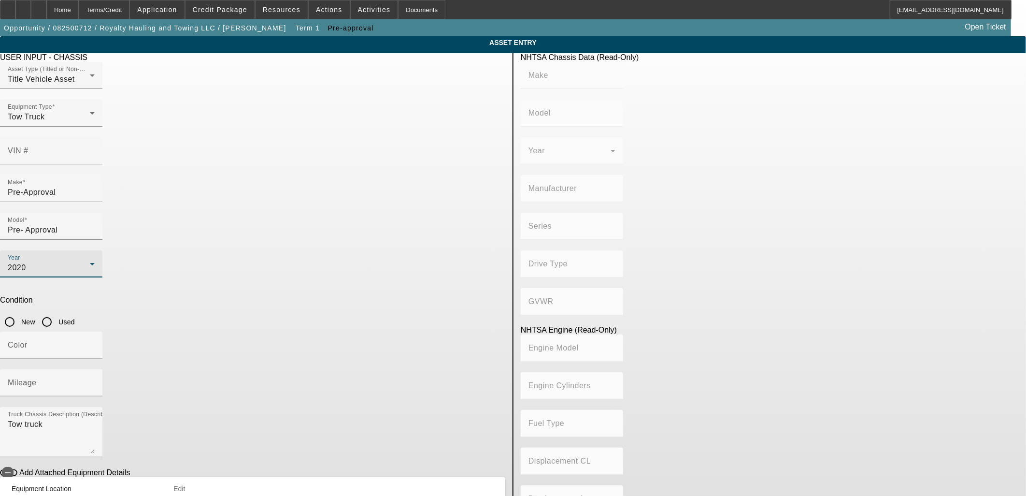
click at [57, 312] on input "Used" at bounding box center [46, 321] width 19 height 19
radio input "true"
click at [95, 381] on input "Mileage" at bounding box center [51, 387] width 87 height 12
type input "150000"
click at [459, 443] on body "Home Terms/Credit Application Credit Package Resources Actions Activities Docum…" at bounding box center [513, 286] width 1026 height 572
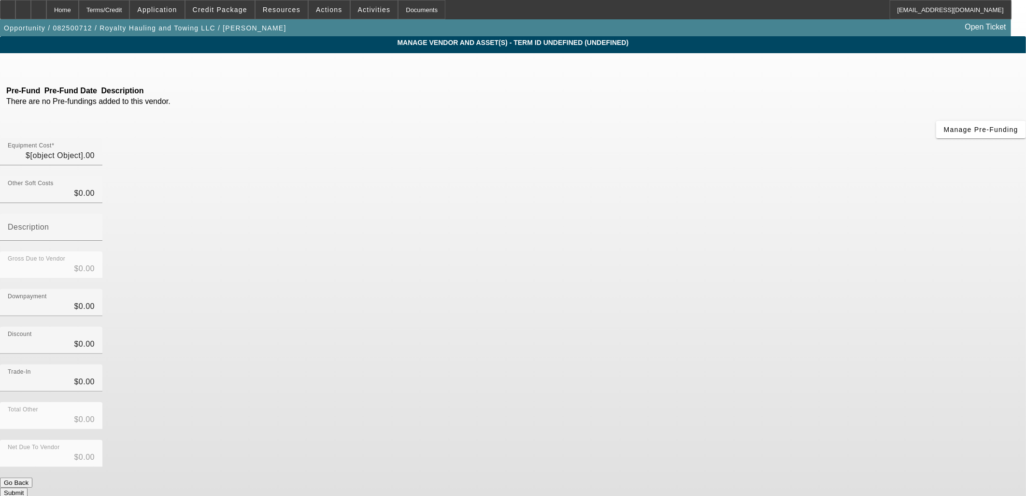
type input "$30,000.00"
drag, startPoint x: 773, startPoint y: 245, endPoint x: 684, endPoint y: 171, distance: 116.0
click at [773, 327] on div "Discount $0.00" at bounding box center [513, 346] width 1026 height 38
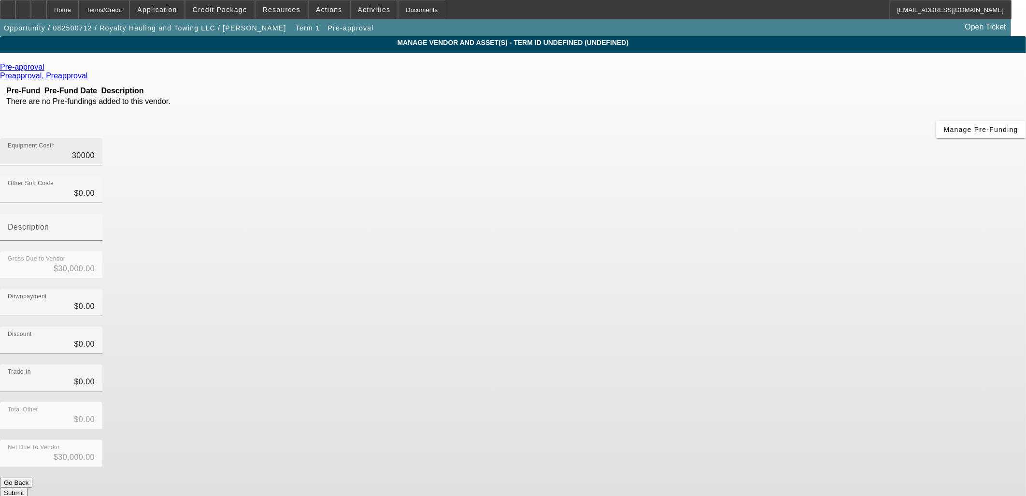
click at [95, 150] on input "30000" at bounding box center [51, 156] width 87 height 12
type input "6"
type input "$6.00"
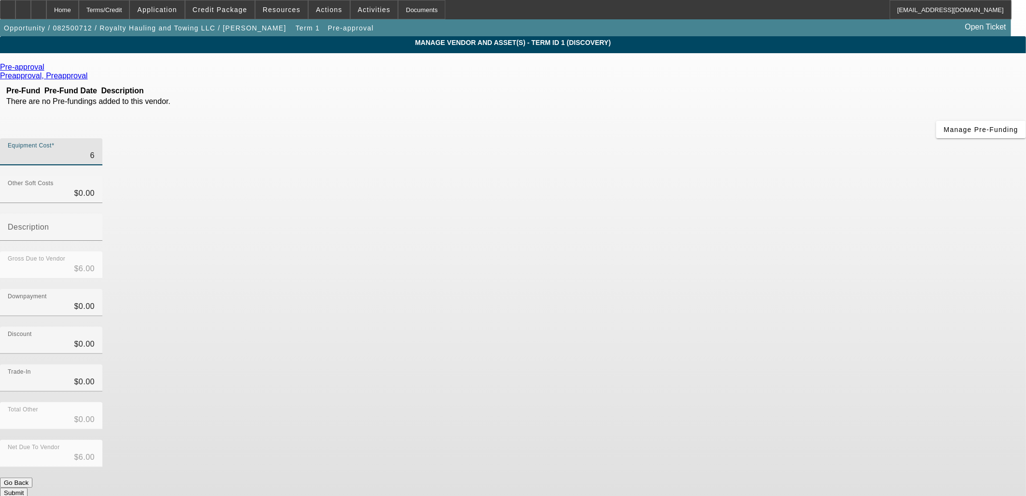
type input "65"
type input "$65.00"
type input "650"
type input "$650.00"
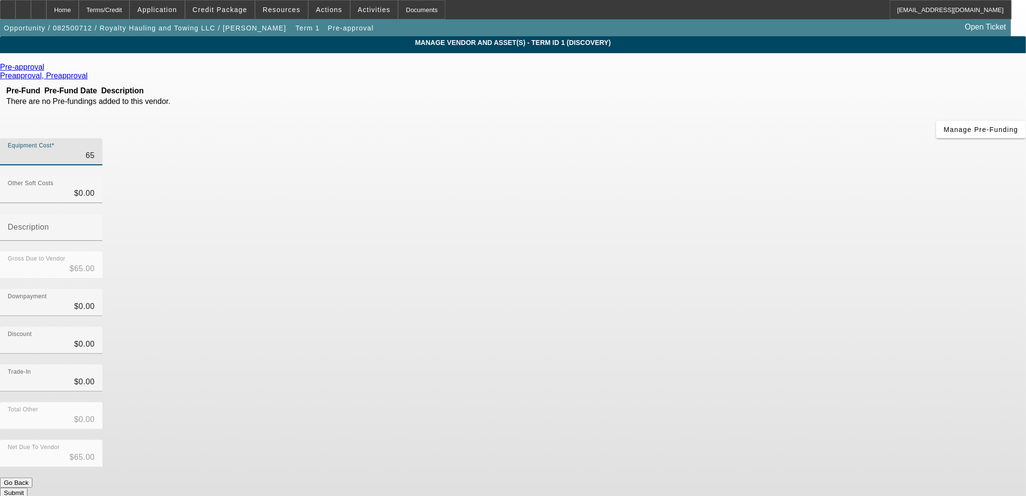
type input "$650.00"
type input "6500"
type input "$6,500.00"
type input "65000"
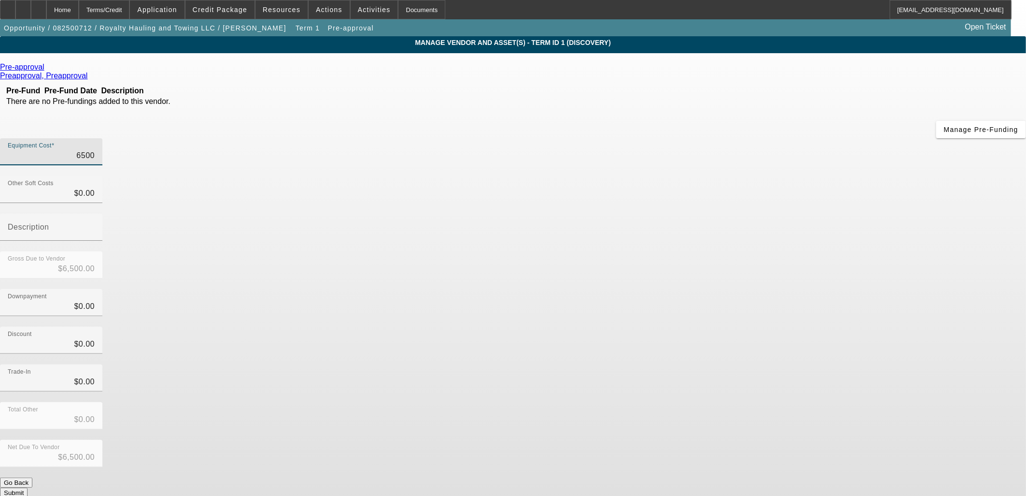
type input "$65,000.00"
type input "650000"
type input "$650,000.00"
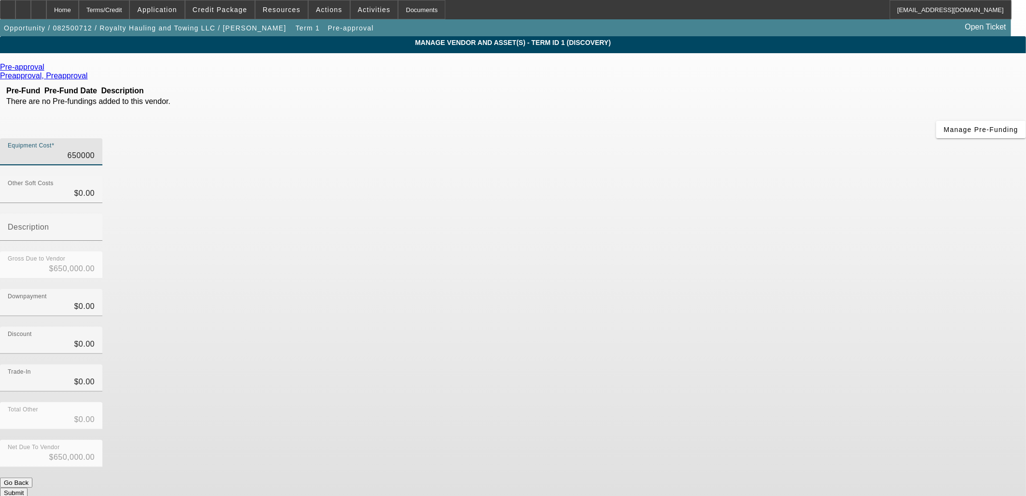
type input "65000"
type input "$65,000.00"
click at [711, 364] on div "Trade-In $0.00" at bounding box center [513, 383] width 1026 height 38
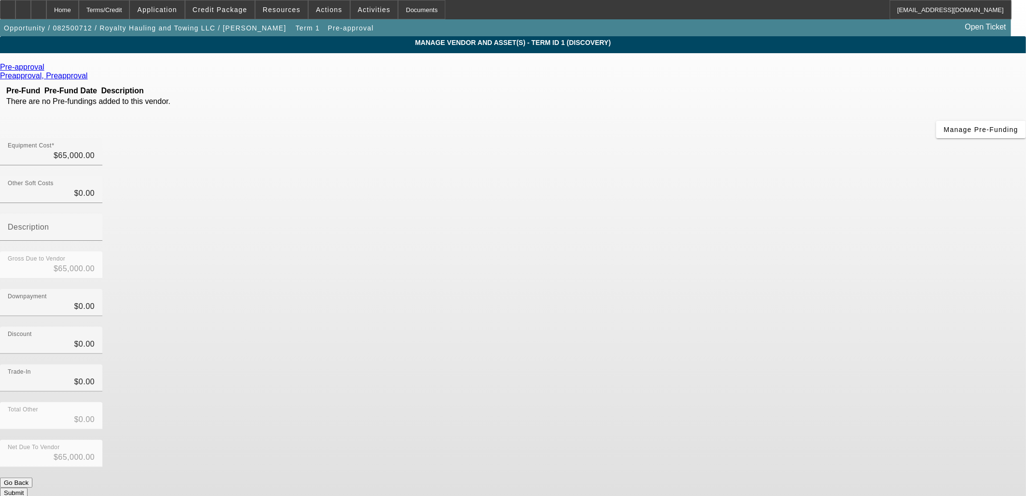
click at [28, 487] on button "Submit" at bounding box center [14, 492] width 28 height 10
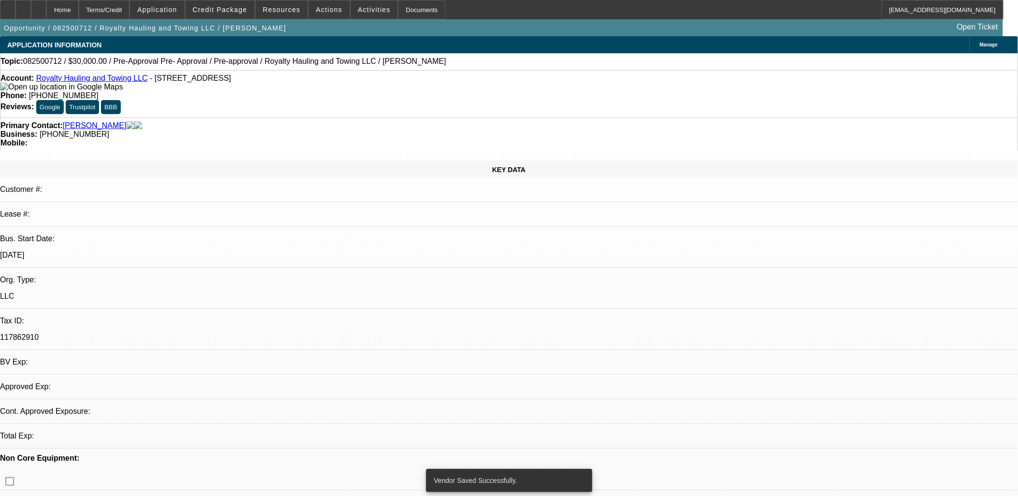
select select "0"
select select "2"
select select "0.1"
select select "4"
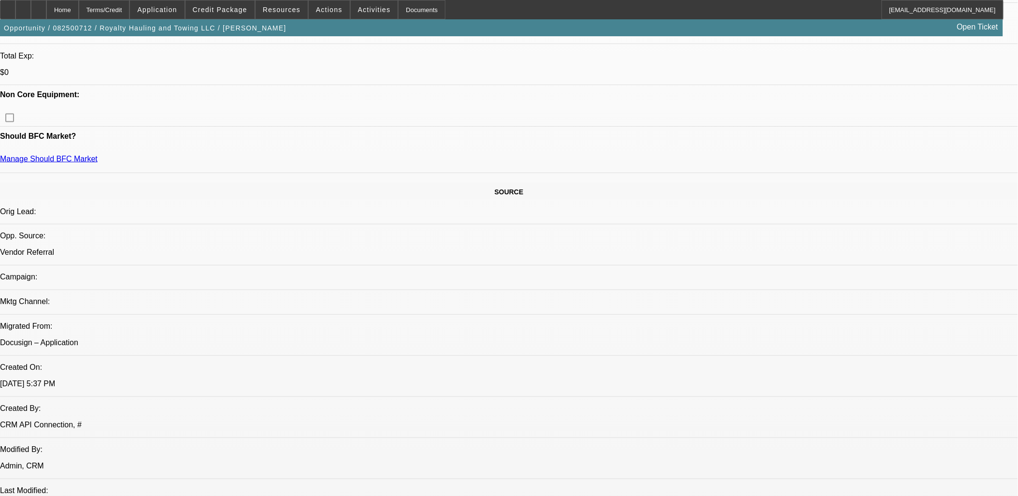
scroll to position [590, 0]
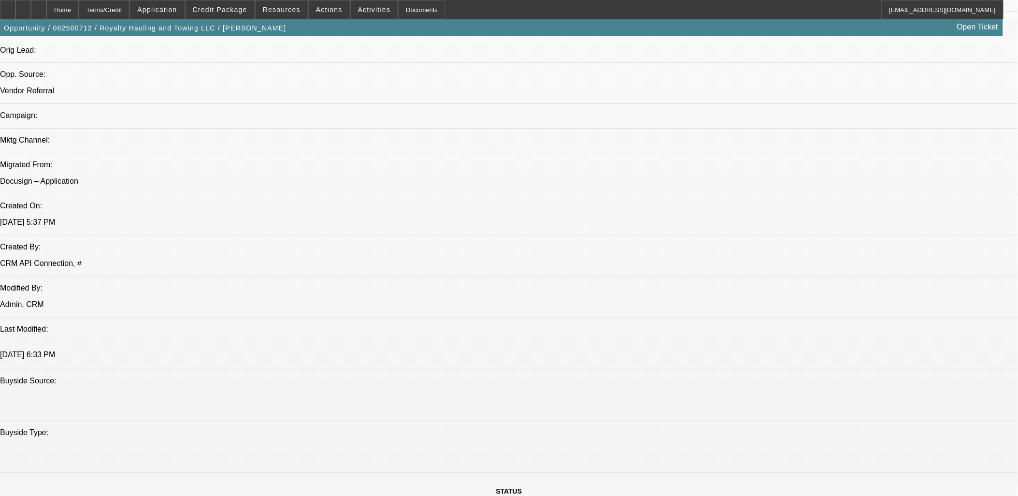
drag, startPoint x: 631, startPoint y: 365, endPoint x: 616, endPoint y: 383, distance: 23.7
drag, startPoint x: 616, startPoint y: 385, endPoint x: 217, endPoint y: 488, distance: 412.3
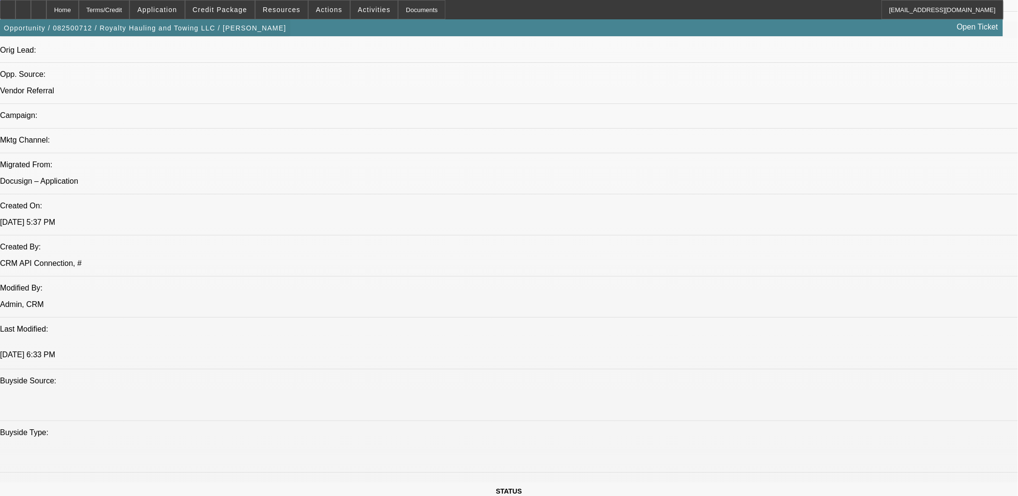
drag, startPoint x: 117, startPoint y: 31, endPoint x: 0, endPoint y: 58, distance: 120.6
click at [117, 31] on span "Opportunity / 082500712 / Royalty Hauling and Towing LLC / [PERSON_NAME]" at bounding box center [145, 28] width 283 height 8
